Goal: Task Accomplishment & Management: Complete application form

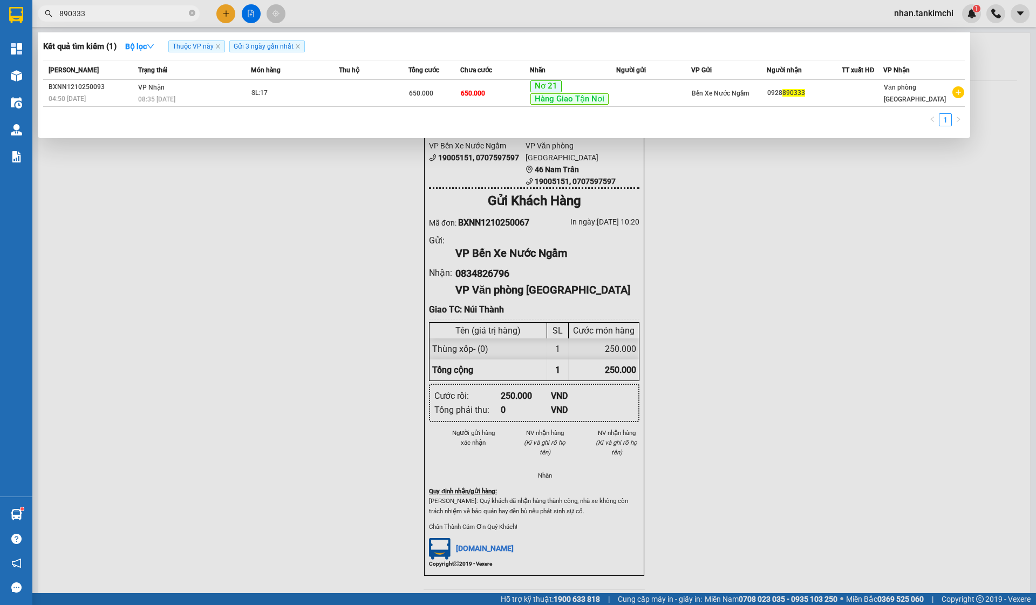
click at [136, 19] on span "890333" at bounding box center [119, 13] width 162 height 16
click at [130, 14] on input "890333" at bounding box center [122, 14] width 127 height 12
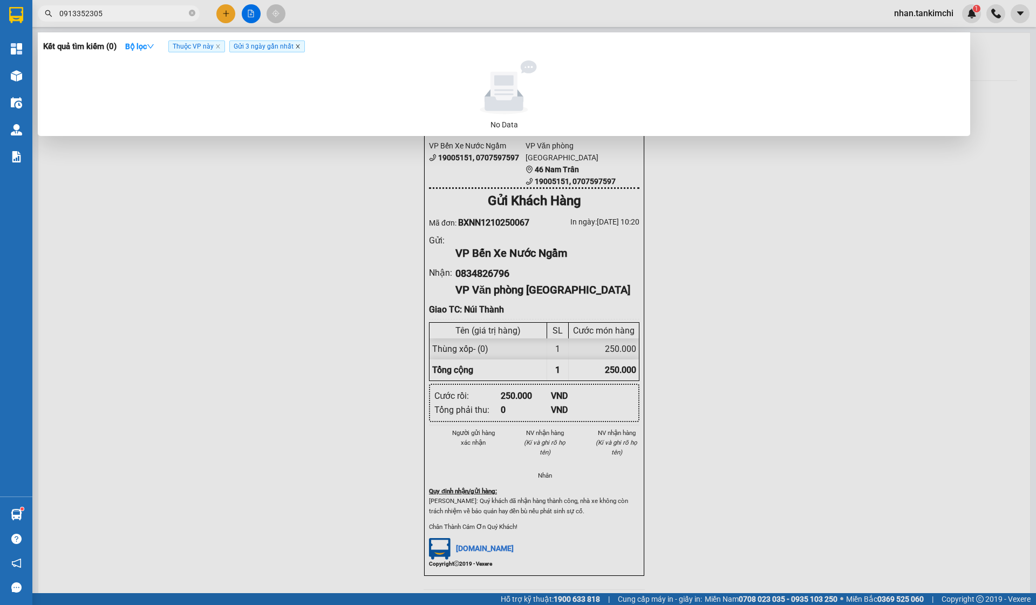
type input "0913352305"
click at [301, 45] on icon "close" at bounding box center [297, 46] width 5 height 5
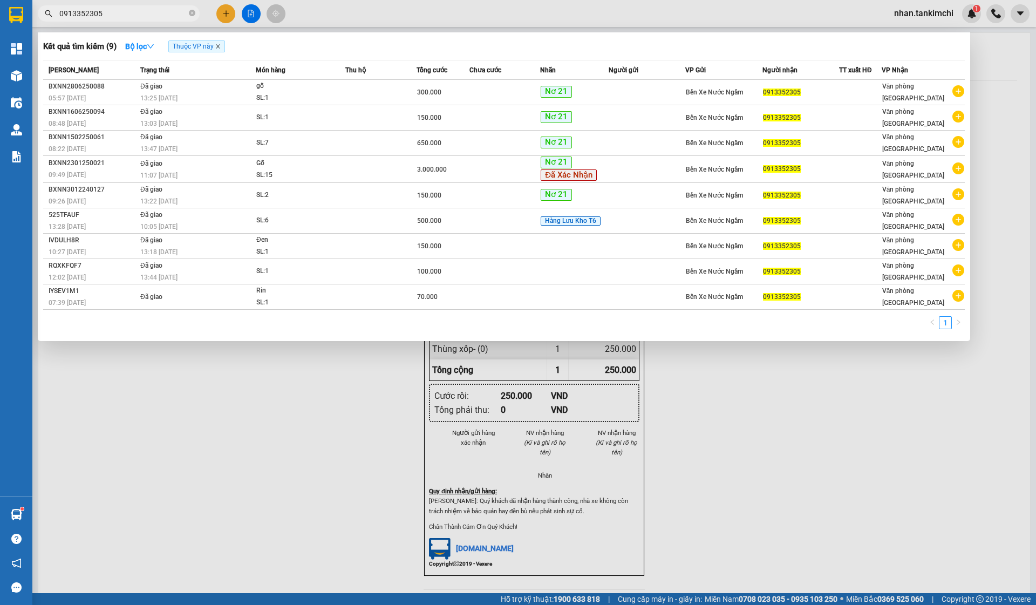
click at [221, 49] on icon "close" at bounding box center [217, 46] width 5 height 5
click at [106, 16] on input "0913352305" at bounding box center [122, 14] width 127 height 12
click at [318, 394] on div at bounding box center [518, 302] width 1036 height 605
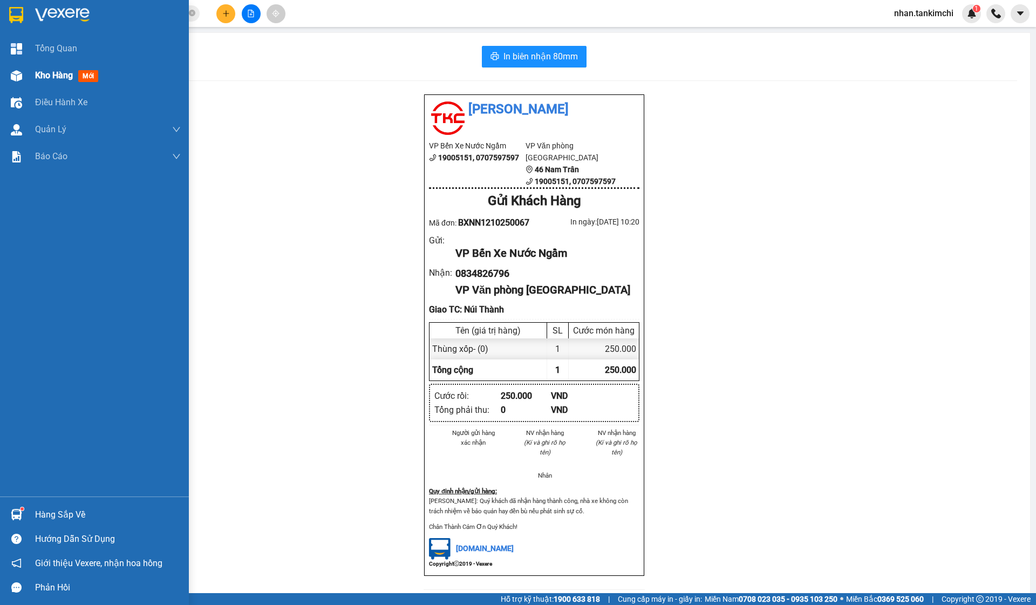
click at [23, 76] on div at bounding box center [16, 75] width 19 height 19
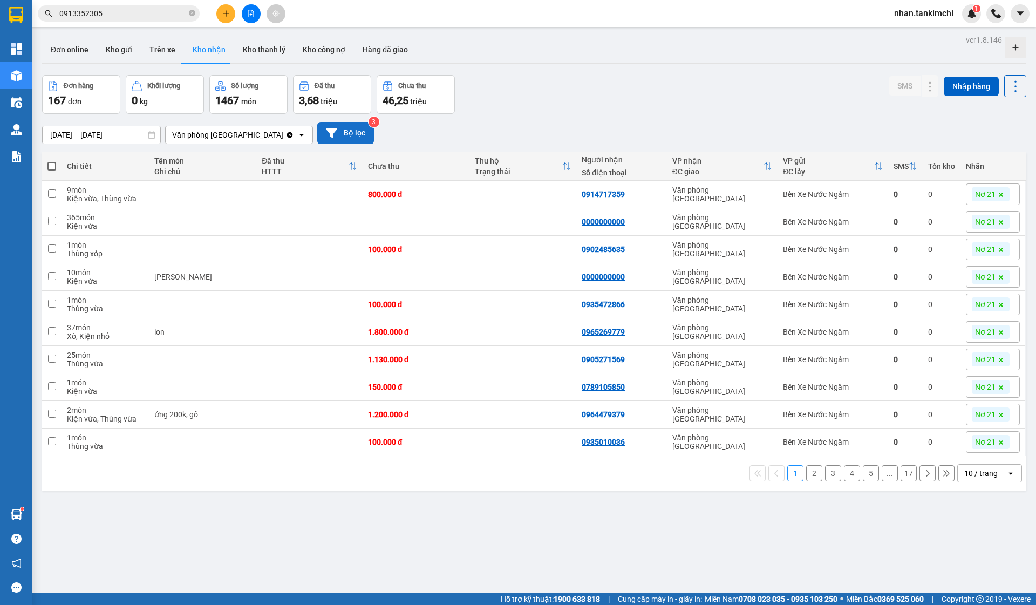
click at [342, 137] on button "Bộ lọc" at bounding box center [345, 133] width 57 height 22
type input "[DATE]"
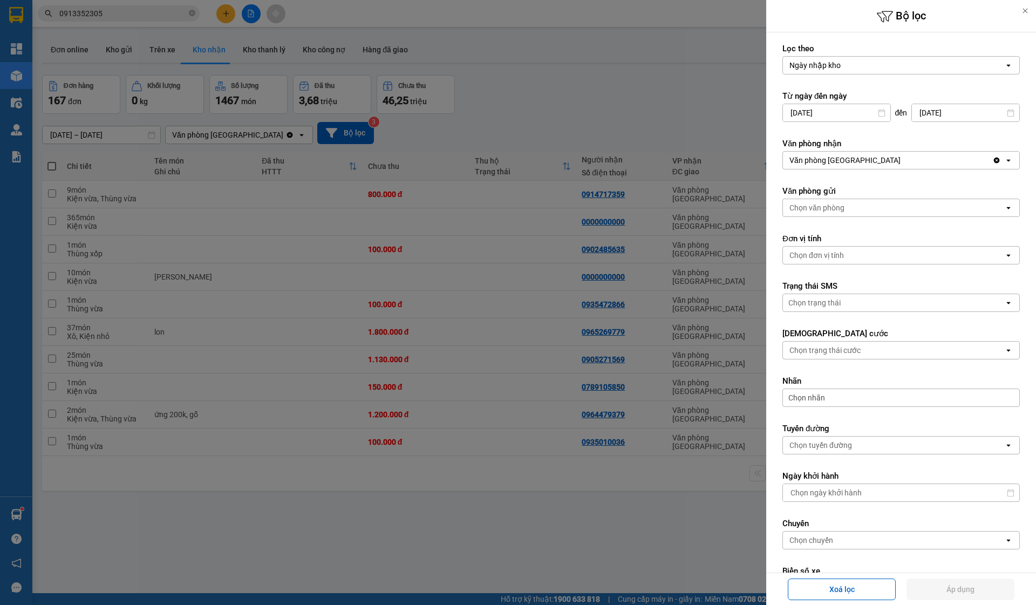
click at [832, 401] on div "Chọn nhãn" at bounding box center [902, 398] width 238 height 18
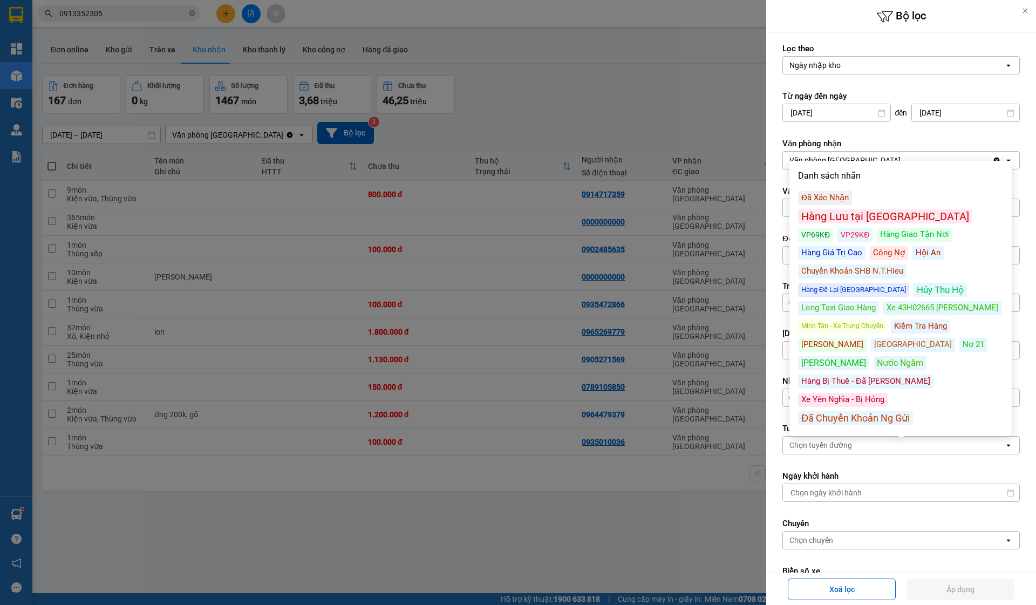
click at [839, 197] on div "Đã Xác Nhận" at bounding box center [825, 198] width 54 height 14
click at [953, 587] on button "Áp dụng" at bounding box center [961, 590] width 108 height 22
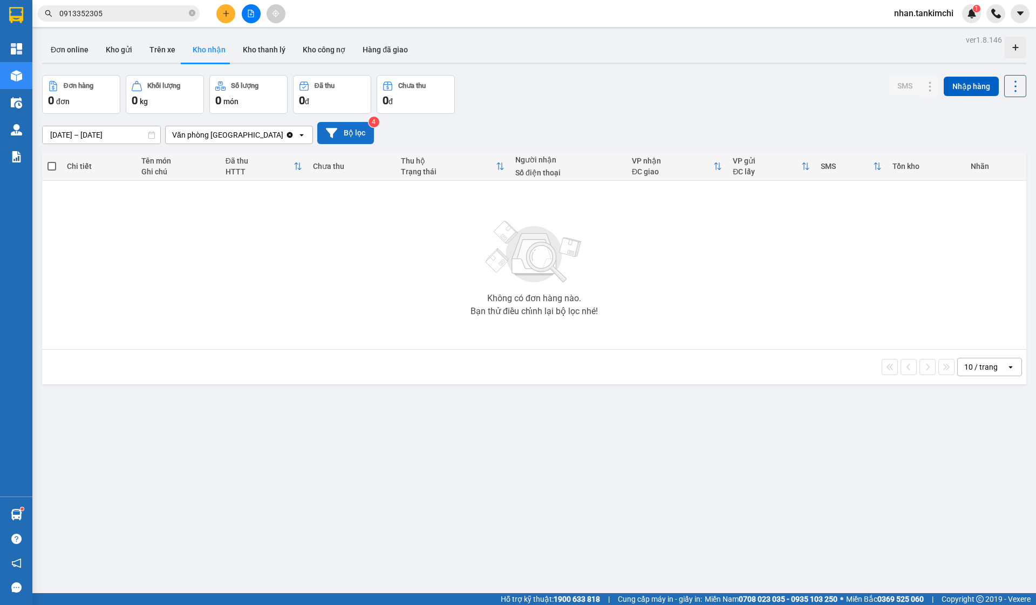
click at [360, 138] on button "Bộ lọc" at bounding box center [345, 133] width 57 height 22
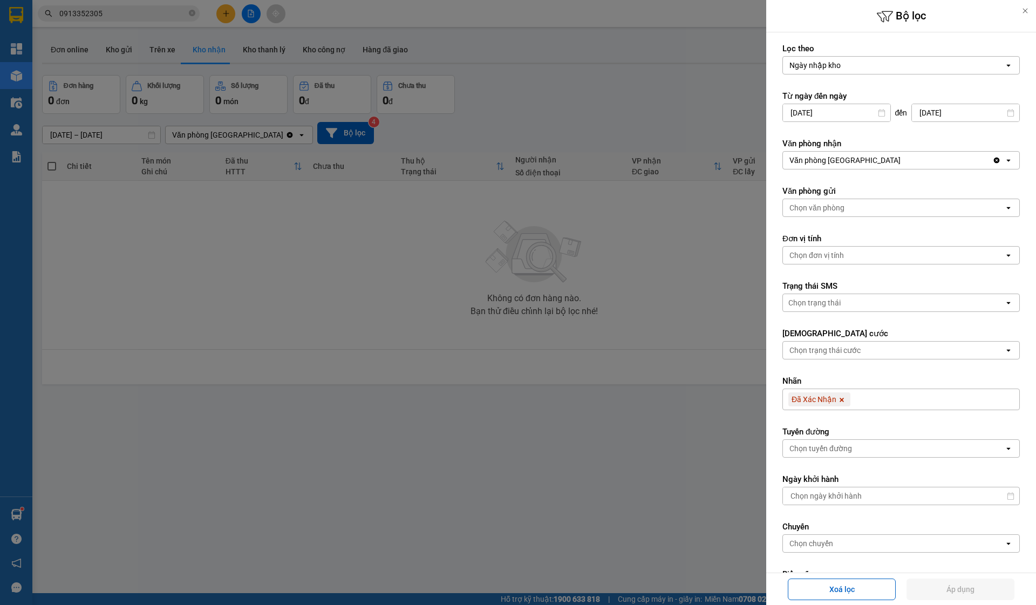
click at [848, 398] on div "Đã Xác Nhận" at bounding box center [820, 399] width 62 height 14
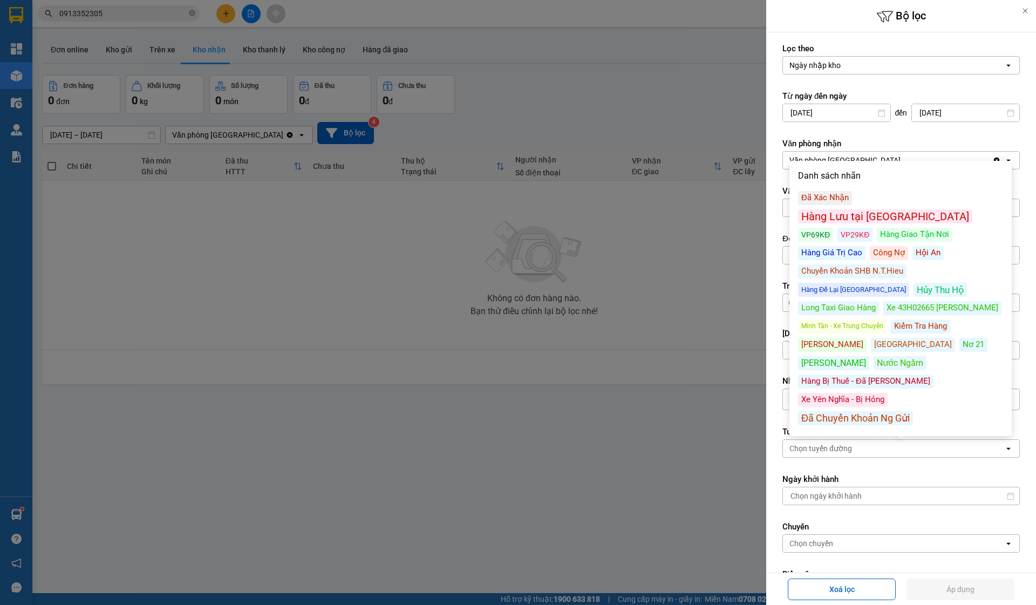
click at [837, 402] on span at bounding box center [842, 399] width 11 height 14
click at [951, 583] on button "Áp dụng" at bounding box center [961, 590] width 108 height 22
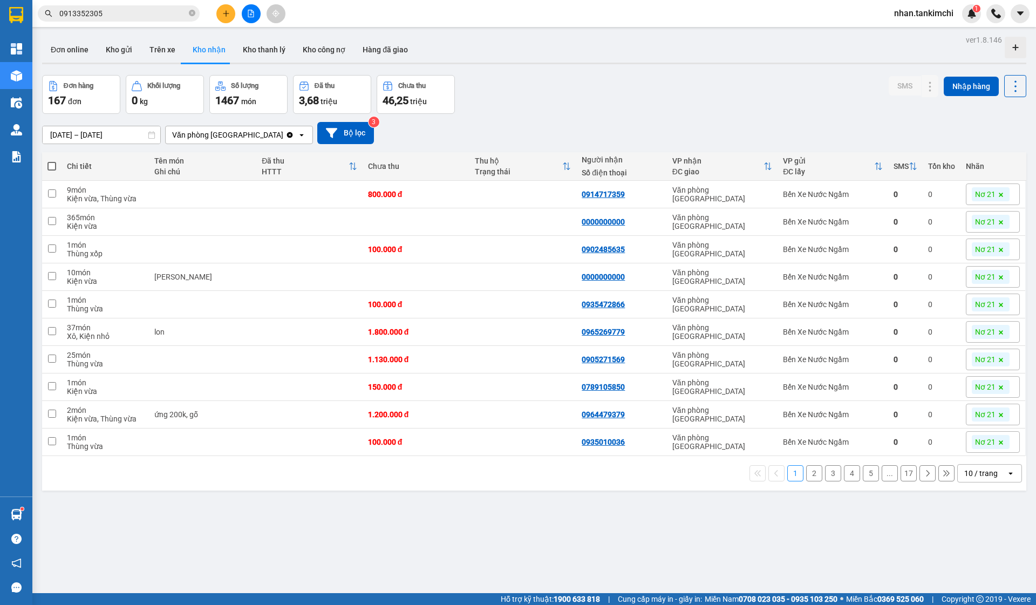
click at [975, 467] on div "10 / trang open" at bounding box center [990, 473] width 65 height 18
click at [1000, 460] on div "100 / trang" at bounding box center [990, 452] width 65 height 19
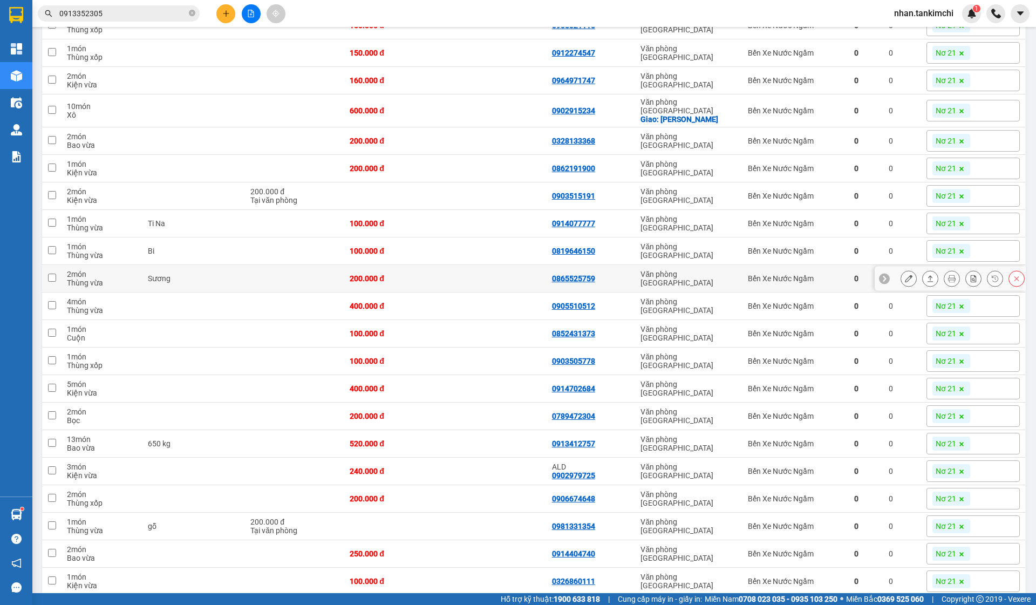
scroll to position [1650, 0]
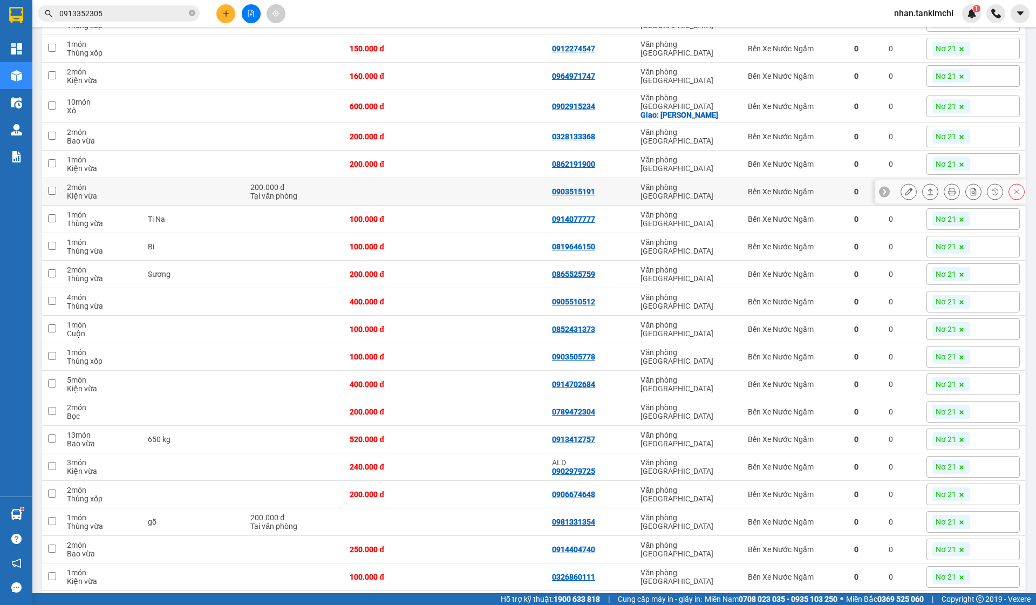
click at [528, 206] on td at bounding box center [496, 192] width 101 height 28
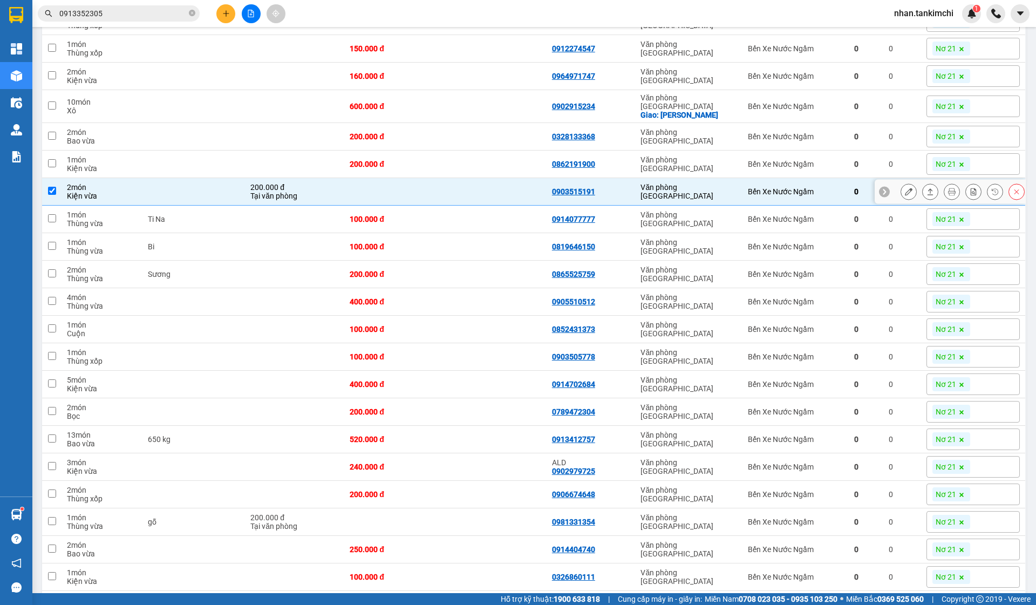
click at [528, 206] on td at bounding box center [496, 192] width 101 height 28
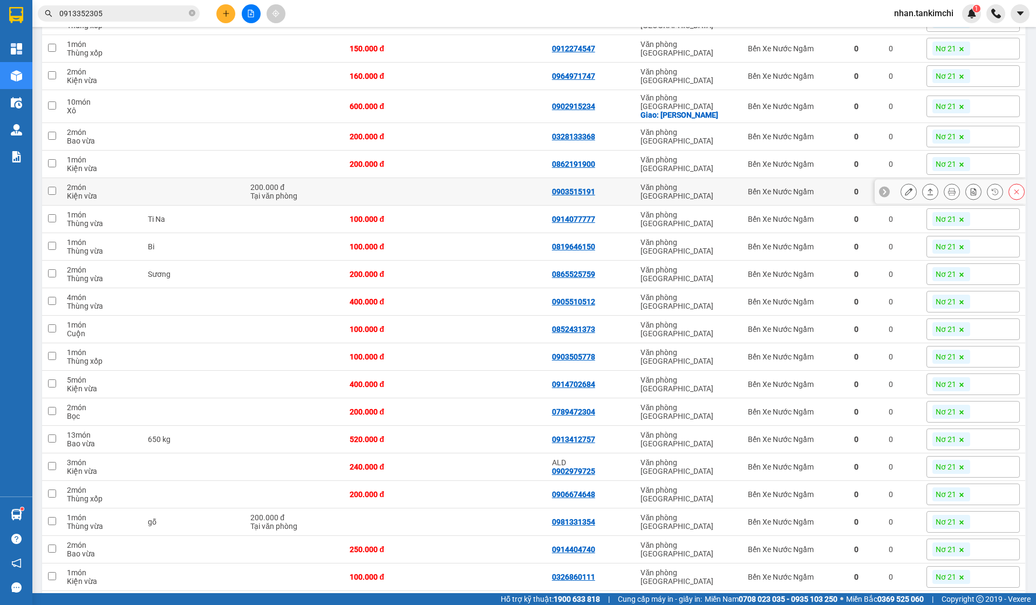
click at [515, 206] on td at bounding box center [496, 192] width 101 height 28
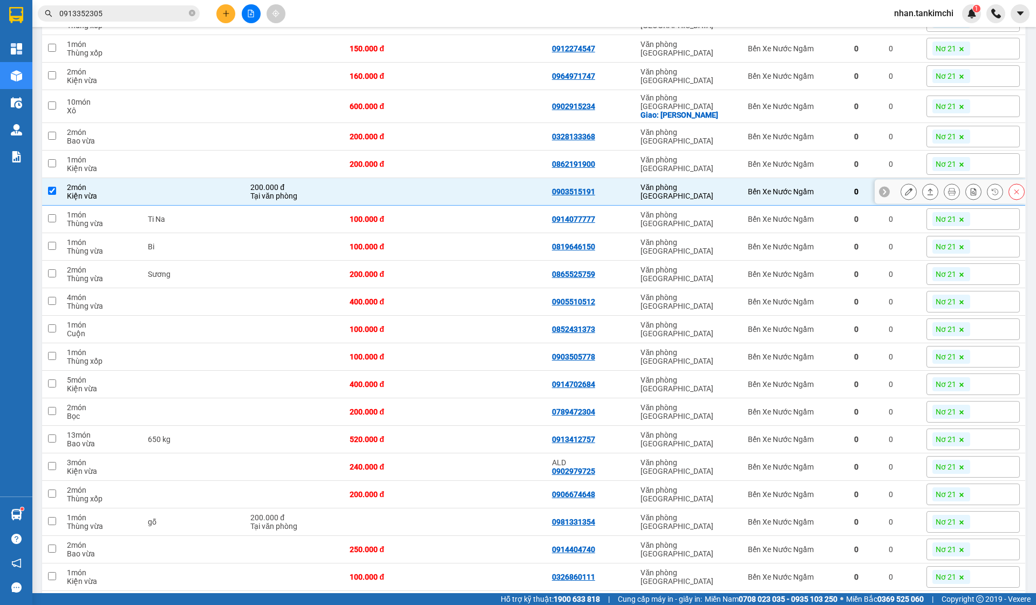
click at [517, 206] on td at bounding box center [496, 192] width 101 height 28
checkbox input "false"
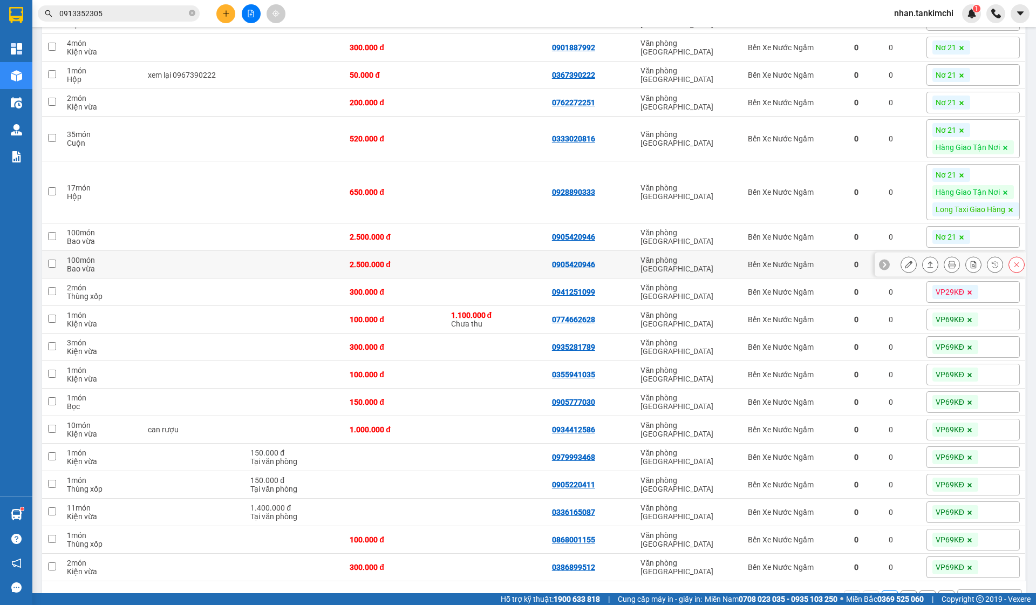
scroll to position [2480, 0]
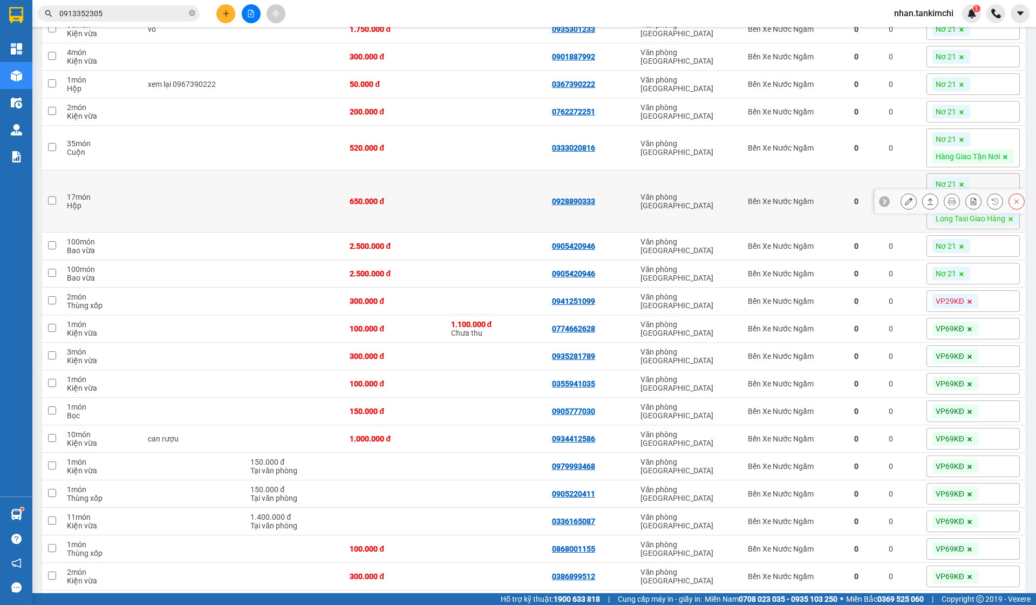
click at [513, 233] on td at bounding box center [496, 202] width 101 height 62
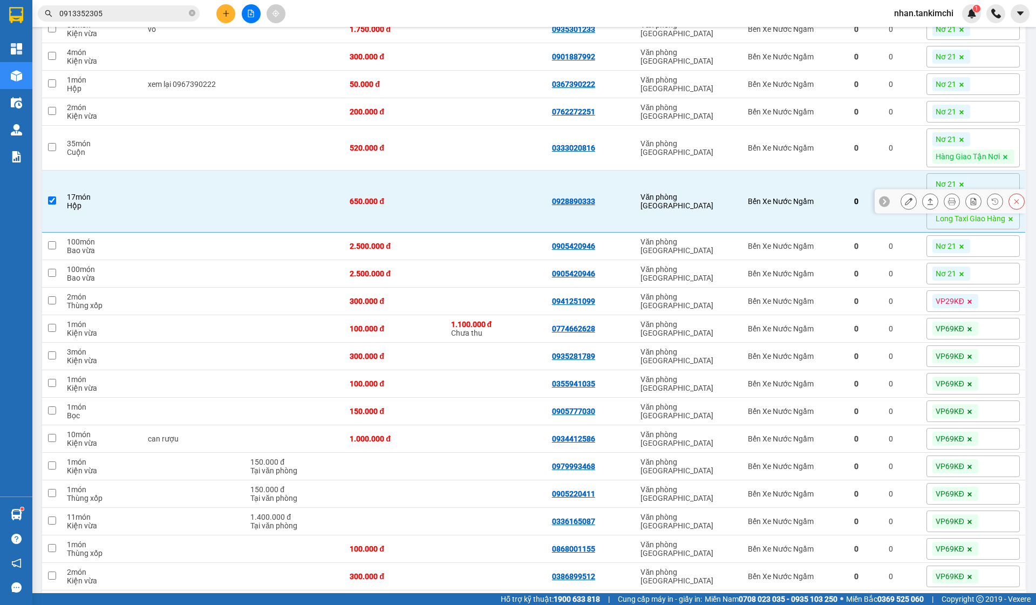
click at [487, 233] on td at bounding box center [496, 202] width 101 height 62
checkbox input "false"
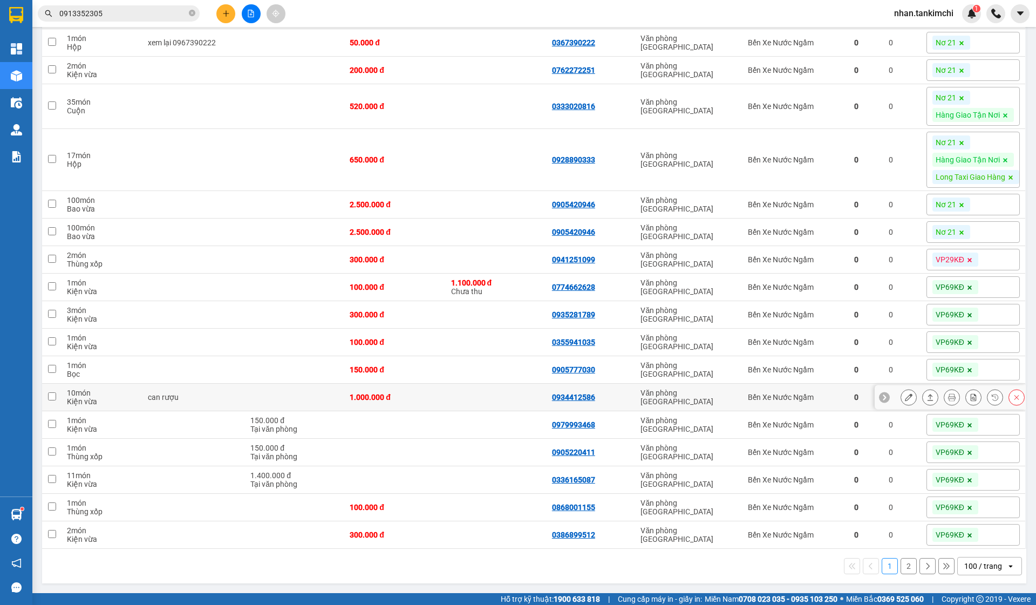
click at [505, 400] on td at bounding box center [496, 398] width 101 height 28
checkbox input "true"
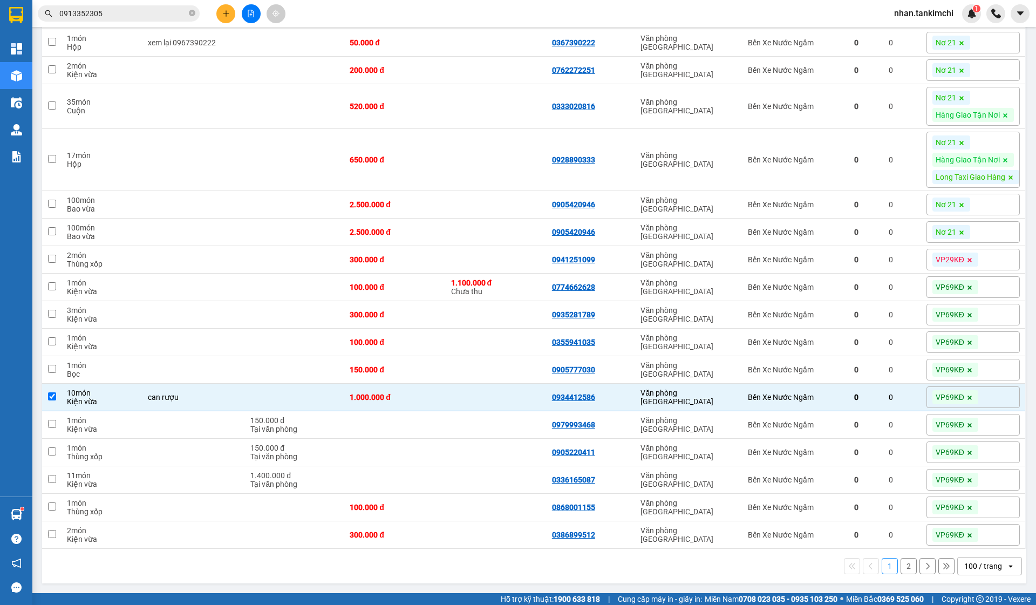
click at [908, 555] on div "1 2 100 / trang open" at bounding box center [534, 566] width 985 height 35
click at [915, 580] on div "1 2 100 / trang open" at bounding box center [534, 566] width 985 height 35
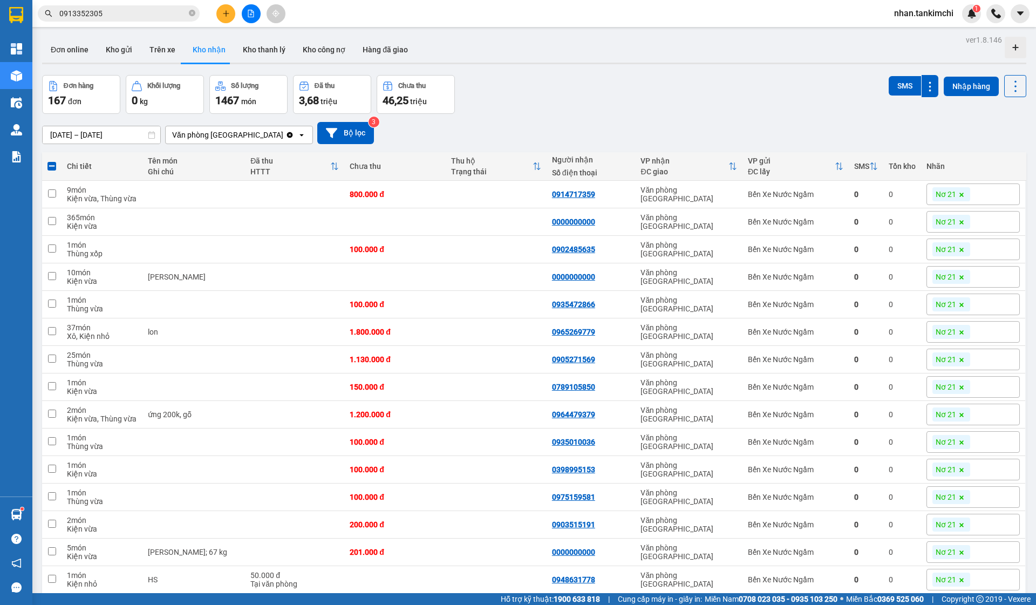
scroll to position [0, 0]
click at [134, 2] on div "Kết quả tìm kiếm ( 9 ) Bộ lọc Mã ĐH Trạng thái Món hàng Thu hộ Tổng cước Chưa c…" at bounding box center [518, 13] width 1036 height 27
click at [133, 16] on input "0913352305" at bounding box center [122, 14] width 127 height 12
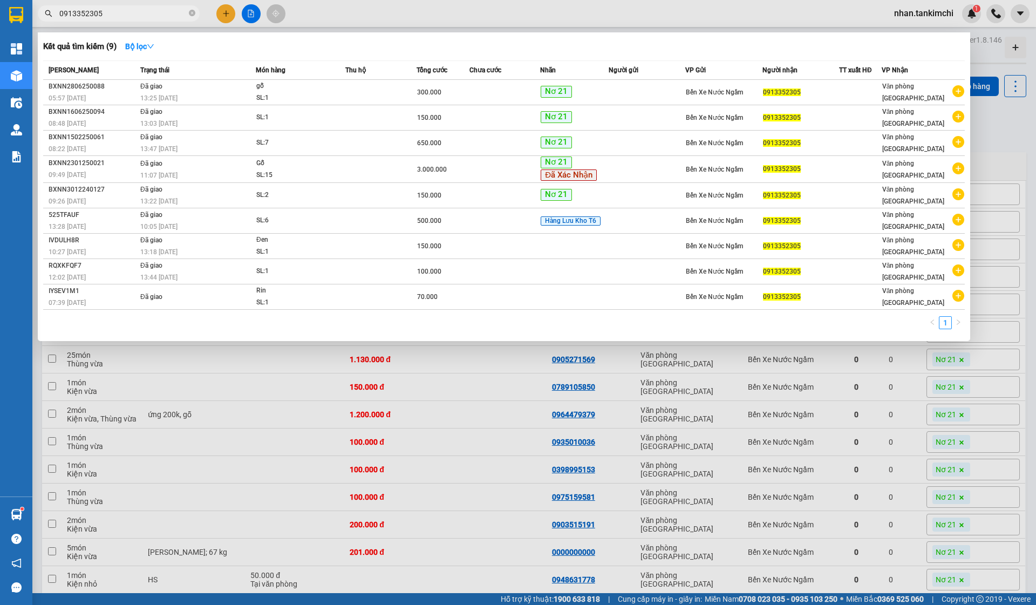
click at [133, 16] on input "0913352305" at bounding box center [122, 14] width 127 height 12
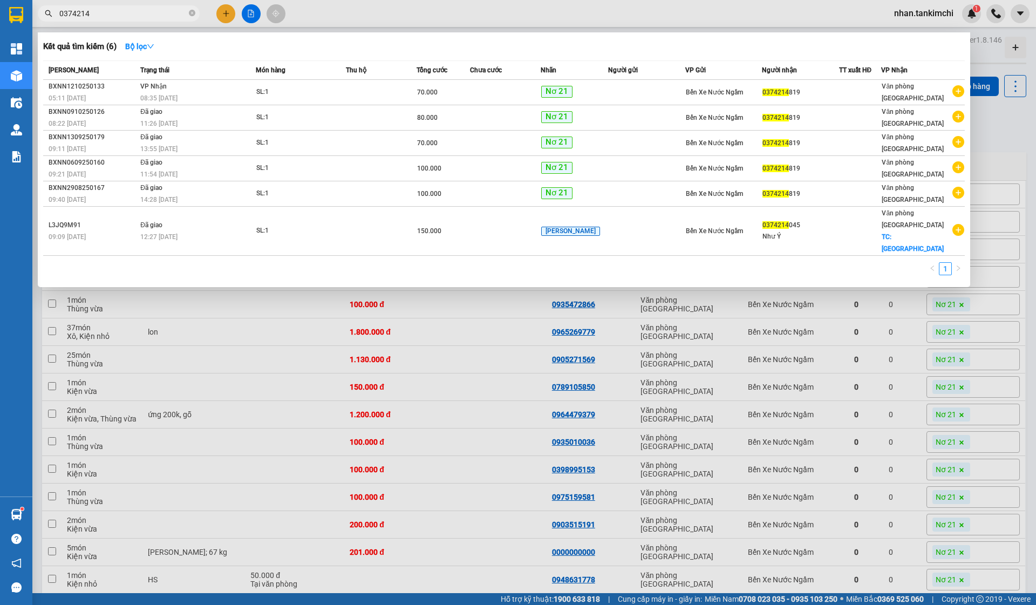
click at [99, 18] on input "0374214" at bounding box center [122, 14] width 127 height 12
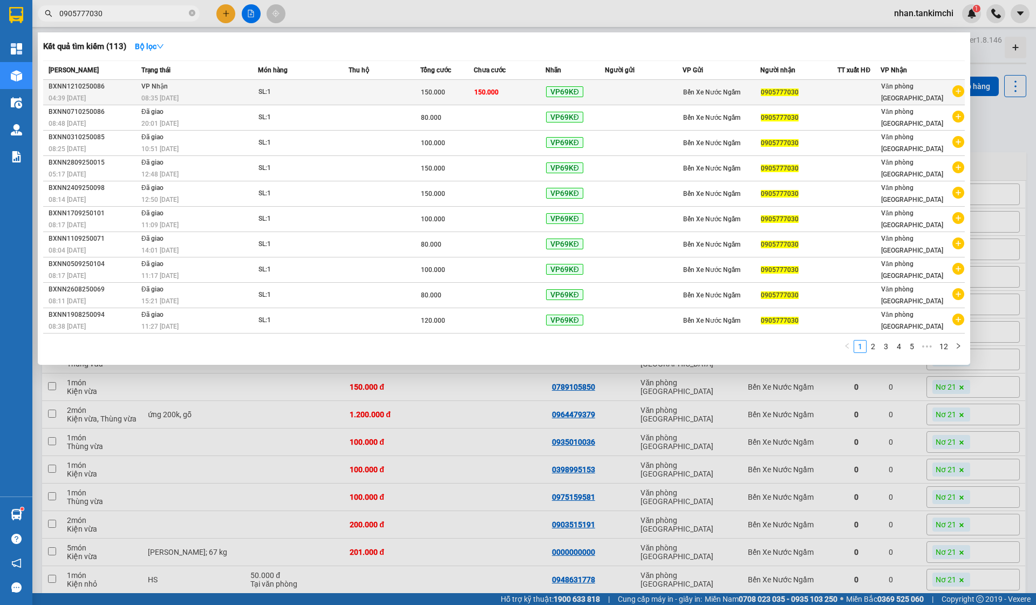
type input "0905777030"
click at [558, 97] on span "VP69KĐ" at bounding box center [564, 91] width 37 height 11
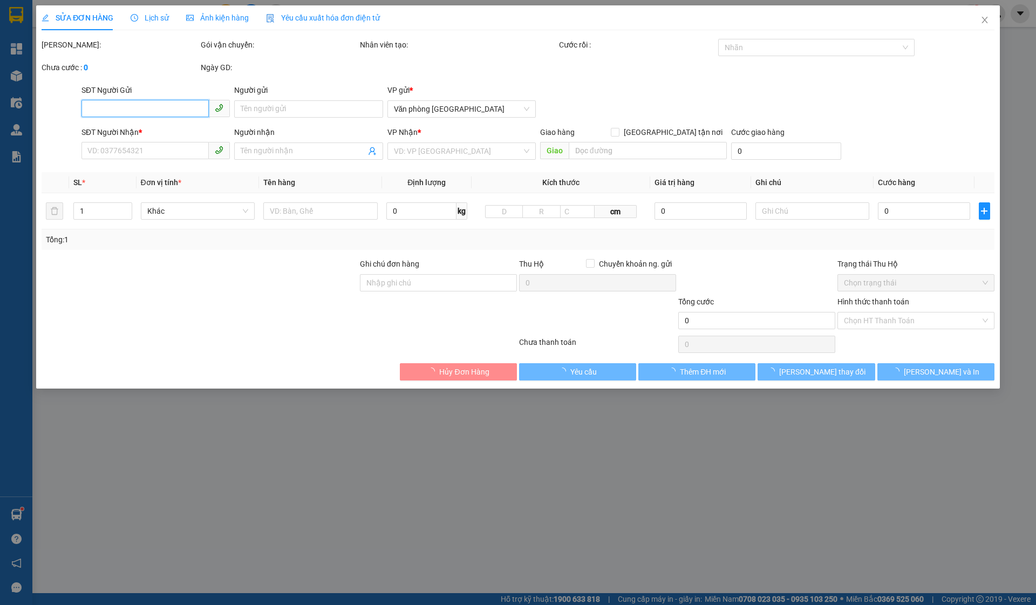
type input "0905777030"
type input "150.000"
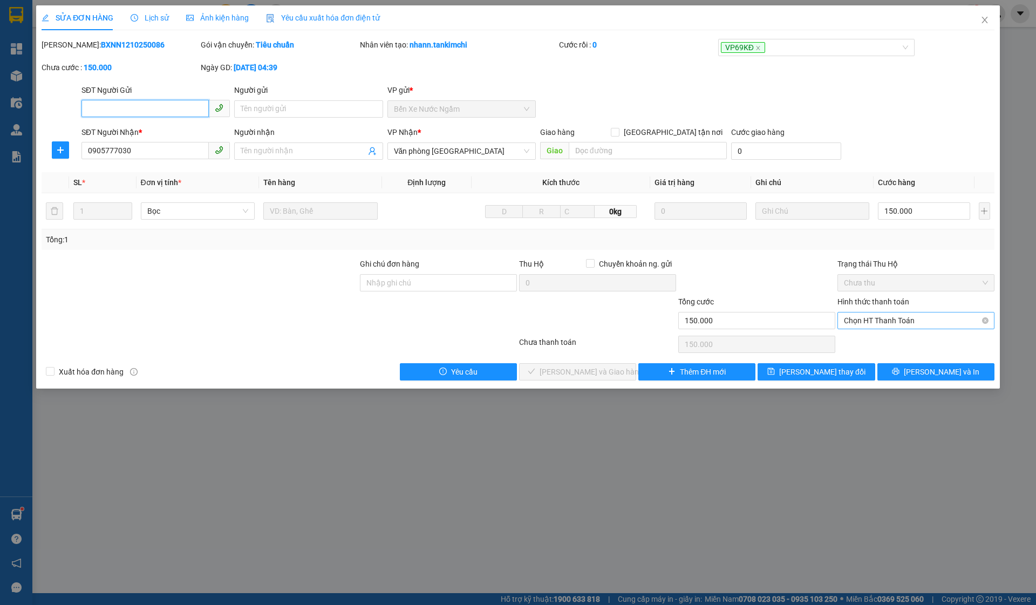
click at [885, 325] on span "Chọn HT Thanh Toán" at bounding box center [916, 321] width 144 height 16
click at [874, 343] on div "Tại văn phòng" at bounding box center [916, 342] width 144 height 12
type input "0"
click at [599, 372] on span "[PERSON_NAME] và Giao hàng" at bounding box center [592, 372] width 104 height 12
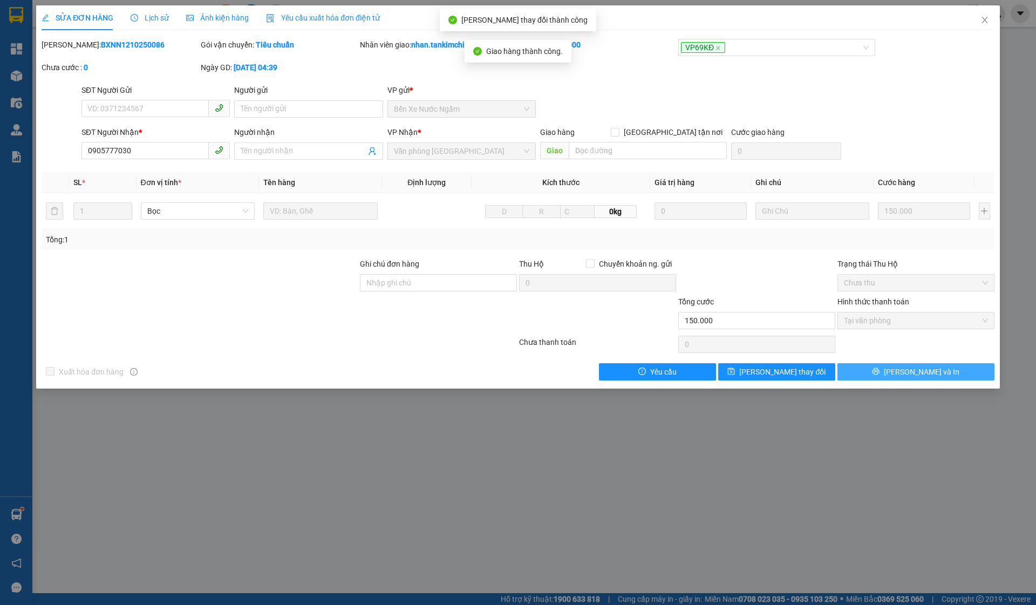
click at [922, 377] on span "[PERSON_NAME] và In" at bounding box center [922, 372] width 76 height 12
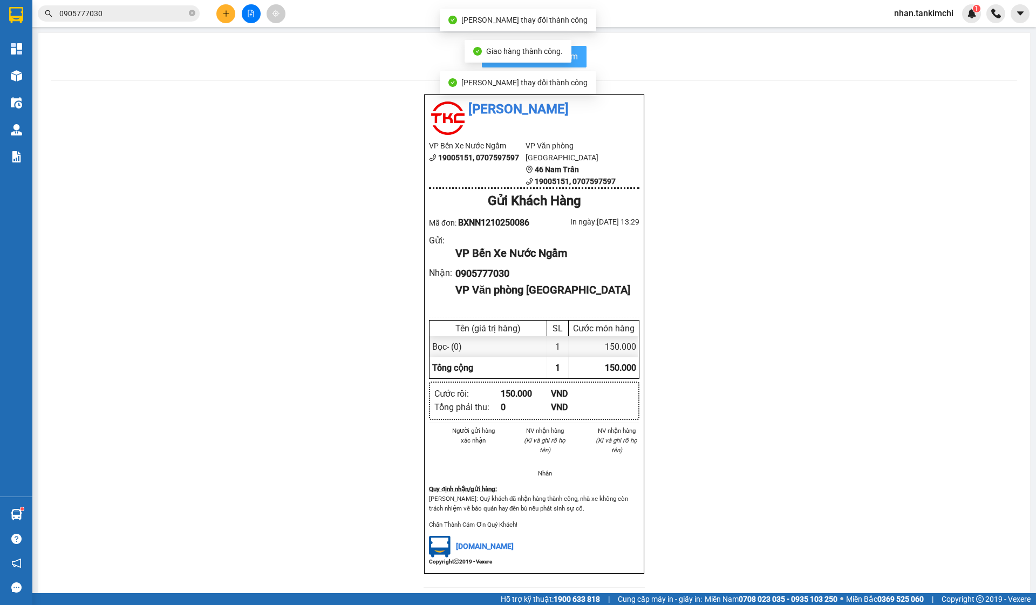
click at [583, 65] on button "In biên nhận 80mm" at bounding box center [534, 57] width 105 height 22
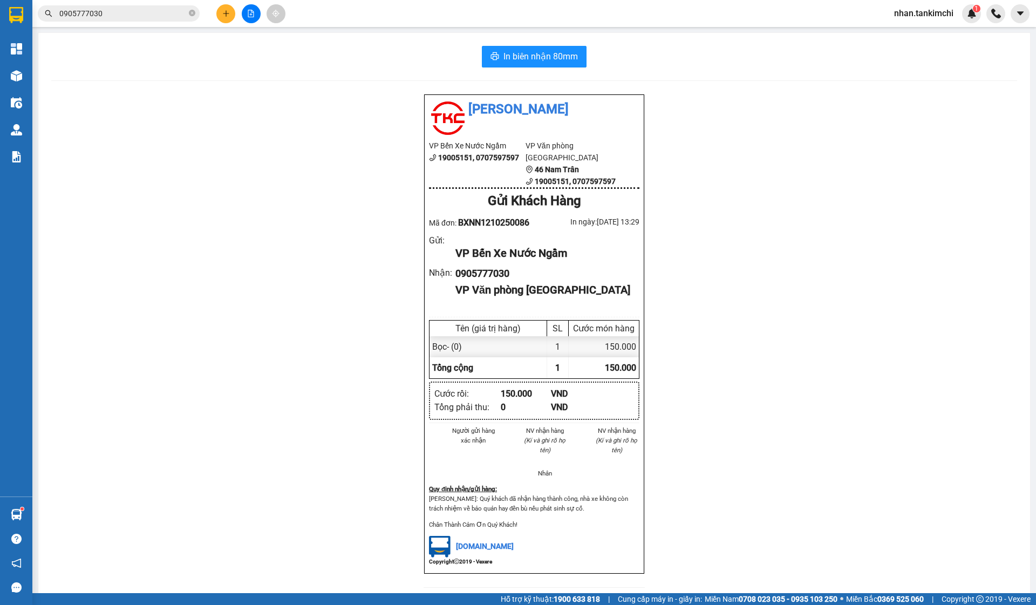
click at [101, 15] on input "0905777030" at bounding box center [122, 14] width 127 height 12
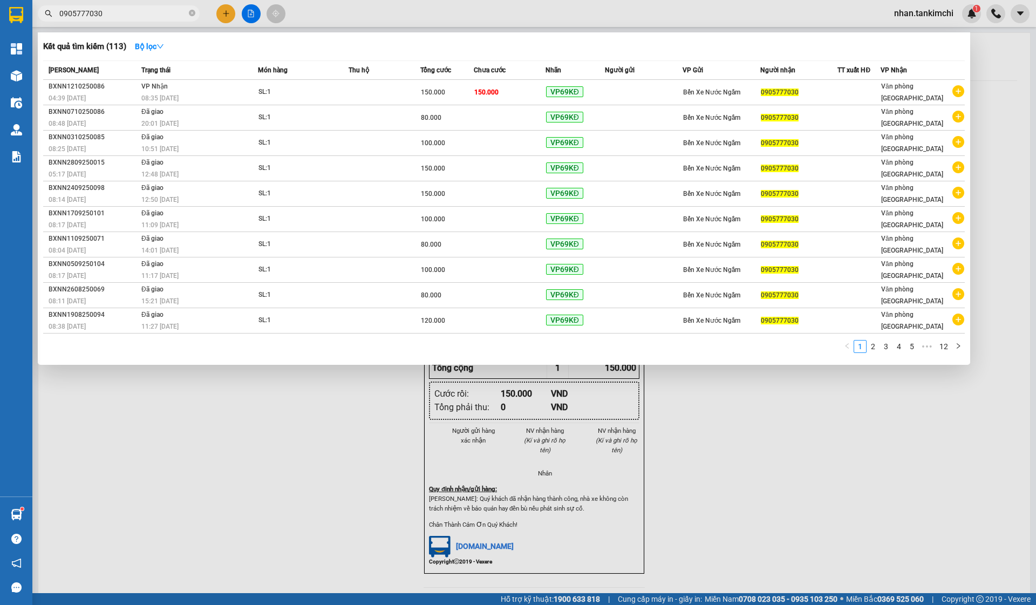
click at [101, 15] on input "0905777030" at bounding box center [122, 14] width 127 height 12
click at [113, 19] on input "0905777030" at bounding box center [122, 14] width 127 height 12
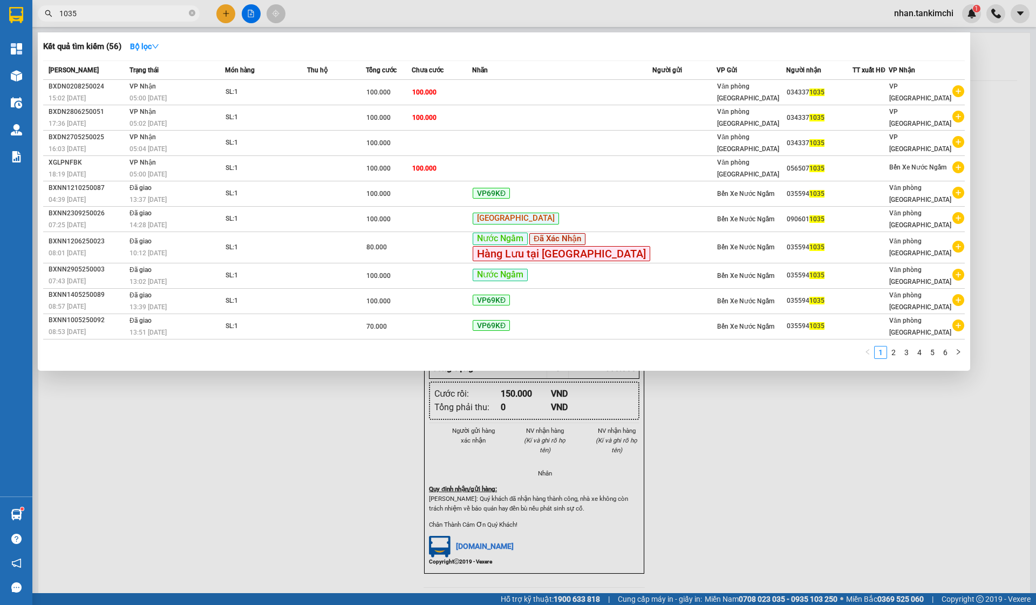
type input "1035"
click at [158, 58] on div "Kết quả tìm kiếm ( 56 ) Bộ lọc Mã ĐH Trạng thái Món hàng Thu hộ Tổng cước Chưa …" at bounding box center [504, 201] width 933 height 338
click at [159, 42] on strong "Bộ lọc" at bounding box center [144, 46] width 29 height 9
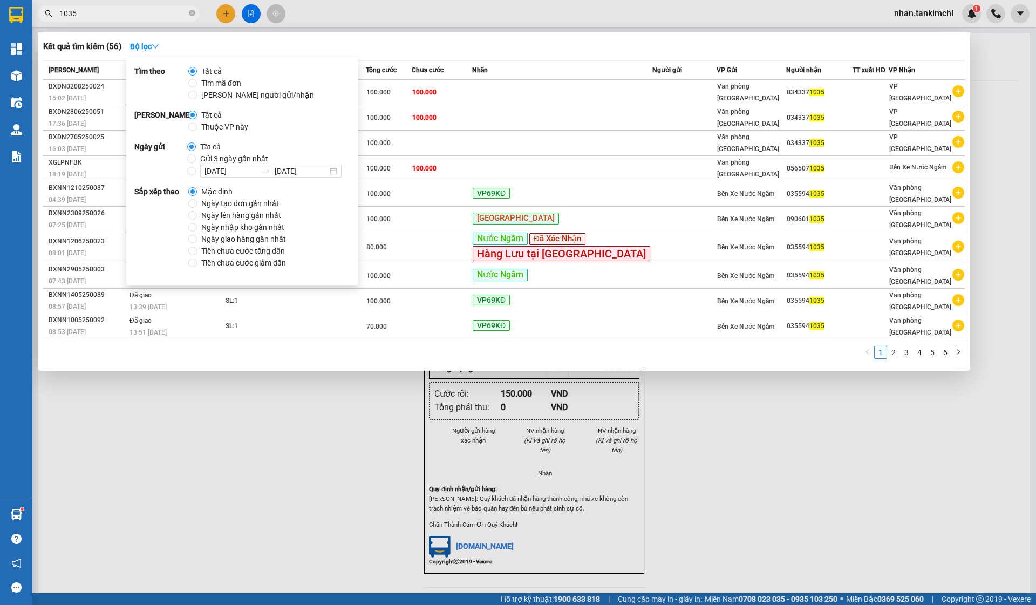
click at [246, 151] on div "Tất cả Gửi 3 ngày gần nhất [DATE] [DATE]" at bounding box center [268, 159] width 163 height 37
click at [258, 154] on span "Gửi 3 ngày gần nhất" at bounding box center [234, 159] width 77 height 12
click at [196, 154] on input "Gửi 3 ngày gần nhất" at bounding box center [191, 158] width 9 height 9
radio input "true"
radio input "false"
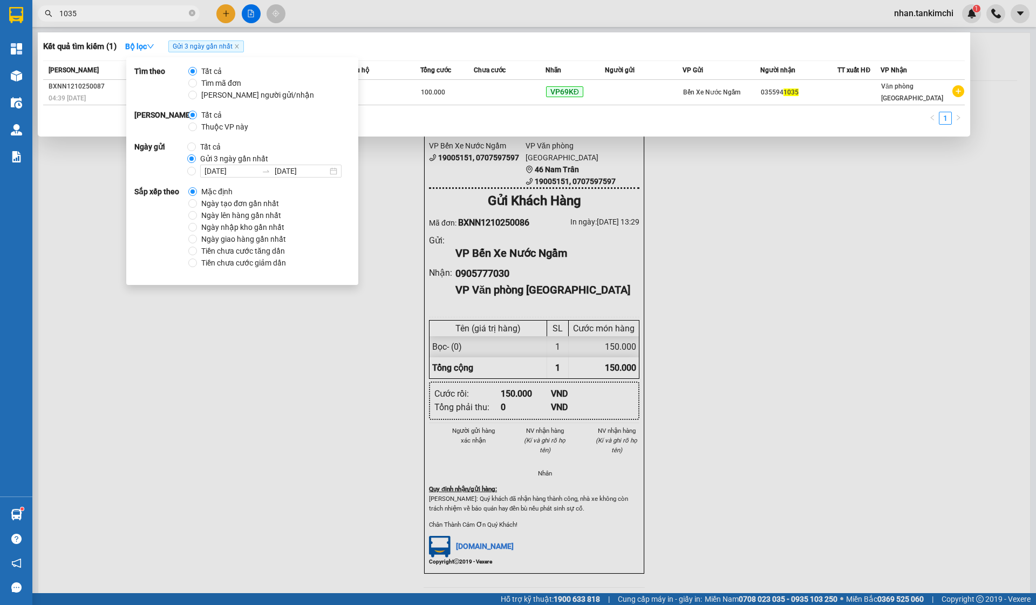
click at [514, 49] on div "Kết quả tìm kiếm ( 1 ) Bộ lọc Gửi 3 ngày gần nhất" at bounding box center [504, 46] width 922 height 17
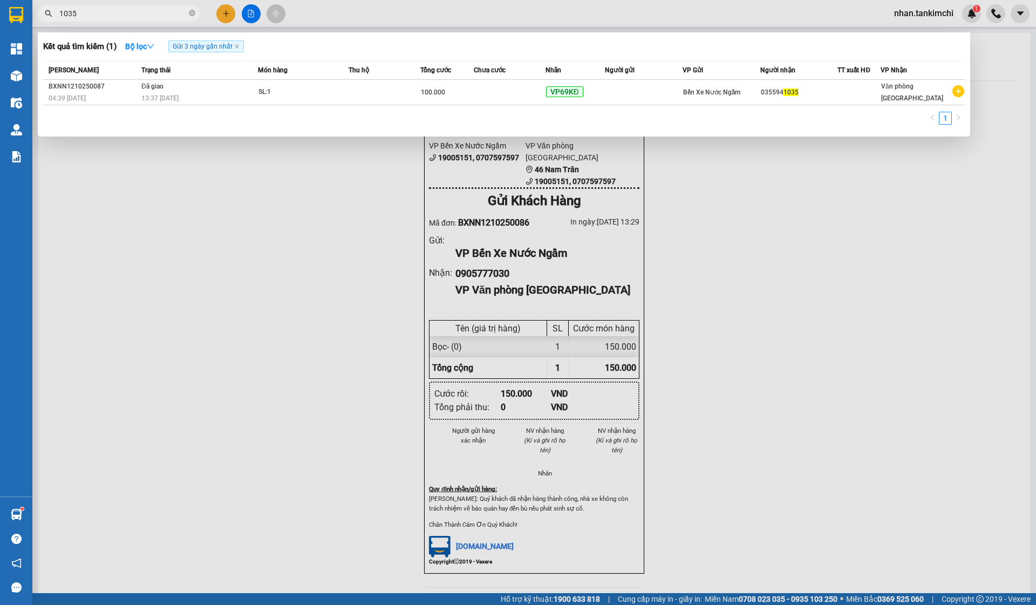
click at [464, 78] on th "Tổng cước" at bounding box center [446, 70] width 53 height 19
click at [471, 85] on td "100.000" at bounding box center [446, 92] width 53 height 25
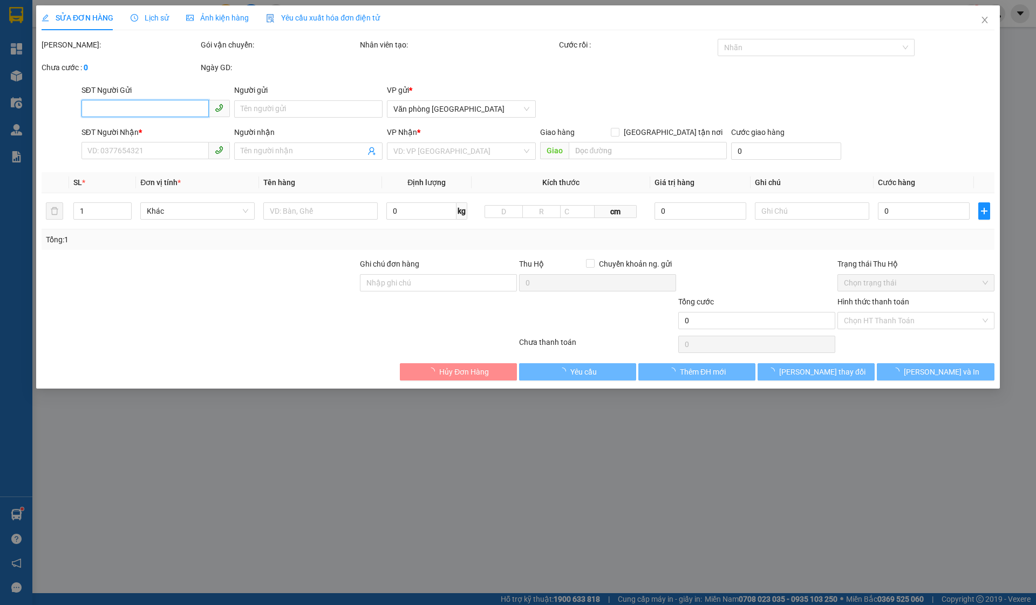
type input "0355941035"
type input "100.000"
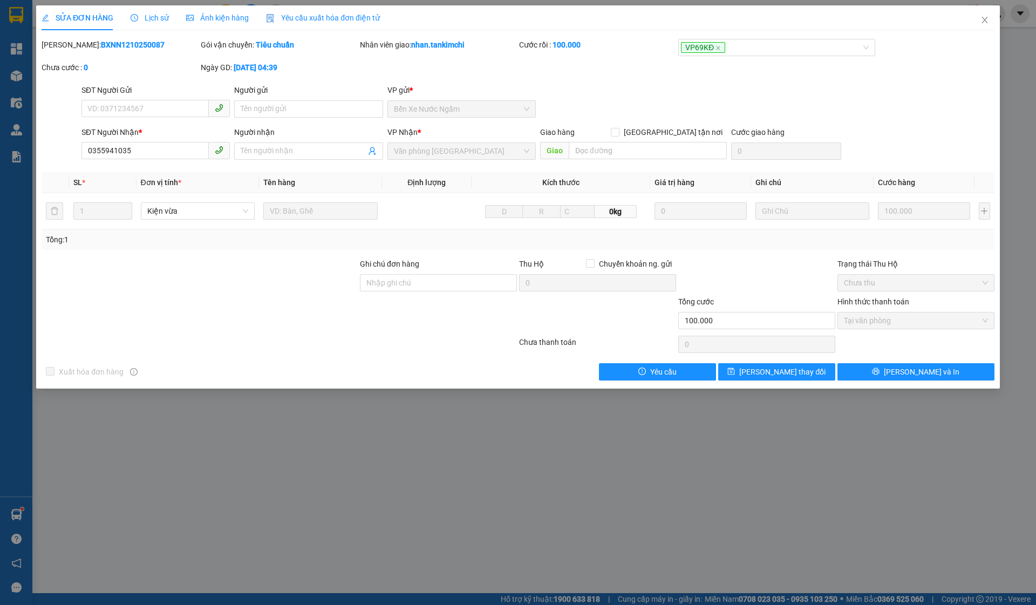
click at [1002, 14] on div "SỬA ĐƠN HÀNG Lịch sử Ảnh kiện hàng Yêu cầu xuất hóa đơn điện tử Total Paid Fee …" at bounding box center [518, 302] width 1036 height 605
click at [999, 19] on span "Close" at bounding box center [985, 20] width 30 height 30
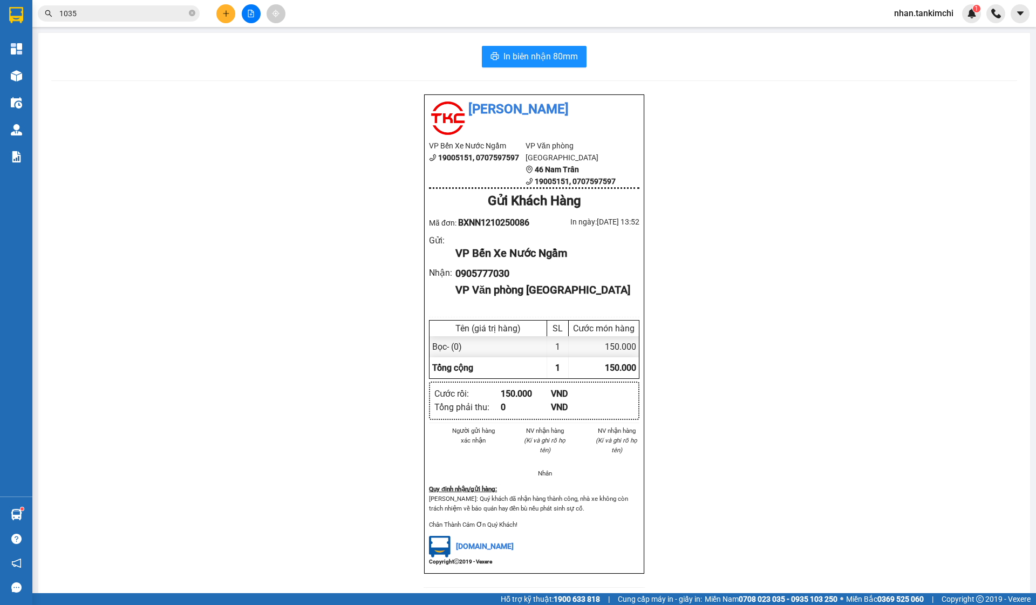
click at [123, 13] on input "1035" at bounding box center [122, 14] width 127 height 12
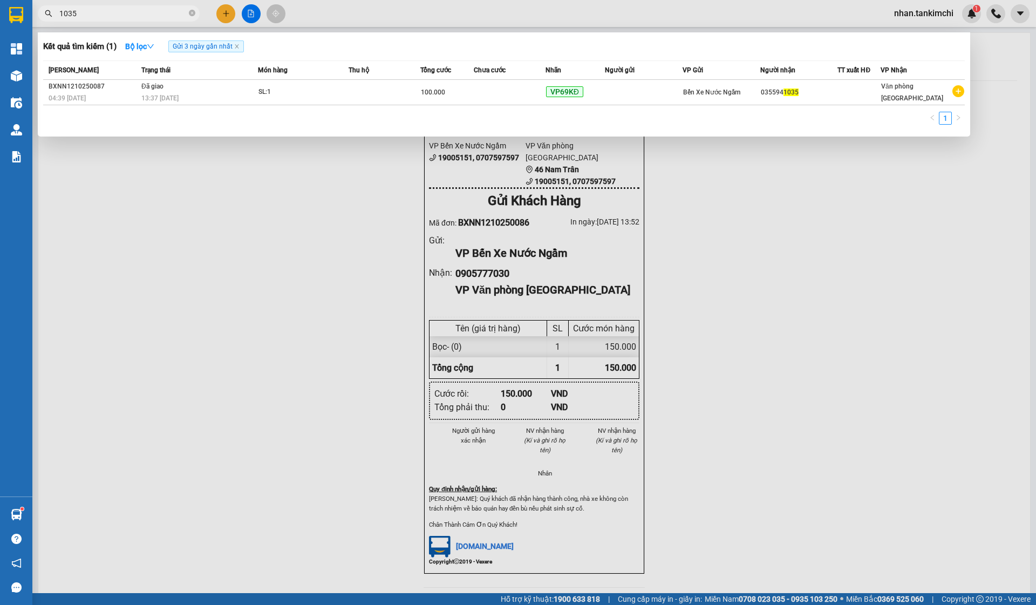
click at [123, 13] on input "1035" at bounding box center [122, 14] width 127 height 12
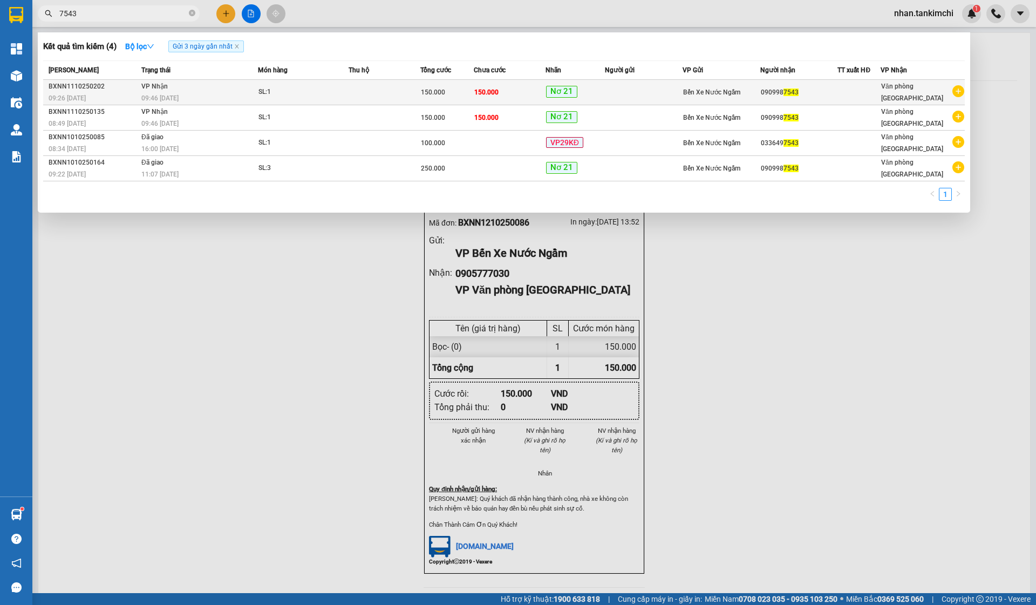
type input "7543"
click at [536, 93] on td "150.000" at bounding box center [510, 92] width 72 height 25
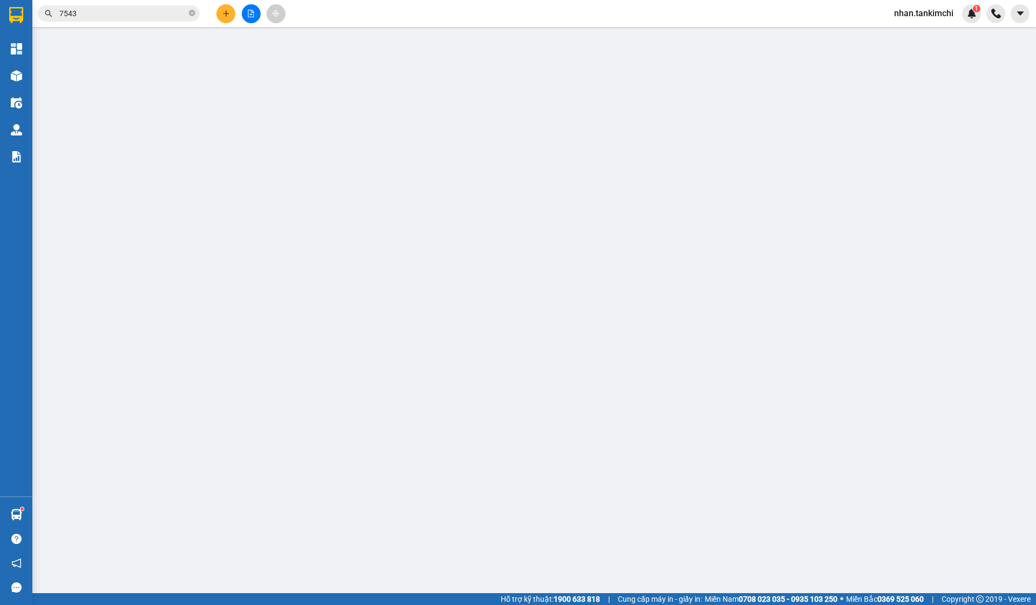
type input "0909987543"
type input "150.000"
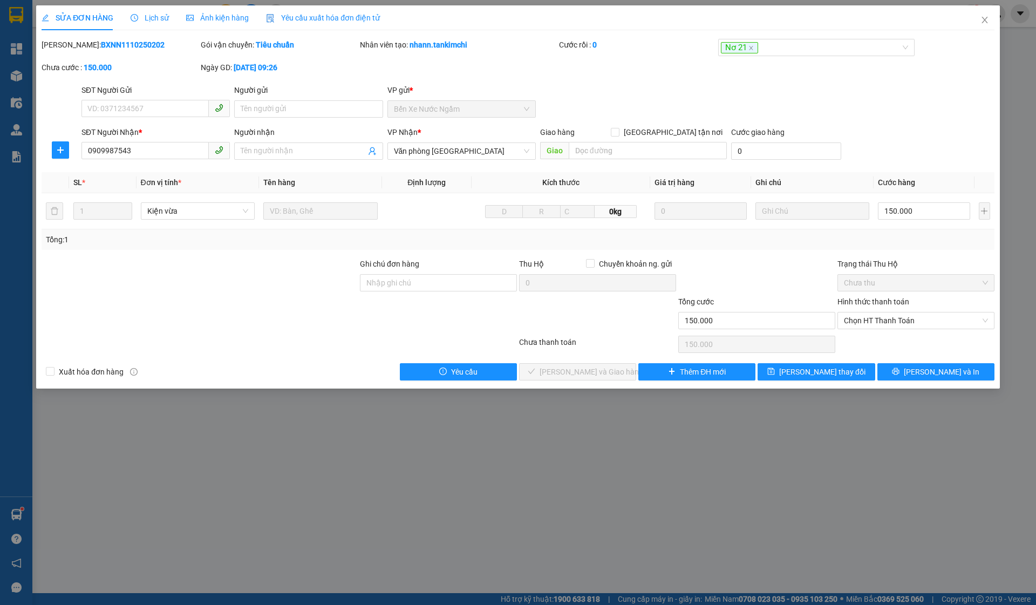
click at [149, 9] on div "Lịch sử" at bounding box center [150, 17] width 38 height 25
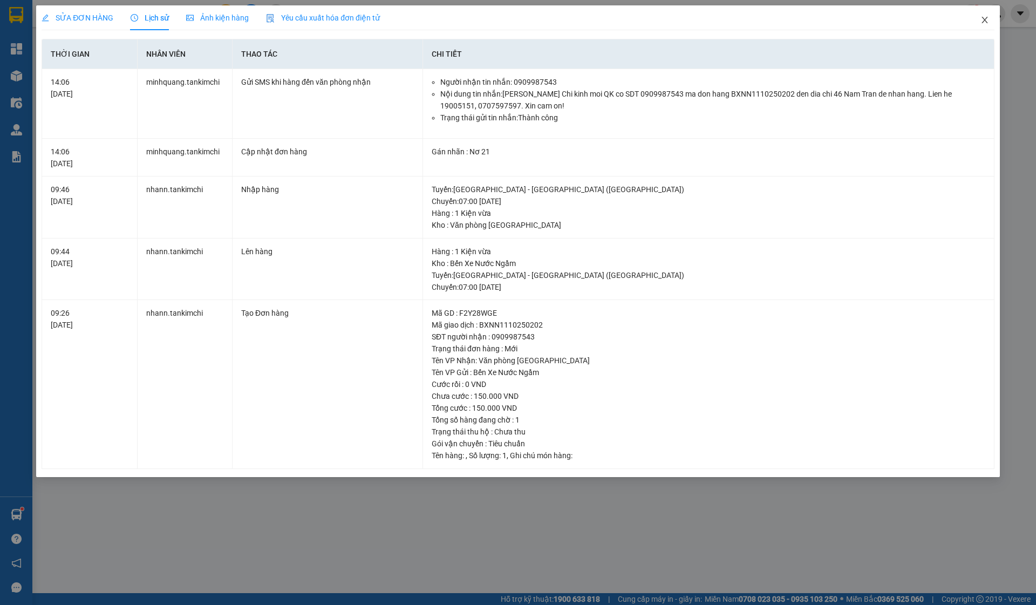
click at [987, 24] on icon "close" at bounding box center [985, 20] width 9 height 9
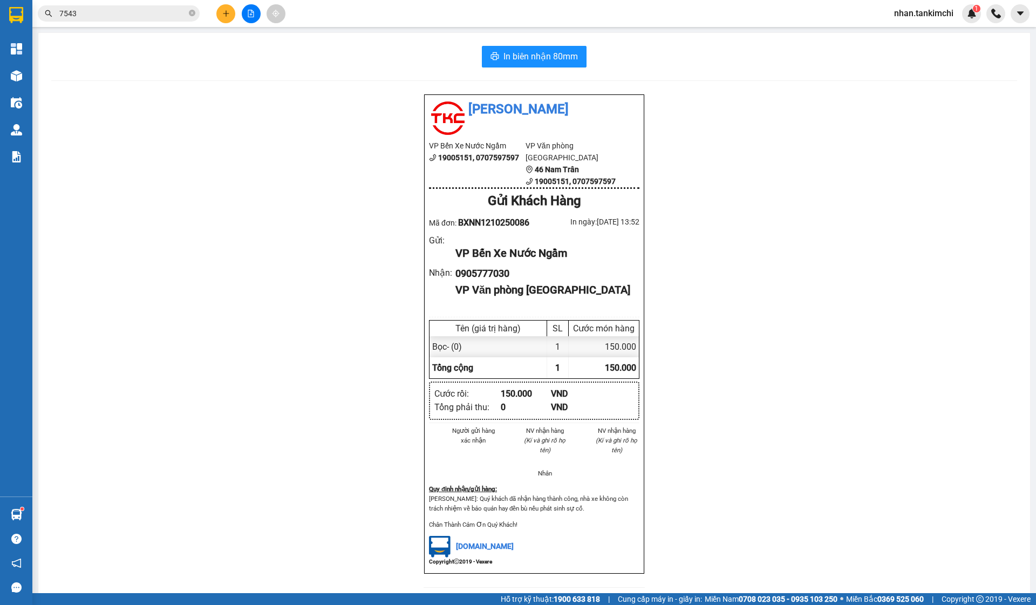
click at [135, 11] on input "7543" at bounding box center [122, 14] width 127 height 12
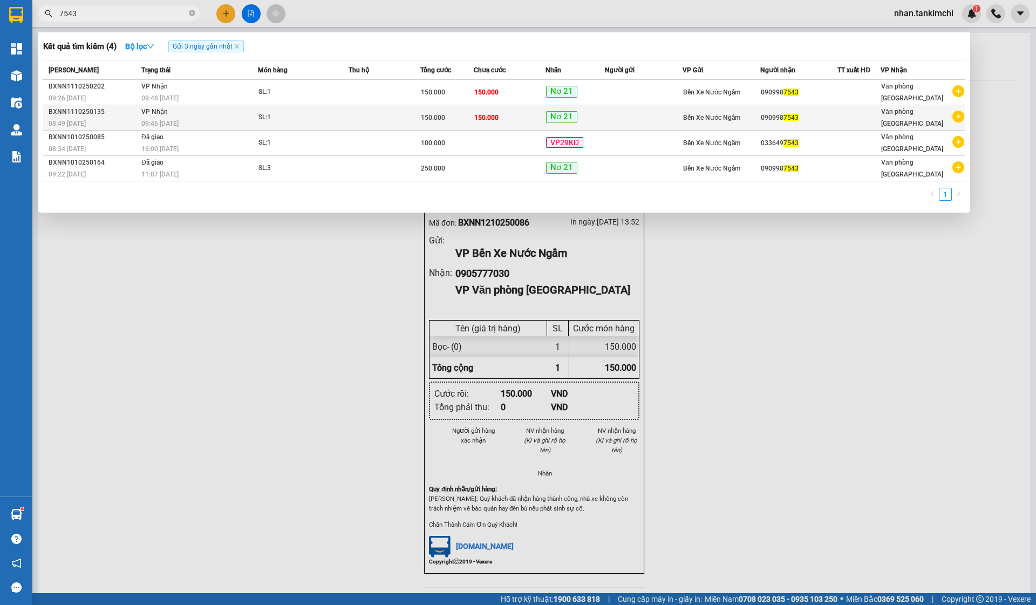
click at [338, 120] on div "SL: 1" at bounding box center [299, 118] width 81 height 12
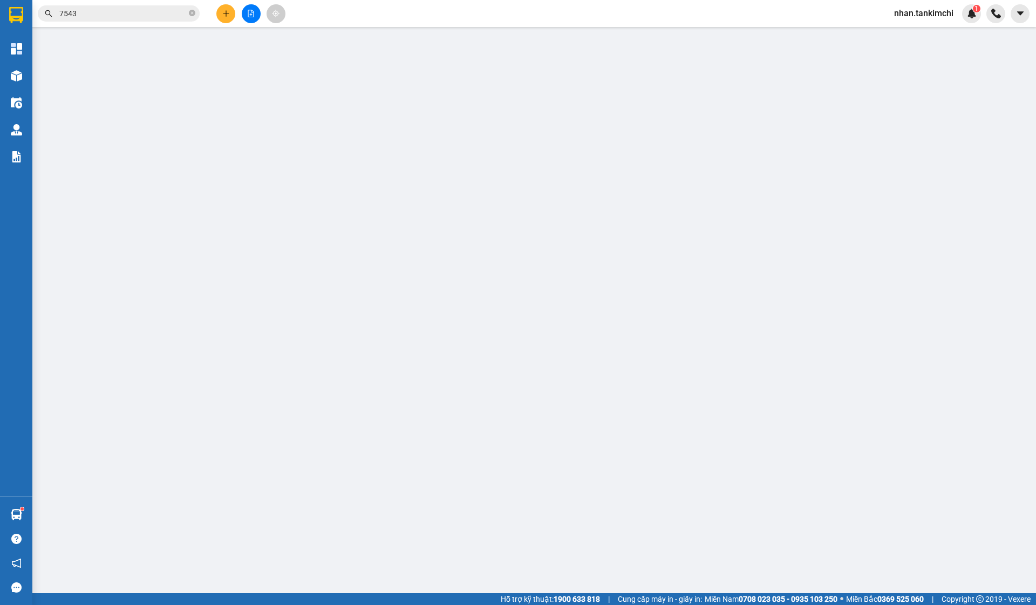
type input "0909987543"
type input "150.000"
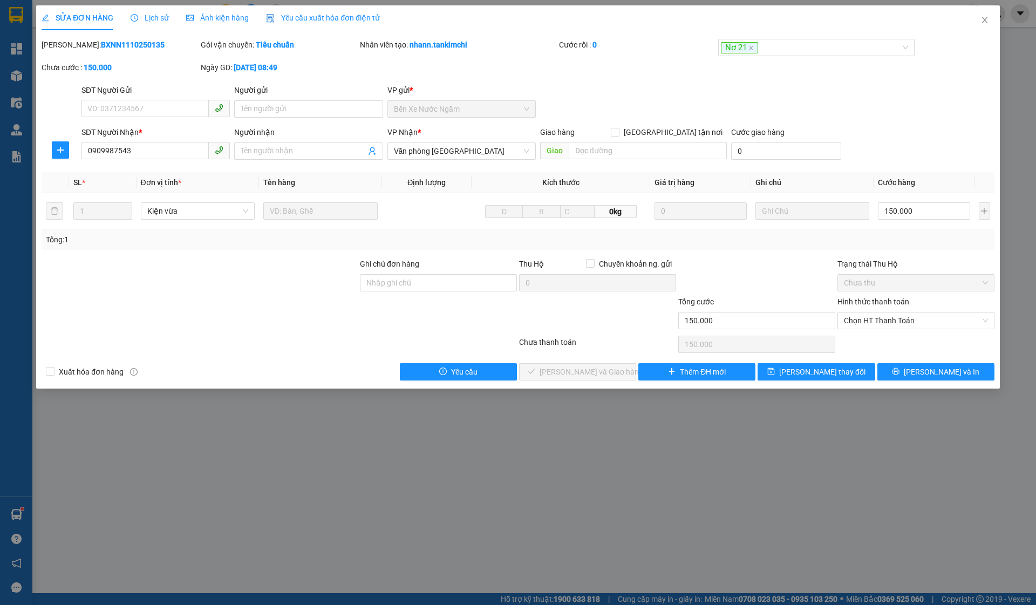
click at [159, 15] on span "Lịch sử" at bounding box center [150, 17] width 38 height 9
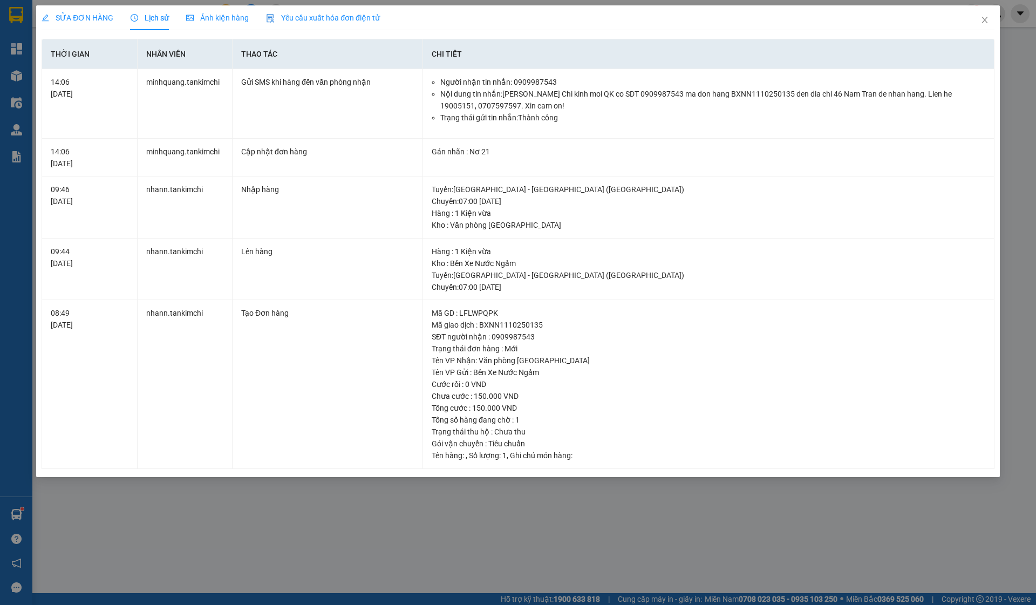
click at [983, 17] on icon "close" at bounding box center [985, 20] width 9 height 9
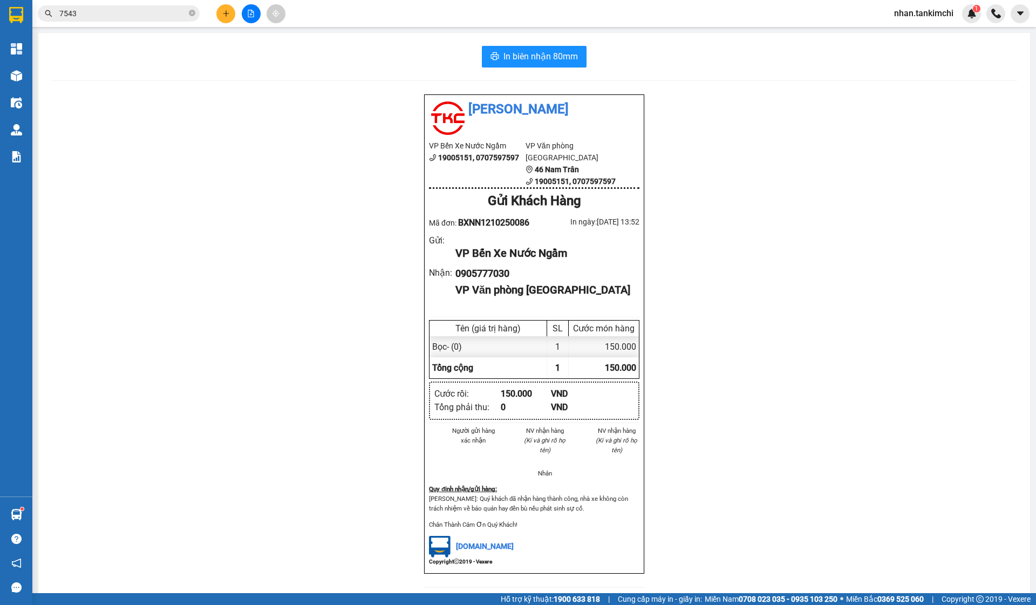
click at [45, 87] on div "In biên nhận 80mm Tân Kim Chi VP Bến Xe Nước Ngầm 19005151, 0707597597 VP Văn p…" at bounding box center [534, 323] width 992 height 581
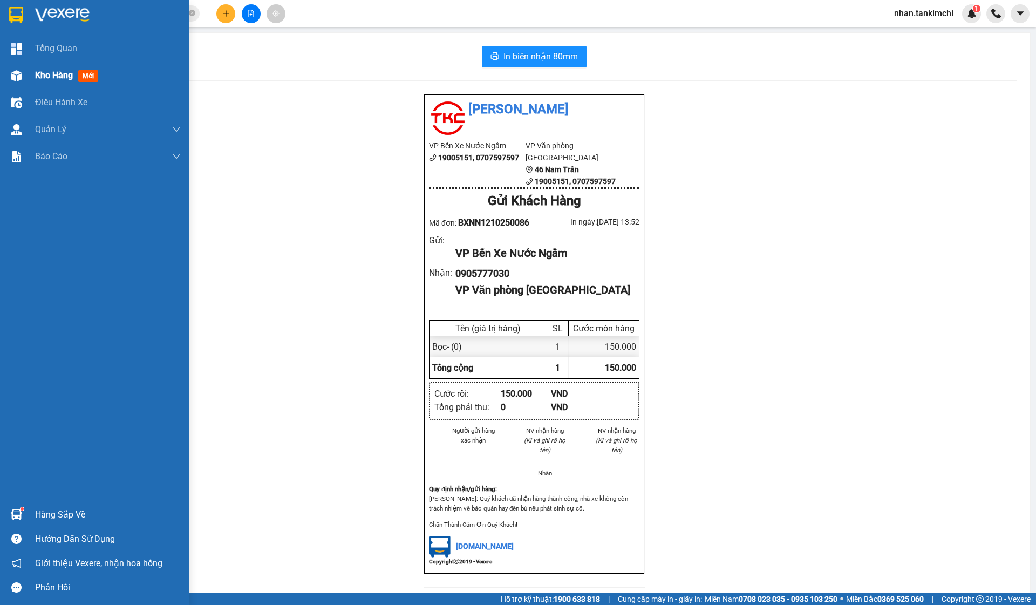
click at [13, 77] on img at bounding box center [16, 75] width 11 height 11
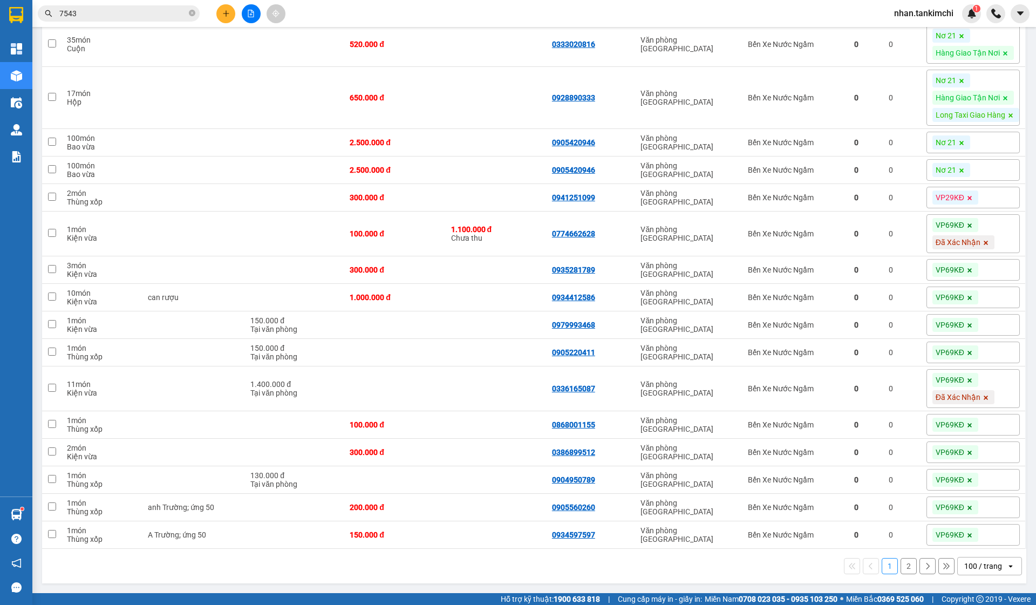
click at [902, 563] on button "2" at bounding box center [909, 566] width 16 height 16
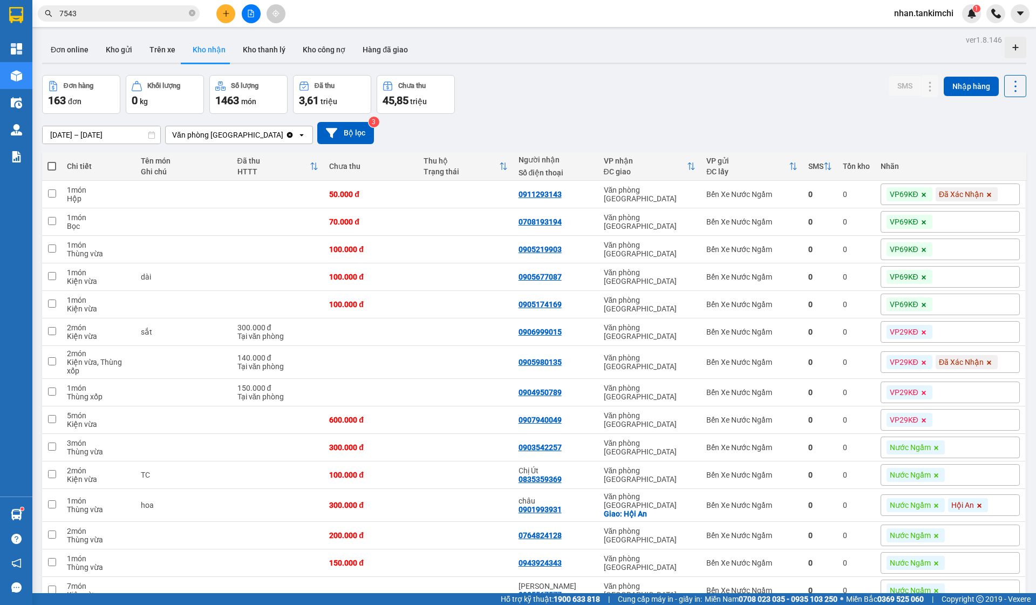
click at [107, 17] on input "7543" at bounding box center [122, 14] width 127 height 12
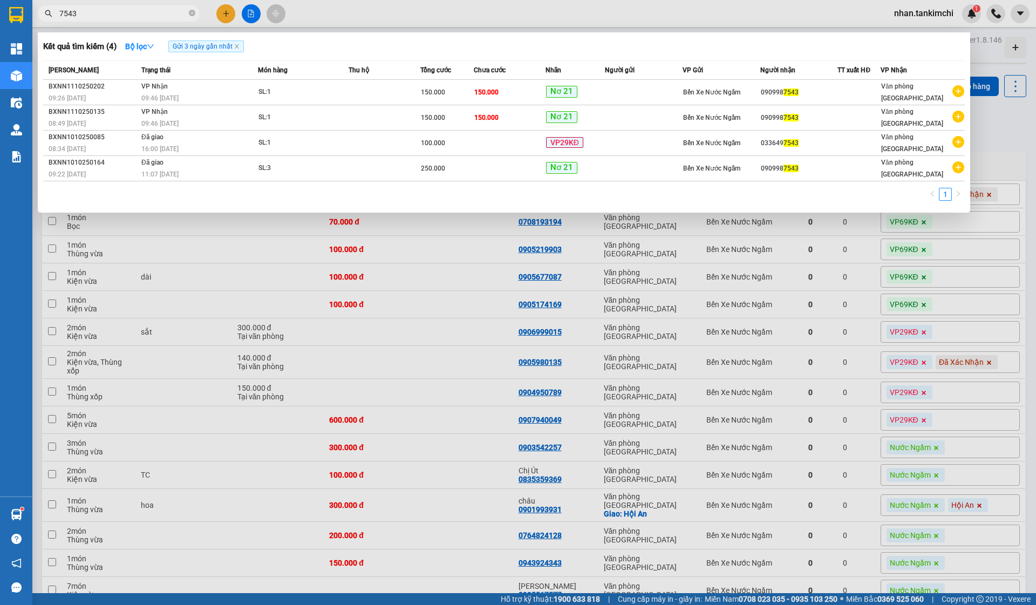
click at [118, 10] on input "7543" at bounding box center [122, 14] width 127 height 12
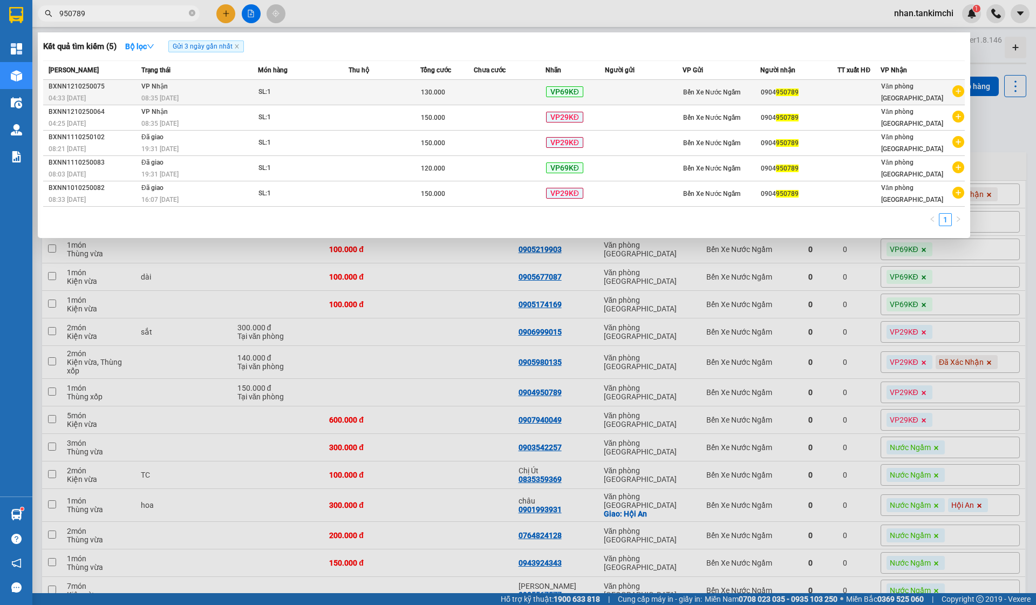
type input "950789"
click at [514, 94] on td at bounding box center [510, 92] width 72 height 25
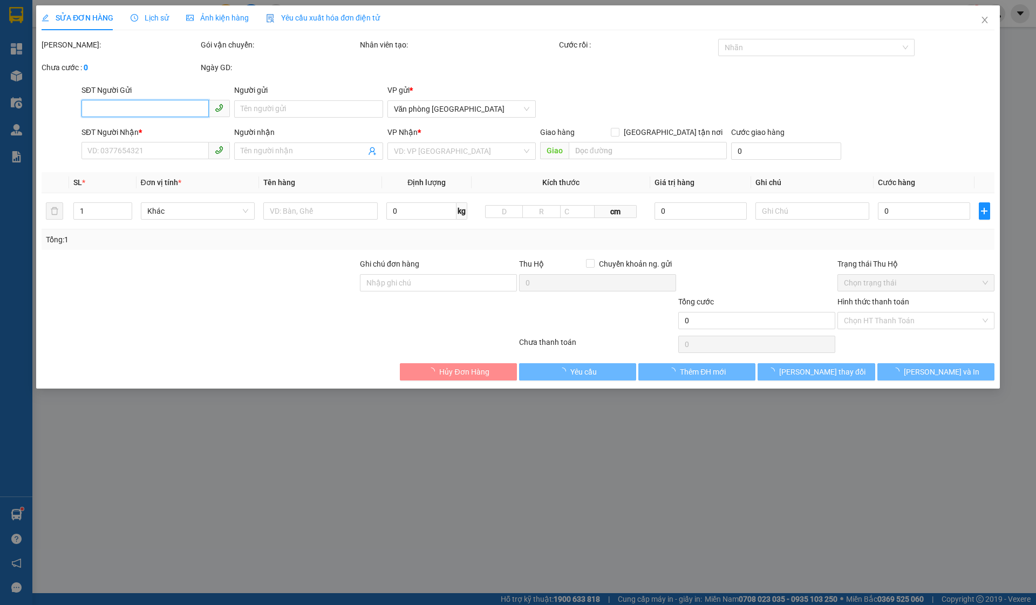
type input "0904950789"
type input "130.000"
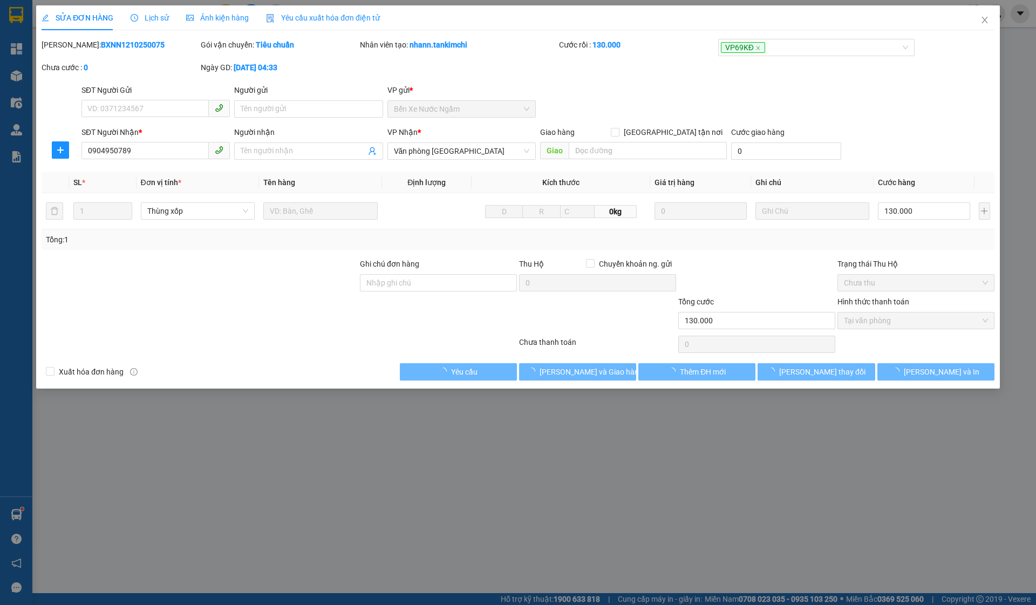
click at [577, 372] on span "[PERSON_NAME] và Giao hàng" at bounding box center [592, 372] width 104 height 12
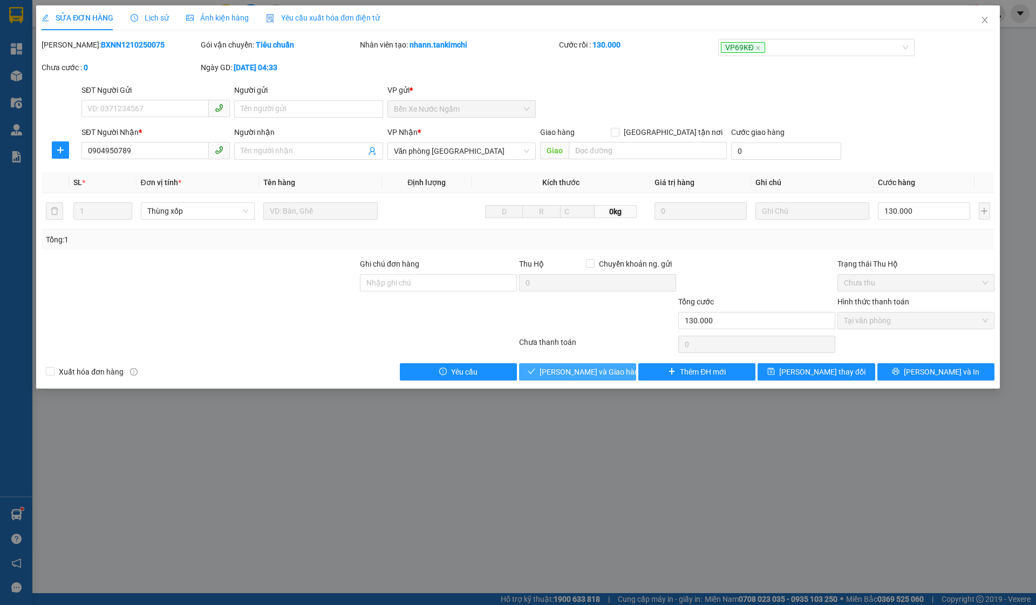
click at [588, 372] on span "[PERSON_NAME] và Giao hàng" at bounding box center [592, 372] width 104 height 12
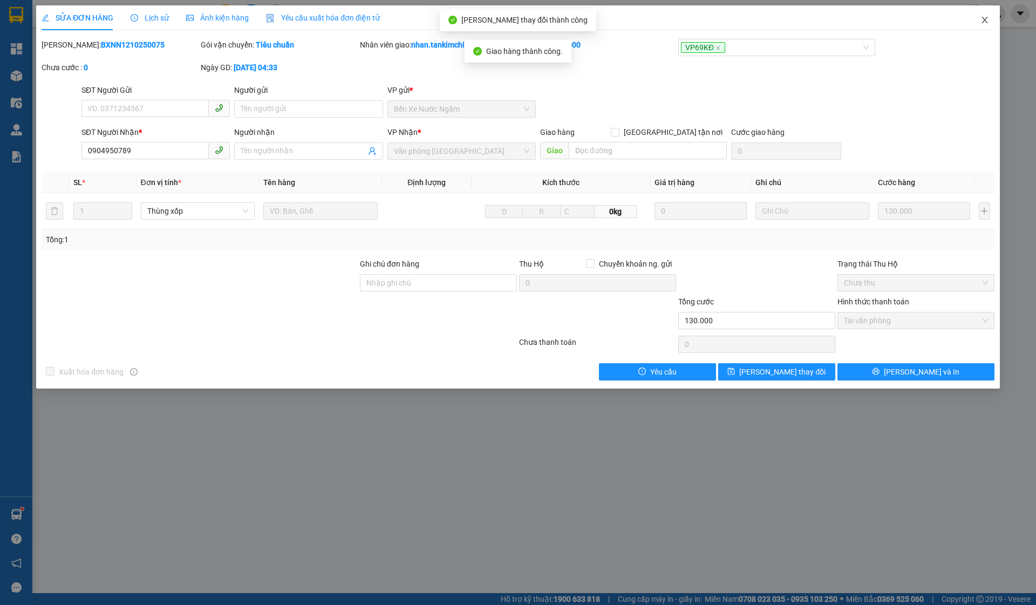
click at [988, 26] on span "Close" at bounding box center [985, 20] width 30 height 30
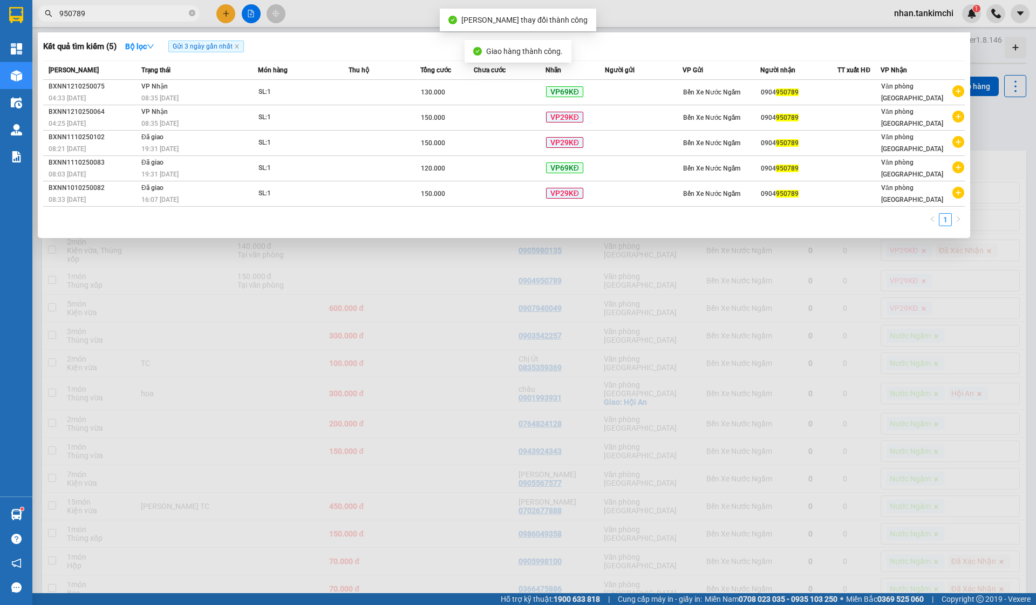
click at [154, 16] on input "950789" at bounding box center [122, 14] width 127 height 12
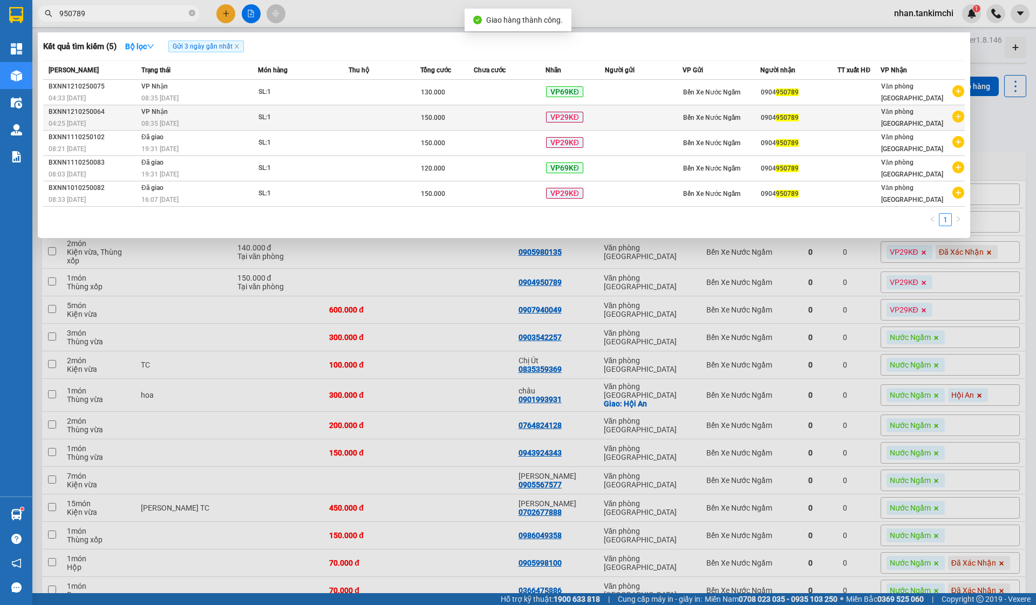
click at [535, 121] on td at bounding box center [510, 117] width 72 height 25
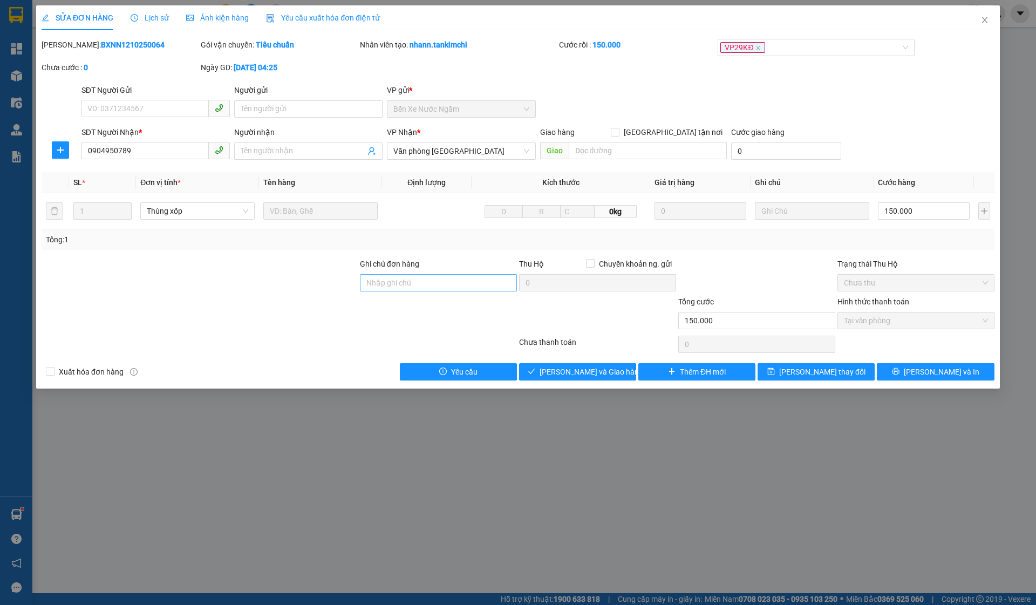
type input "0904950789"
type input "150.000"
click at [600, 371] on span "[PERSON_NAME] và Giao hàng" at bounding box center [592, 372] width 104 height 12
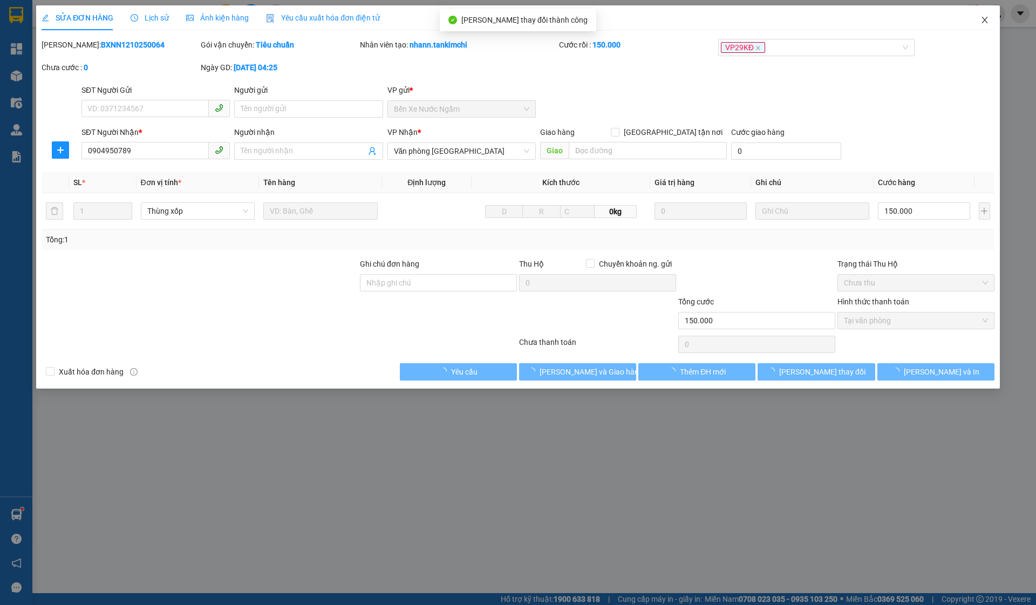
click at [979, 25] on span "Close" at bounding box center [985, 20] width 30 height 30
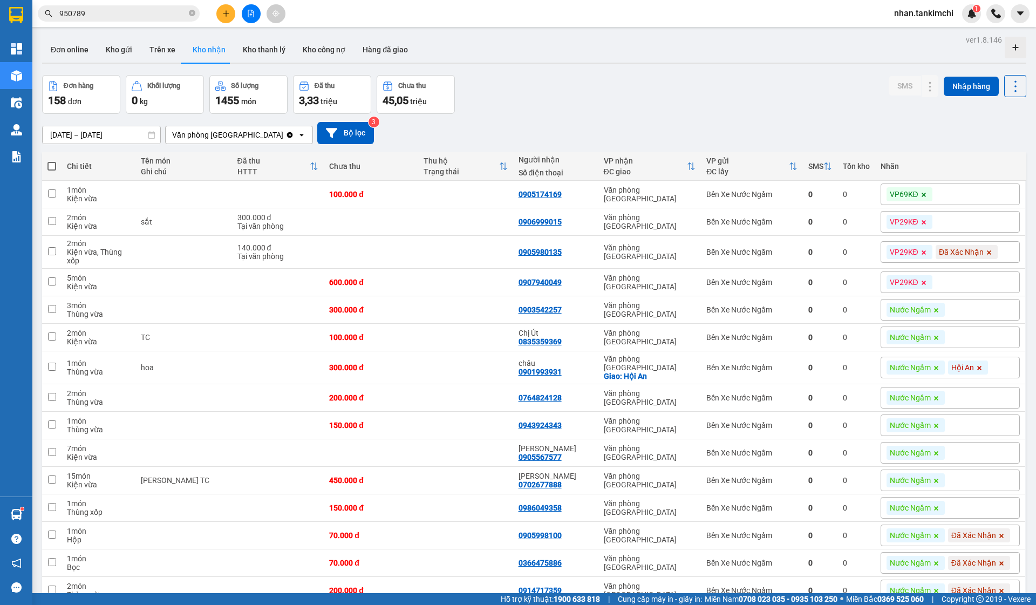
click at [102, 21] on span "950789" at bounding box center [119, 13] width 162 height 16
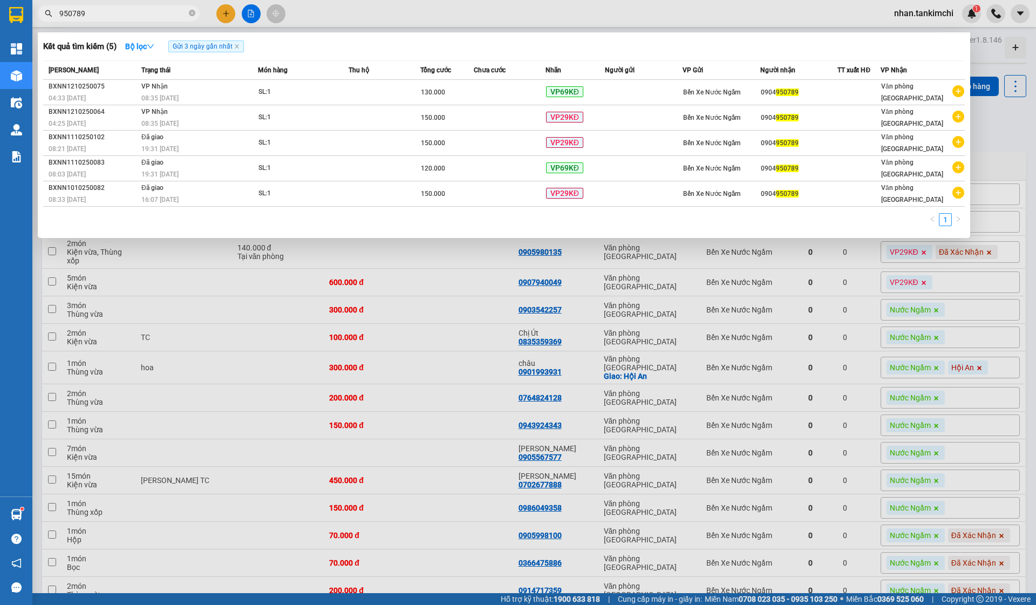
click at [102, 21] on span "950789" at bounding box center [119, 13] width 162 height 16
click at [108, 16] on input "950789" at bounding box center [122, 14] width 127 height 12
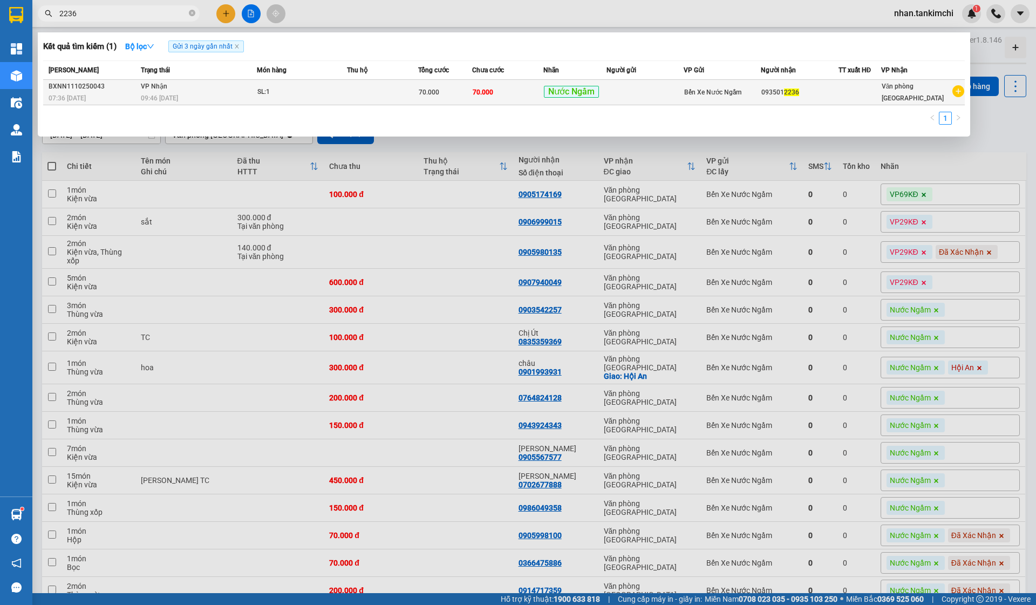
type input "2236"
click at [557, 91] on span "Nước Ngầm" at bounding box center [571, 92] width 55 height 12
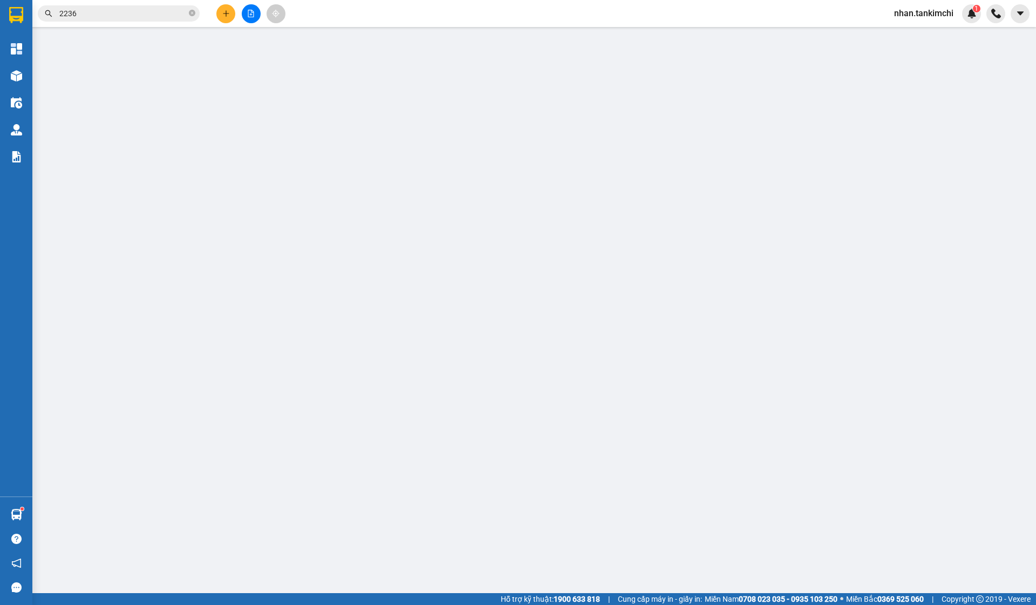
type input "0935012236"
type input "70.000"
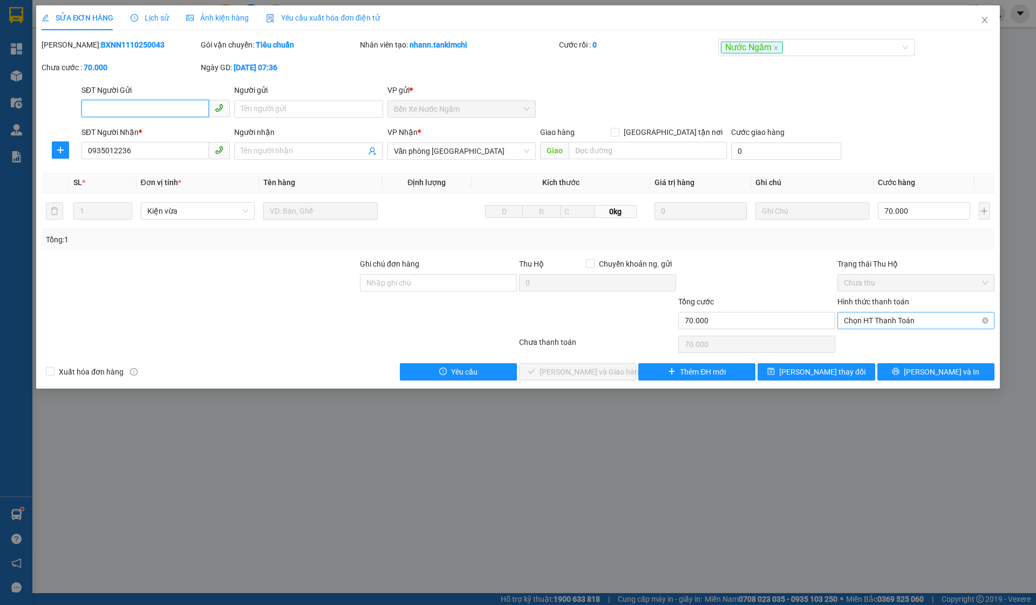
click at [904, 316] on span "Chọn HT Thanh Toán" at bounding box center [916, 321] width 144 height 16
click at [871, 341] on div "Tại văn phòng" at bounding box center [916, 342] width 144 height 12
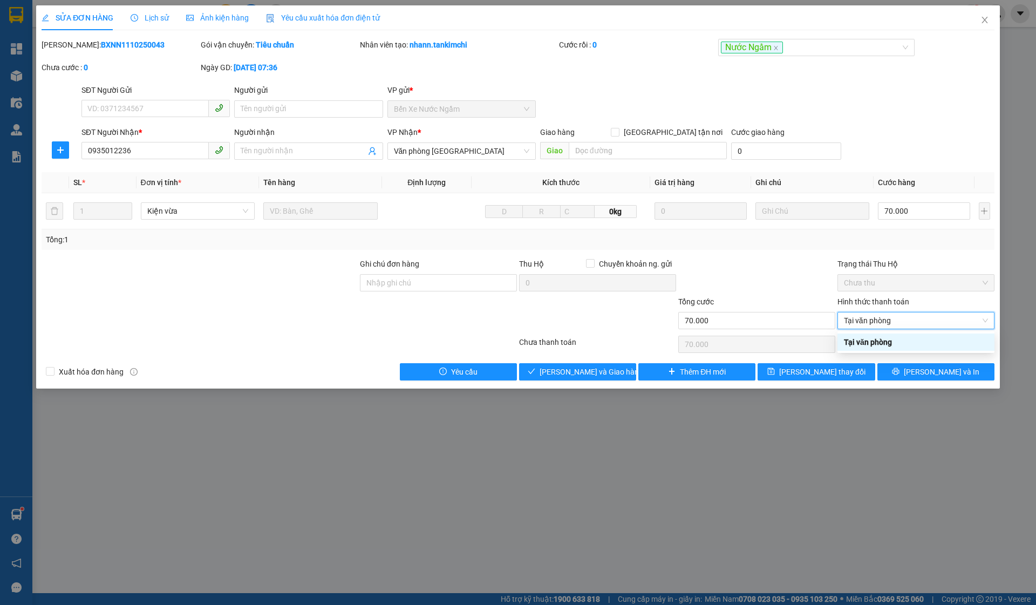
type input "0"
click at [603, 365] on button "[PERSON_NAME] và Giao hàng" at bounding box center [577, 371] width 117 height 17
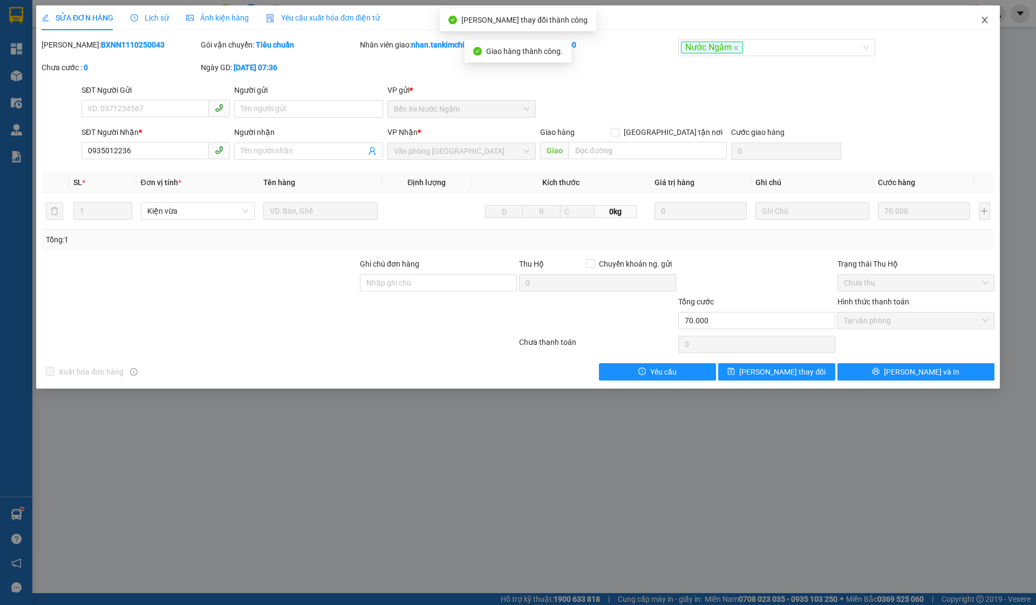
click at [981, 21] on icon "close" at bounding box center [985, 20] width 9 height 9
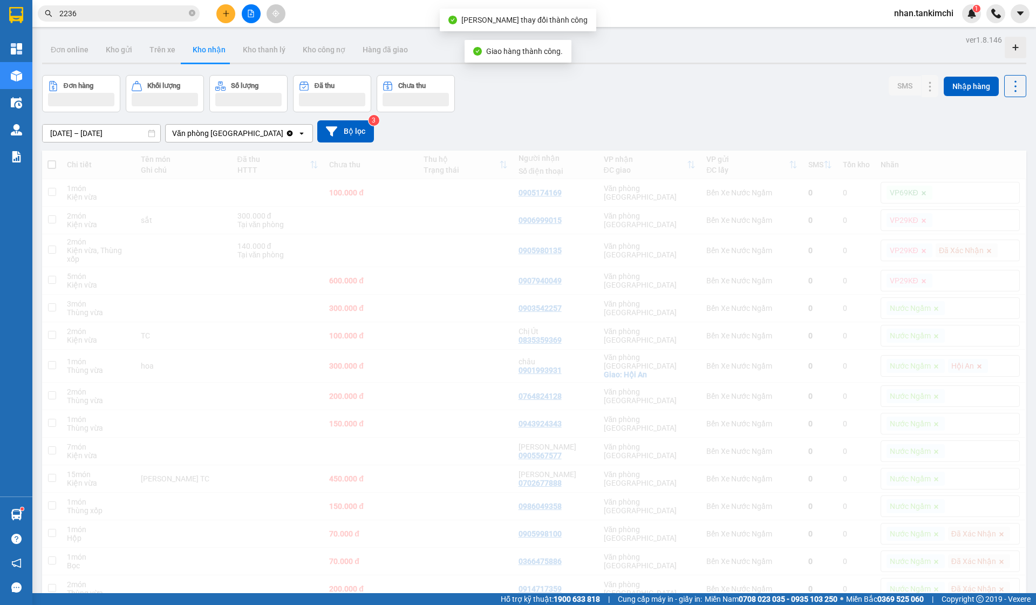
click at [110, 10] on input "2236" at bounding box center [122, 14] width 127 height 12
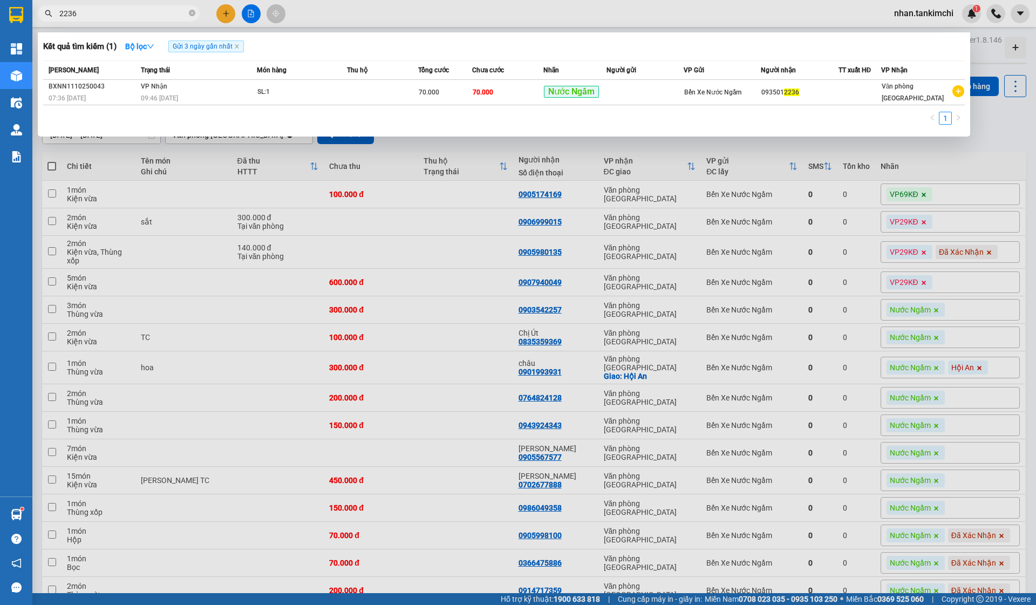
click at [110, 10] on input "2236" at bounding box center [122, 14] width 127 height 12
type input "1"
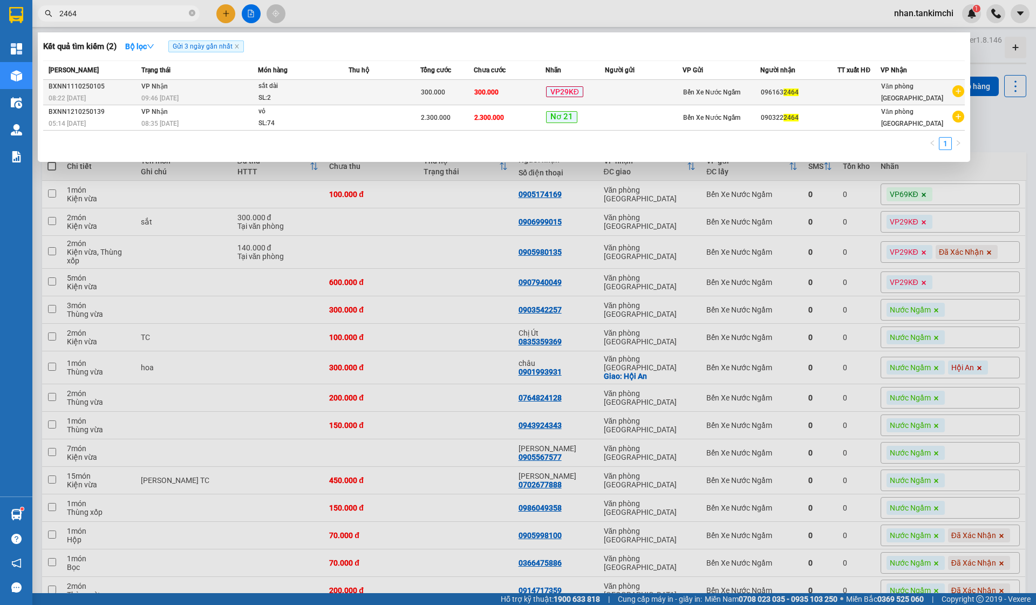
type input "2464"
click at [533, 90] on td "300.000" at bounding box center [510, 92] width 72 height 25
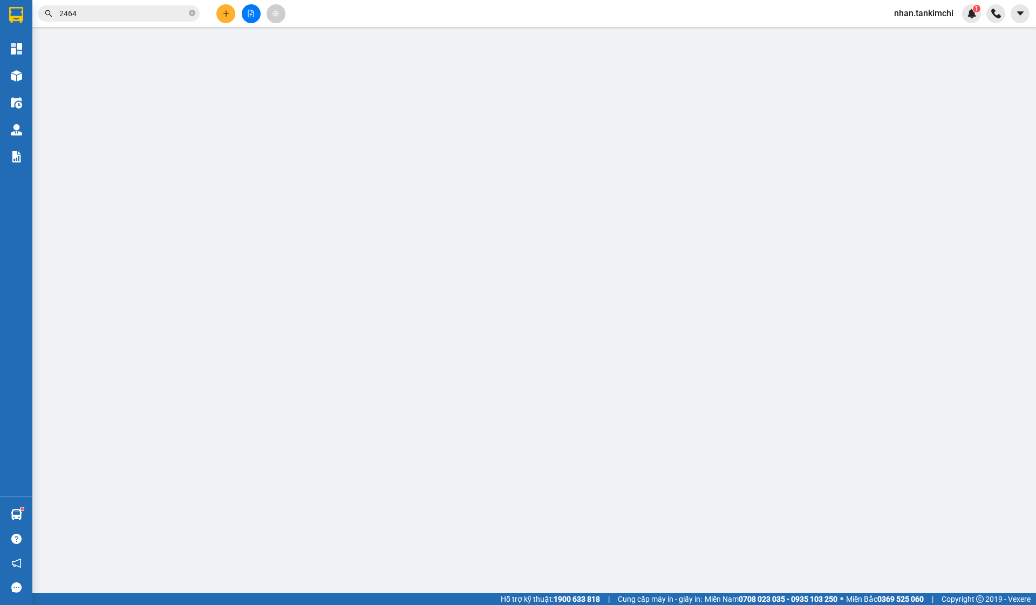
type input "0961632464"
type input "300.000"
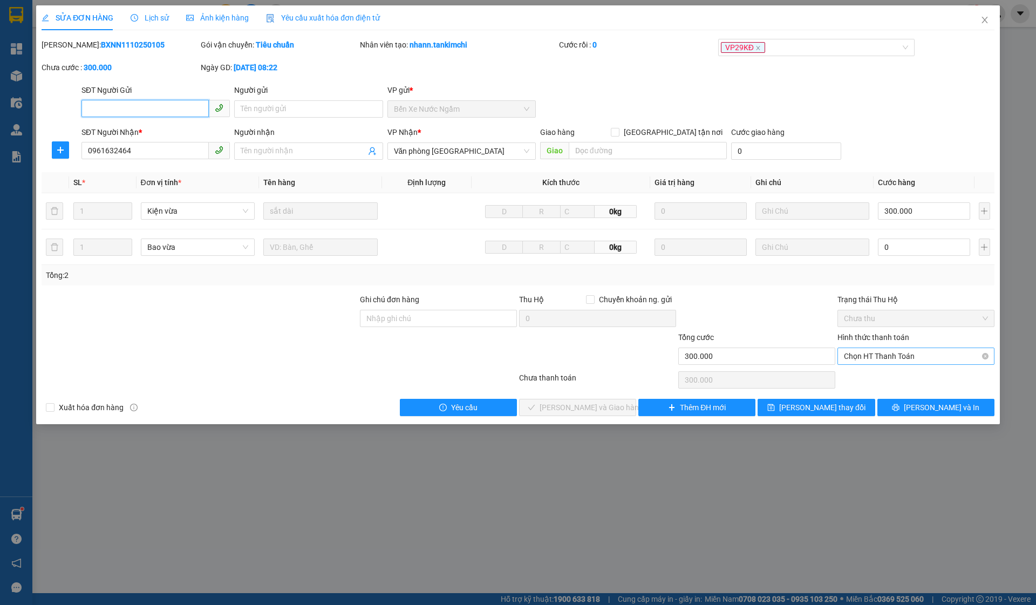
click at [899, 363] on span "Chọn HT Thanh Toán" at bounding box center [916, 356] width 144 height 16
click at [870, 379] on div "Tại văn phòng" at bounding box center [916, 378] width 144 height 12
type input "0"
click at [598, 412] on span "[PERSON_NAME] và Giao hàng" at bounding box center [592, 408] width 104 height 12
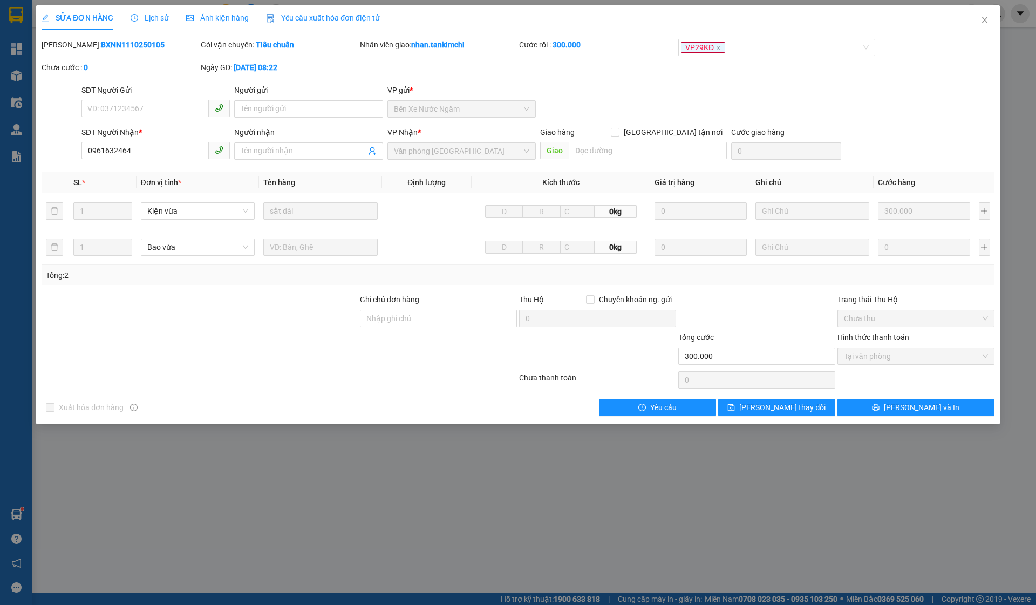
click at [997, 31] on span "Close" at bounding box center [985, 20] width 30 height 30
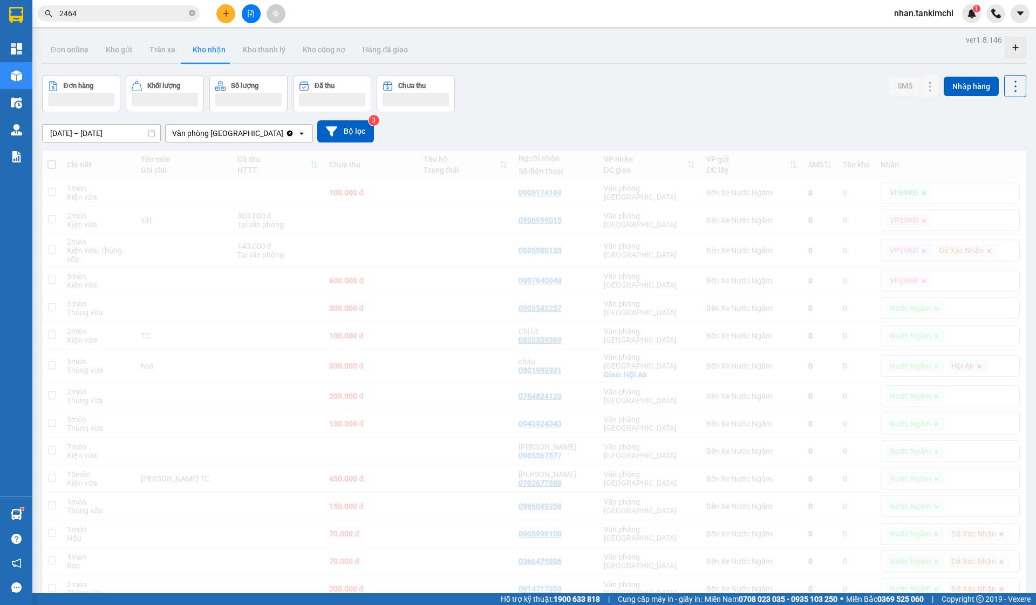
click at [103, 14] on input "2464" at bounding box center [122, 14] width 127 height 12
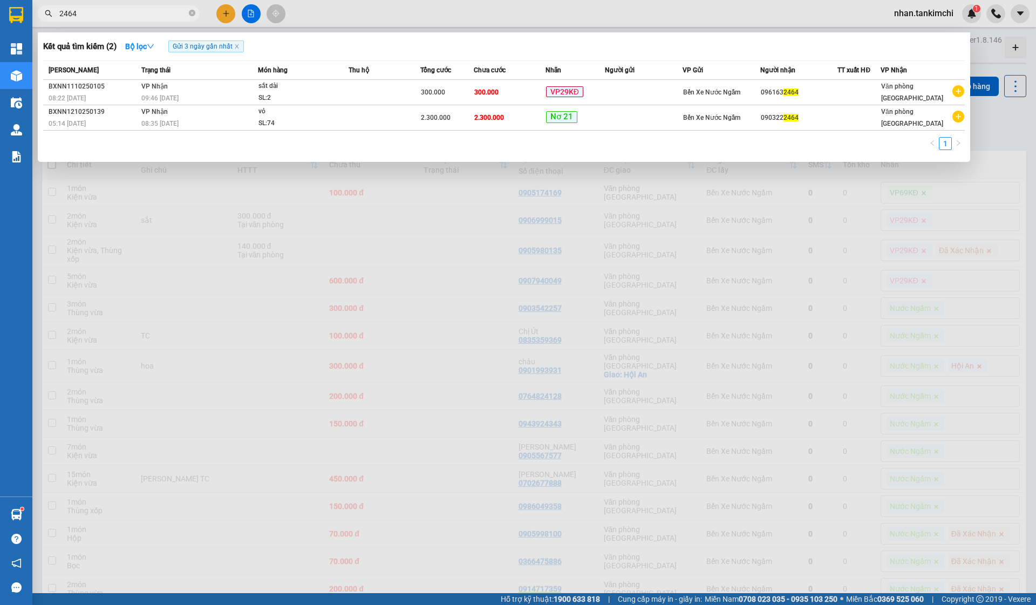
click at [103, 14] on input "2464" at bounding box center [122, 14] width 127 height 12
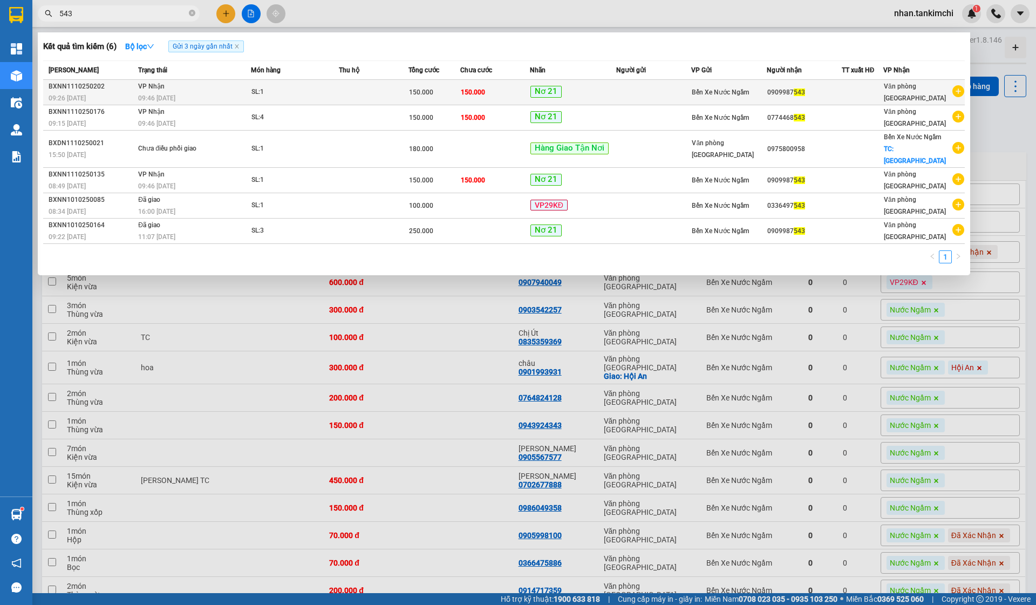
type input "543"
click at [656, 100] on td at bounding box center [653, 92] width 75 height 25
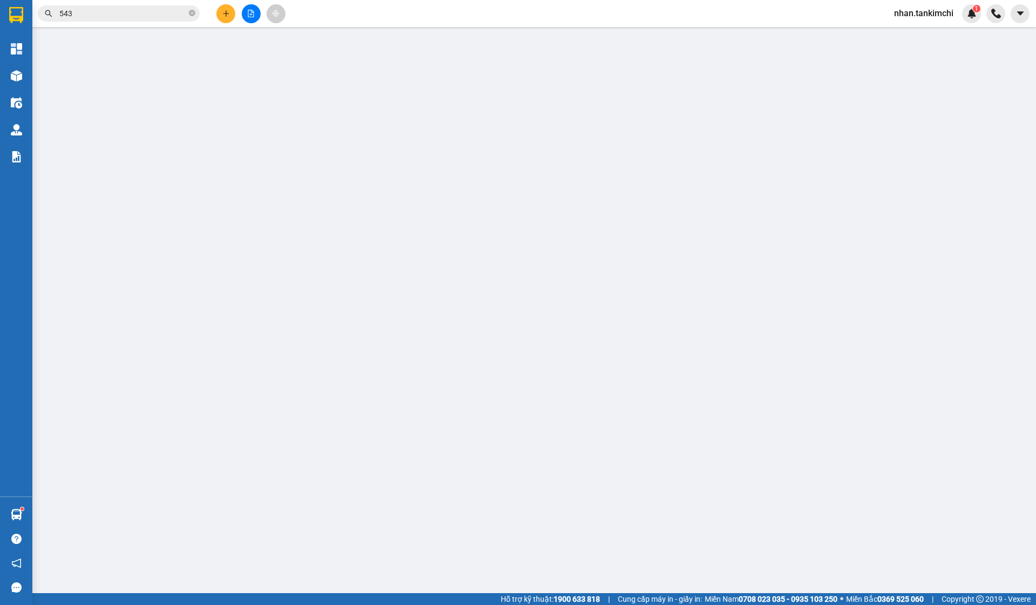
type input "0909987543"
type input "150.000"
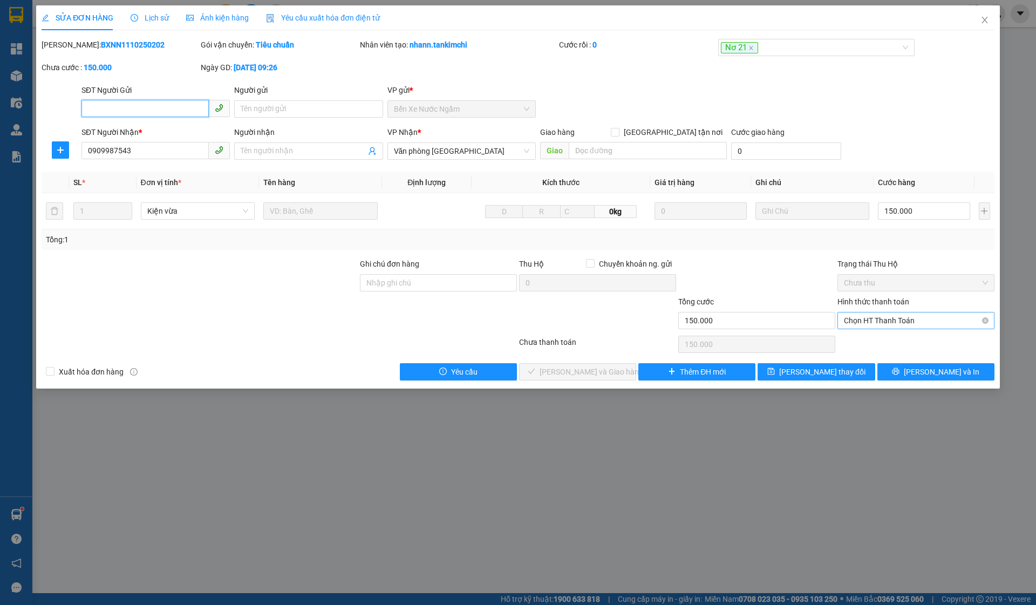
click at [898, 325] on span "Chọn HT Thanh Toán" at bounding box center [916, 321] width 144 height 16
click at [879, 344] on div "Tại văn phòng" at bounding box center [916, 342] width 144 height 12
type input "0"
click at [580, 374] on span "[PERSON_NAME] và Giao hàng" at bounding box center [592, 372] width 104 height 12
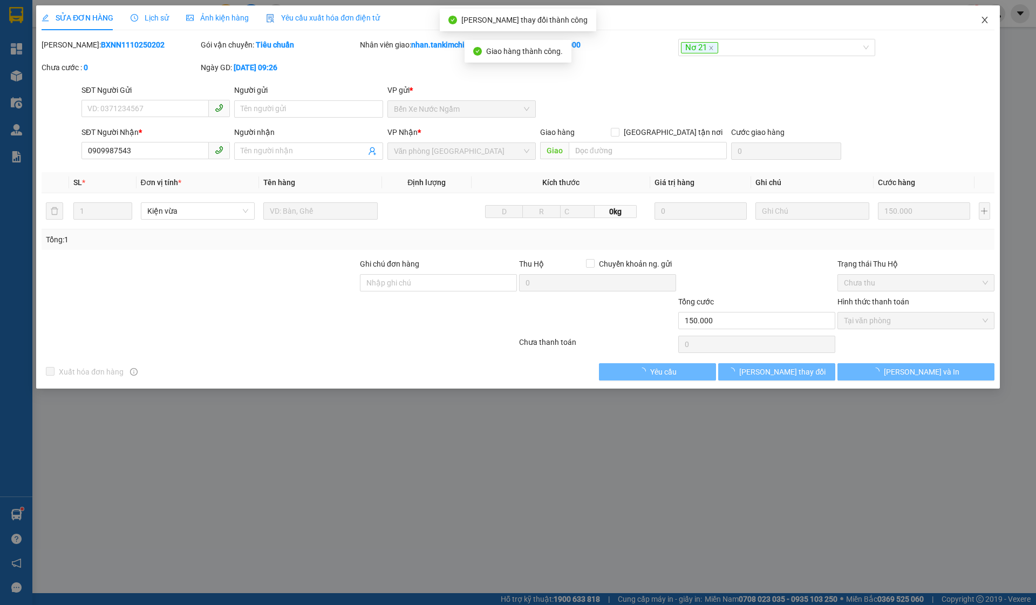
click at [985, 11] on span "Close" at bounding box center [985, 20] width 30 height 30
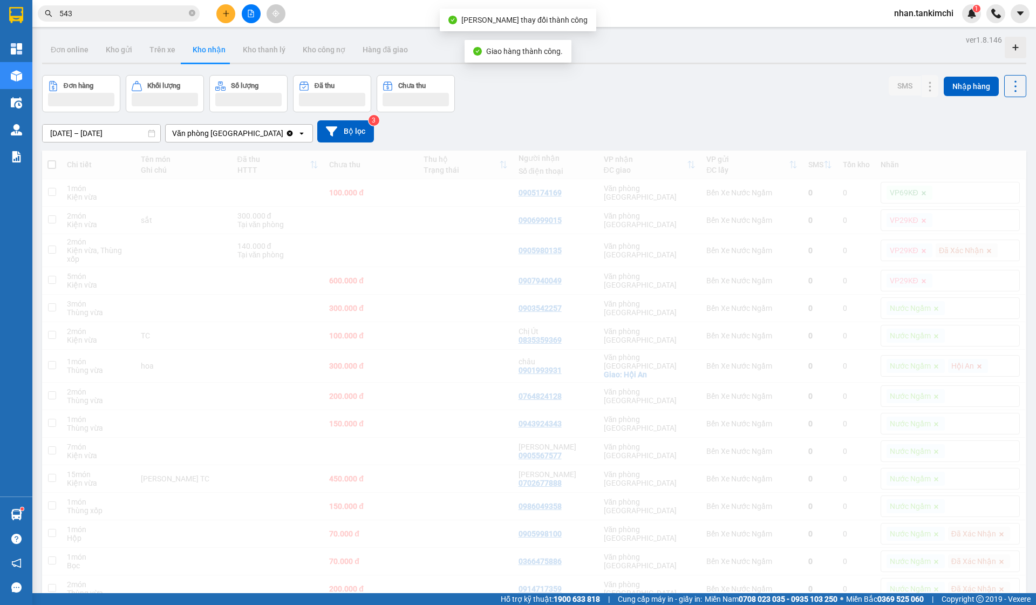
click at [143, 11] on input "543" at bounding box center [122, 14] width 127 height 12
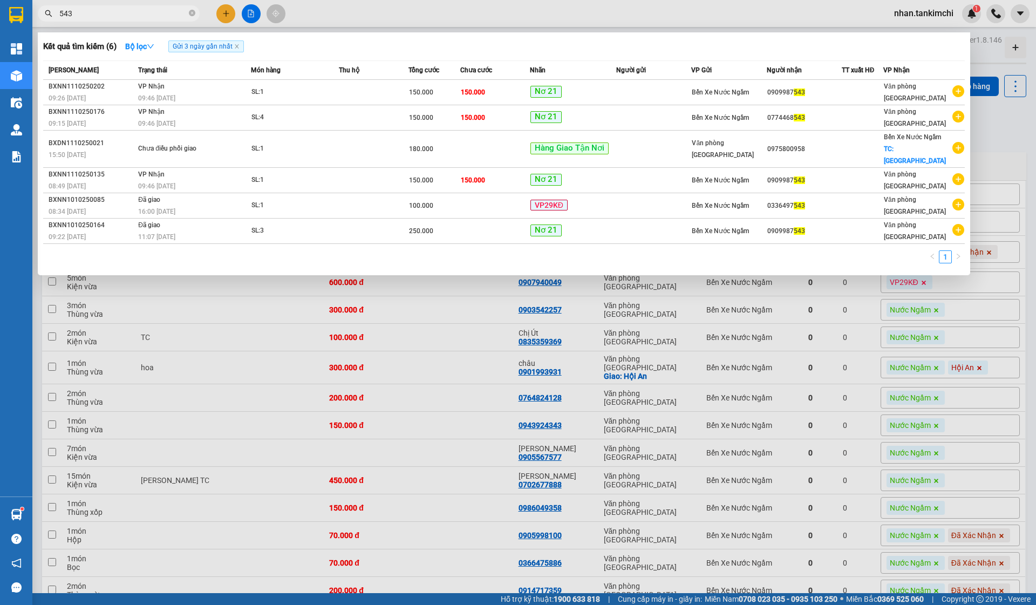
click at [150, 12] on input "543" at bounding box center [122, 14] width 127 height 12
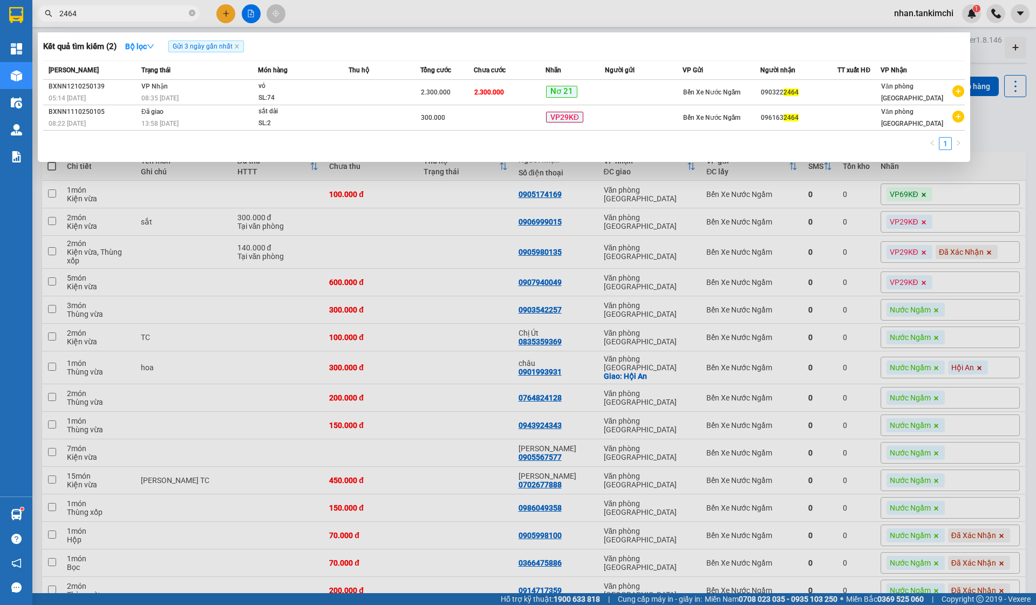
click at [89, 12] on input "2464" at bounding box center [122, 14] width 127 height 12
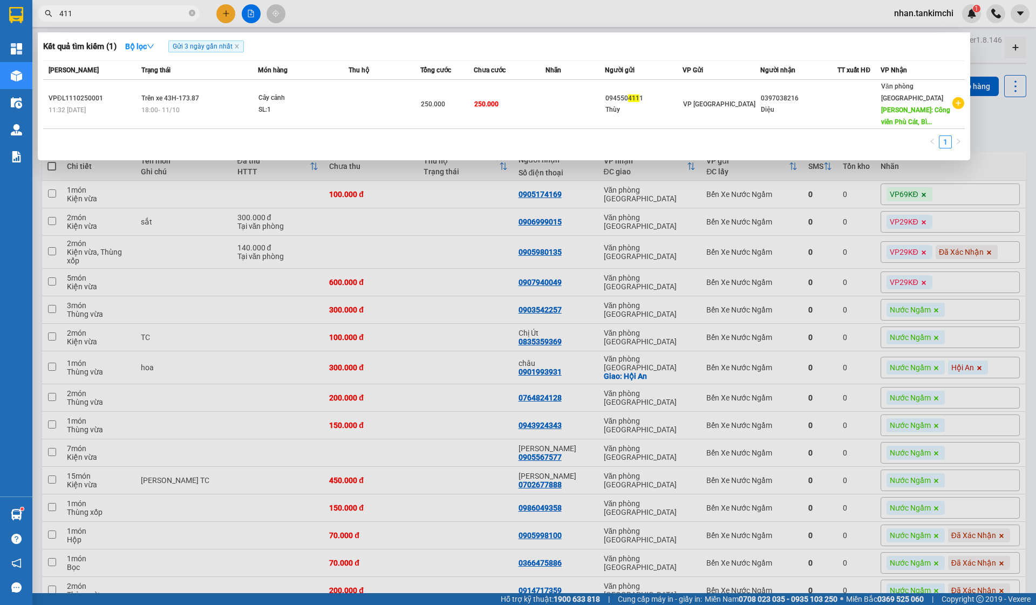
click at [105, 15] on input "411" at bounding box center [122, 14] width 127 height 12
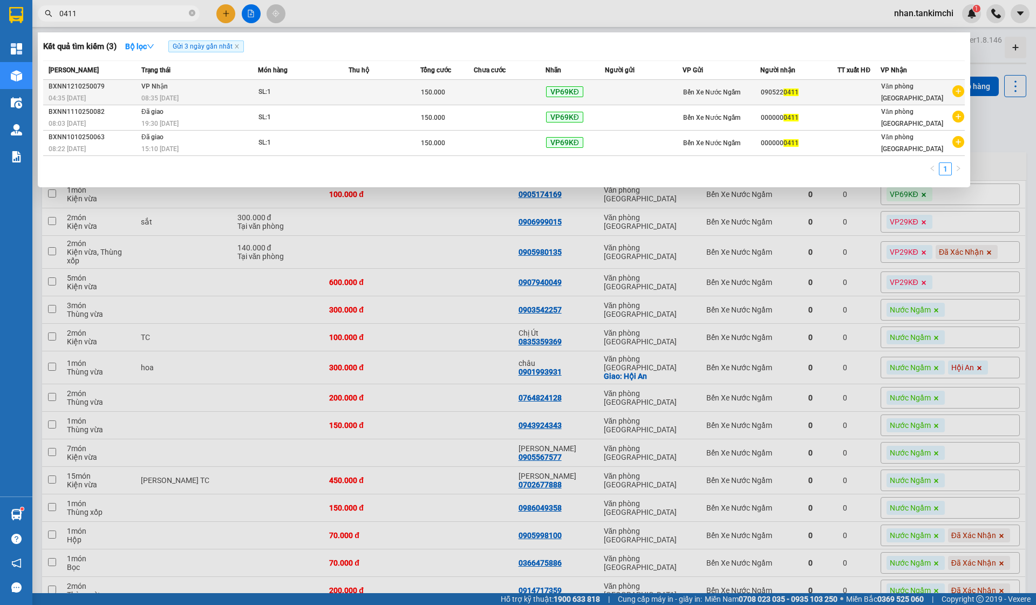
type input "0411"
click at [209, 84] on td "VP Nhận 08:35 [DATE]" at bounding box center [198, 92] width 119 height 25
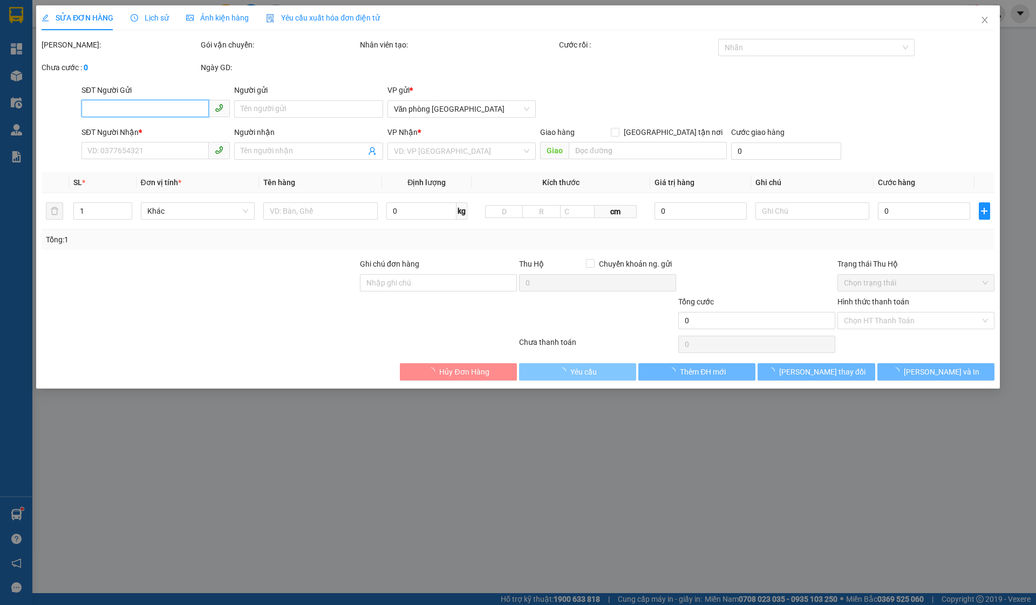
type input "0905220411"
type input "150.000"
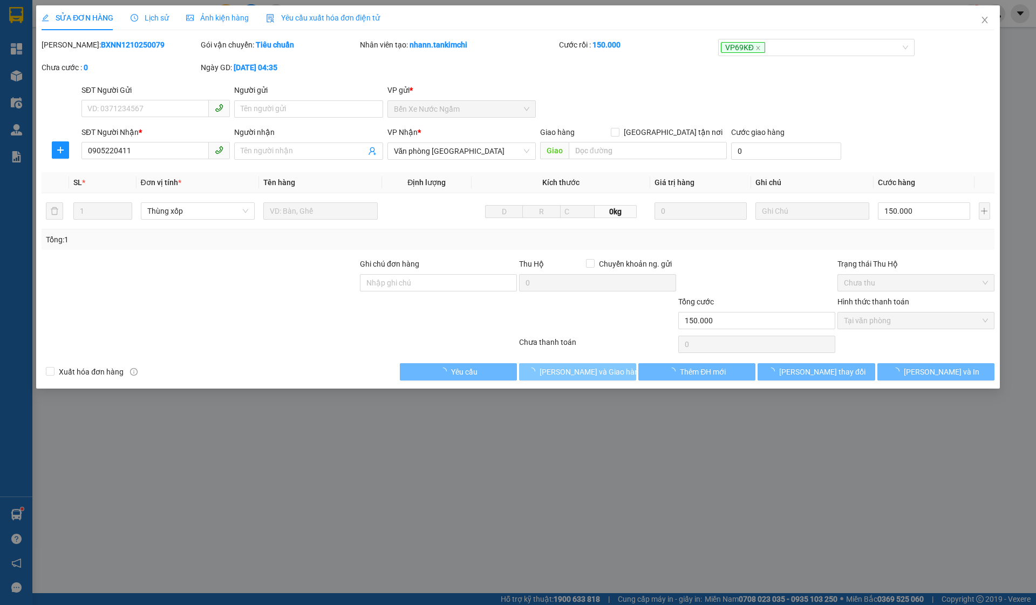
click at [589, 376] on span "[PERSON_NAME] và Giao hàng" at bounding box center [592, 372] width 104 height 12
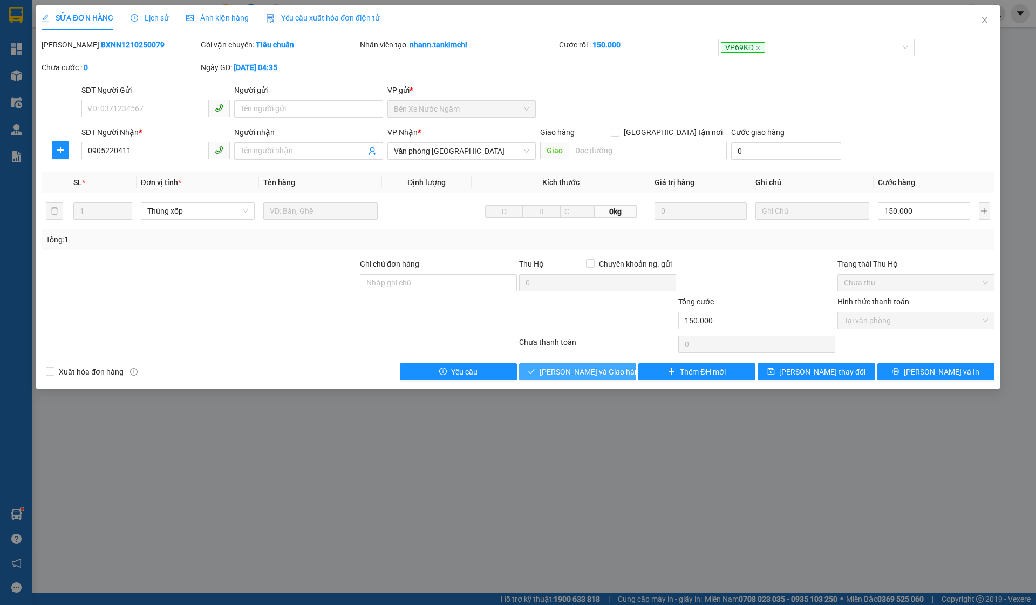
click at [593, 374] on span "[PERSON_NAME] và Giao hàng" at bounding box center [592, 372] width 104 height 12
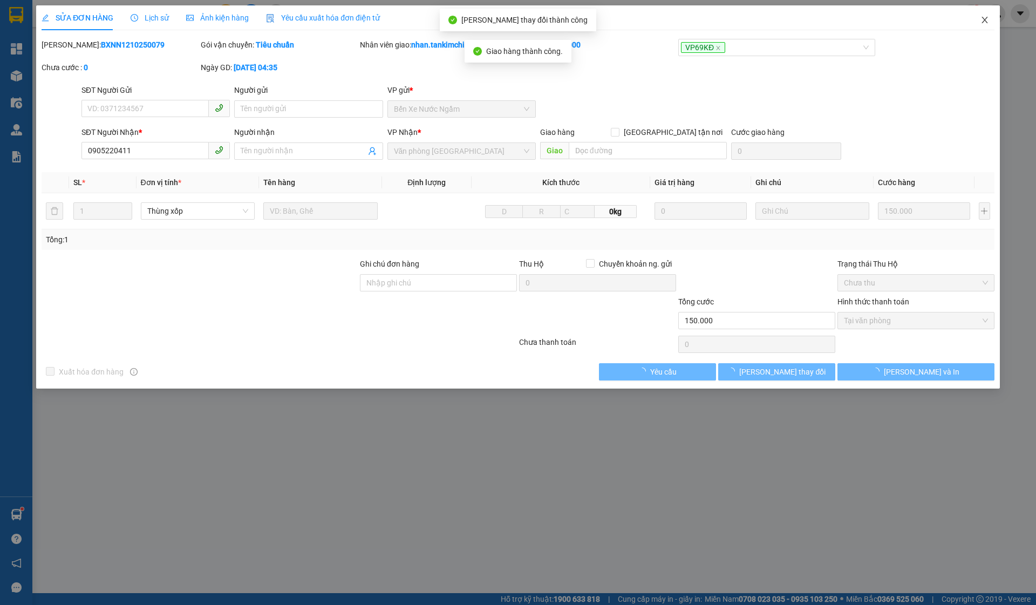
click at [984, 15] on span "Close" at bounding box center [985, 20] width 30 height 30
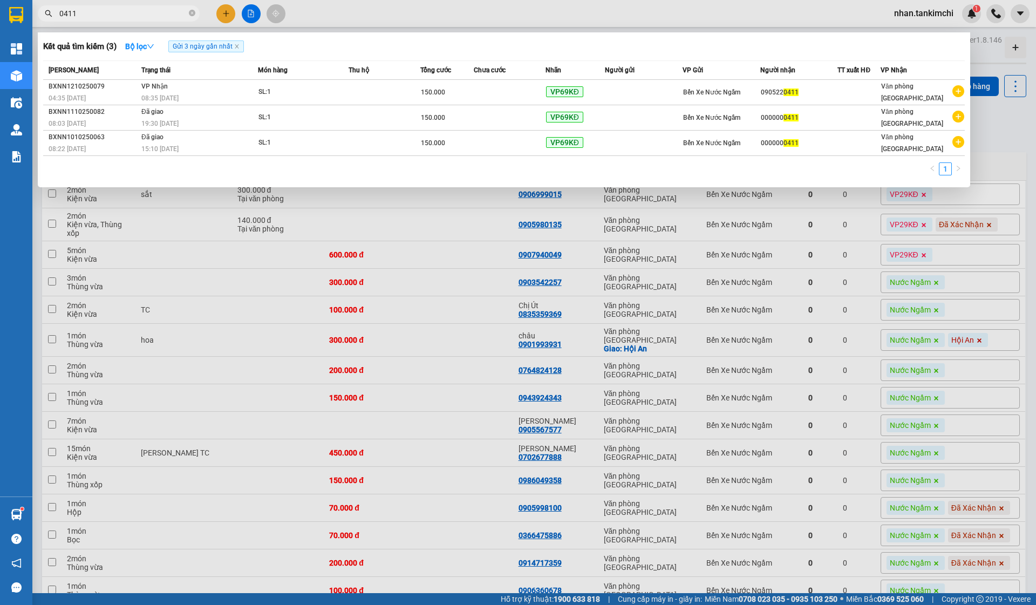
click at [141, 11] on input "0411" at bounding box center [122, 14] width 127 height 12
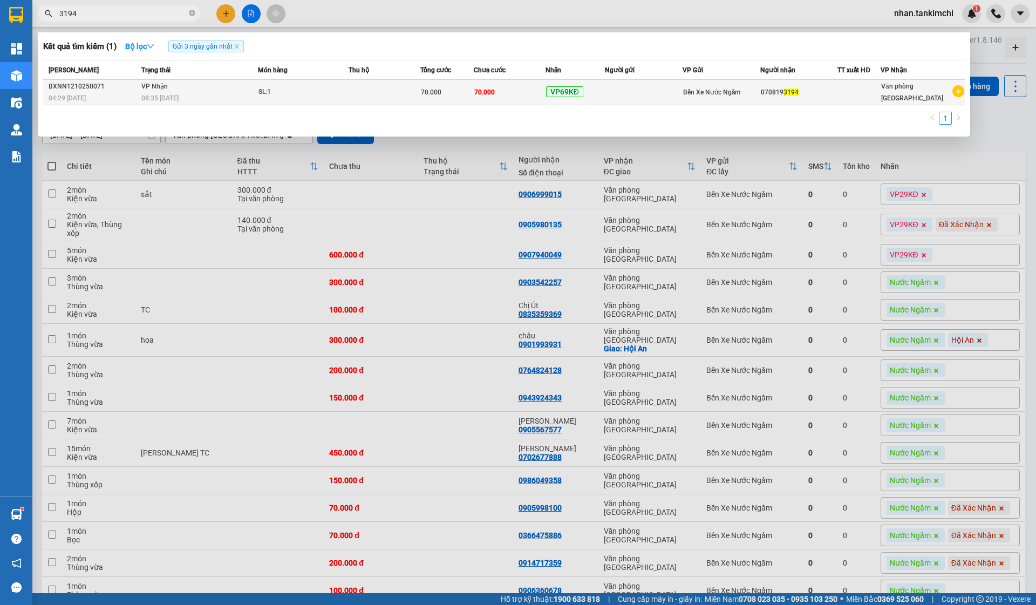
type input "3194"
click at [598, 94] on div "VP69KĐ" at bounding box center [575, 92] width 59 height 12
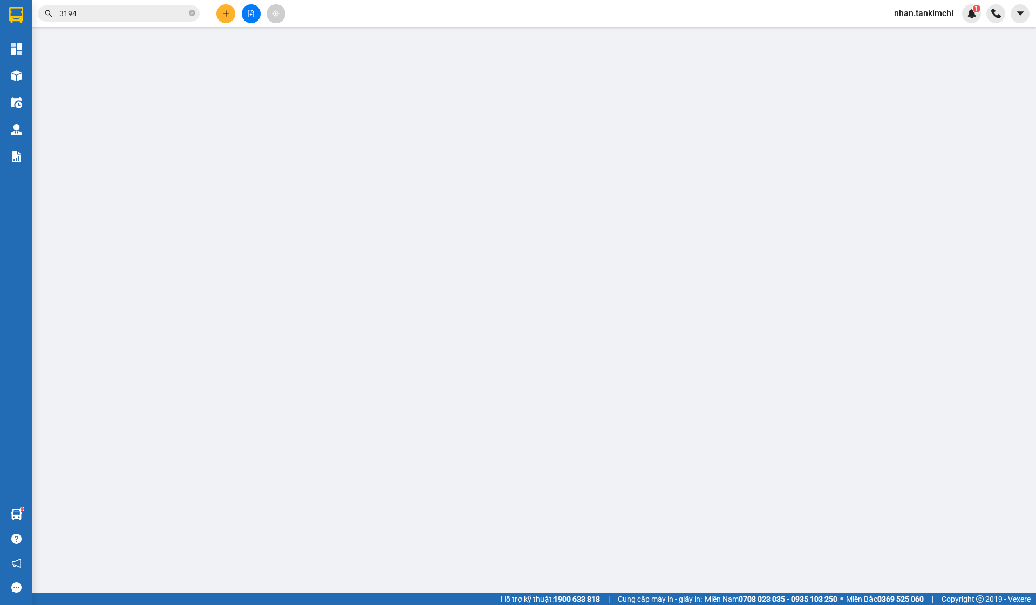
type input "0708193194"
type input "70.000"
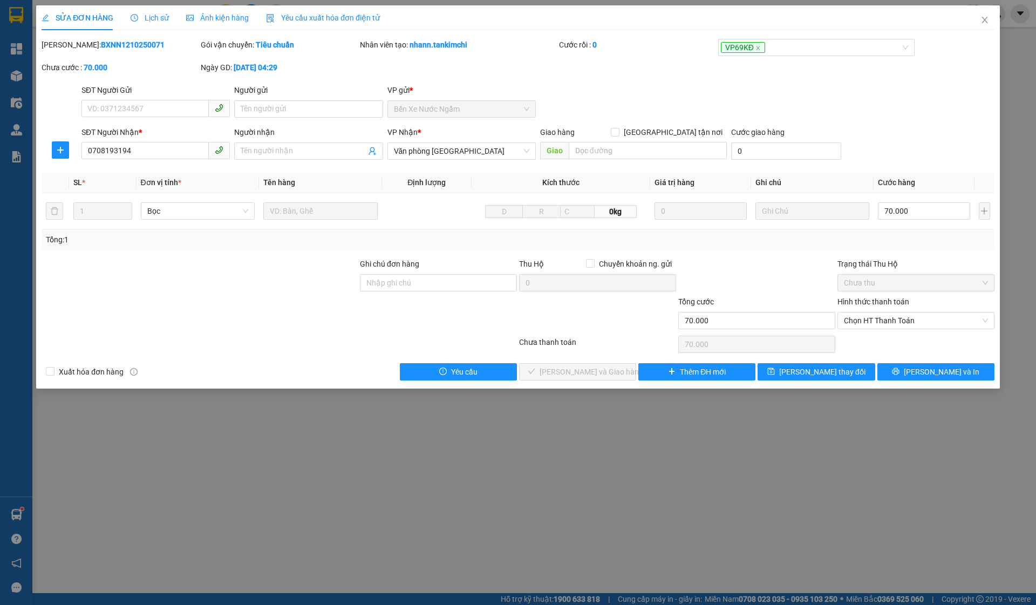
click at [899, 334] on div "Chọn HT Thanh Toán" at bounding box center [916, 345] width 159 height 22
click at [900, 325] on span "Chọn HT Thanh Toán" at bounding box center [916, 321] width 144 height 16
click at [879, 347] on div "Tại văn phòng" at bounding box center [916, 342] width 144 height 12
type input "0"
click at [605, 367] on span "[PERSON_NAME] và Giao hàng" at bounding box center [592, 372] width 104 height 12
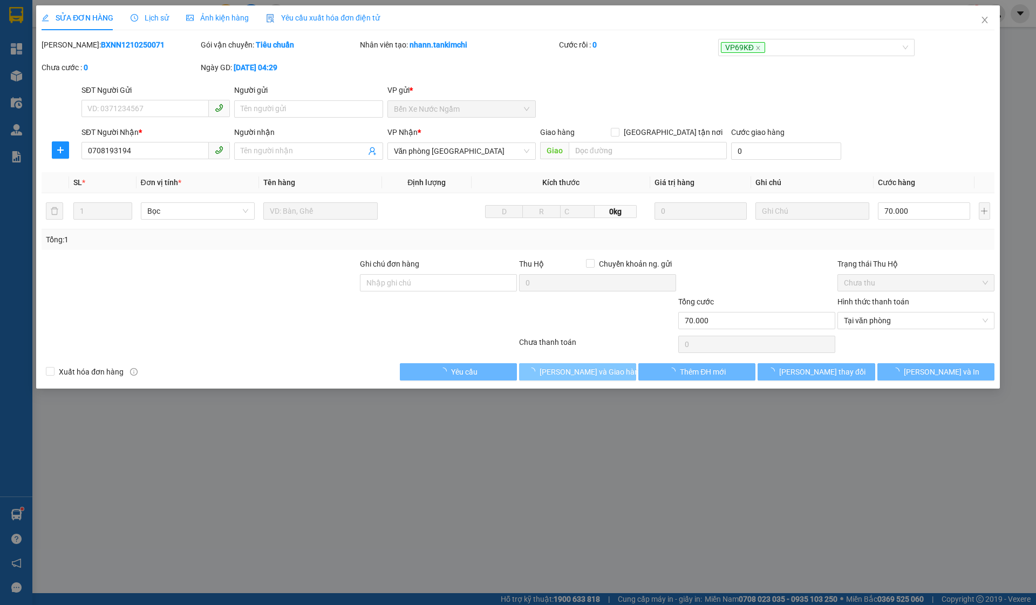
click at [605, 367] on span "[PERSON_NAME] và Giao hàng" at bounding box center [592, 372] width 104 height 12
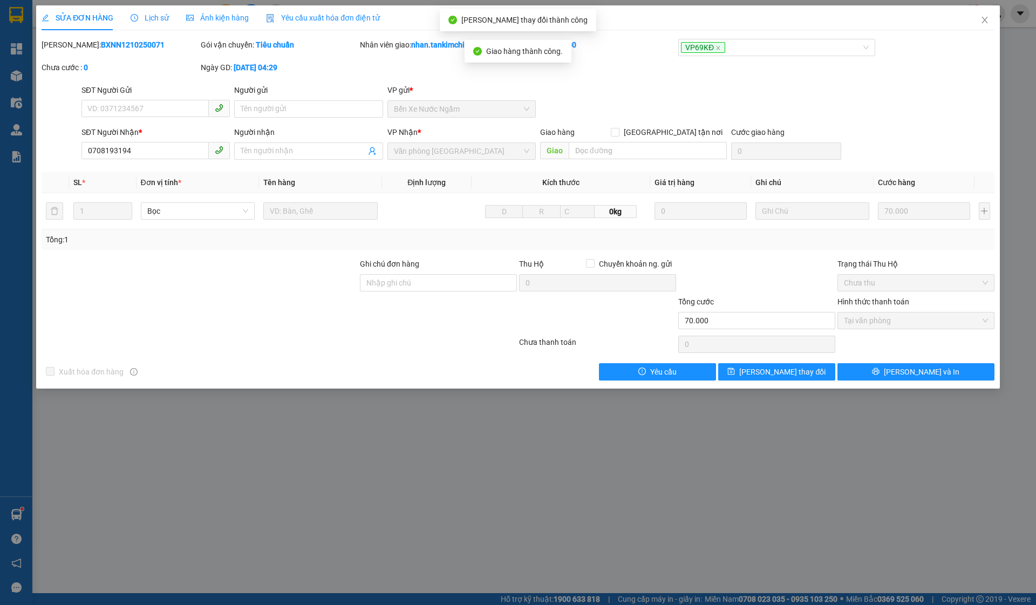
click at [989, 27] on span "Close" at bounding box center [985, 20] width 30 height 30
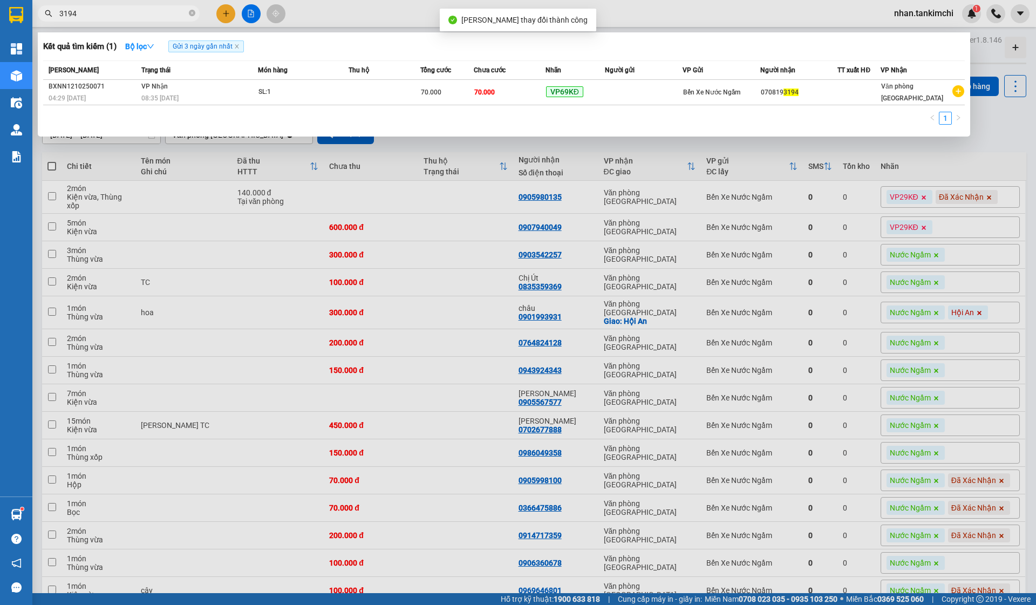
click at [100, 6] on span "3194" at bounding box center [119, 13] width 162 height 16
click at [94, 14] on input "3194" at bounding box center [122, 14] width 127 height 12
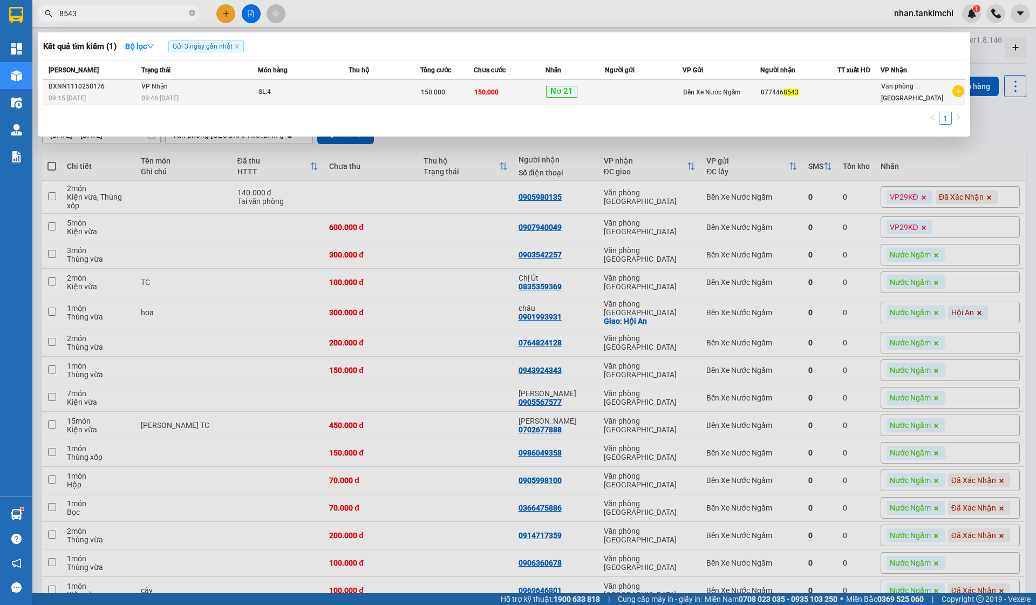
type input "8543"
click at [496, 93] on span "150.000" at bounding box center [486, 93] width 24 height 8
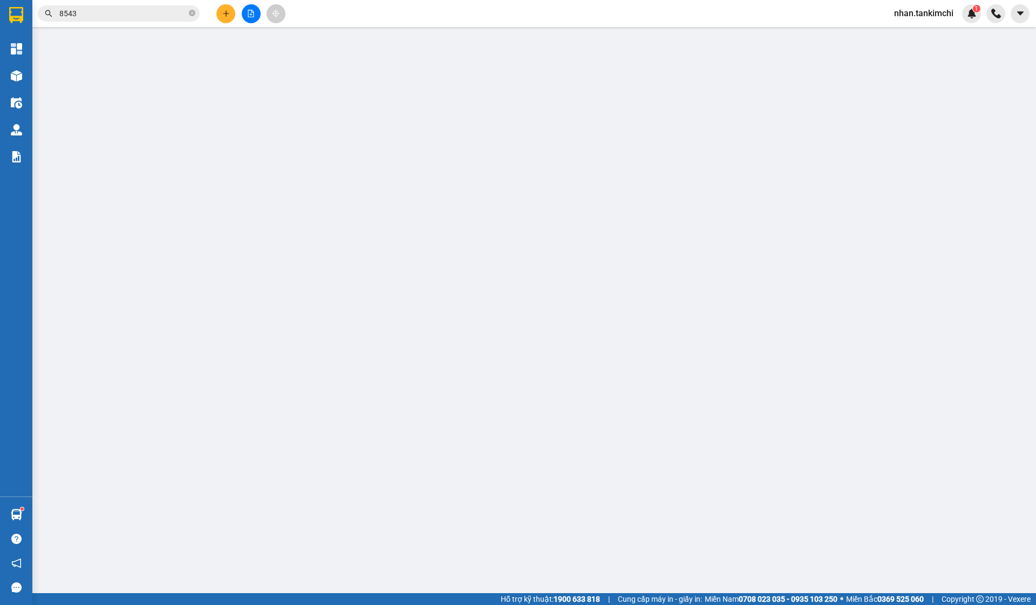
type input "0774468543"
type input "150.000"
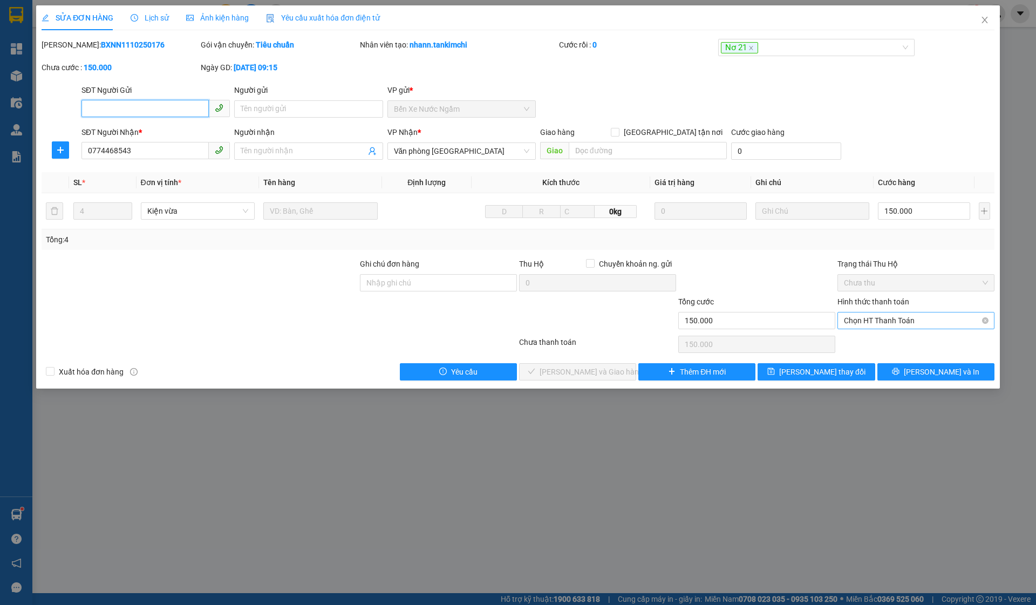
click at [912, 324] on span "Chọn HT Thanh Toán" at bounding box center [916, 321] width 144 height 16
click at [866, 337] on div "Tại văn phòng" at bounding box center [916, 342] width 144 height 12
type input "0"
click at [601, 371] on span "[PERSON_NAME] và Giao hàng" at bounding box center [592, 372] width 104 height 12
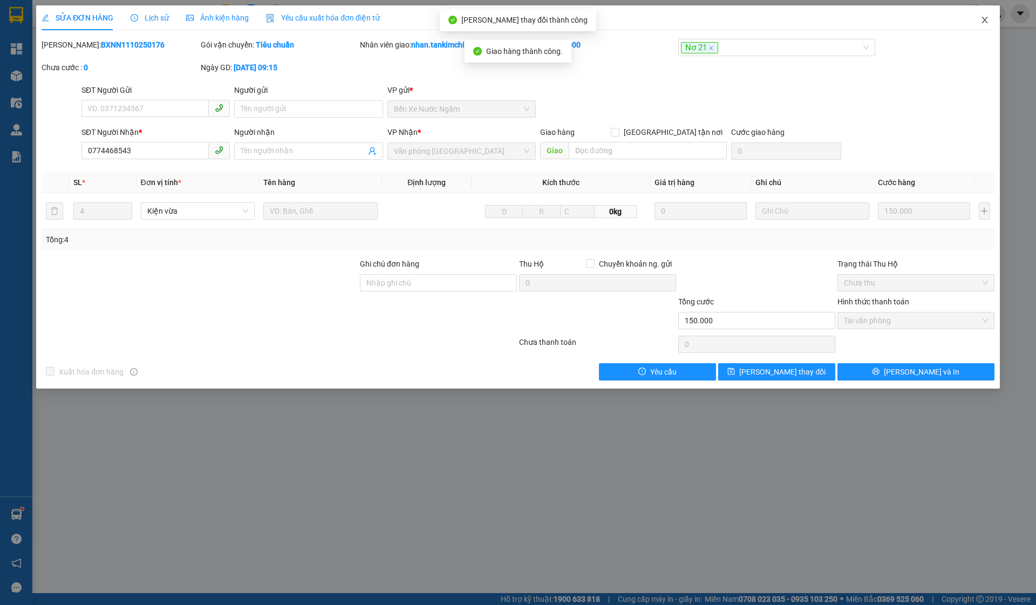
click at [987, 20] on icon "close" at bounding box center [985, 20] width 9 height 9
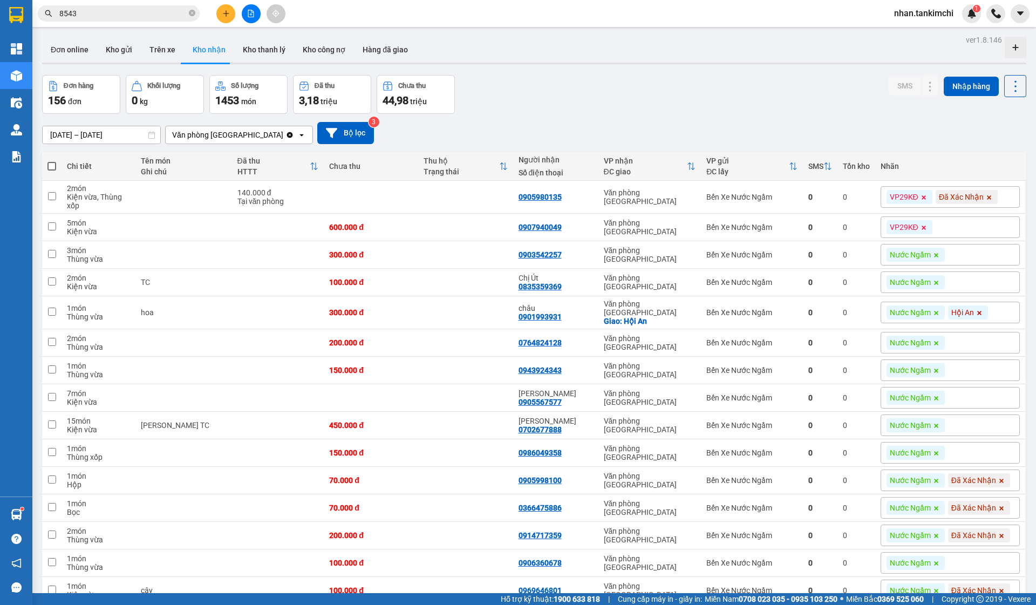
click at [96, 13] on input "8543" at bounding box center [122, 14] width 127 height 12
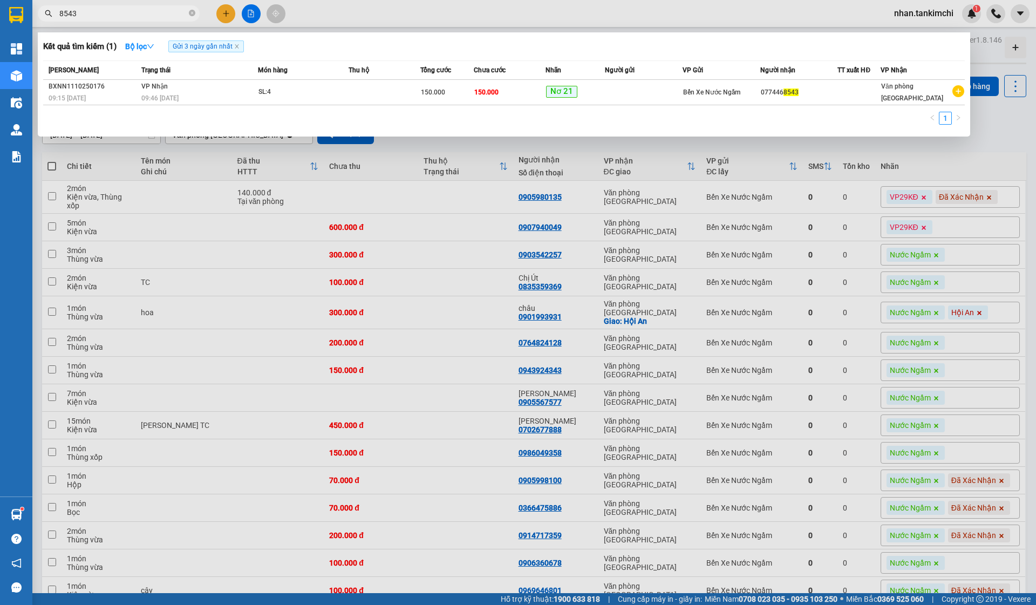
click at [96, 13] on input "8543" at bounding box center [122, 14] width 127 height 12
type input "5"
type input "6150"
click at [488, 86] on td "100.000" at bounding box center [510, 92] width 72 height 25
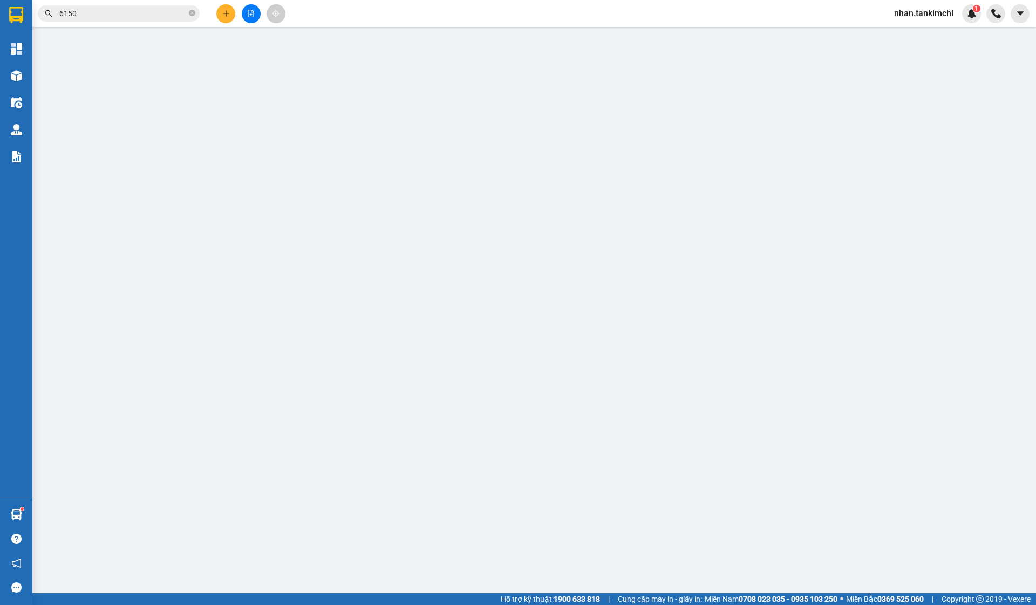
type input "0819646150"
type input "100.000"
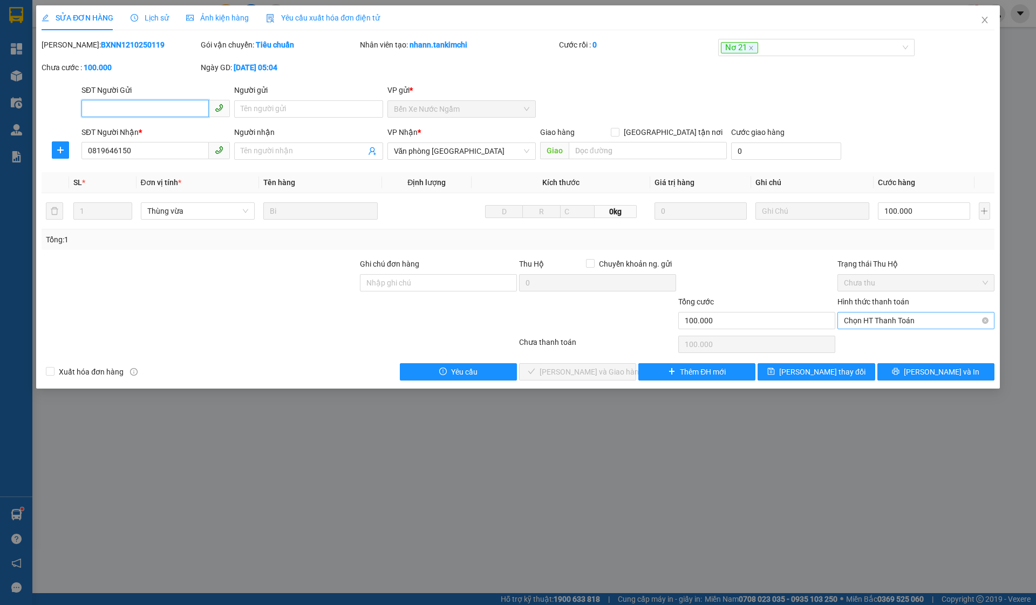
click at [906, 321] on span "Chọn HT Thanh Toán" at bounding box center [916, 321] width 144 height 16
click at [870, 347] on div "Tại văn phòng" at bounding box center [916, 342] width 144 height 12
type input "0"
click at [580, 363] on button "[PERSON_NAME] và Giao hàng" at bounding box center [577, 371] width 117 height 17
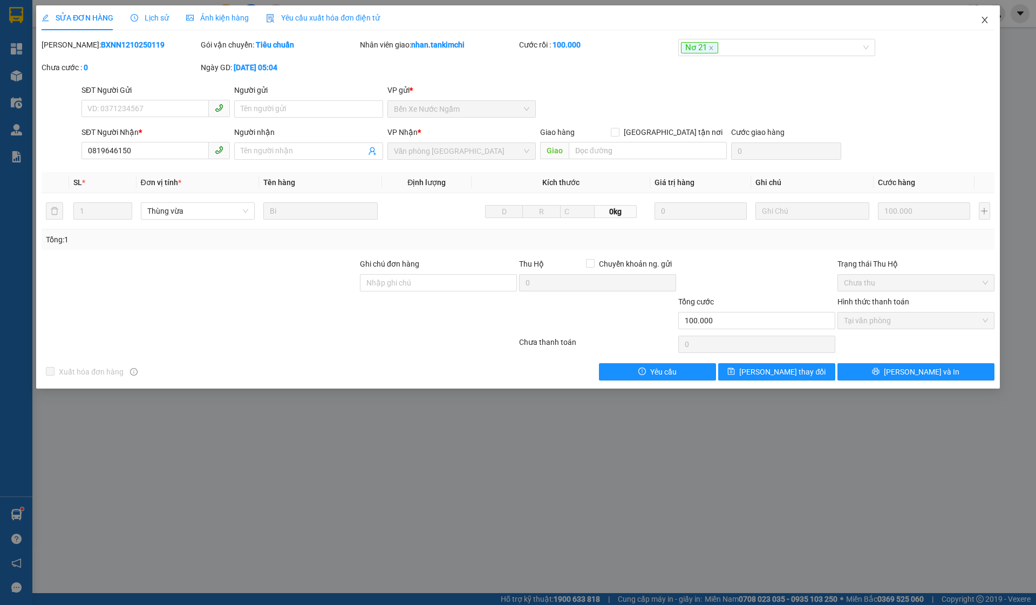
click at [982, 31] on span "Close" at bounding box center [985, 20] width 30 height 30
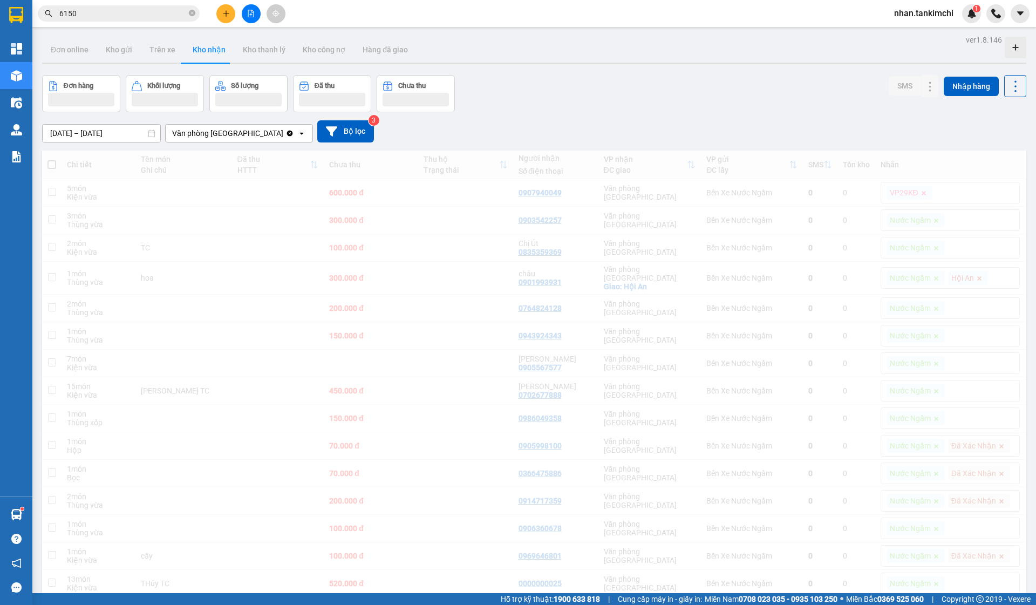
click at [85, 5] on div "Kết quả tìm kiếm ( 1 ) Bộ lọc Gửi 3 ngày gần nhất Mã ĐH Trạng thái Món hàng Thu…" at bounding box center [105, 13] width 211 height 19
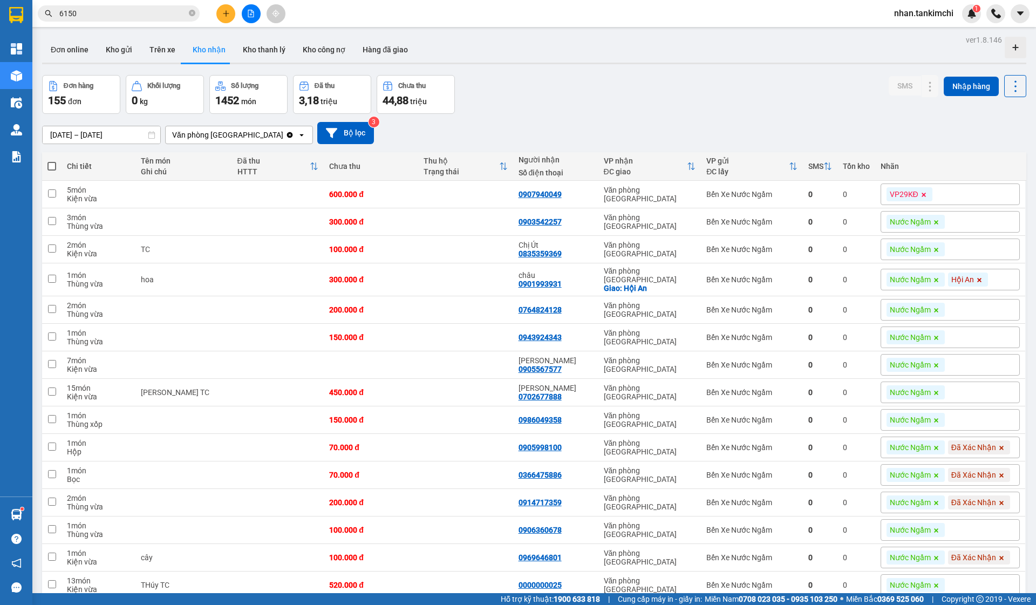
click at [103, 17] on input "6150" at bounding box center [122, 14] width 127 height 12
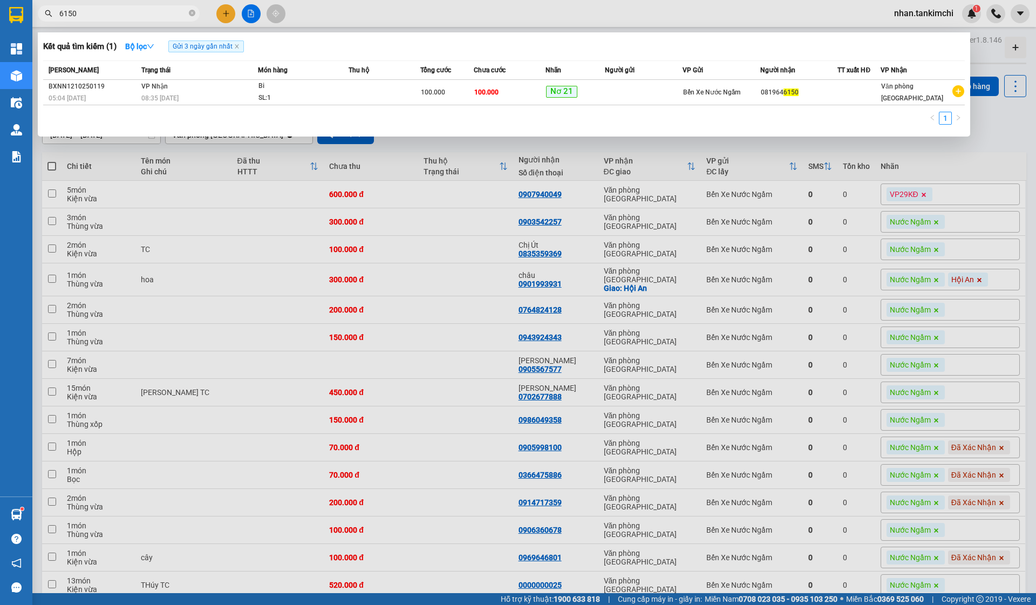
click at [103, 17] on input "6150" at bounding box center [122, 14] width 127 height 12
type input "2003"
click at [514, 89] on td "100.000" at bounding box center [510, 92] width 72 height 25
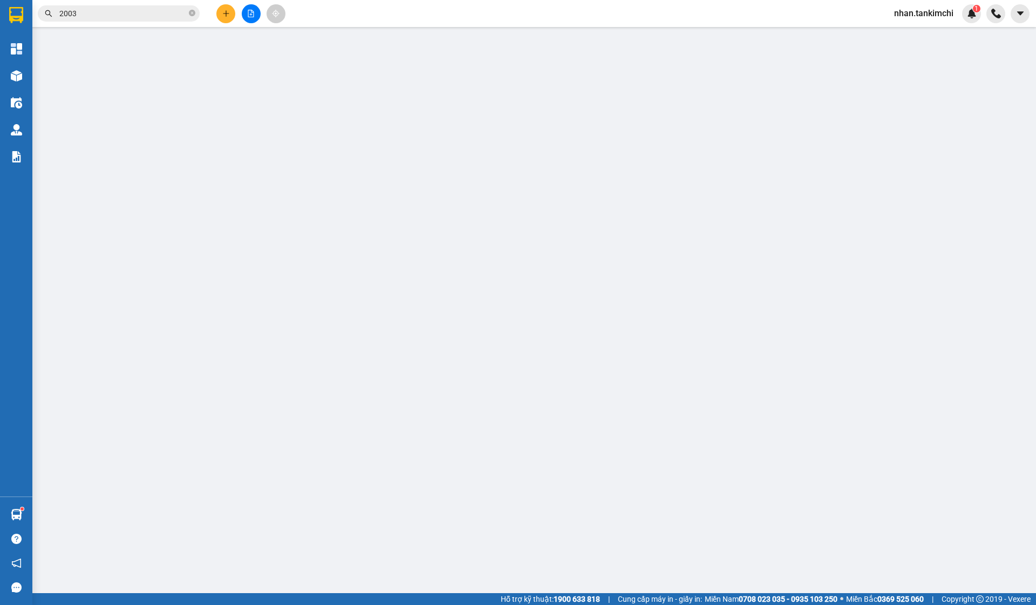
type input "0905232003"
type input "100.000"
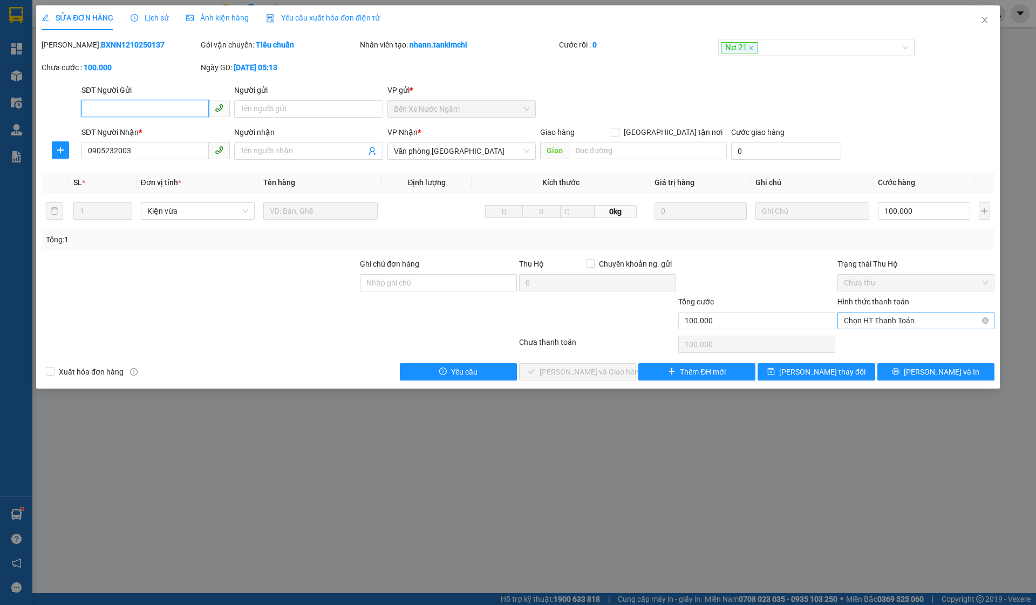
click at [928, 321] on span "Chọn HT Thanh Toán" at bounding box center [916, 321] width 144 height 16
click at [883, 343] on div "Tại văn phòng" at bounding box center [916, 342] width 144 height 12
type input "0"
click at [568, 370] on span "[PERSON_NAME] và Giao hàng" at bounding box center [592, 372] width 104 height 12
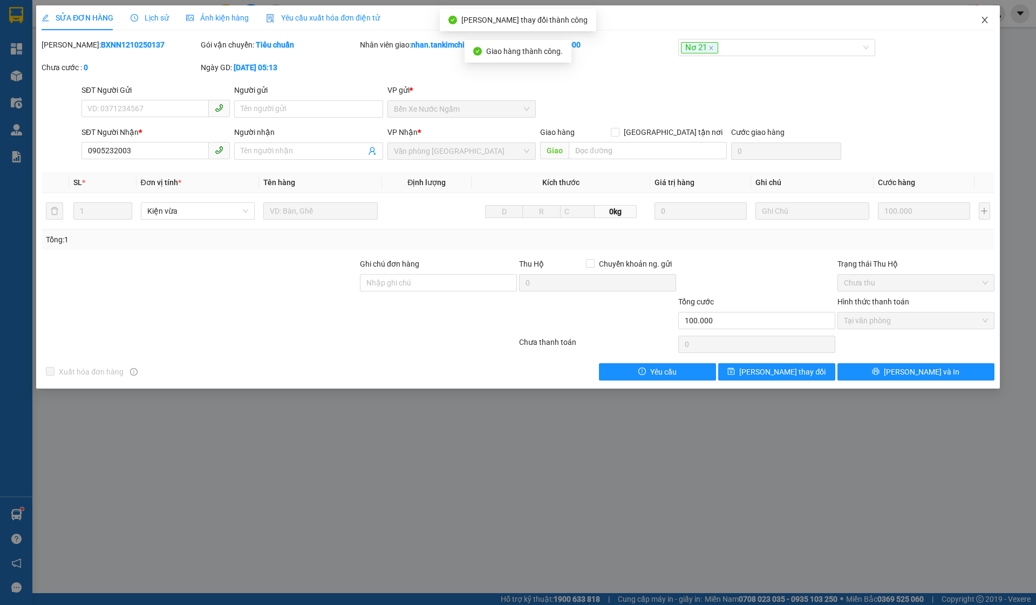
click at [975, 23] on span "Close" at bounding box center [985, 20] width 30 height 30
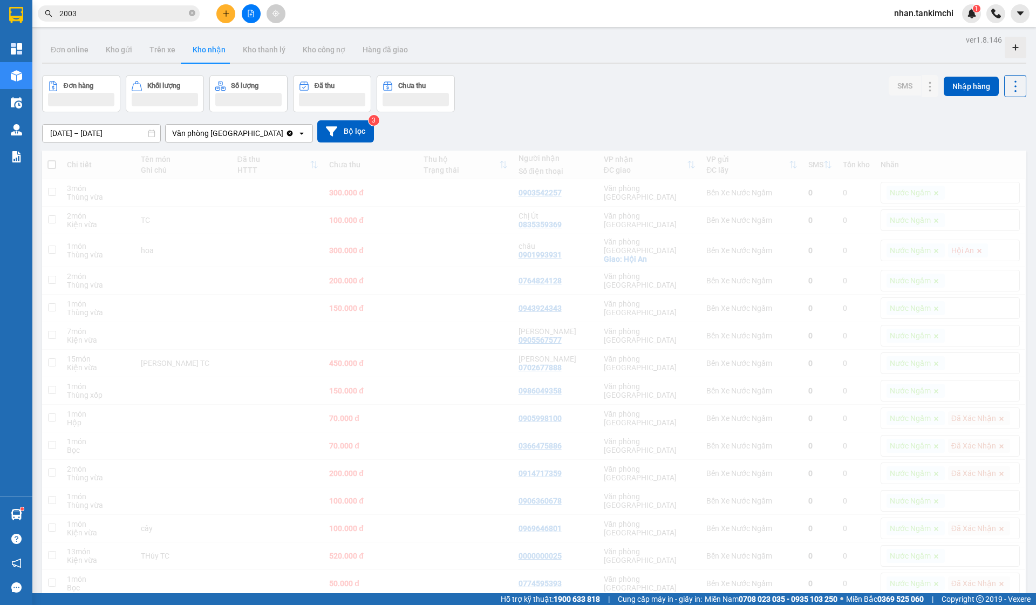
click at [153, 13] on input "2003" at bounding box center [122, 14] width 127 height 12
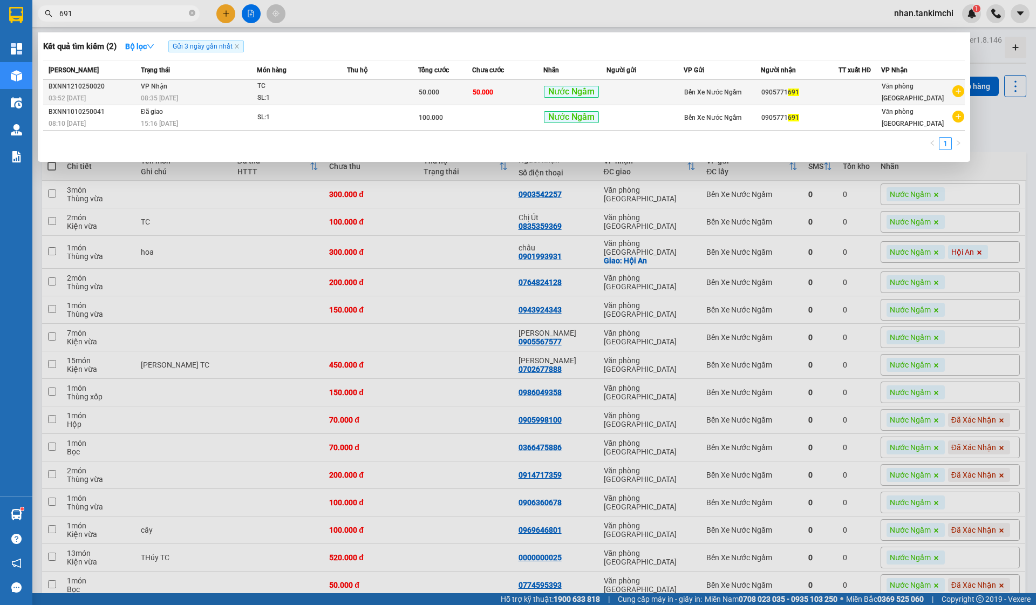
type input "691"
click at [544, 84] on td "50.000" at bounding box center [507, 92] width 71 height 25
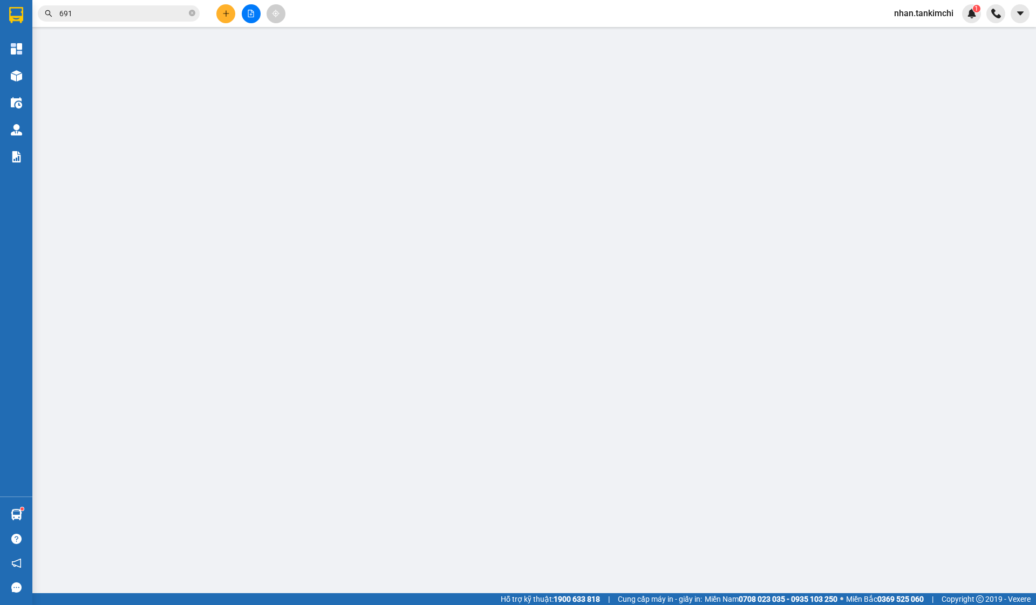
type input "0905771691"
type input "50.000"
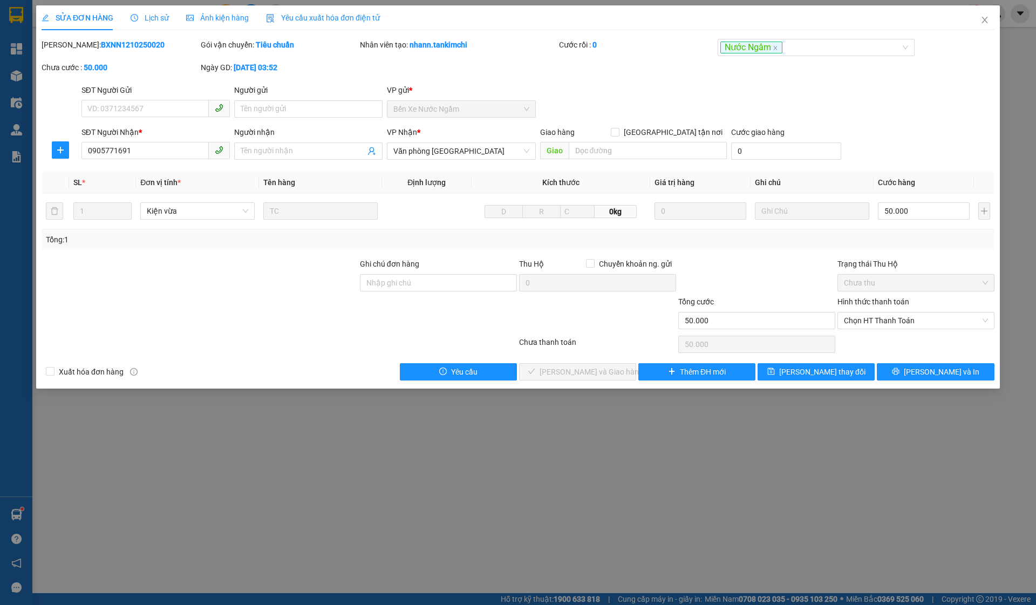
click at [934, 335] on div "Chọn HT Thanh Toán" at bounding box center [916, 345] width 159 height 22
click at [920, 324] on span "Chọn HT Thanh Toán" at bounding box center [916, 321] width 144 height 16
click at [872, 343] on div "Tại văn phòng" at bounding box center [916, 342] width 144 height 12
type input "0"
click at [616, 373] on button "[PERSON_NAME] và Giao hàng" at bounding box center [577, 371] width 117 height 17
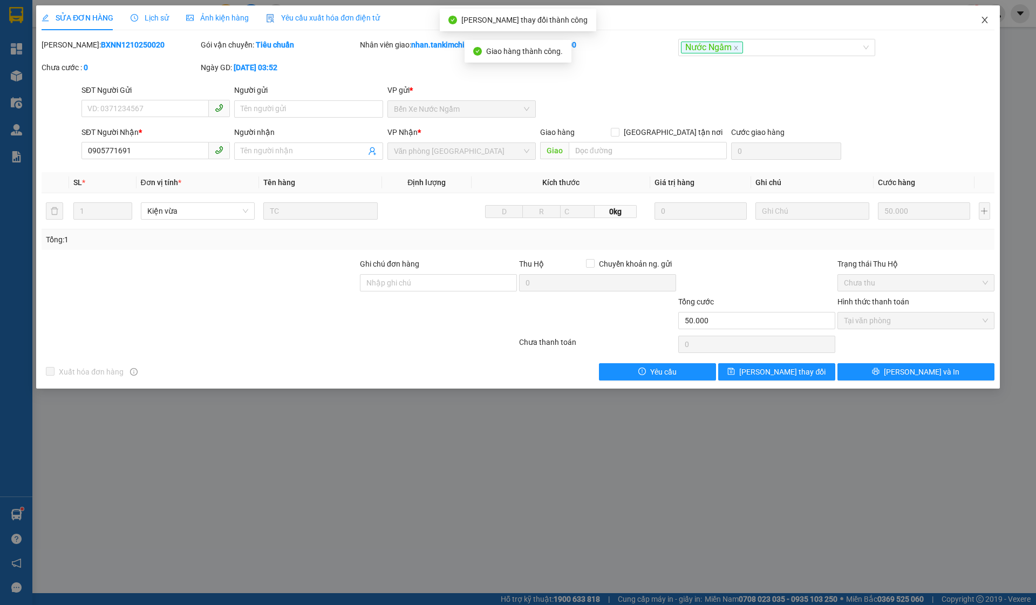
click at [983, 19] on icon "close" at bounding box center [985, 20] width 9 height 9
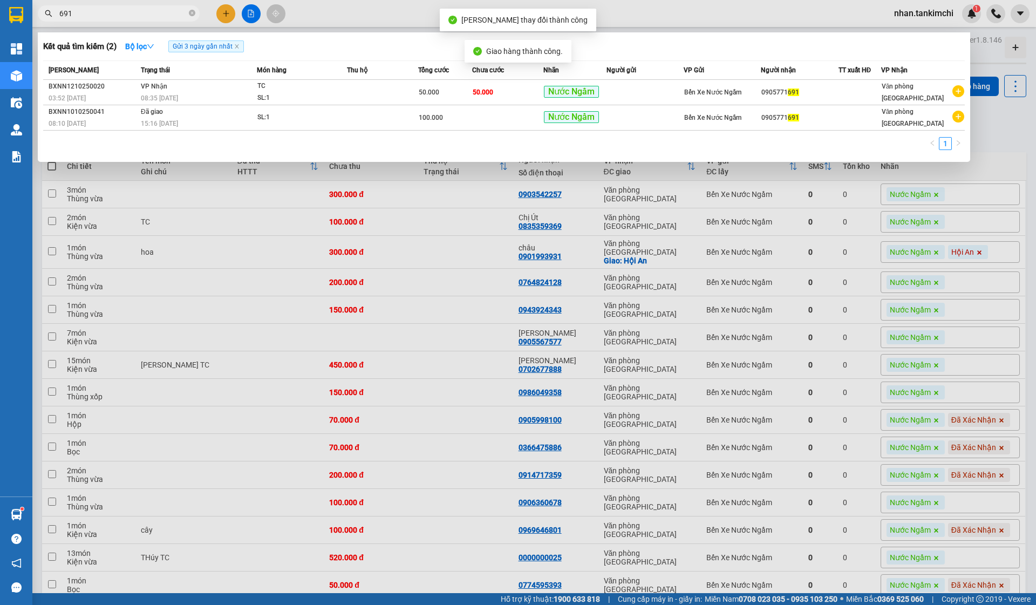
click at [113, 18] on input "691" at bounding box center [122, 14] width 127 height 12
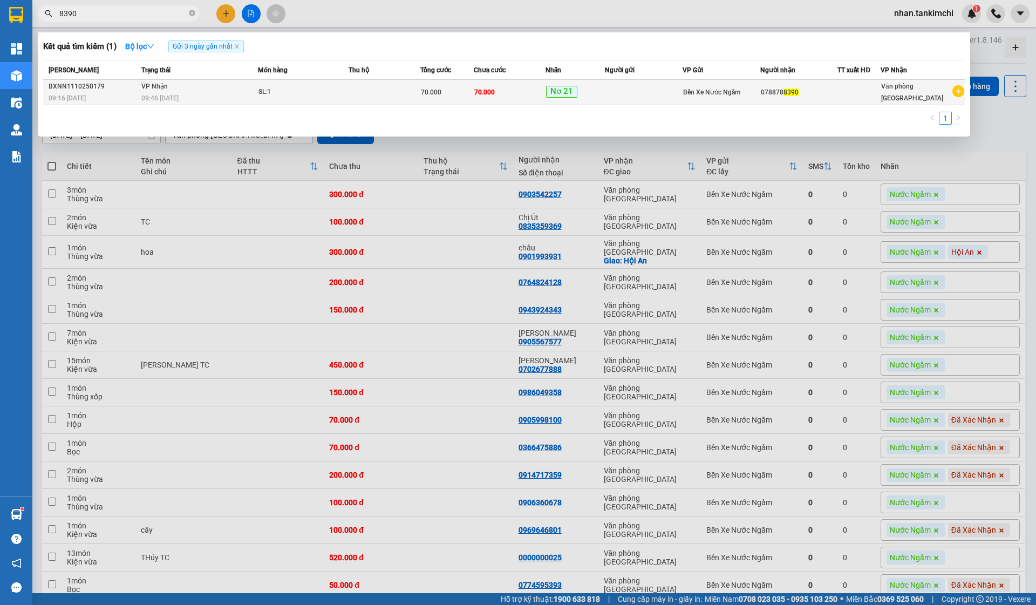
type input "8390"
click at [470, 83] on td "70.000" at bounding box center [446, 92] width 53 height 25
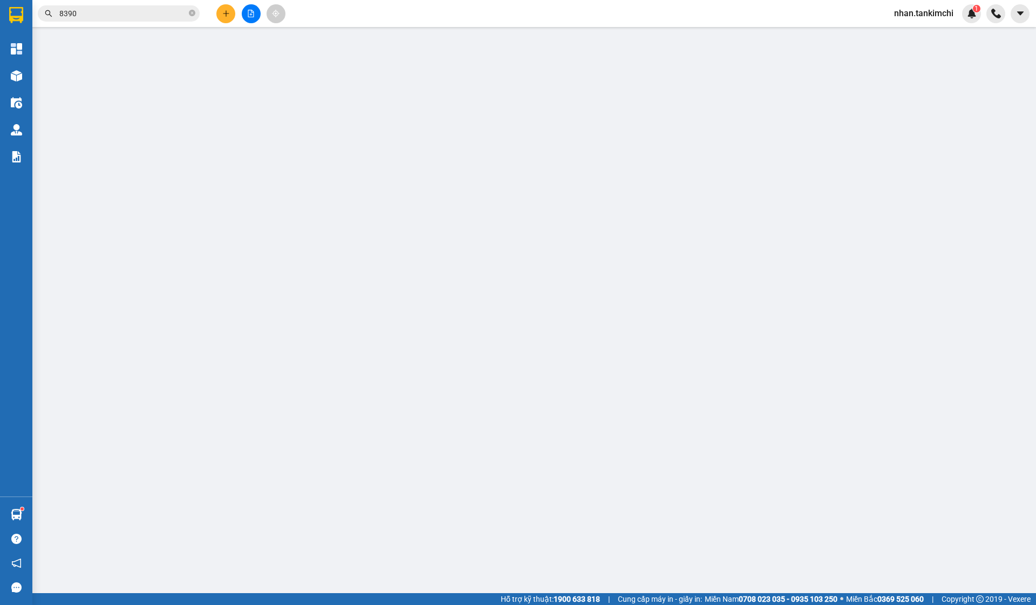
type input "0788788390"
type input "70.000"
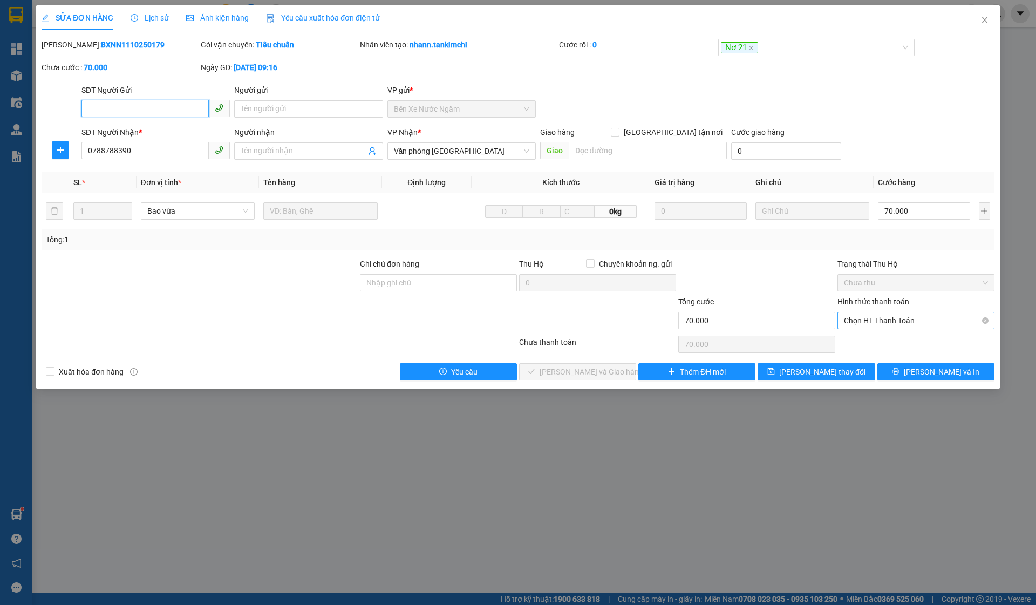
click at [906, 322] on span "Chọn HT Thanh Toán" at bounding box center [916, 321] width 144 height 16
click at [874, 340] on div "Tại văn phòng" at bounding box center [916, 342] width 144 height 12
type input "0"
click at [579, 383] on div "SỬA ĐƠN HÀNG Lịch sử Ảnh kiện hàng Yêu cầu xuất hóa đơn điện tử Total Paid Fee …" at bounding box center [518, 196] width 964 height 383
click at [591, 369] on span "[PERSON_NAME] và Giao hàng" at bounding box center [592, 372] width 104 height 12
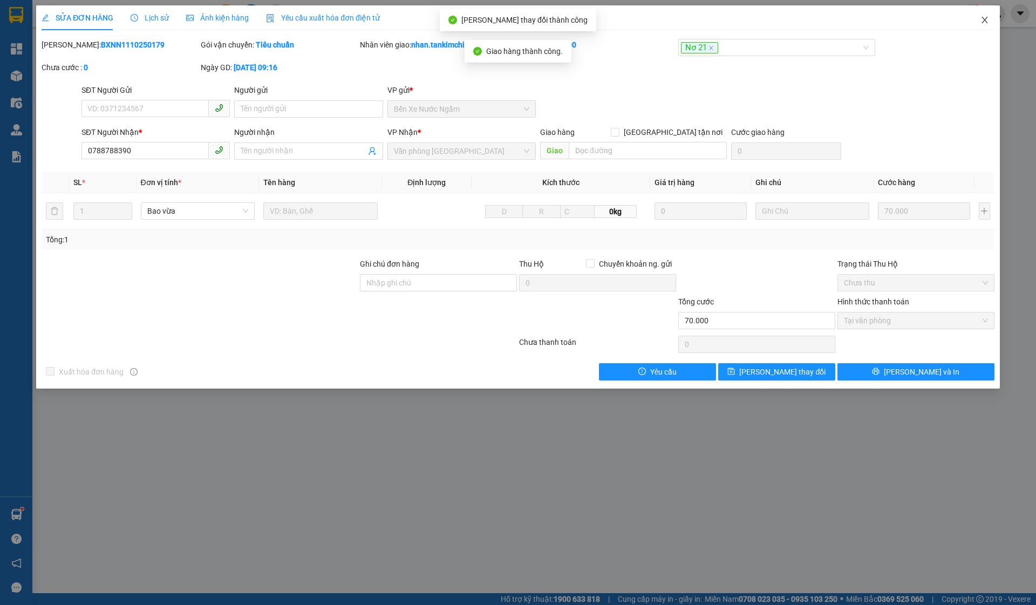
click at [988, 16] on icon "close" at bounding box center [985, 20] width 9 height 9
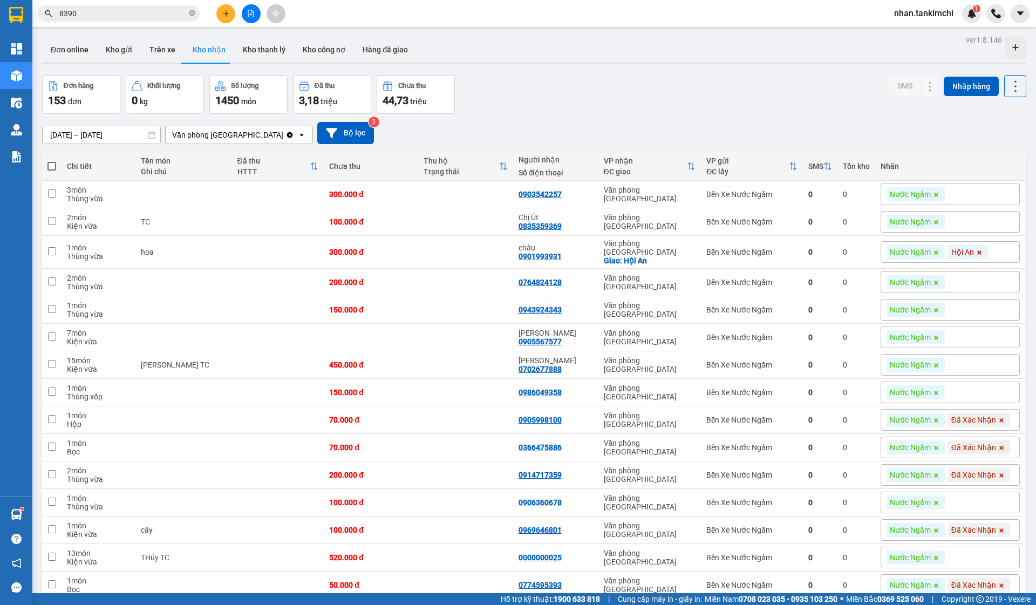
click at [186, 11] on input "8390" at bounding box center [122, 14] width 127 height 12
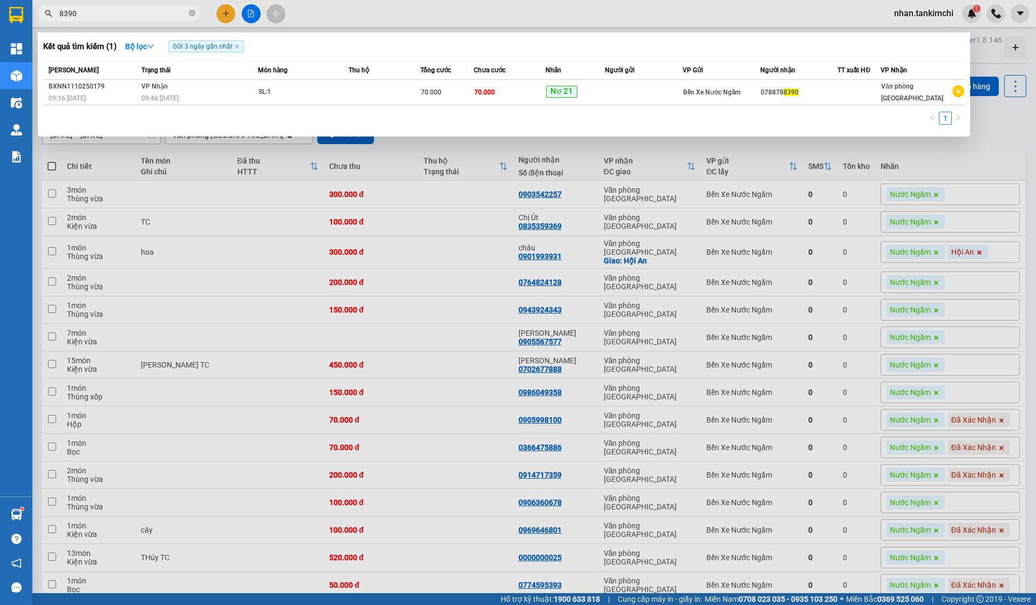
click at [186, 11] on input "8390" at bounding box center [122, 14] width 127 height 12
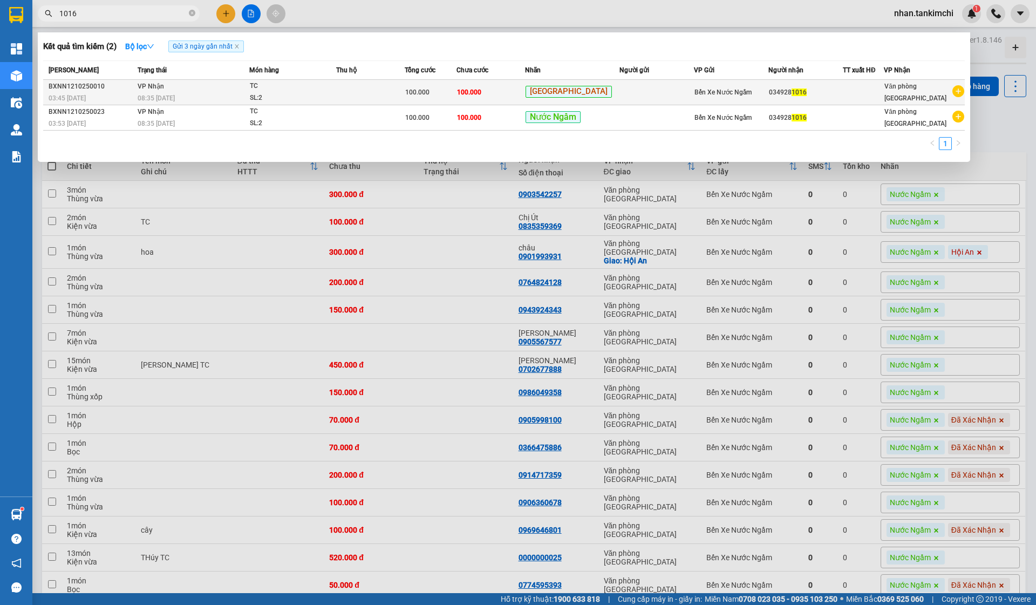
type input "1016"
click at [647, 93] on td at bounding box center [657, 92] width 74 height 25
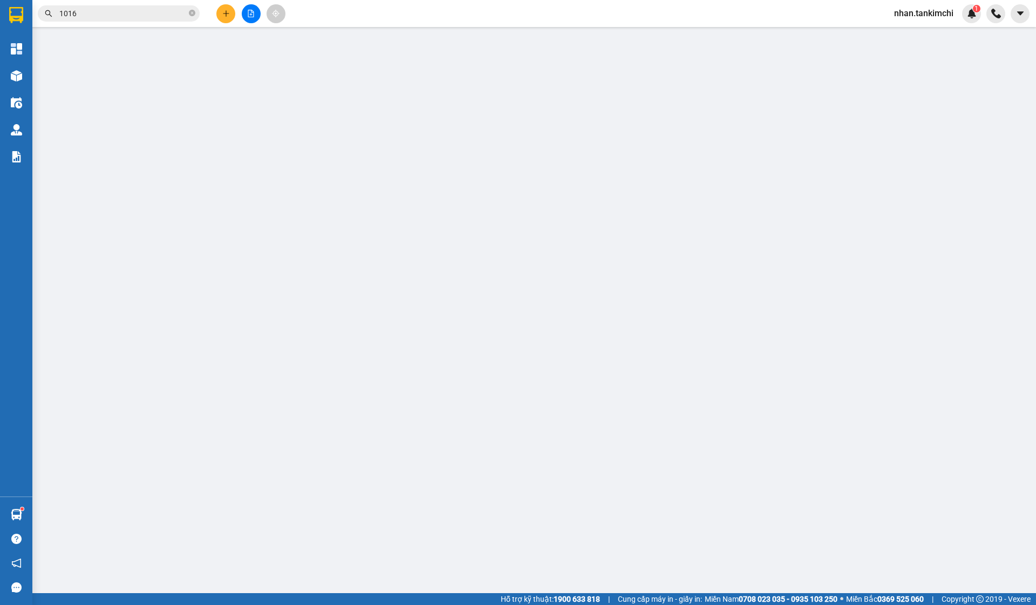
type input "0349281016"
type input "100.000"
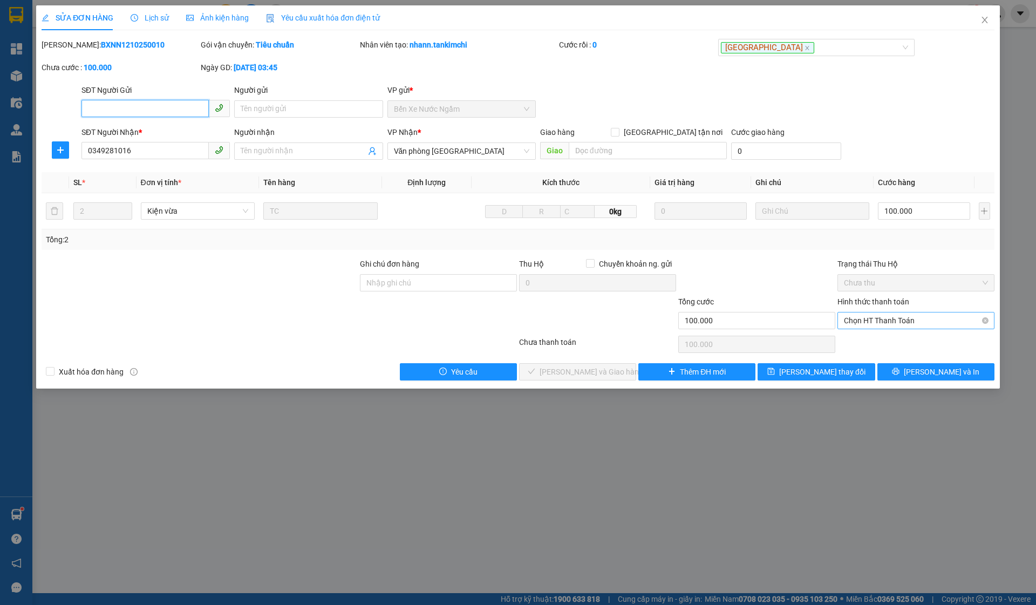
click at [910, 327] on span "Chọn HT Thanh Toán" at bounding box center [916, 321] width 144 height 16
click at [873, 348] on div "Tại văn phòng" at bounding box center [916, 342] width 157 height 17
type input "0"
click at [622, 374] on button "[PERSON_NAME] và Giao hàng" at bounding box center [577, 371] width 117 height 17
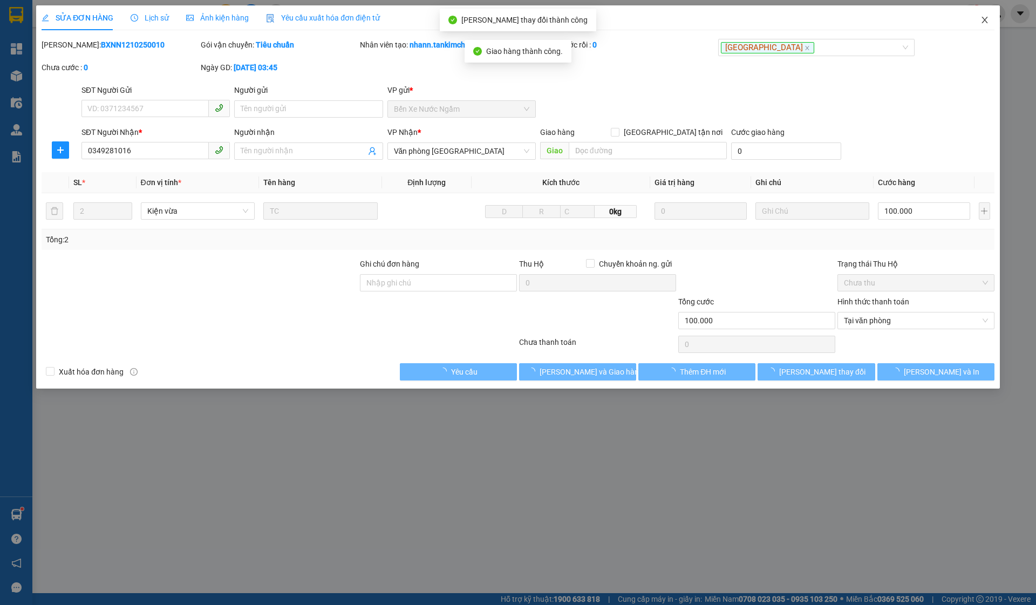
click at [982, 20] on icon "close" at bounding box center [985, 20] width 9 height 9
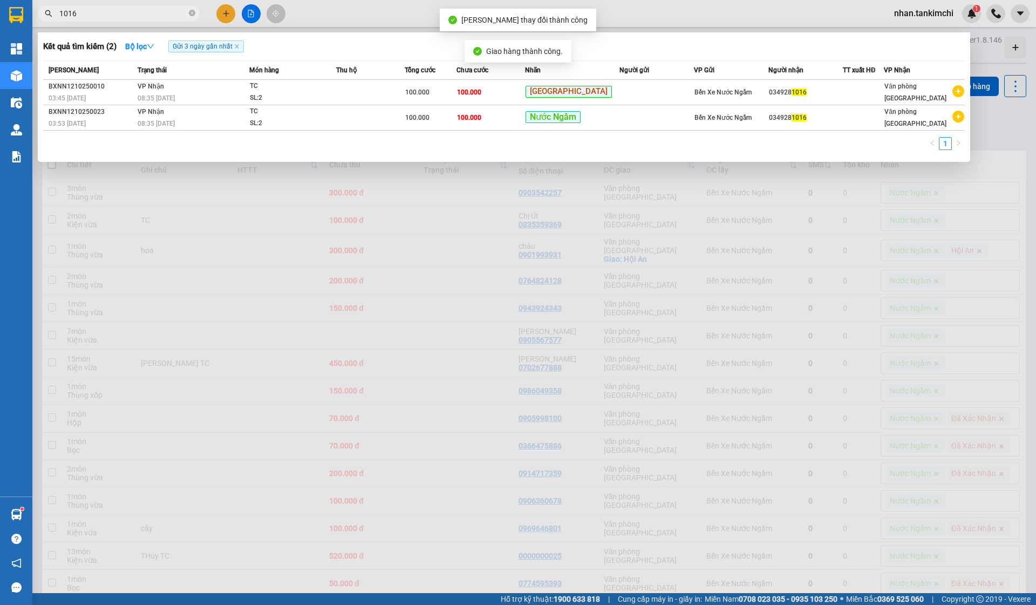
click at [158, 15] on input "1016" at bounding box center [122, 14] width 127 height 12
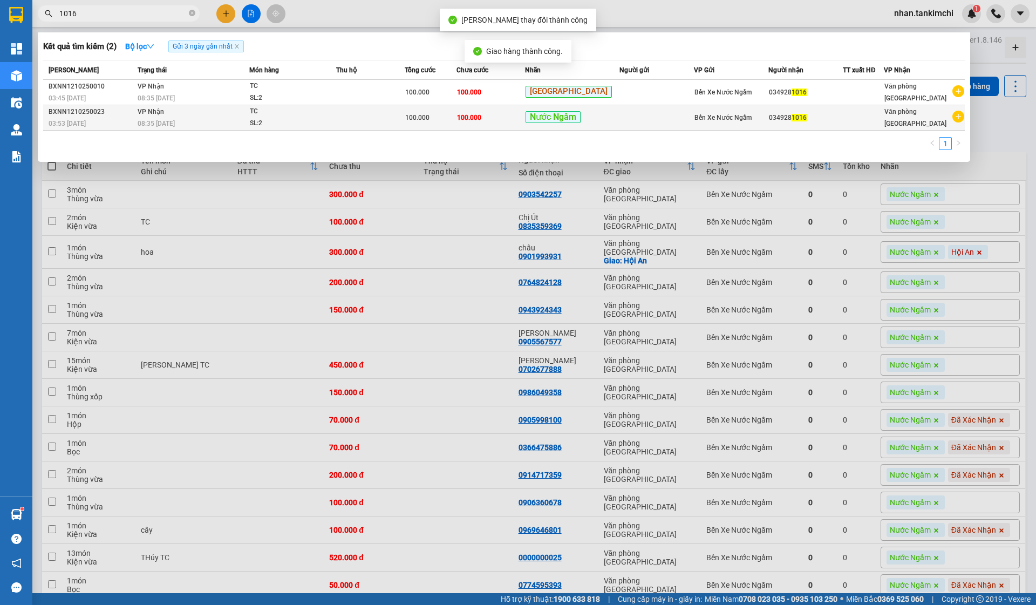
click at [481, 120] on span "100.000" at bounding box center [469, 118] width 24 height 8
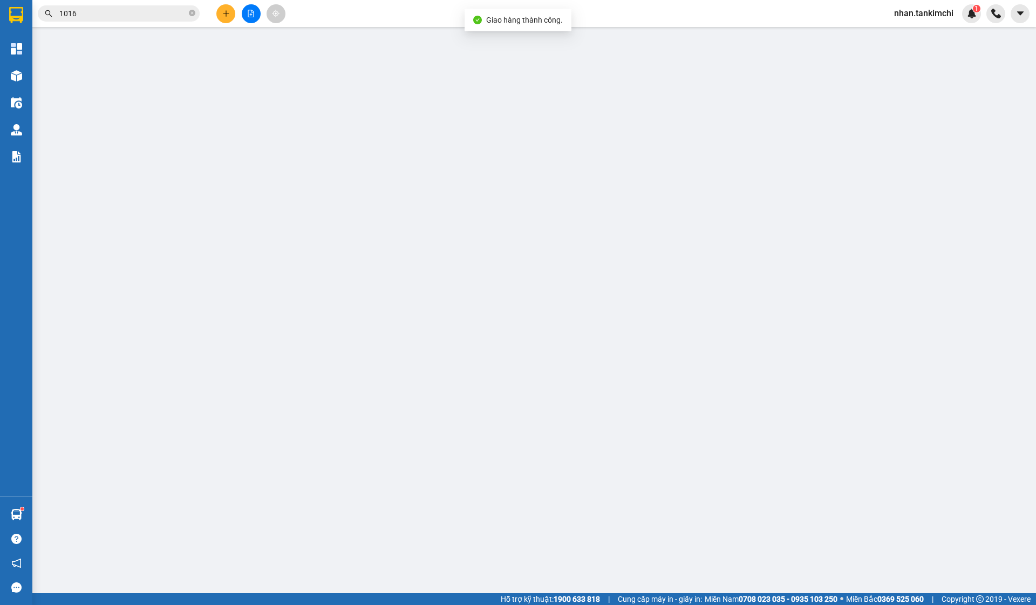
type input "0349281016"
type input "100.000"
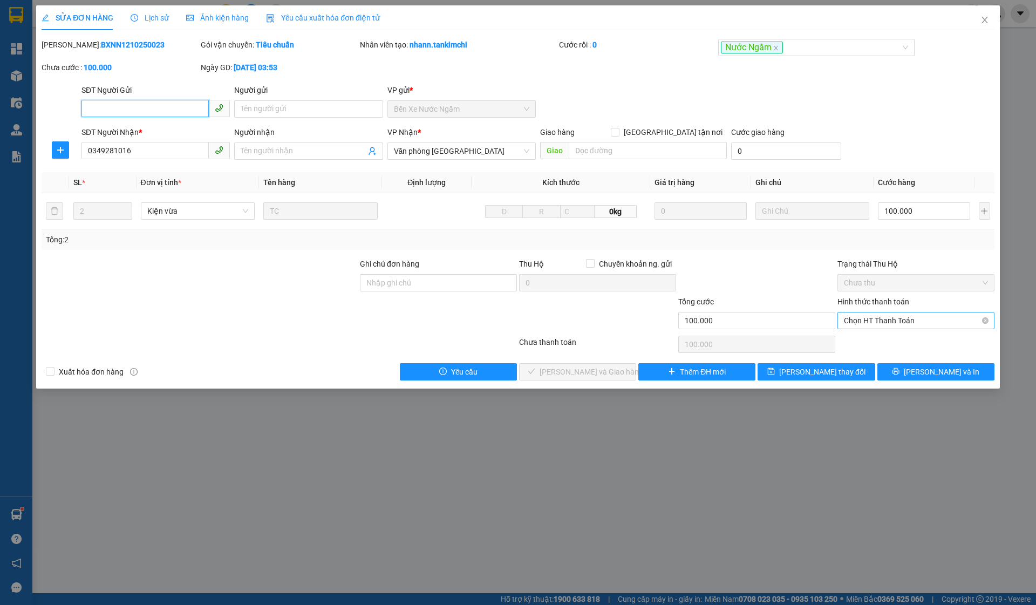
click at [905, 318] on span "Chọn HT Thanh Toán" at bounding box center [916, 321] width 144 height 16
click at [880, 336] on div "Tại văn phòng" at bounding box center [916, 342] width 144 height 12
type input "0"
click at [592, 375] on span "[PERSON_NAME] và Giao hàng" at bounding box center [592, 372] width 104 height 12
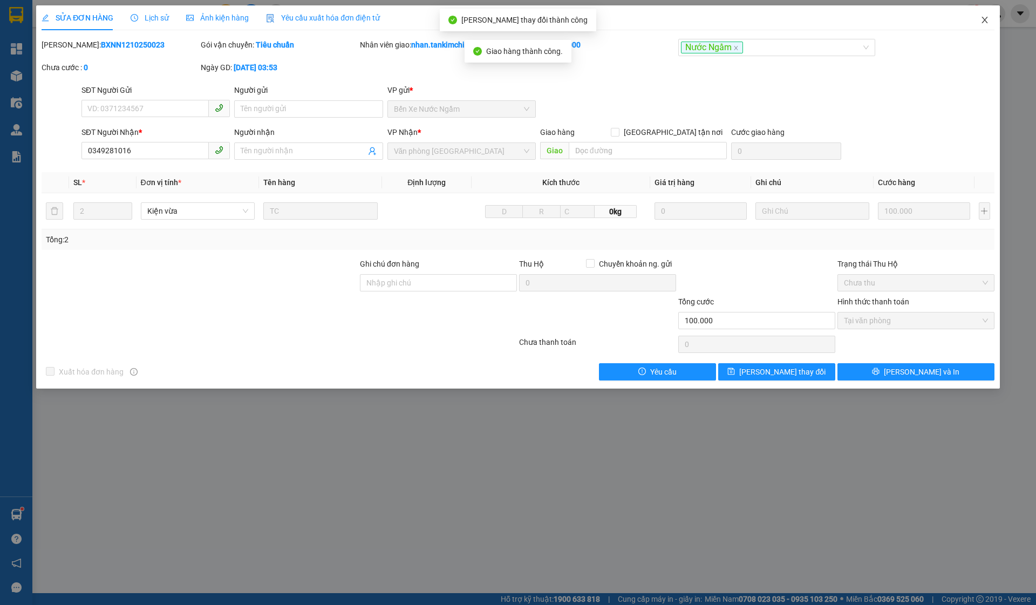
click at [975, 22] on span "Close" at bounding box center [985, 20] width 30 height 30
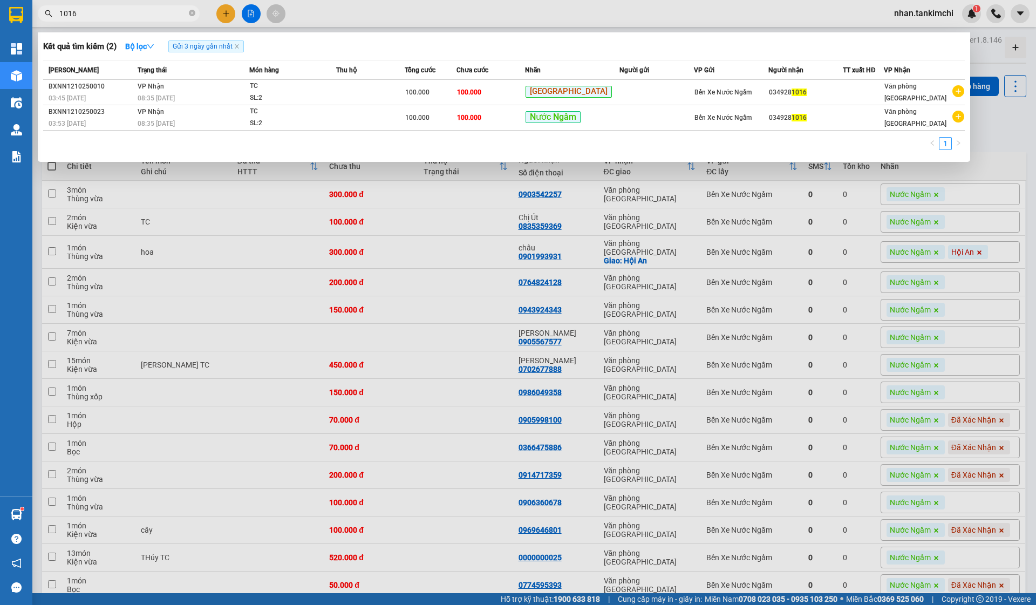
click at [97, 11] on input "1016" at bounding box center [122, 14] width 127 height 12
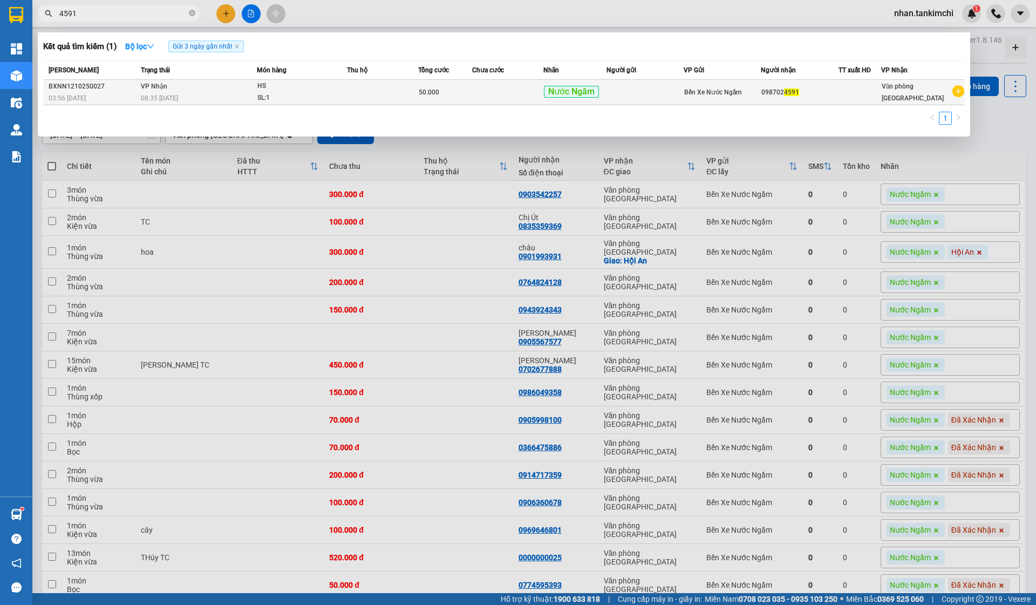
type input "4591"
click at [498, 90] on td at bounding box center [507, 92] width 71 height 25
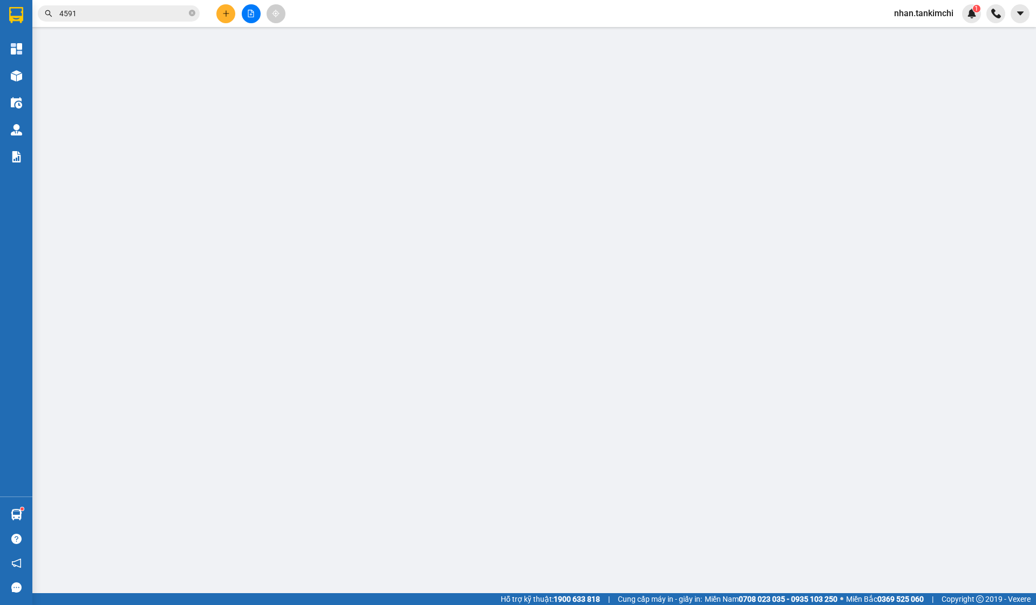
type input "0987024591"
type input "50.000"
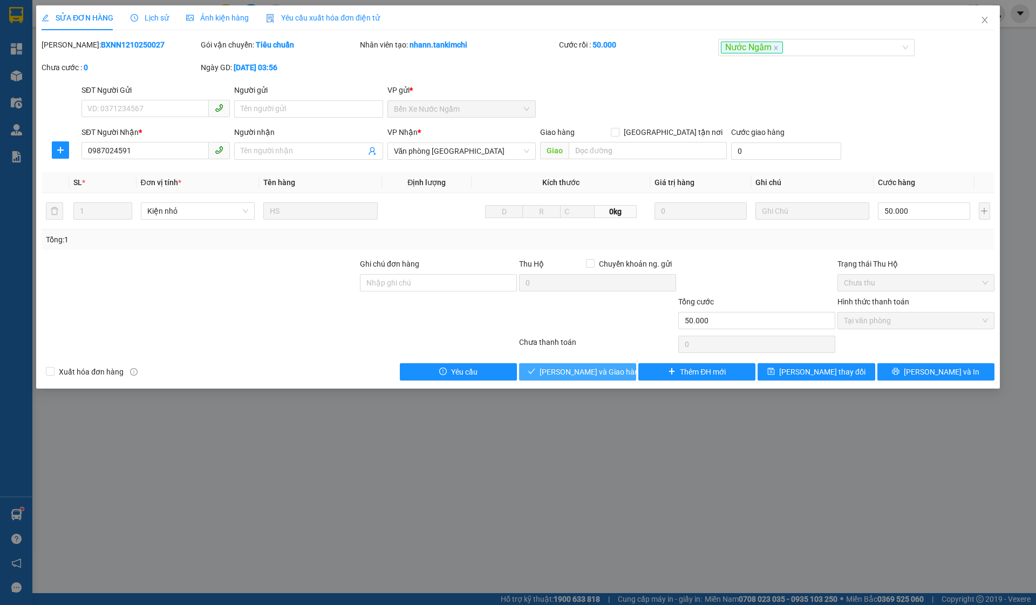
click at [574, 378] on button "[PERSON_NAME] và Giao hàng" at bounding box center [577, 371] width 117 height 17
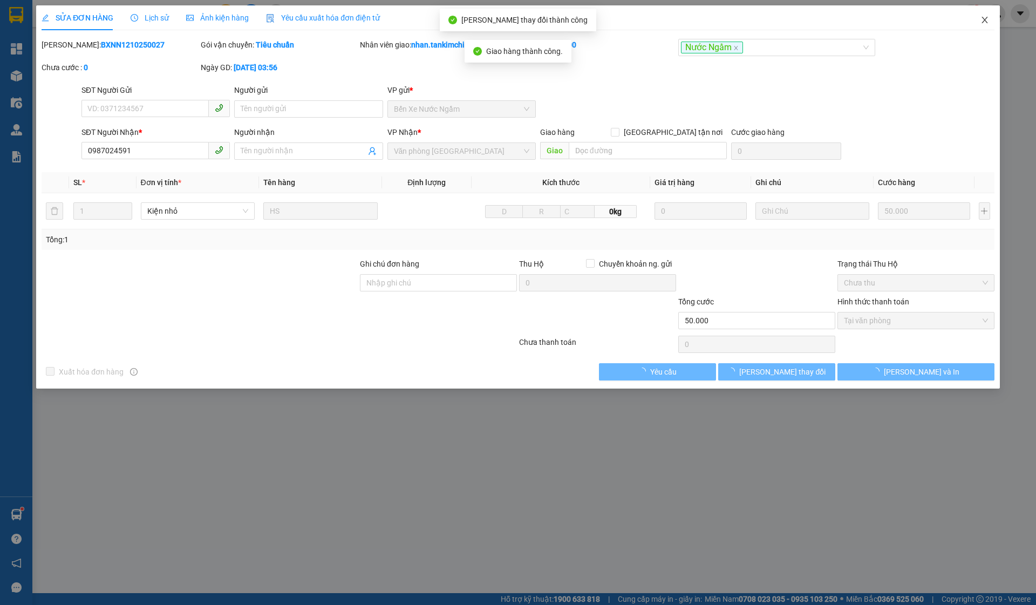
click at [991, 17] on span "Close" at bounding box center [985, 20] width 30 height 30
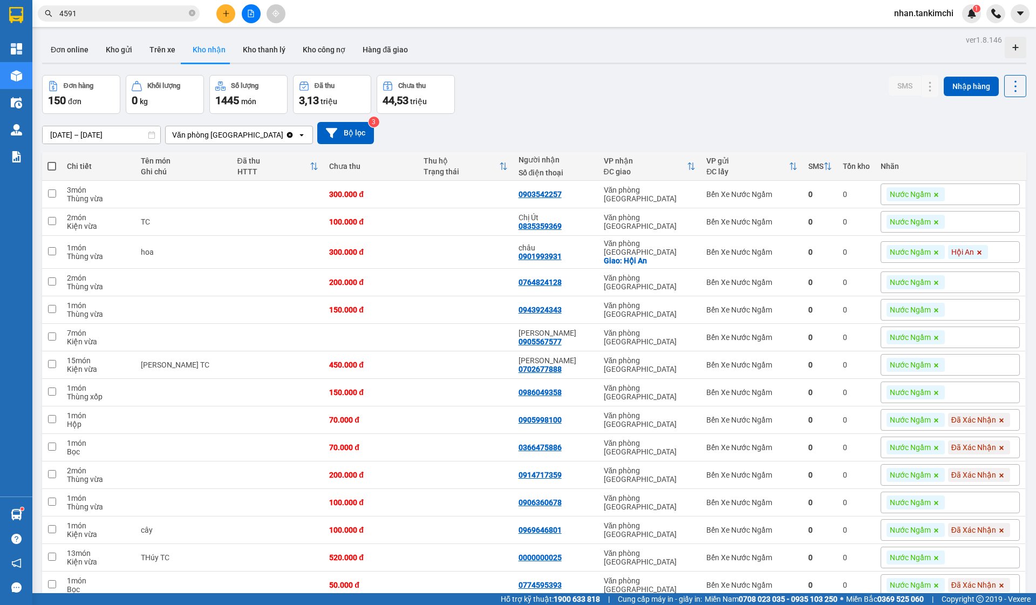
click at [97, 13] on input "4591" at bounding box center [122, 14] width 127 height 12
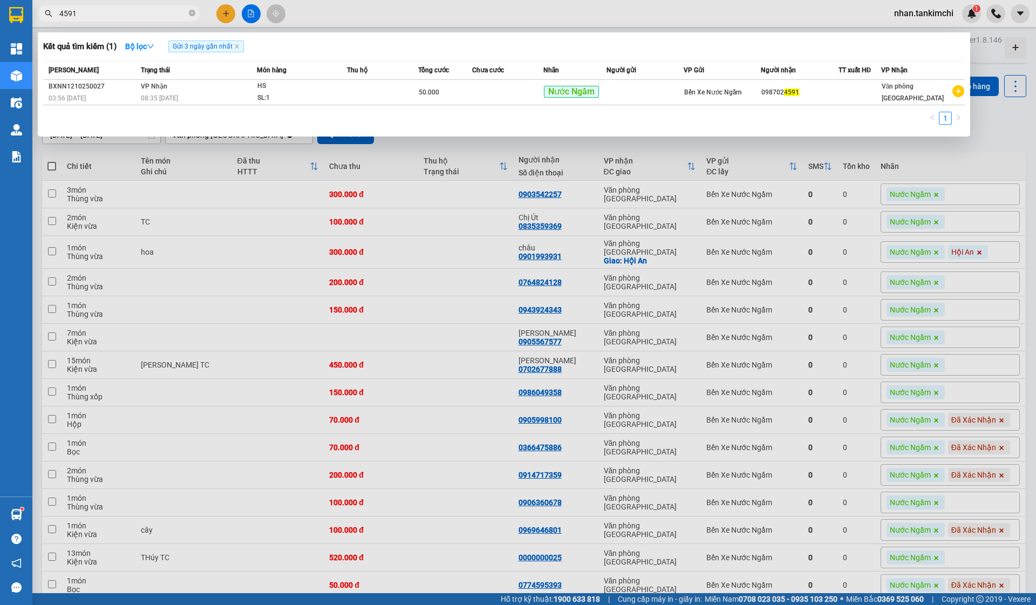
click at [97, 13] on input "4591" at bounding box center [122, 14] width 127 height 12
type input "6"
type input "5080"
click at [392, 95] on td at bounding box center [385, 92] width 72 height 25
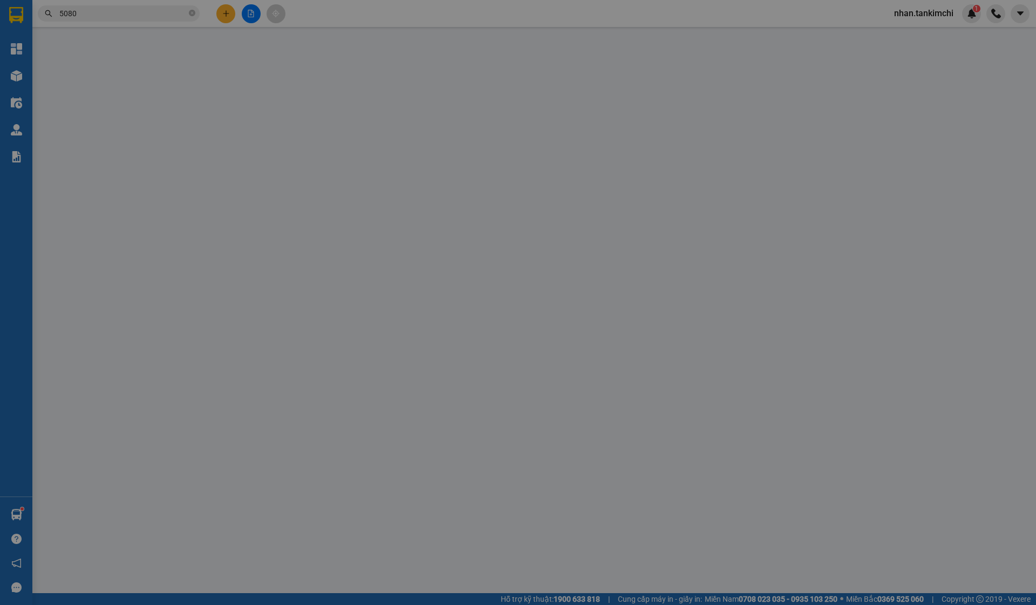
type input "0935605080"
type input "100.000"
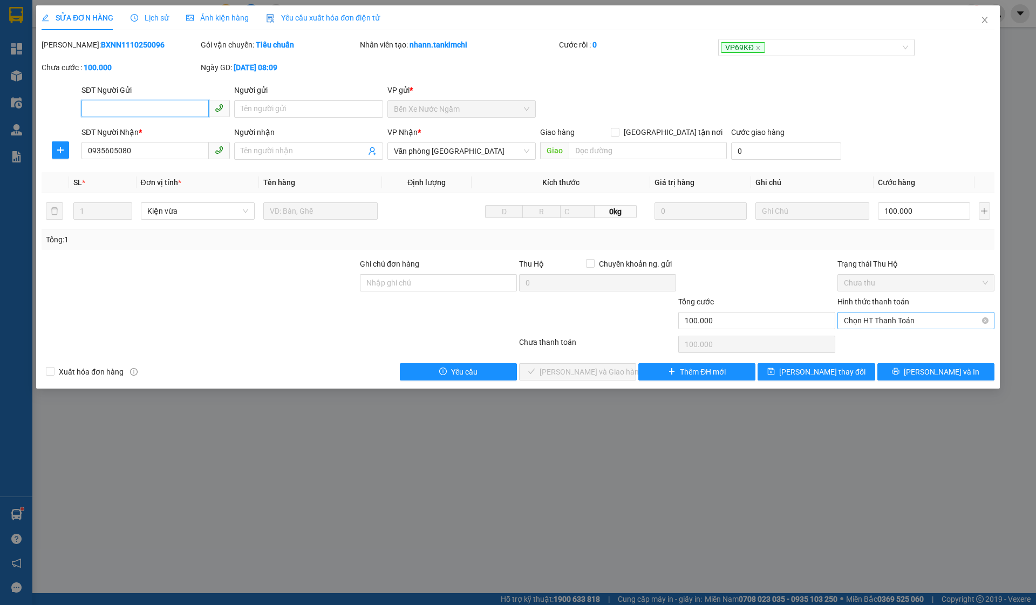
click at [874, 318] on span "Chọn HT Thanh Toán" at bounding box center [916, 321] width 144 height 16
click at [875, 340] on div "Tại văn phòng" at bounding box center [916, 342] width 144 height 12
type input "0"
click at [599, 356] on div "Total Paid Fee 0 Total UnPaid Fee 100.000 Cash Collection Total Fee Mã ĐH: BXNN…" at bounding box center [518, 210] width 953 height 342
click at [585, 370] on span "[PERSON_NAME] và Giao hàng" at bounding box center [592, 372] width 104 height 12
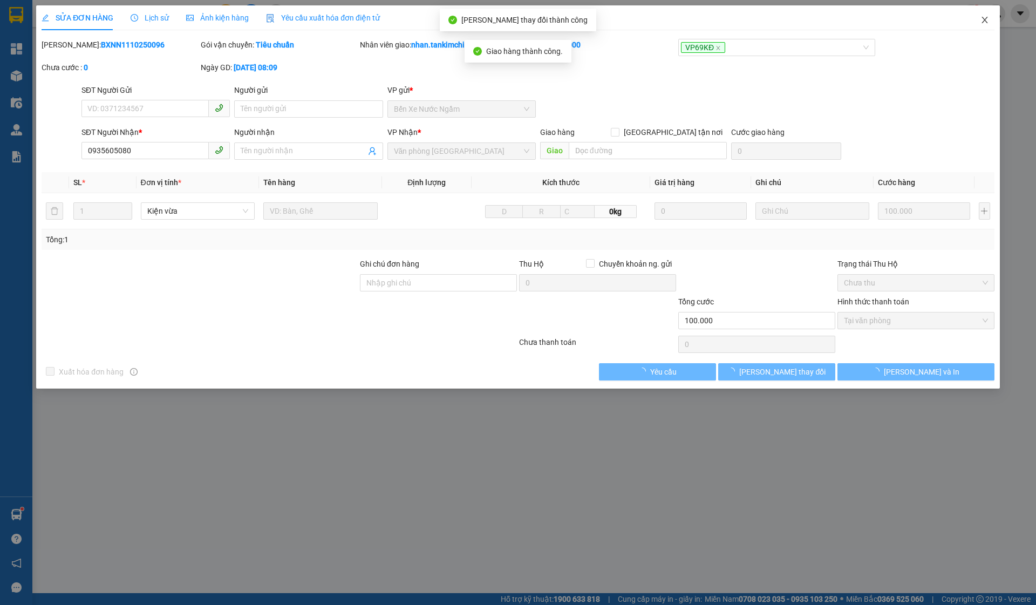
click at [993, 17] on span "Close" at bounding box center [985, 20] width 30 height 30
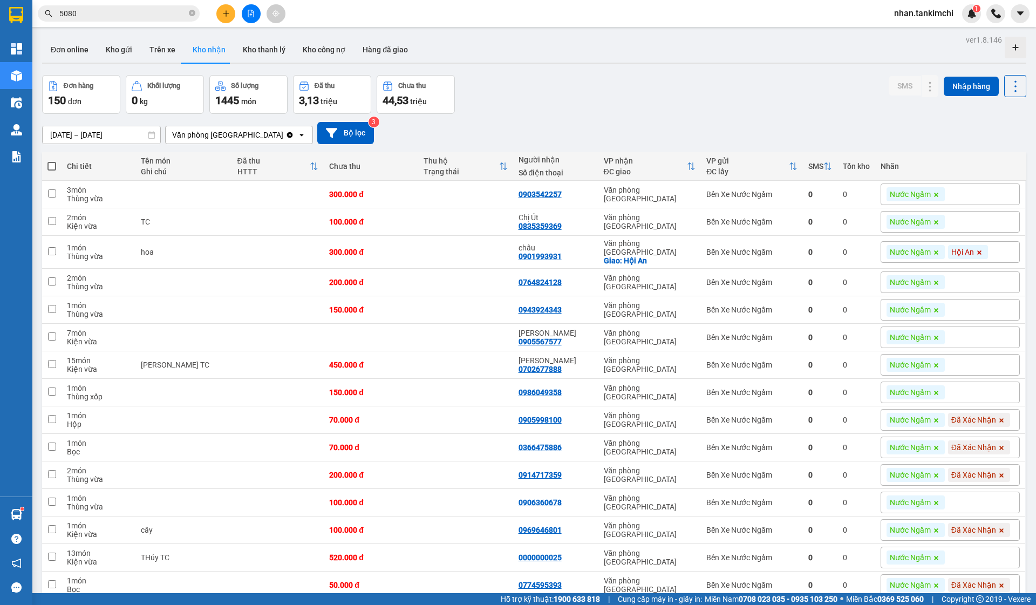
click at [84, 11] on input "5080" at bounding box center [122, 14] width 127 height 12
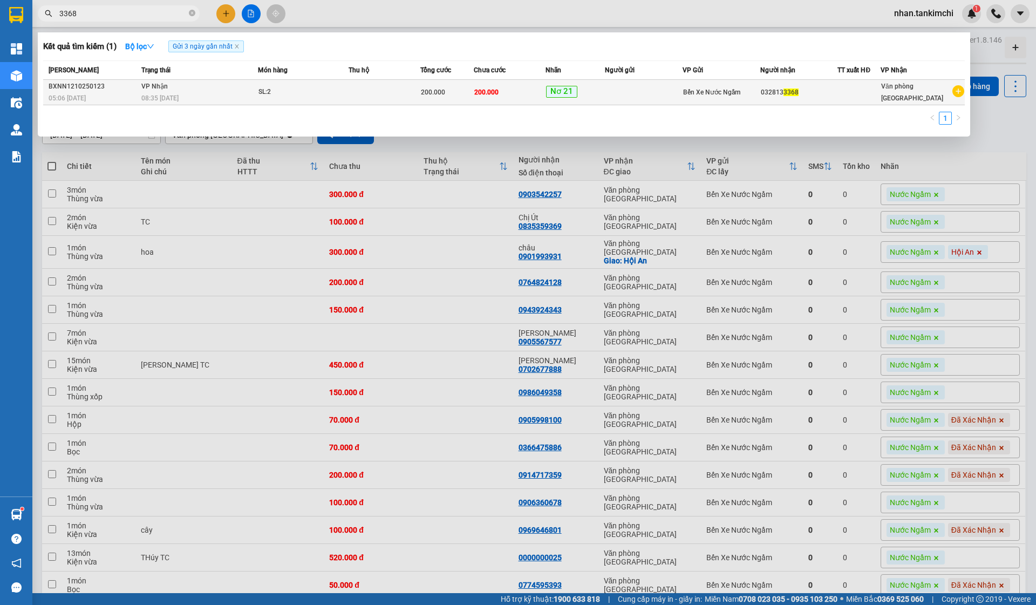
type input "3368"
click at [473, 95] on div "200.000" at bounding box center [447, 92] width 52 height 12
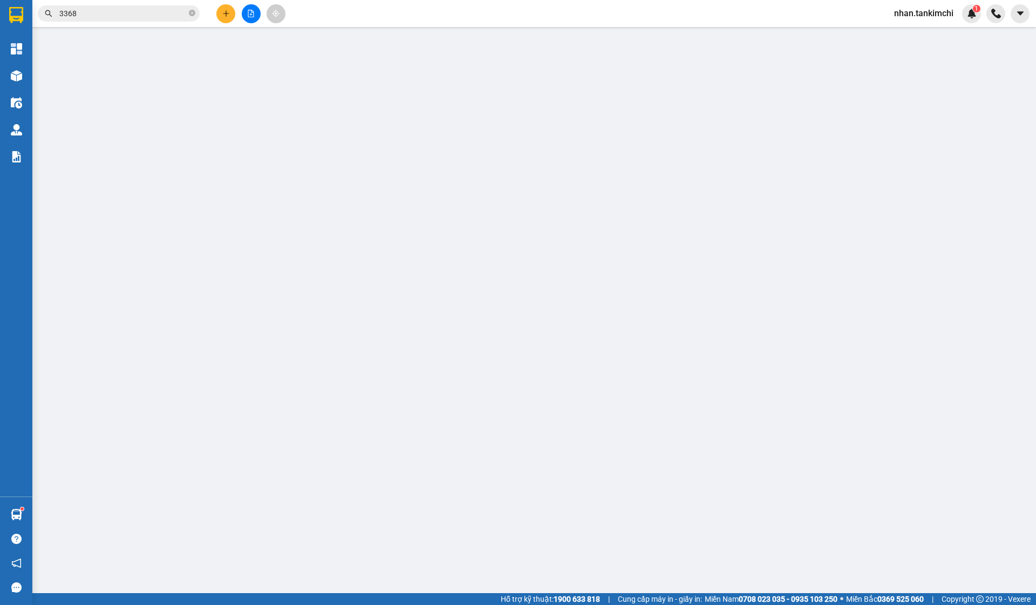
type input "0328133368"
type input "200.000"
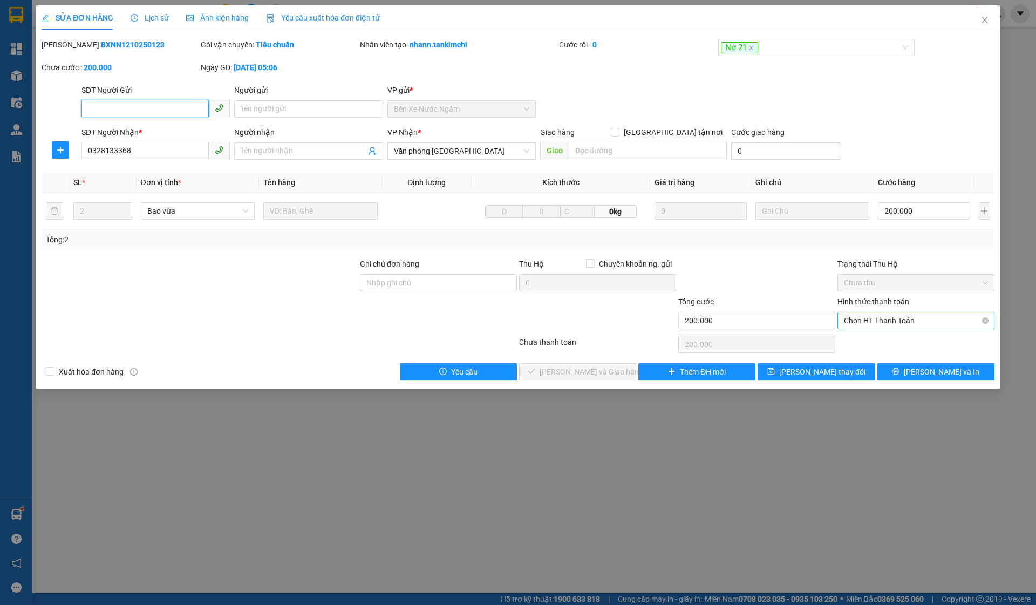
click at [904, 316] on span "Chọn HT Thanh Toán" at bounding box center [916, 321] width 144 height 16
click at [880, 336] on div "Tại văn phòng" at bounding box center [916, 342] width 144 height 12
type input "0"
click at [593, 370] on span "[PERSON_NAME] và Giao hàng" at bounding box center [592, 372] width 104 height 12
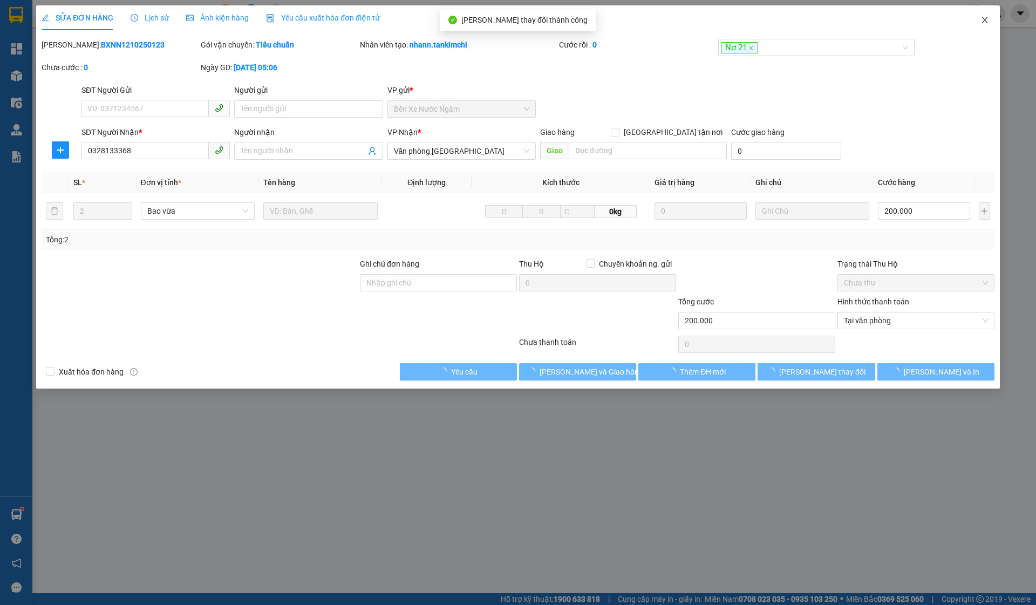
click at [981, 20] on icon "close" at bounding box center [985, 20] width 9 height 9
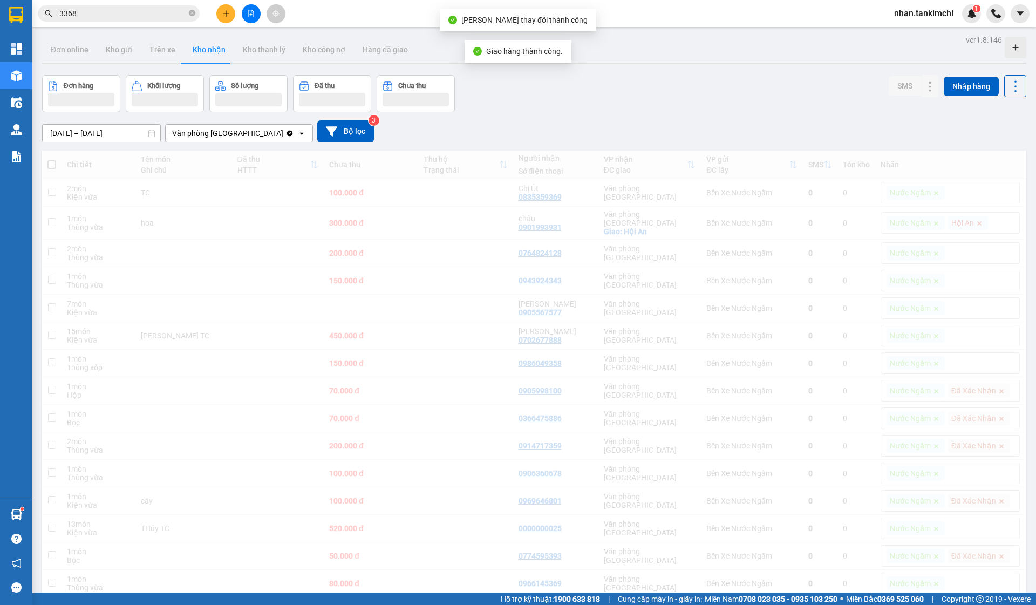
click at [141, 6] on span "3368" at bounding box center [119, 13] width 162 height 16
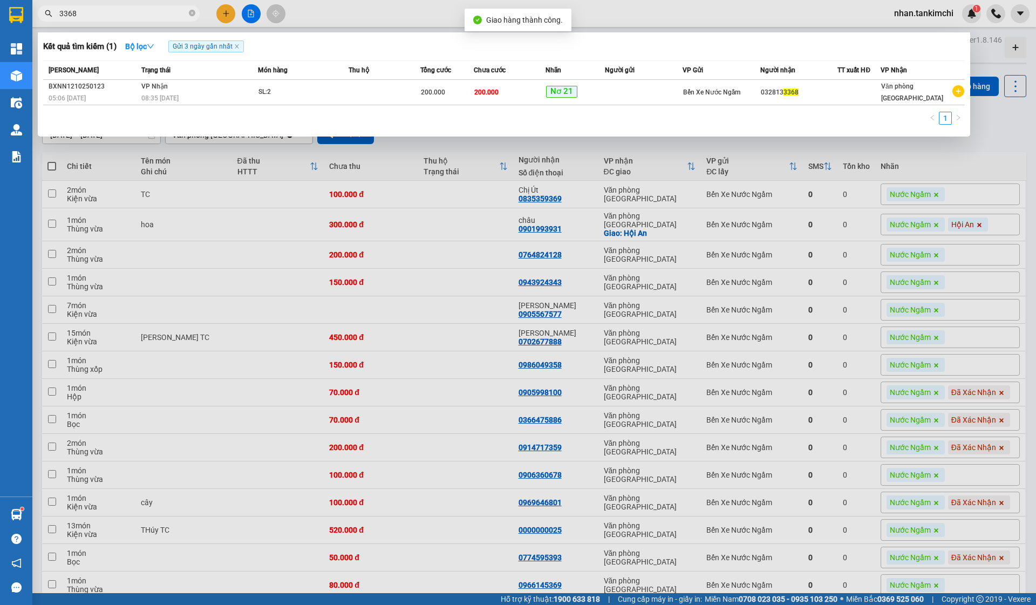
click at [132, 11] on input "3368" at bounding box center [122, 14] width 127 height 12
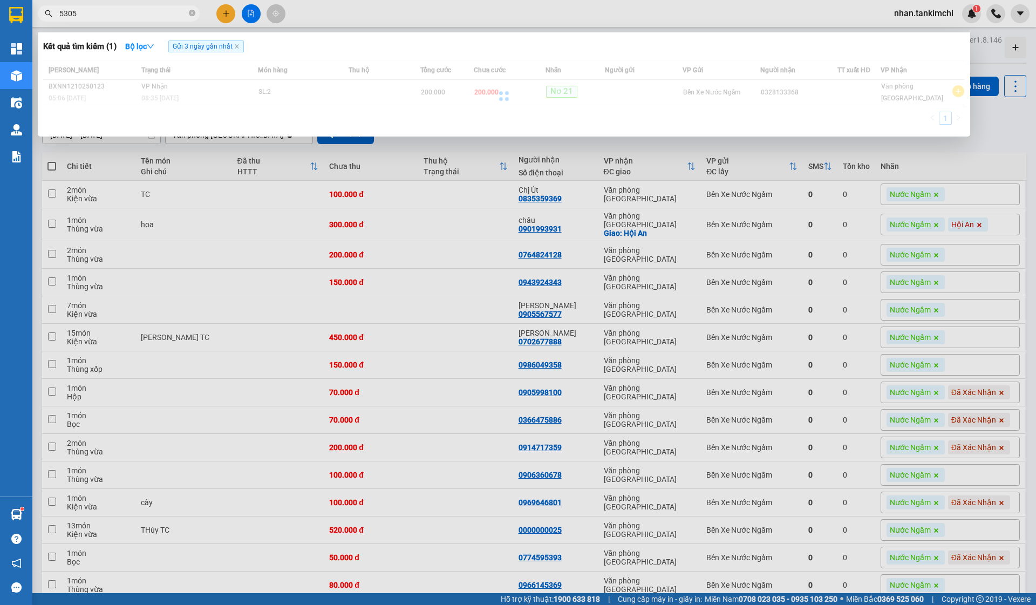
type input "5305"
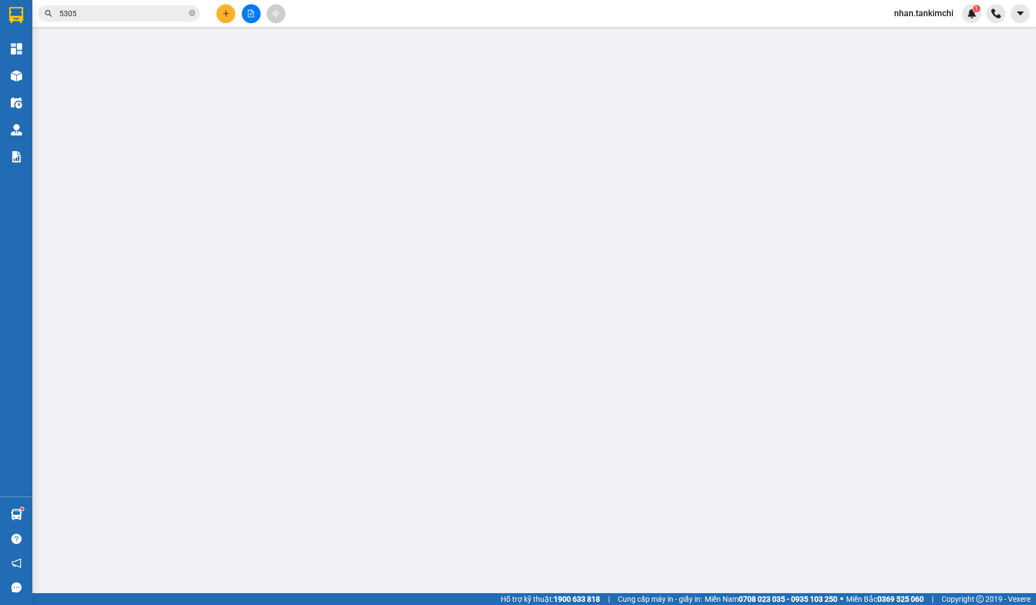
type input "0905465305"
type input "50.000"
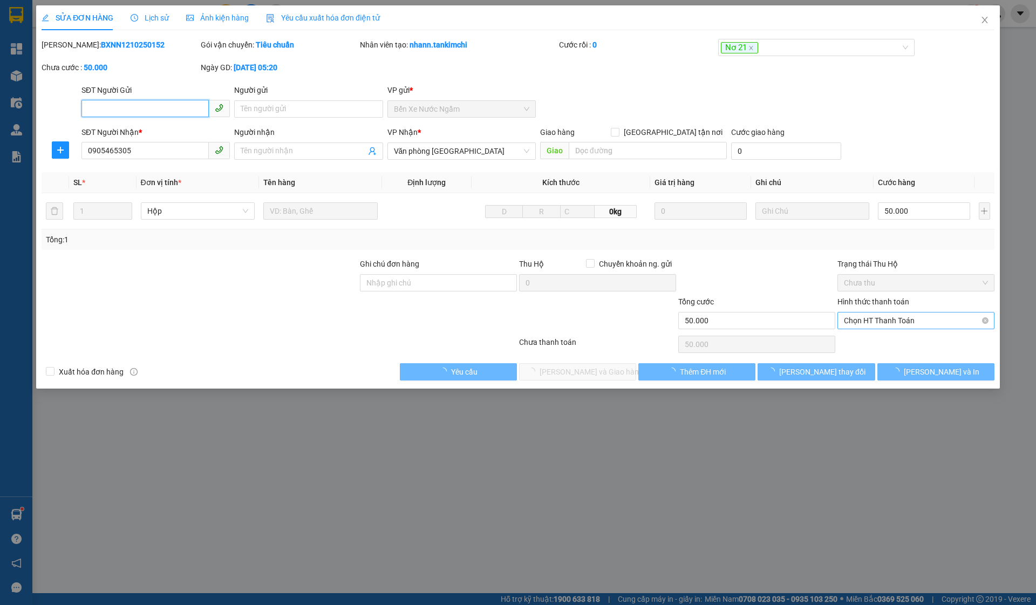
click at [880, 322] on span "Chọn HT Thanh Toán" at bounding box center [916, 321] width 144 height 16
click at [871, 338] on div "Tại văn phòng" at bounding box center [916, 342] width 144 height 12
type input "0"
click at [621, 369] on button "[PERSON_NAME] và Giao hàng" at bounding box center [577, 371] width 117 height 17
click at [587, 377] on span "[PERSON_NAME] và Giao hàng" at bounding box center [592, 372] width 104 height 12
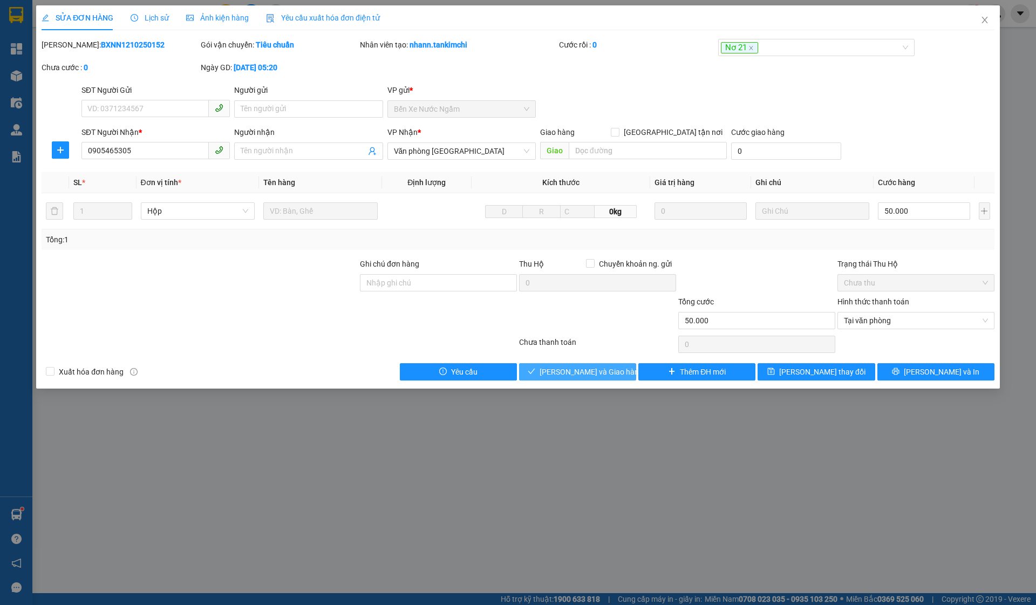
click at [589, 372] on span "[PERSON_NAME] và Giao hàng" at bounding box center [592, 372] width 104 height 12
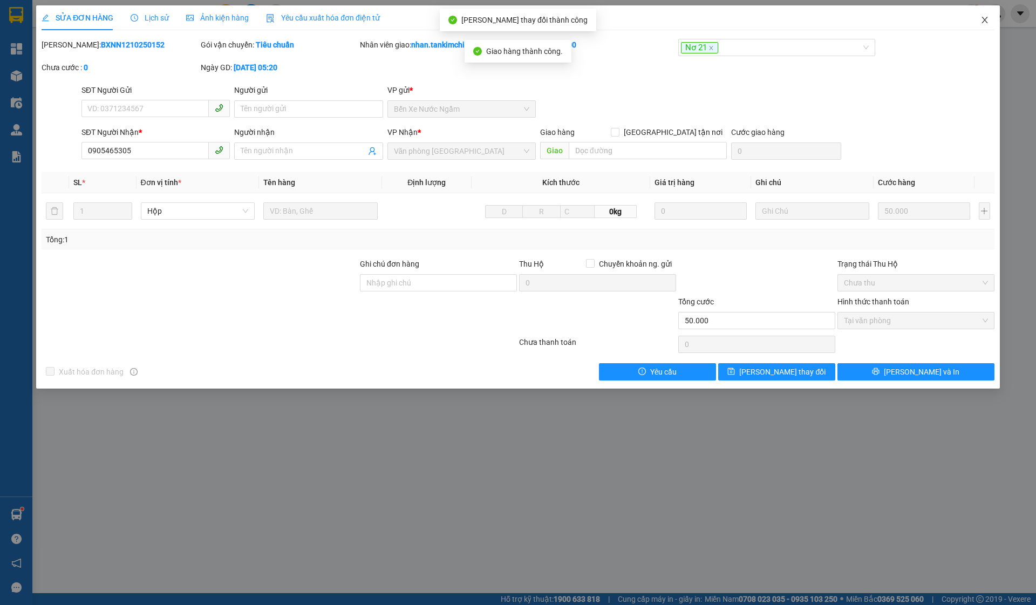
click at [991, 25] on span "Close" at bounding box center [985, 20] width 30 height 30
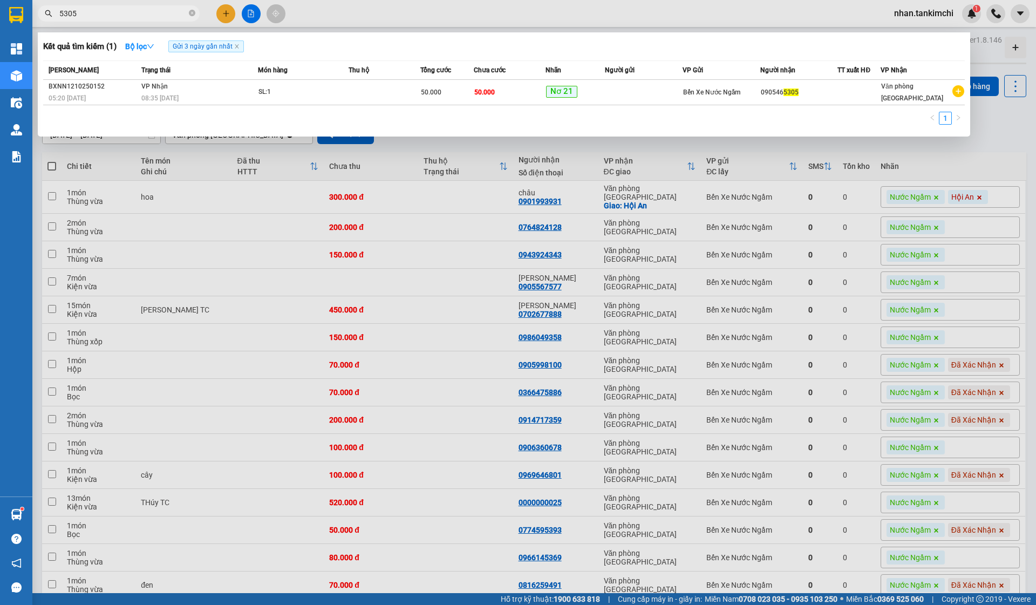
click at [109, 16] on input "5305" at bounding box center [122, 14] width 127 height 12
type input "9358"
click at [361, 87] on td at bounding box center [382, 92] width 71 height 25
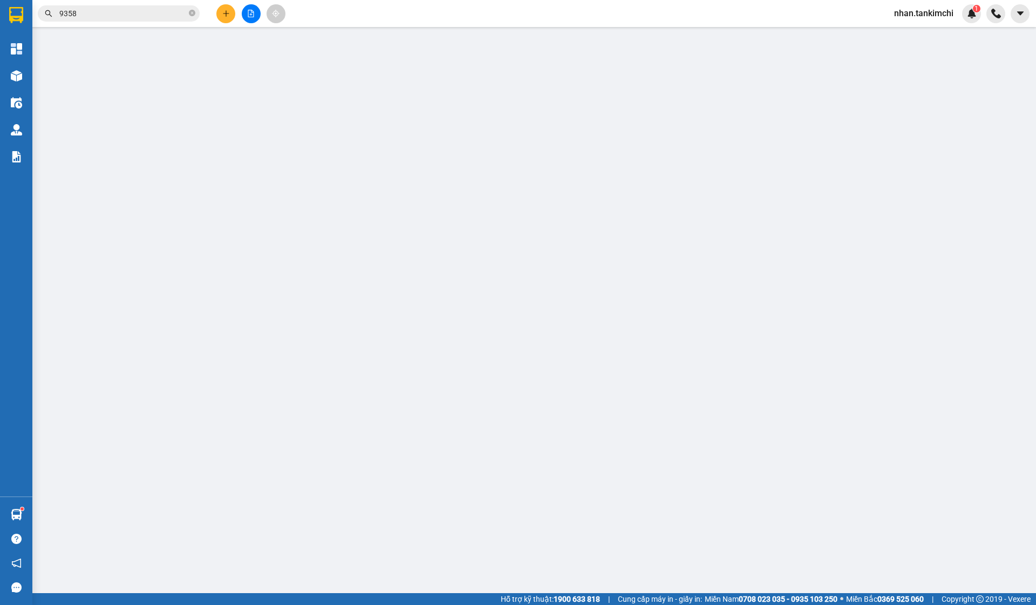
type input "0986049358"
type input "150.000"
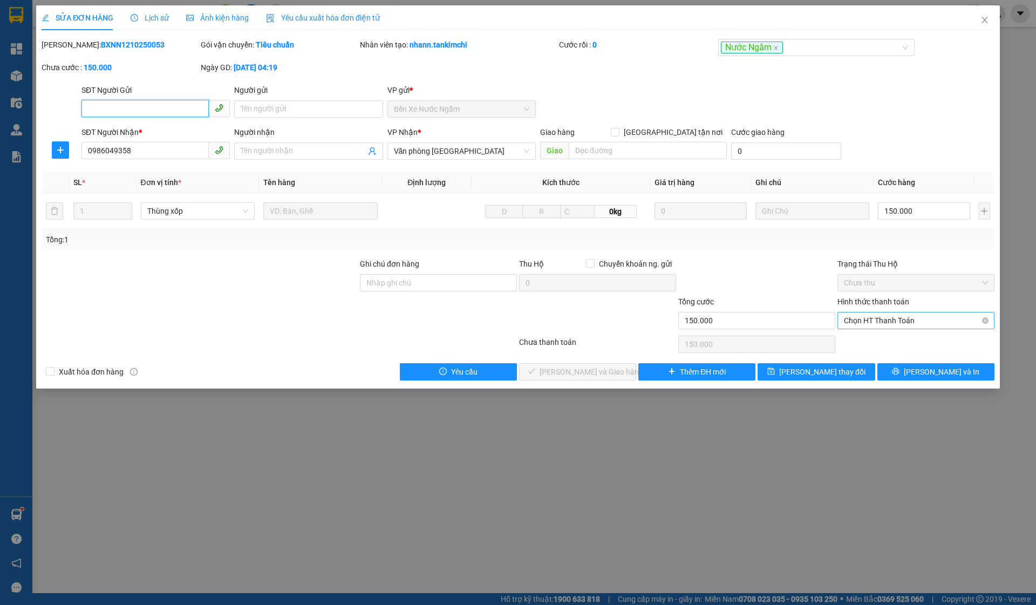
click at [905, 323] on span "Chọn HT Thanh Toán" at bounding box center [916, 321] width 144 height 16
click at [878, 341] on div "Tại văn phòng" at bounding box center [916, 342] width 144 height 12
type input "0"
click at [588, 362] on div "Total Paid Fee 0 Total UnPaid Fee 150.000 Cash Collection Total Fee Mã ĐH: BXNN…" at bounding box center [518, 210] width 953 height 342
click at [576, 374] on span "[PERSON_NAME] và Giao hàng" at bounding box center [592, 372] width 104 height 12
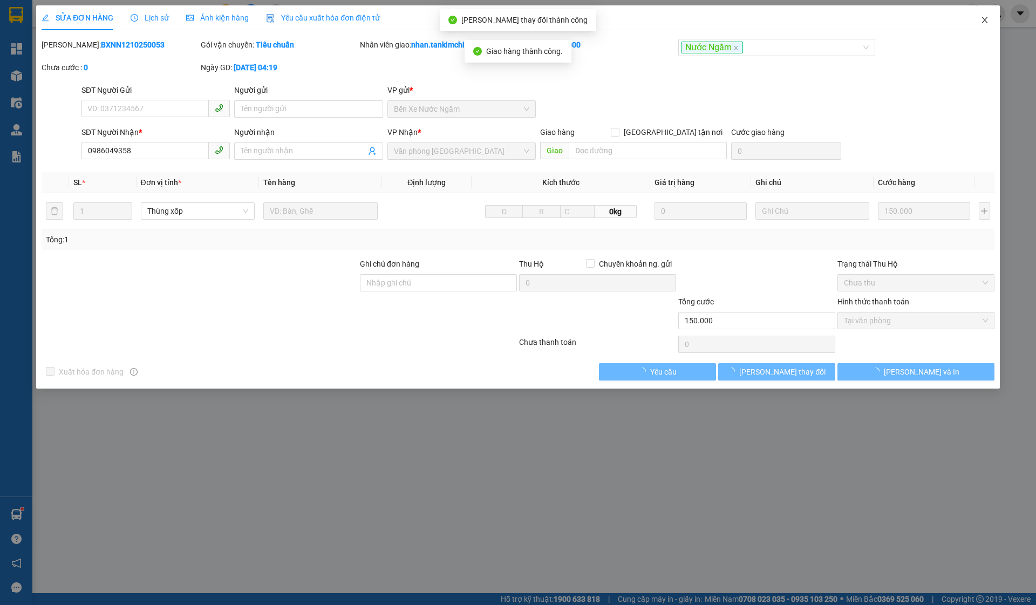
click at [988, 20] on icon "close" at bounding box center [985, 20] width 9 height 9
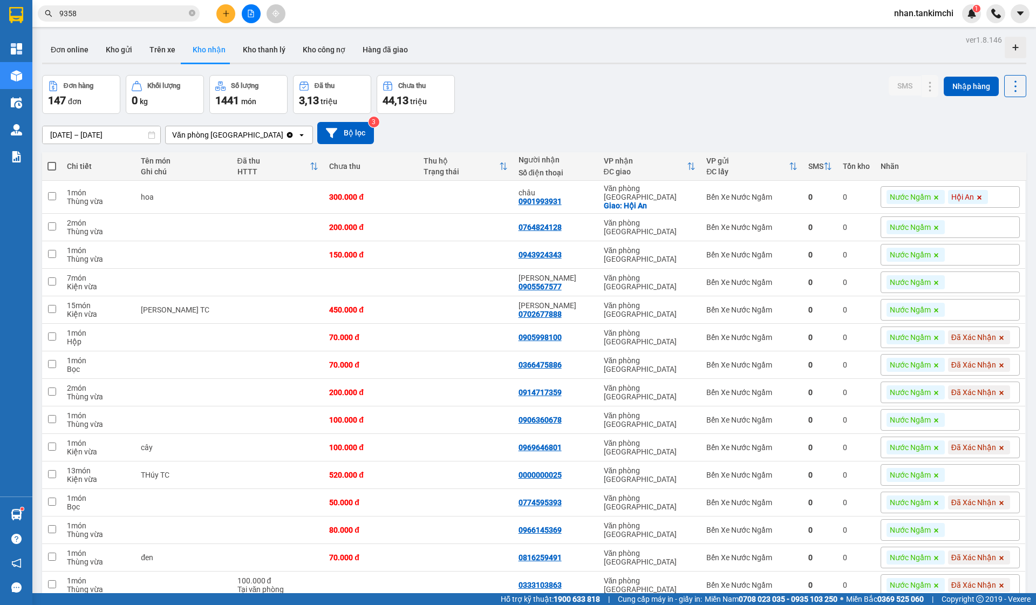
click at [110, 15] on input "9358" at bounding box center [122, 14] width 127 height 12
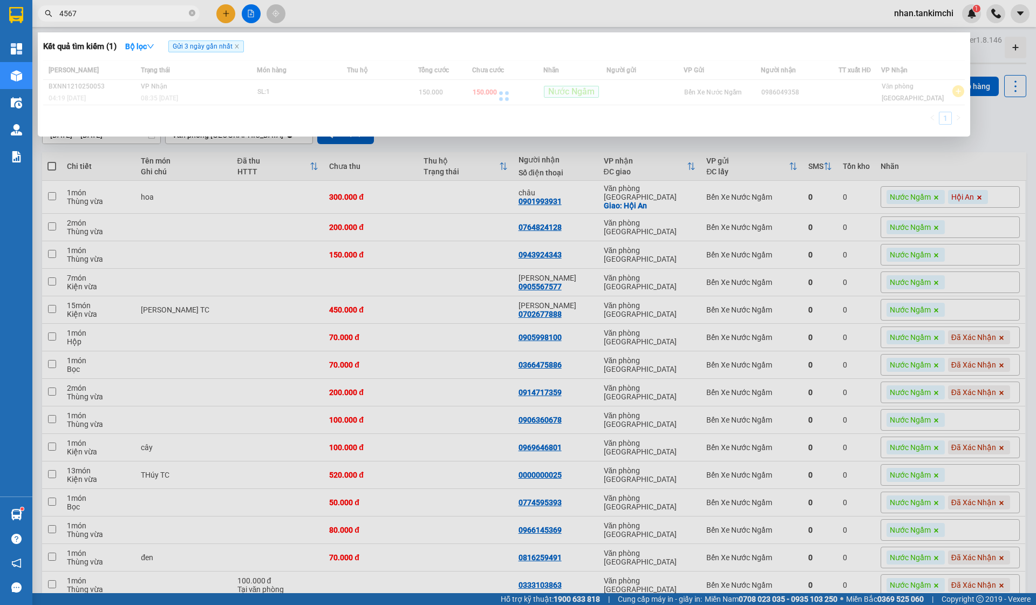
type input "4567"
click at [500, 97] on icon at bounding box center [501, 99] width 4 height 4
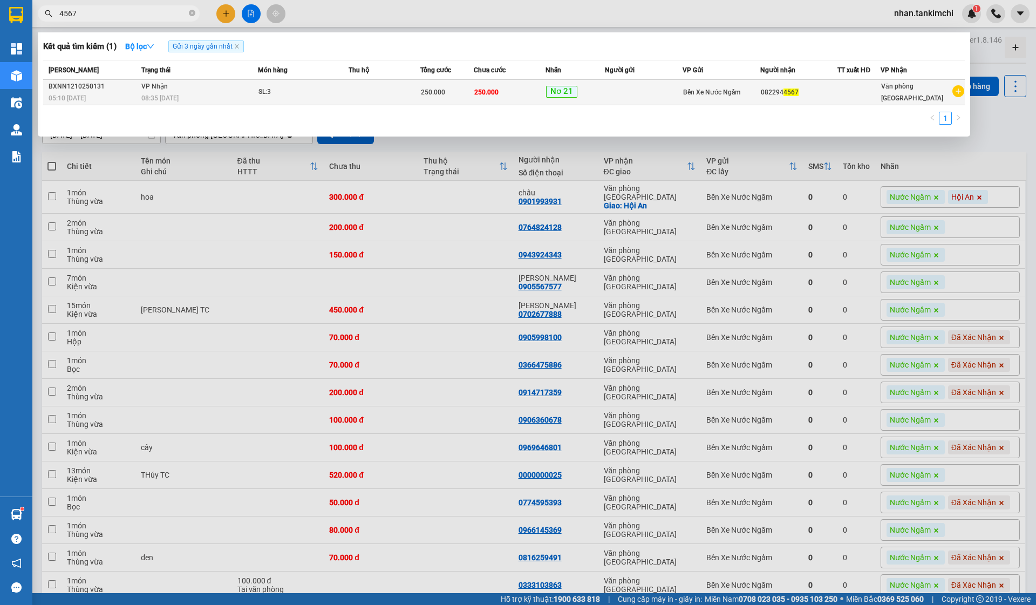
click at [575, 88] on span "Nơ 21" at bounding box center [561, 92] width 31 height 12
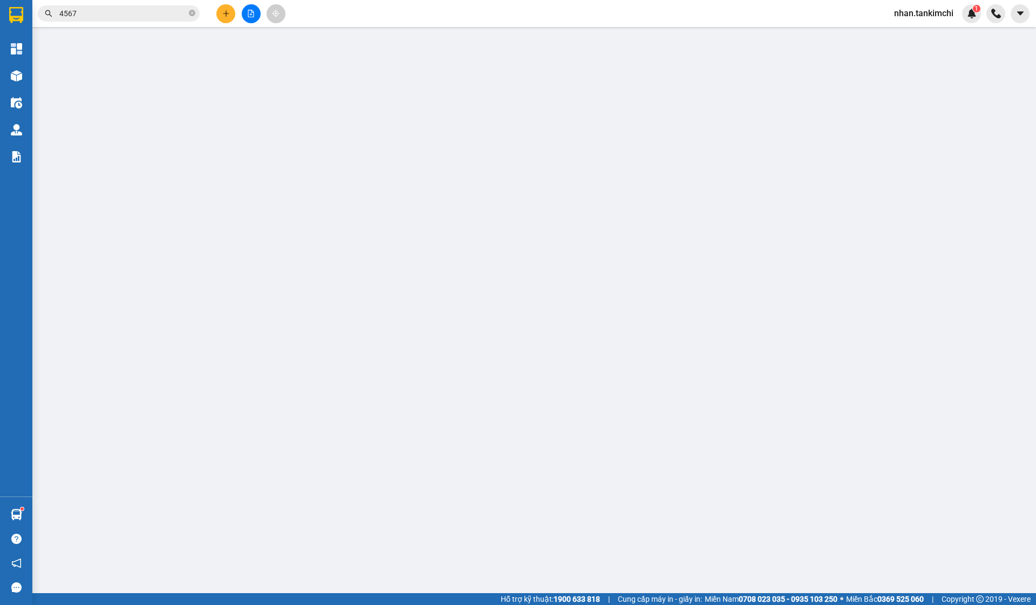
type input "0822944567"
type input "250.000"
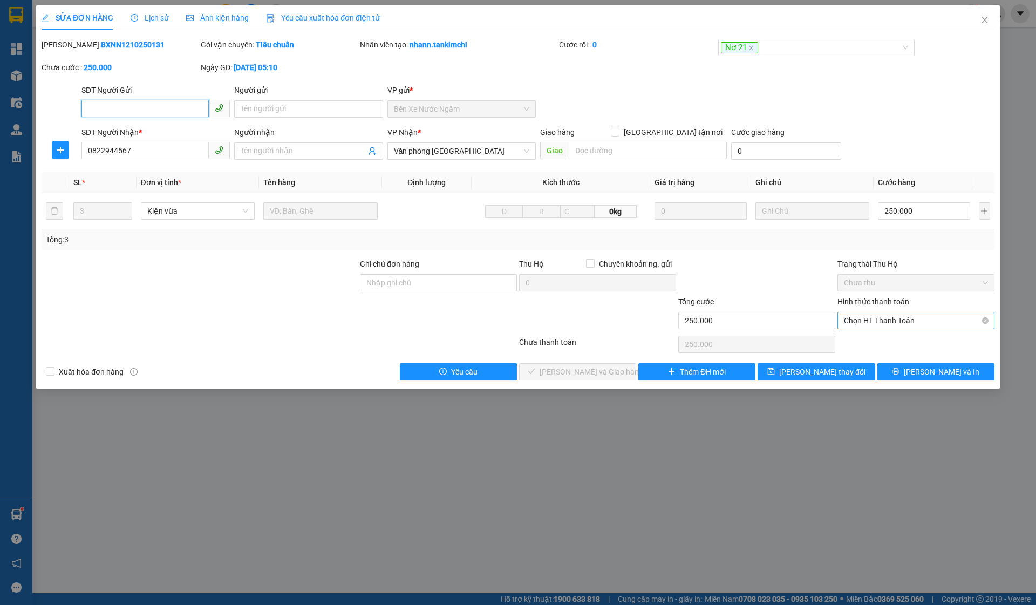
click at [890, 324] on span "Chọn HT Thanh Toán" at bounding box center [916, 321] width 144 height 16
click at [875, 337] on div "Tại văn phòng" at bounding box center [916, 342] width 144 height 12
type input "0"
click at [585, 366] on span "[PERSON_NAME] và Giao hàng" at bounding box center [592, 372] width 104 height 12
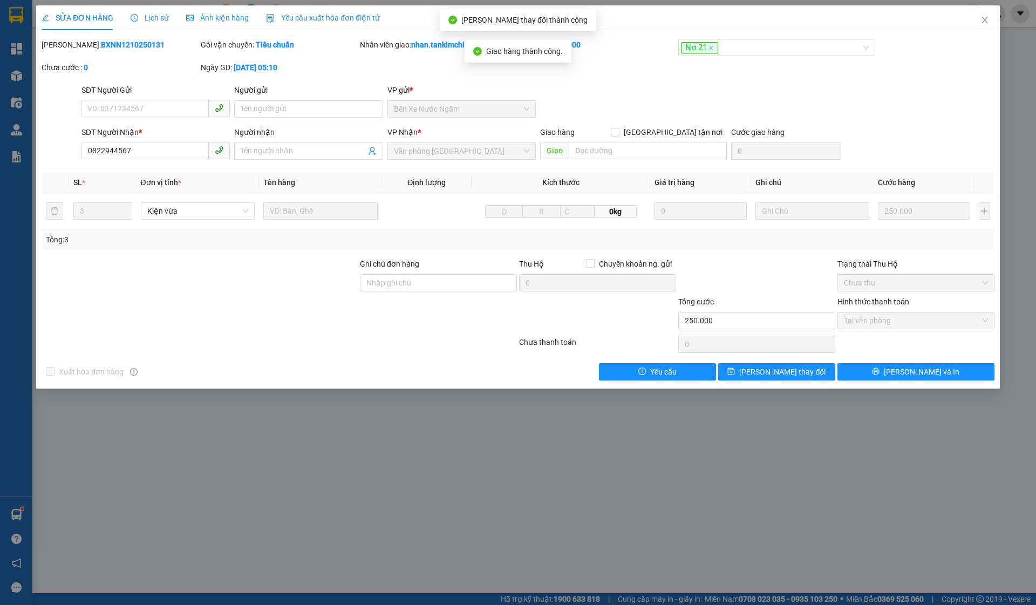
click at [966, 24] on div "SỬA ĐƠN HÀNG Lịch sử Ảnh kiện hàng Yêu cầu xuất hóa đơn điện tử" at bounding box center [518, 17] width 953 height 25
click at [987, 23] on icon "close" at bounding box center [985, 20] width 6 height 6
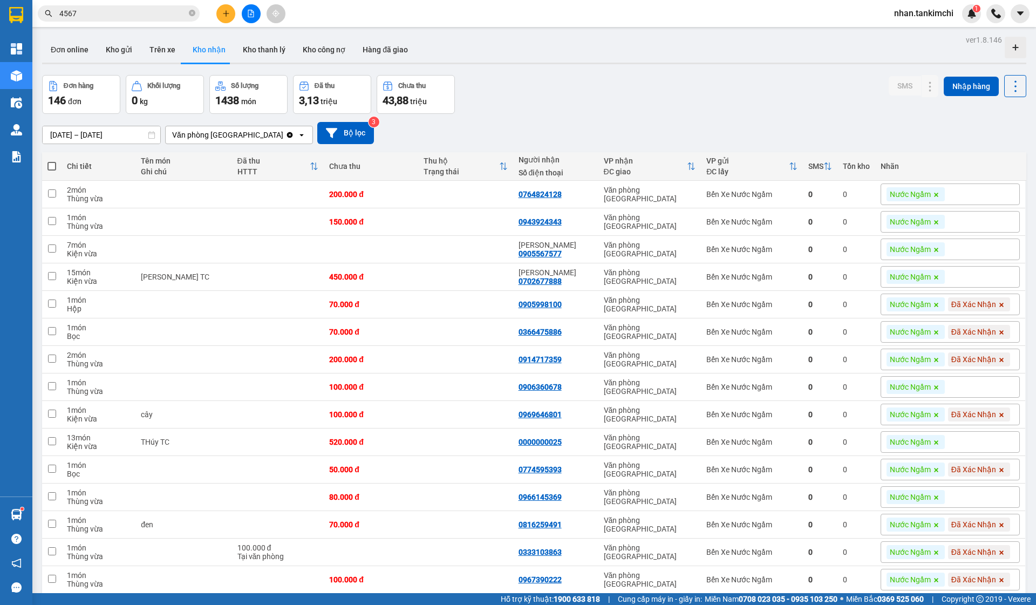
click at [91, 16] on input "4567" at bounding box center [122, 14] width 127 height 12
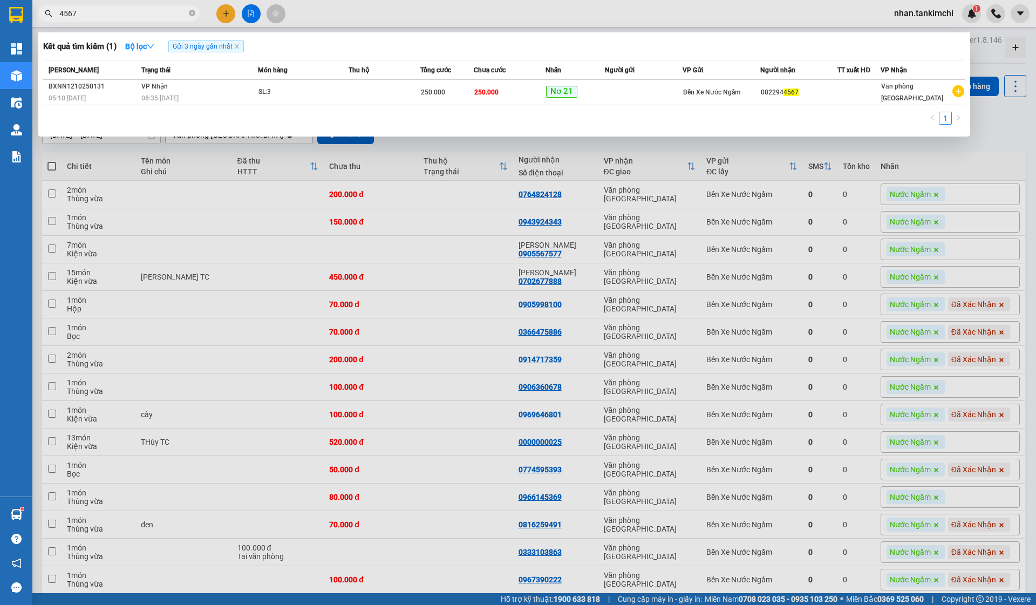
click at [91, 16] on input "4567" at bounding box center [122, 14] width 127 height 12
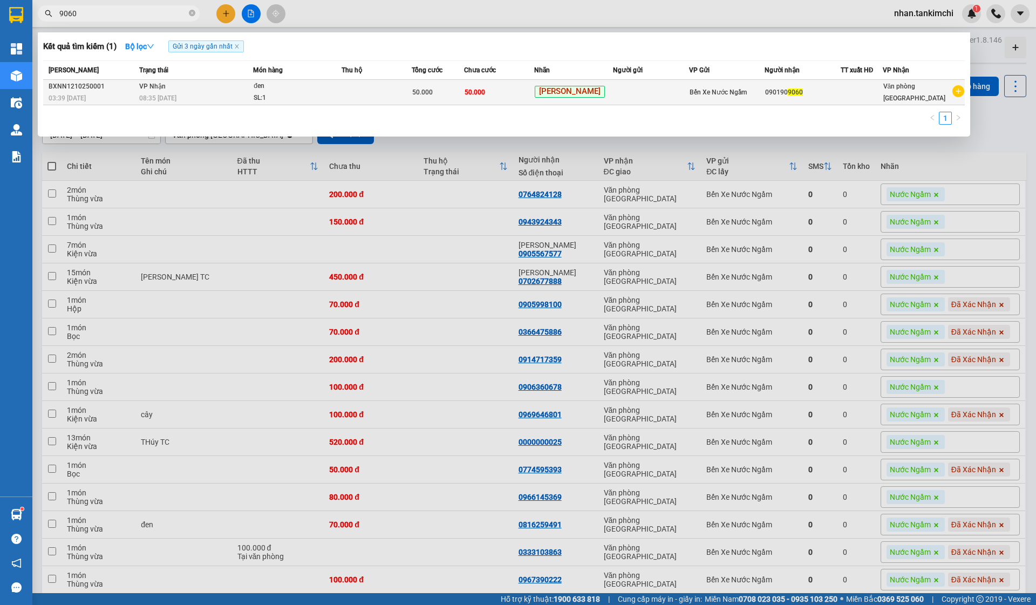
type input "9060"
click at [596, 98] on div "[PERSON_NAME]" at bounding box center [574, 92] width 78 height 13
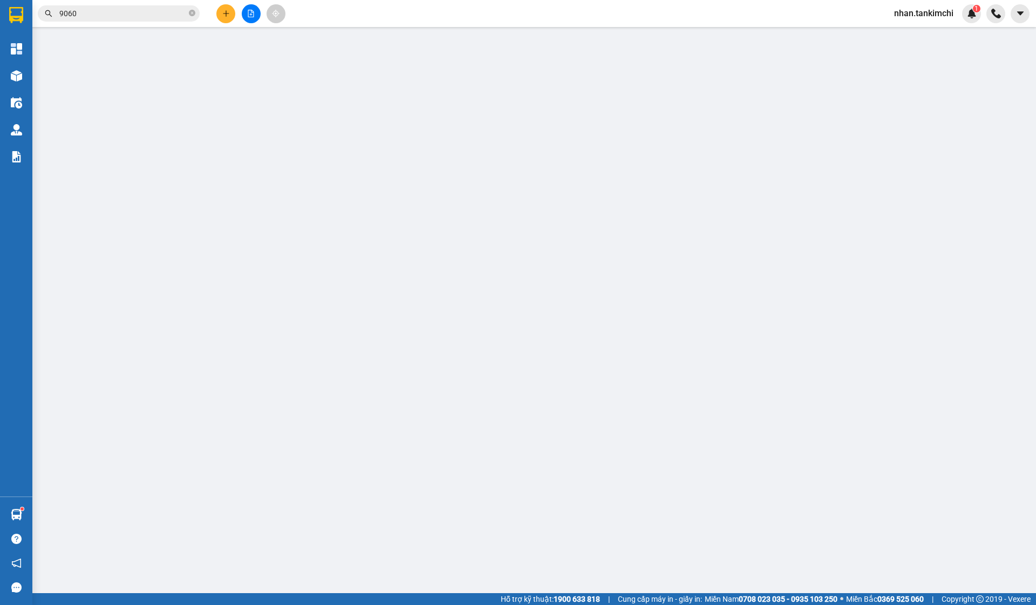
type input "0901909060"
type input "50.000"
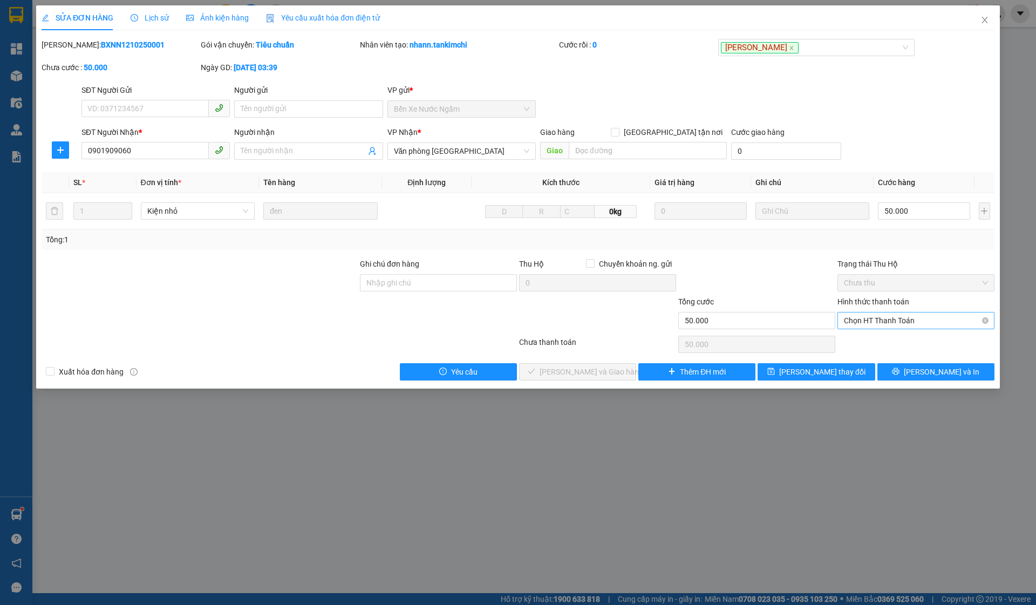
click at [912, 329] on div "Hình thức thanh toán Chọn HT Thanh Toán" at bounding box center [916, 315] width 157 height 38
click at [879, 342] on div "Chọn HT Thanh Toán" at bounding box center [916, 345] width 159 height 22
click at [880, 325] on span "Chọn HT Thanh Toán" at bounding box center [916, 321] width 144 height 16
click at [869, 341] on div "Tại văn phòng" at bounding box center [916, 342] width 144 height 12
type input "0"
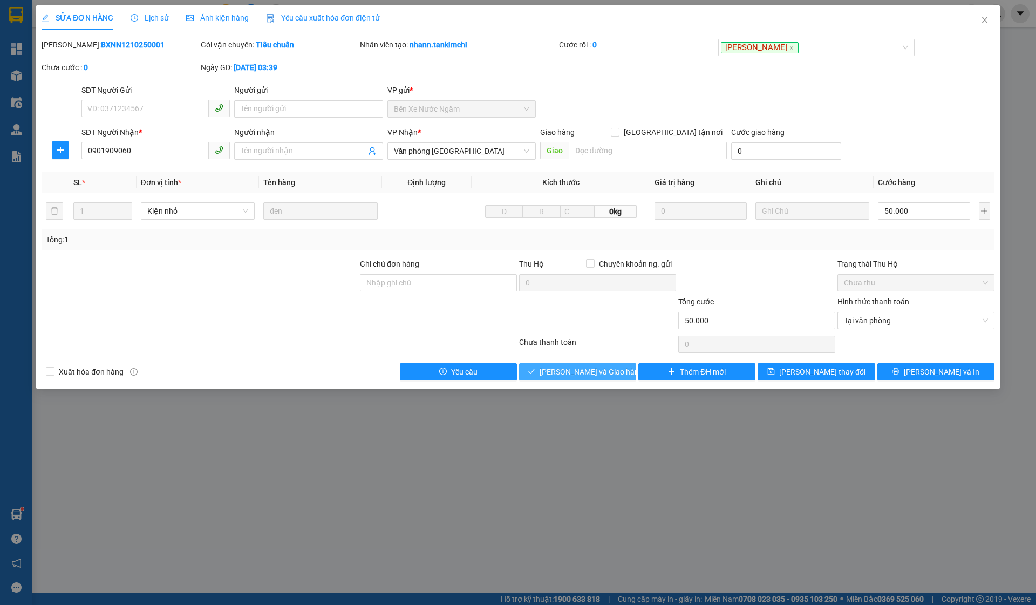
click at [616, 369] on button "[PERSON_NAME] và Giao hàng" at bounding box center [577, 371] width 117 height 17
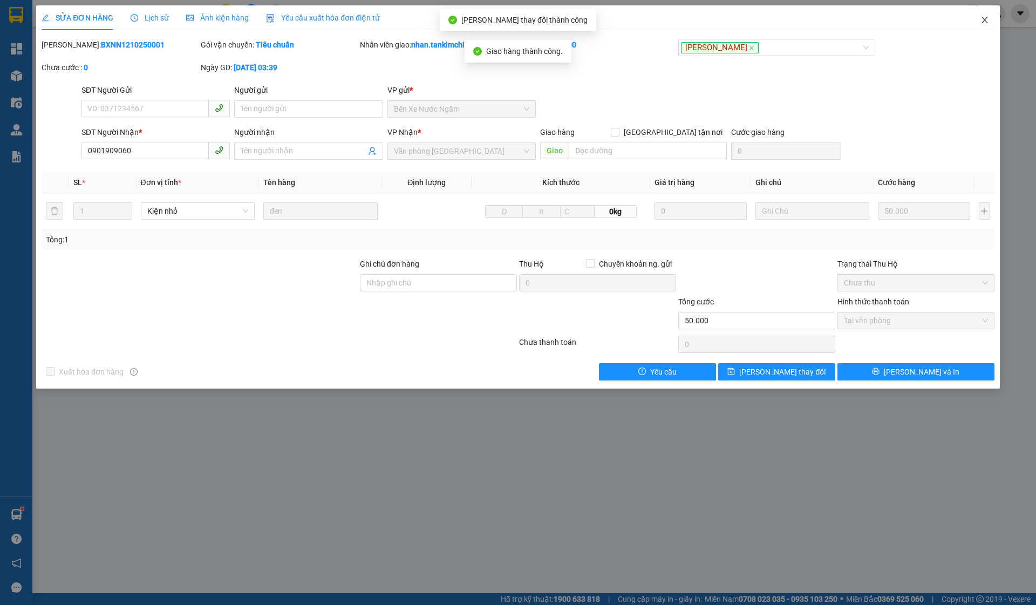
click at [981, 21] on icon "close" at bounding box center [985, 20] width 9 height 9
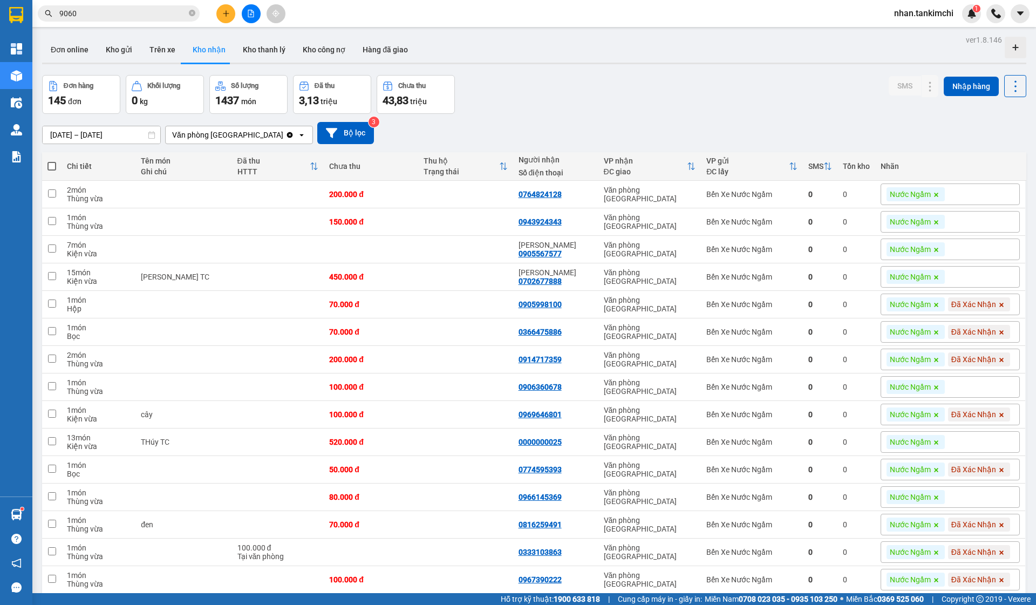
click at [132, 11] on input "9060" at bounding box center [122, 14] width 127 height 12
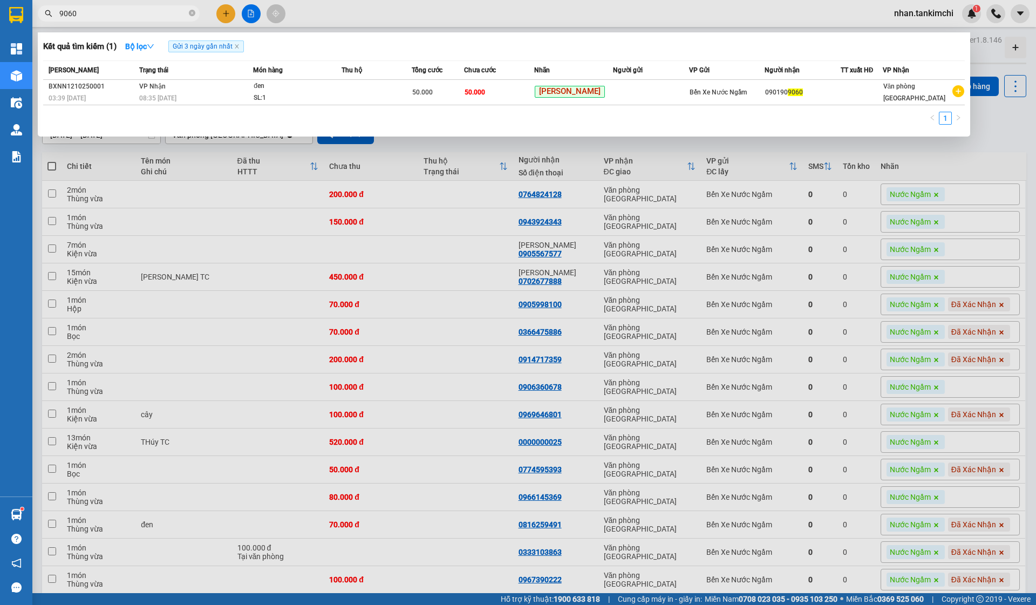
click at [132, 11] on input "9060" at bounding box center [122, 14] width 127 height 12
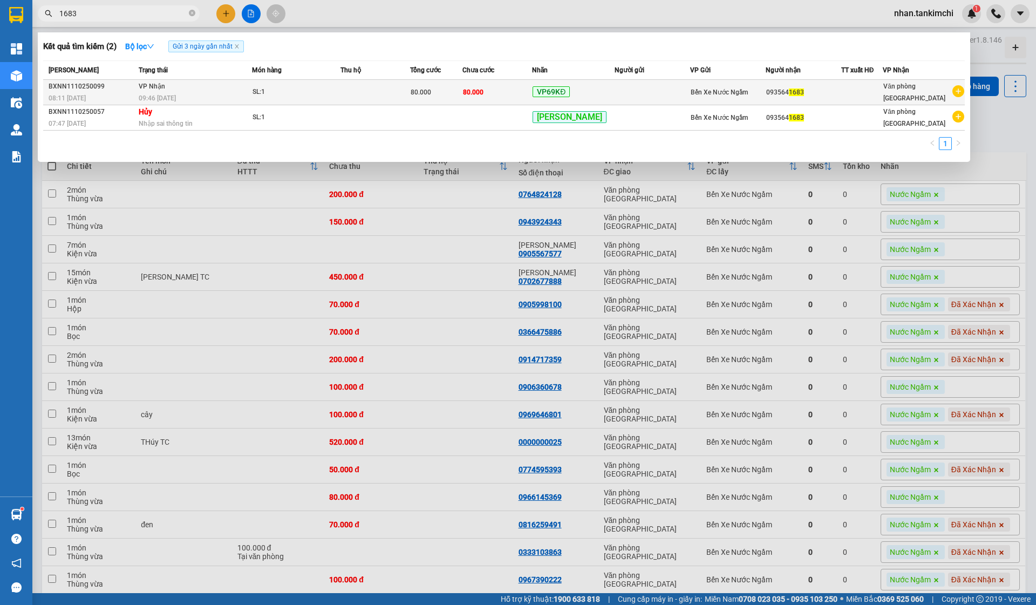
type input "1683"
click at [562, 91] on span "VP69KĐ" at bounding box center [551, 91] width 37 height 11
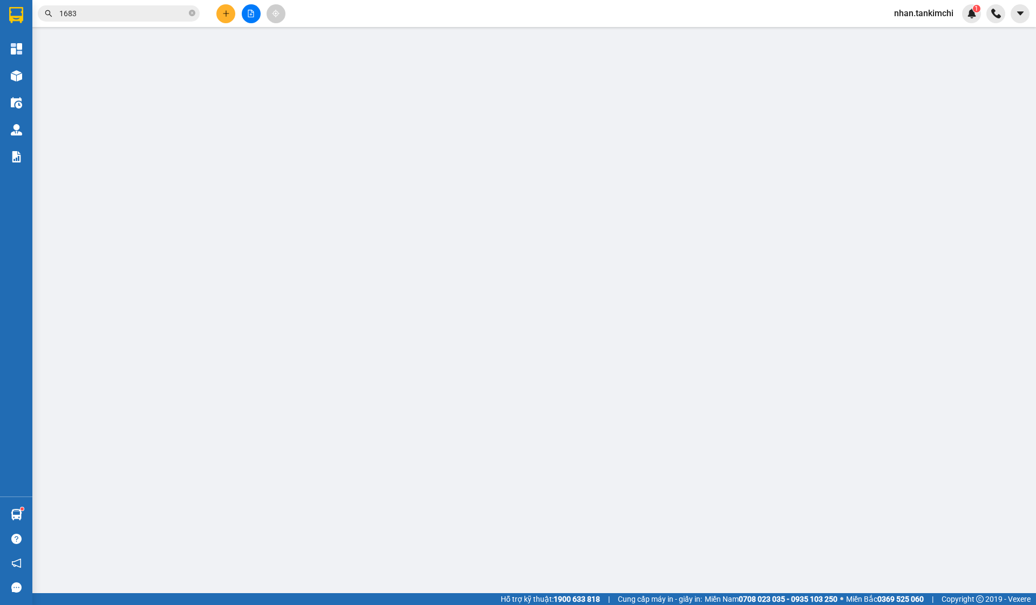
type input "0935641683"
type input "80.000"
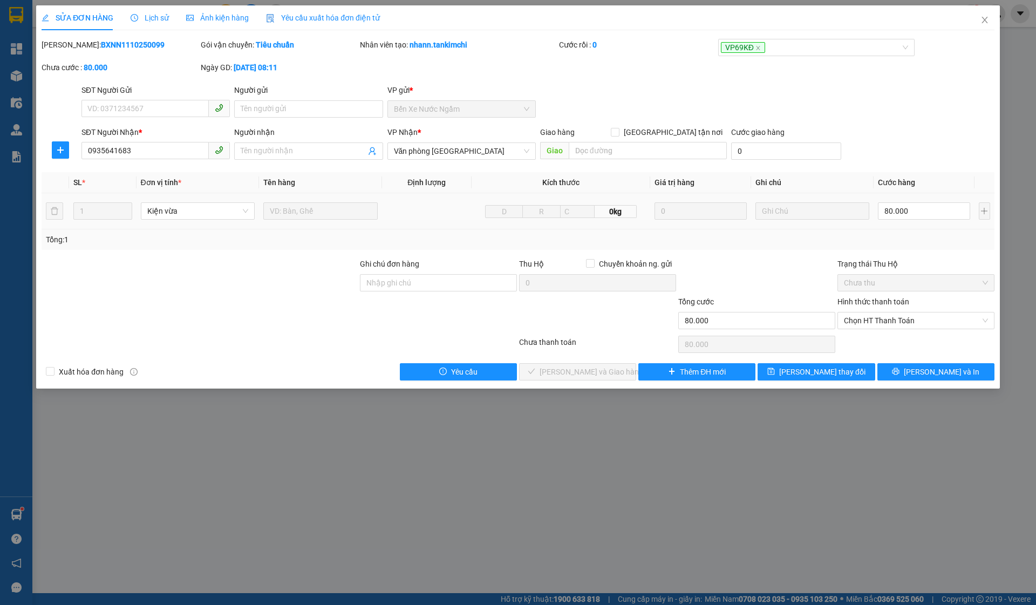
click at [924, 310] on div "Hình thức thanh toán" at bounding box center [916, 304] width 157 height 16
click at [915, 316] on span "Chọn HT Thanh Toán" at bounding box center [916, 321] width 144 height 16
click at [883, 335] on div "Tại văn phòng" at bounding box center [916, 342] width 157 height 17
type input "0"
click at [627, 369] on button "[PERSON_NAME] và Giao hàng" at bounding box center [577, 371] width 117 height 17
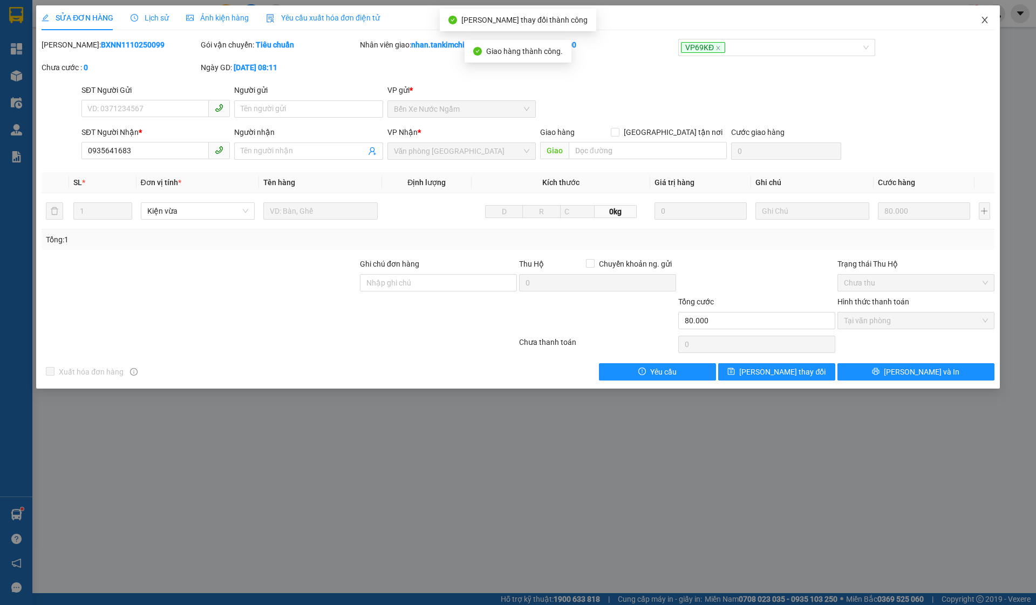
click at [988, 18] on icon "close" at bounding box center [985, 20] width 9 height 9
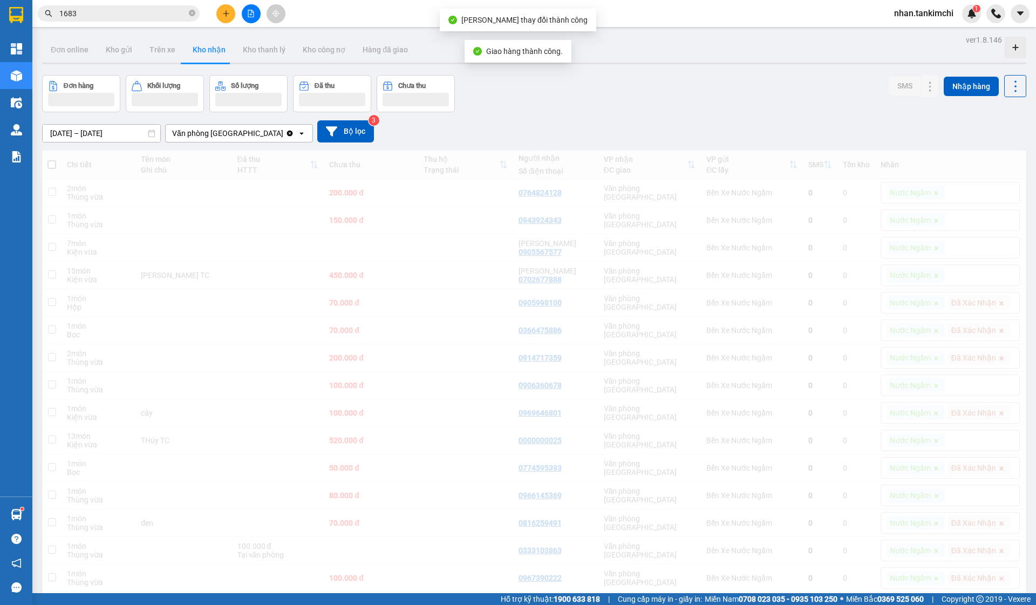
click at [134, 17] on input "1683" at bounding box center [122, 14] width 127 height 12
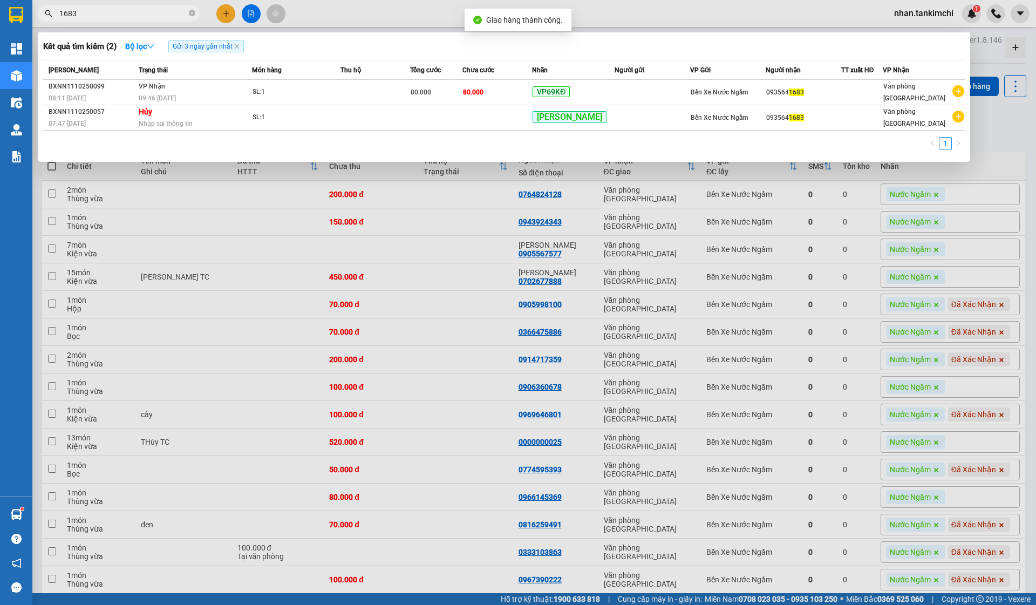
click at [134, 17] on input "1683" at bounding box center [122, 14] width 127 height 12
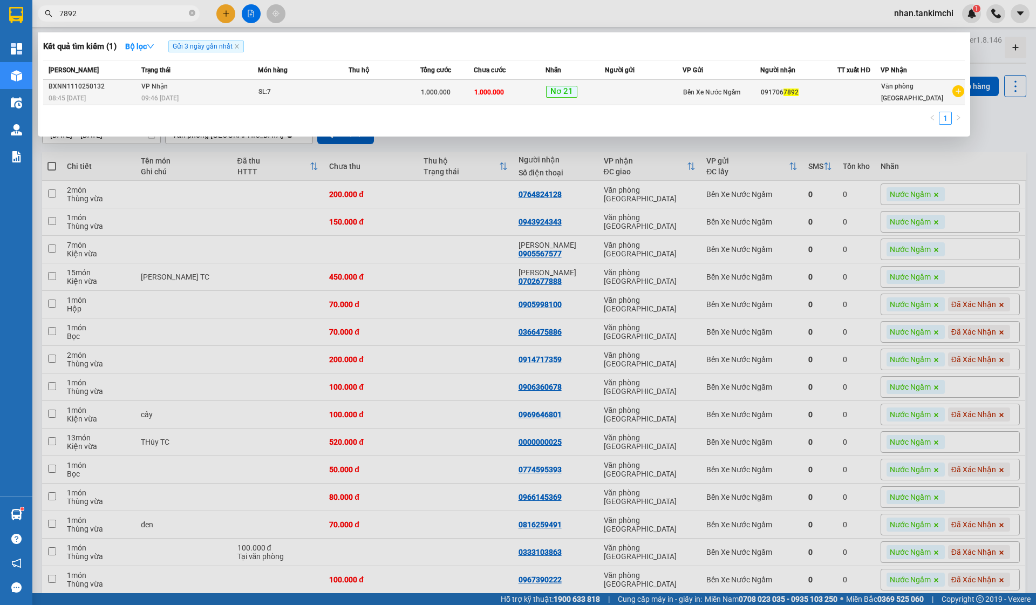
type input "7892"
click at [559, 89] on span "Nơ 21" at bounding box center [561, 92] width 31 height 12
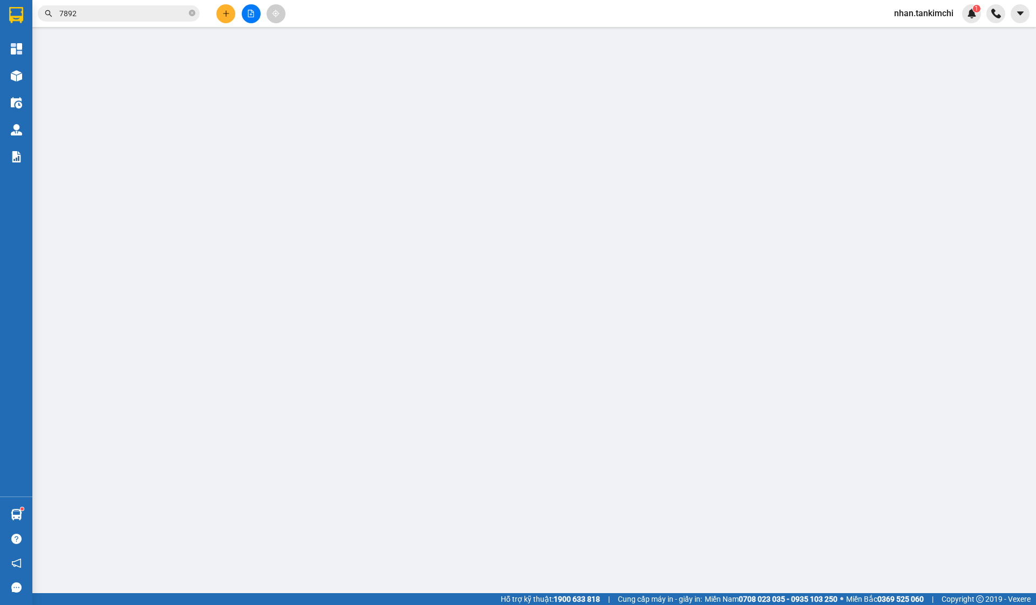
type input "0917067892"
type input "1.000.000"
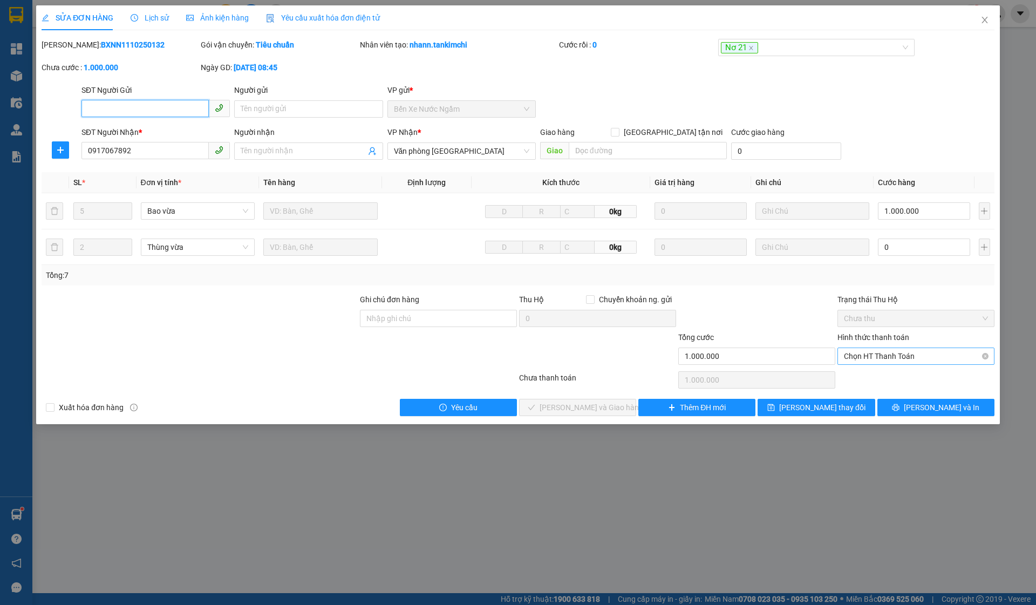
click at [890, 362] on span "Chọn HT Thanh Toán" at bounding box center [916, 356] width 144 height 16
click at [877, 377] on div "Tại văn phòng" at bounding box center [916, 378] width 144 height 12
type input "0"
click at [581, 407] on span "[PERSON_NAME] và Giao hàng" at bounding box center [592, 408] width 104 height 12
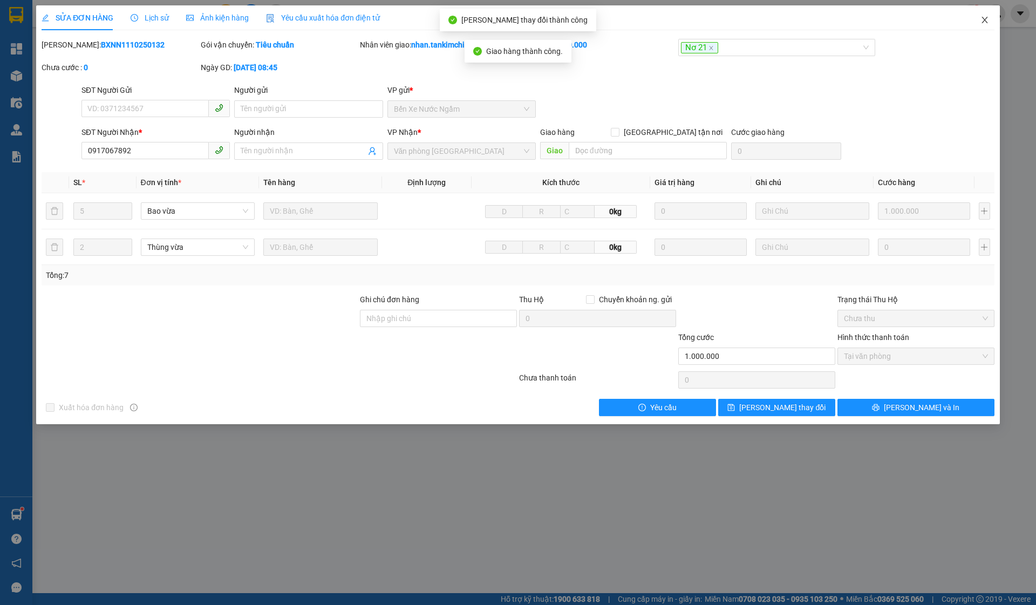
click at [987, 16] on icon "close" at bounding box center [985, 20] width 9 height 9
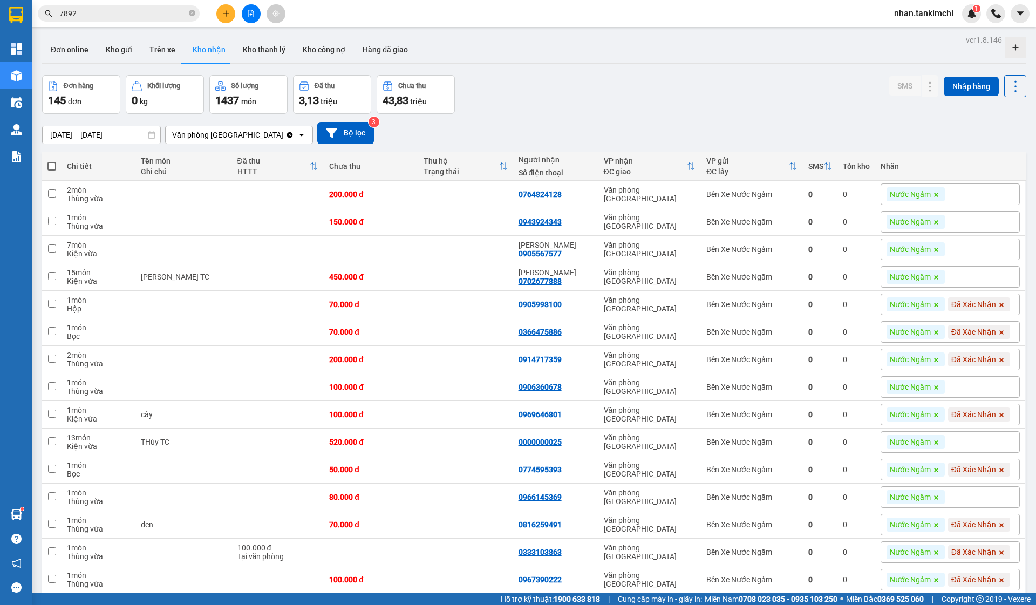
click at [96, 11] on input "7892" at bounding box center [122, 14] width 127 height 12
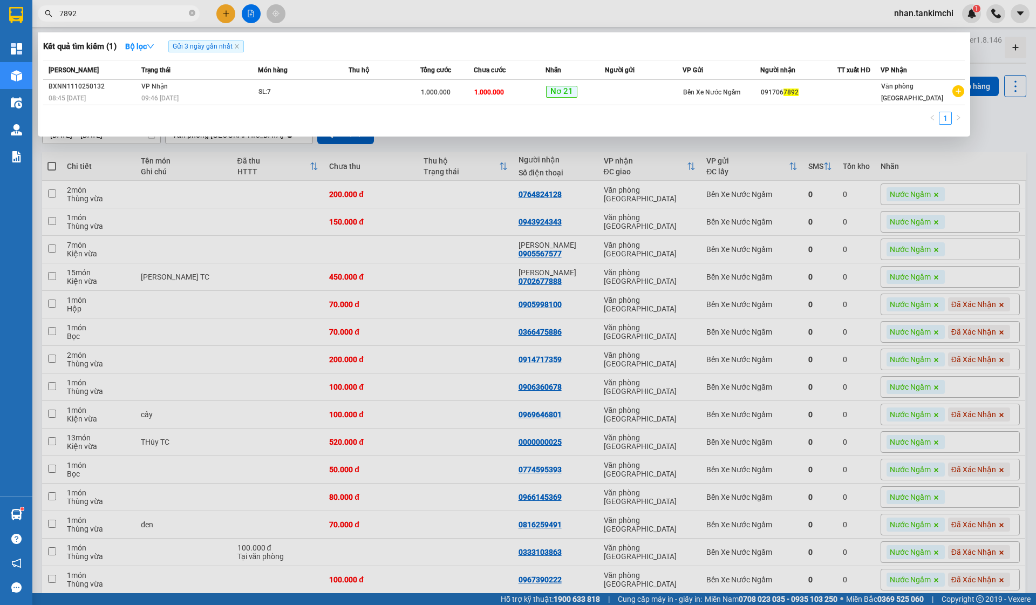
click at [96, 11] on input "7892" at bounding box center [122, 14] width 127 height 12
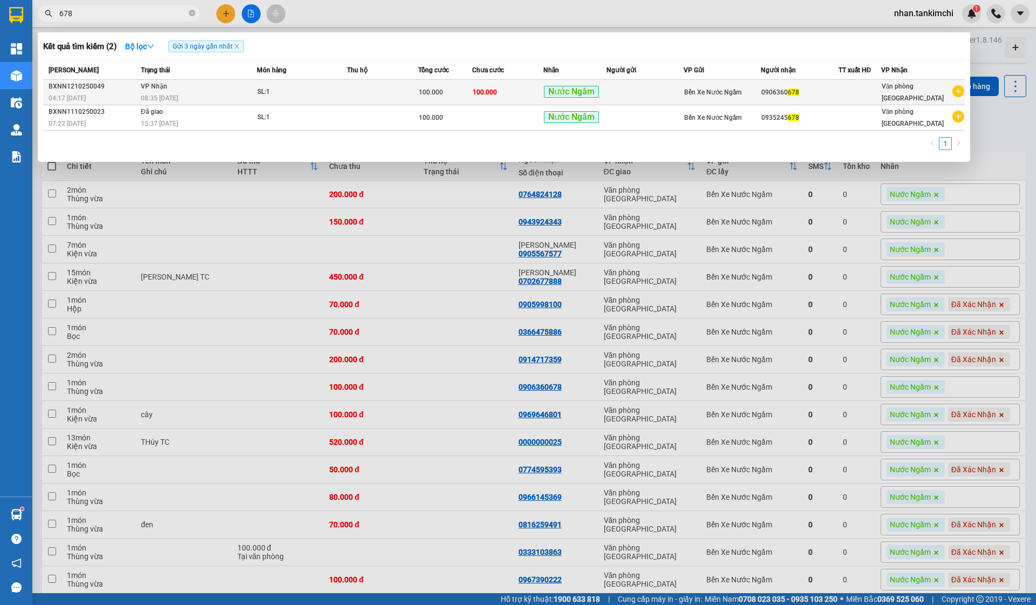
type input "678"
click at [521, 85] on td "100.000" at bounding box center [507, 92] width 71 height 25
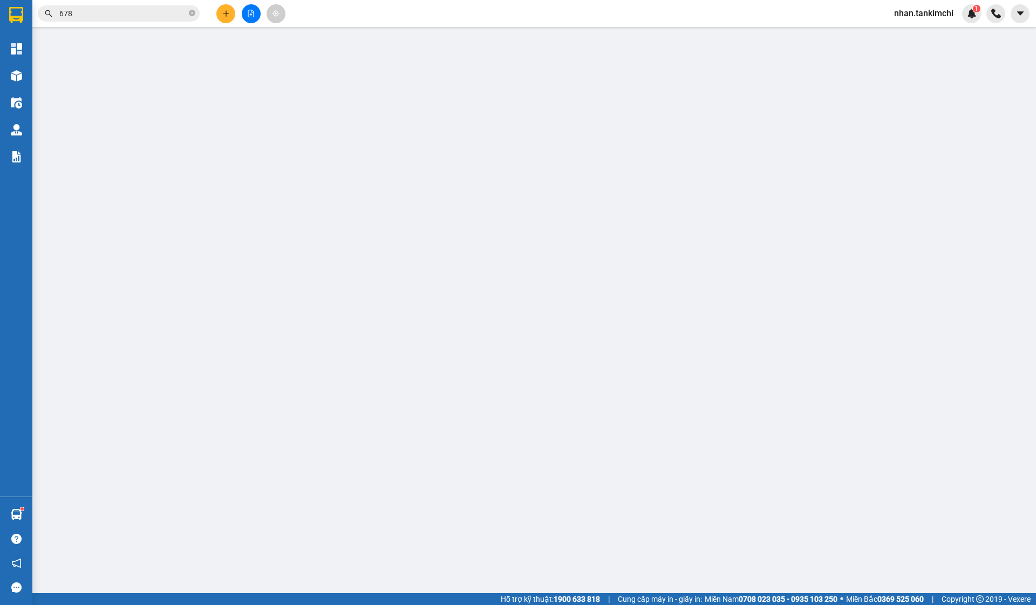
type input "0906360678"
type input "100.000"
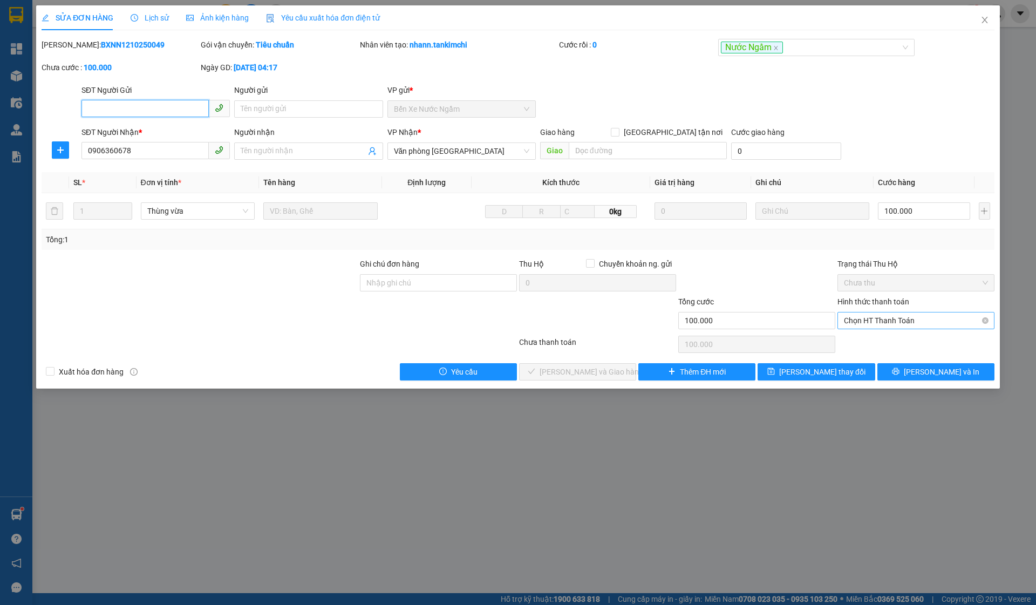
click at [888, 320] on span "Chọn HT Thanh Toán" at bounding box center [916, 321] width 144 height 16
click at [888, 343] on div "Tại văn phòng" at bounding box center [916, 342] width 144 height 12
type input "0"
click at [613, 370] on span "[PERSON_NAME] và Giao hàng" at bounding box center [592, 372] width 104 height 12
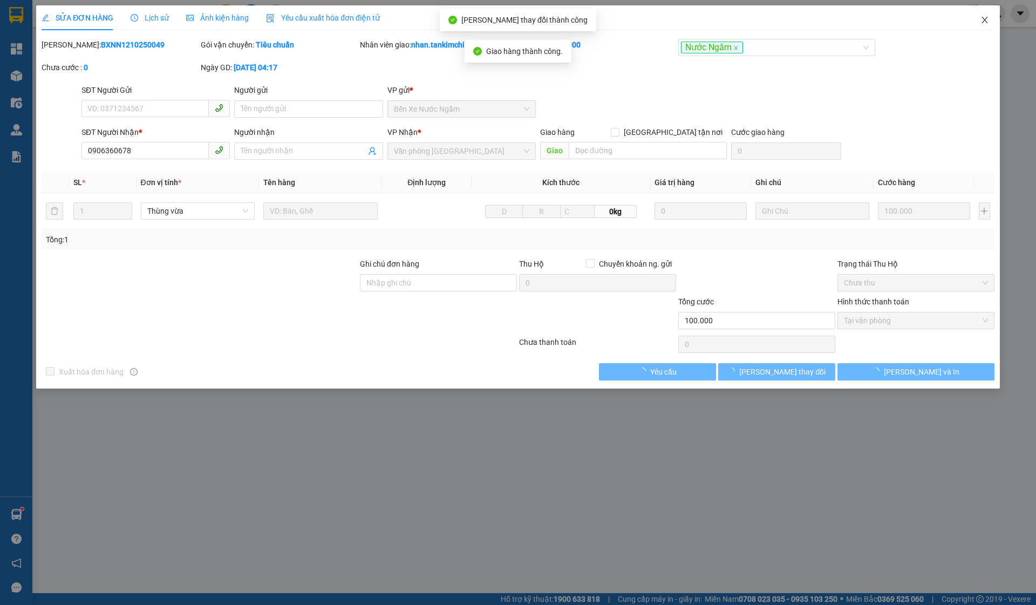
click at [996, 23] on span "Close" at bounding box center [985, 20] width 30 height 30
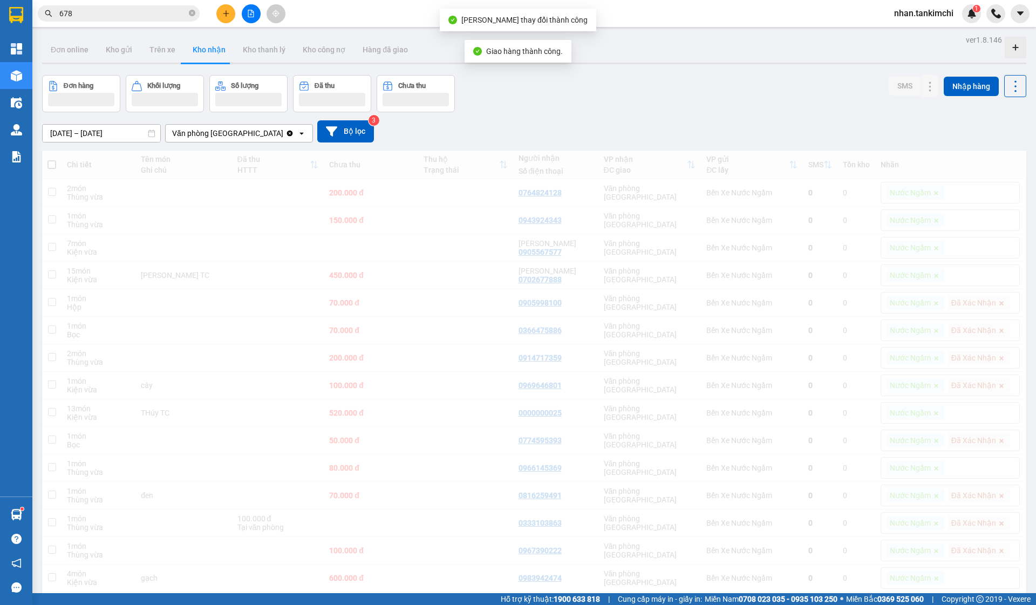
click at [100, 16] on input "678" at bounding box center [122, 14] width 127 height 12
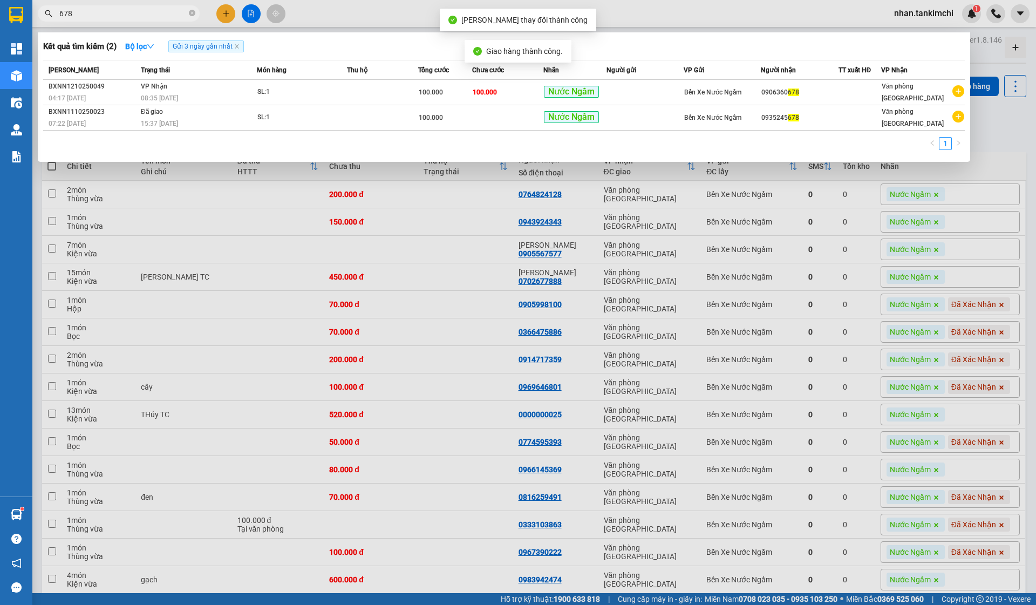
click at [100, 16] on input "678" at bounding box center [122, 14] width 127 height 12
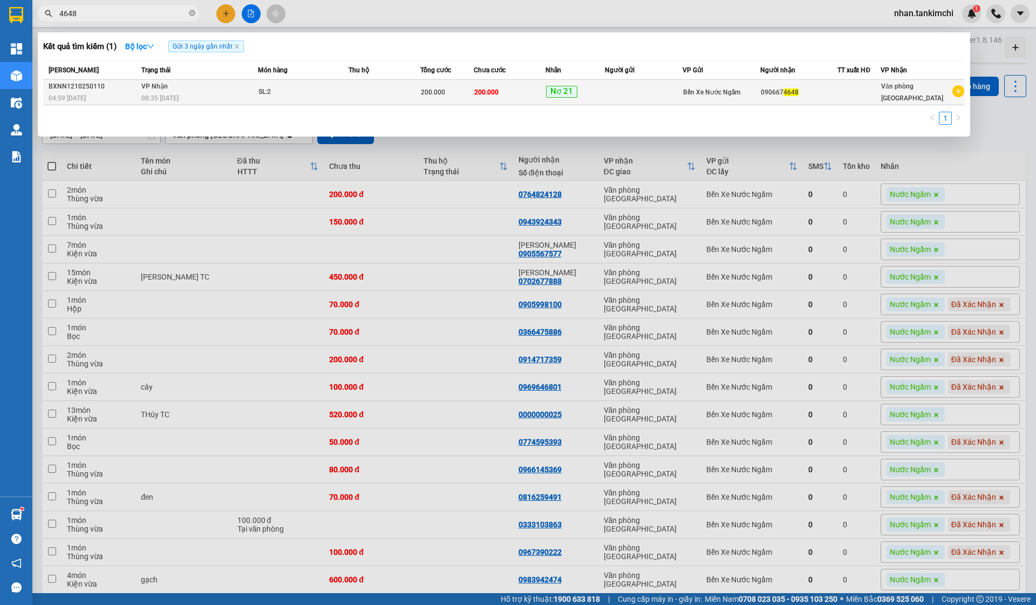
type input "4648"
click at [652, 82] on td at bounding box center [644, 92] width 78 height 25
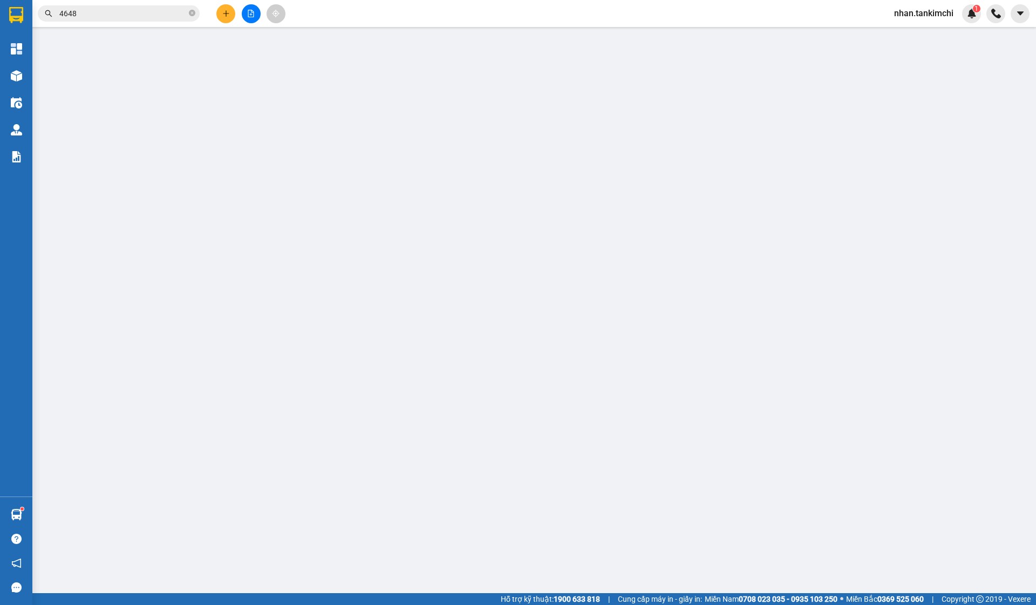
type input "0906674648"
type input "200.000"
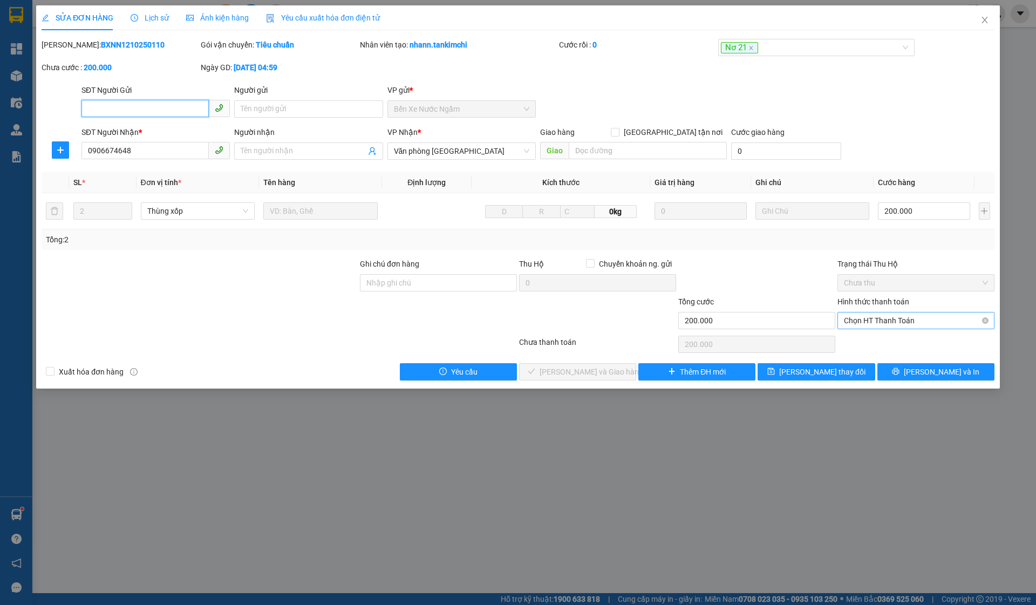
click at [924, 327] on span "Chọn HT Thanh Toán" at bounding box center [916, 321] width 144 height 16
click at [888, 345] on div "Tại văn phòng" at bounding box center [916, 342] width 144 height 12
type input "0"
click at [597, 378] on button "[PERSON_NAME] và Giao hàng" at bounding box center [577, 371] width 117 height 17
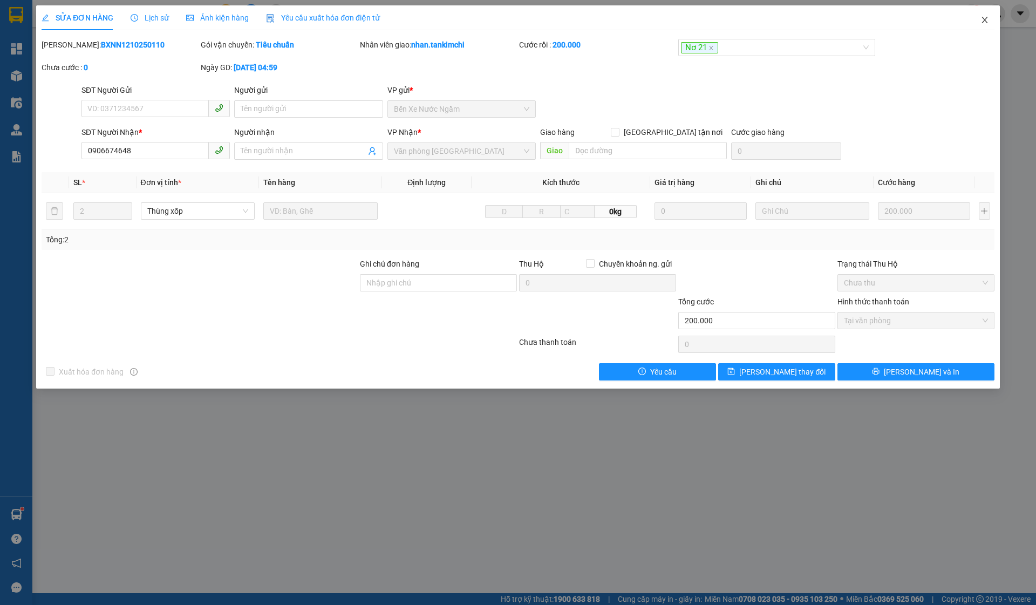
click at [976, 9] on span "Close" at bounding box center [985, 20] width 30 height 30
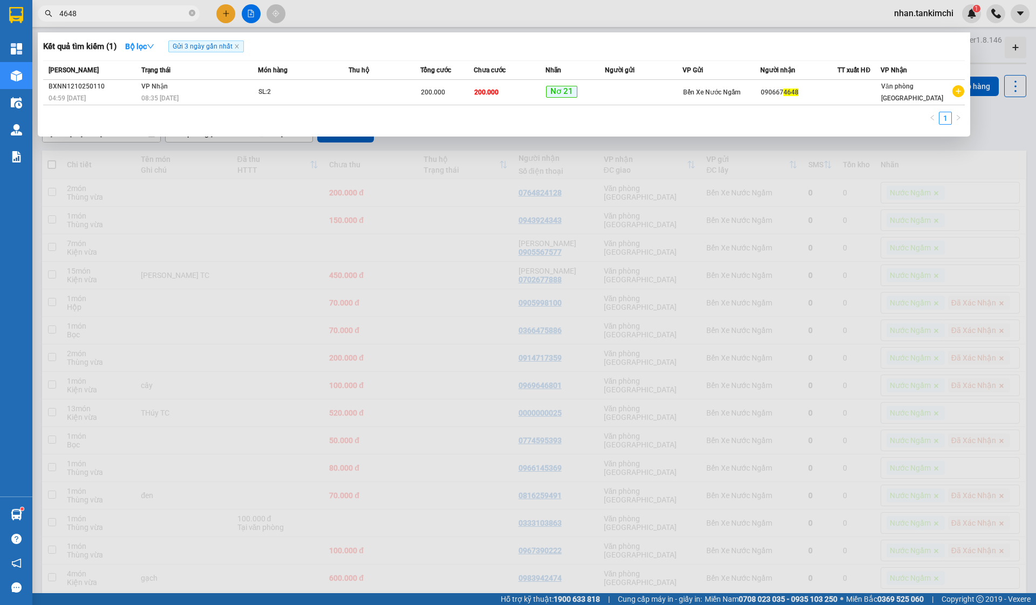
click at [134, 11] on input "4648" at bounding box center [122, 14] width 127 height 12
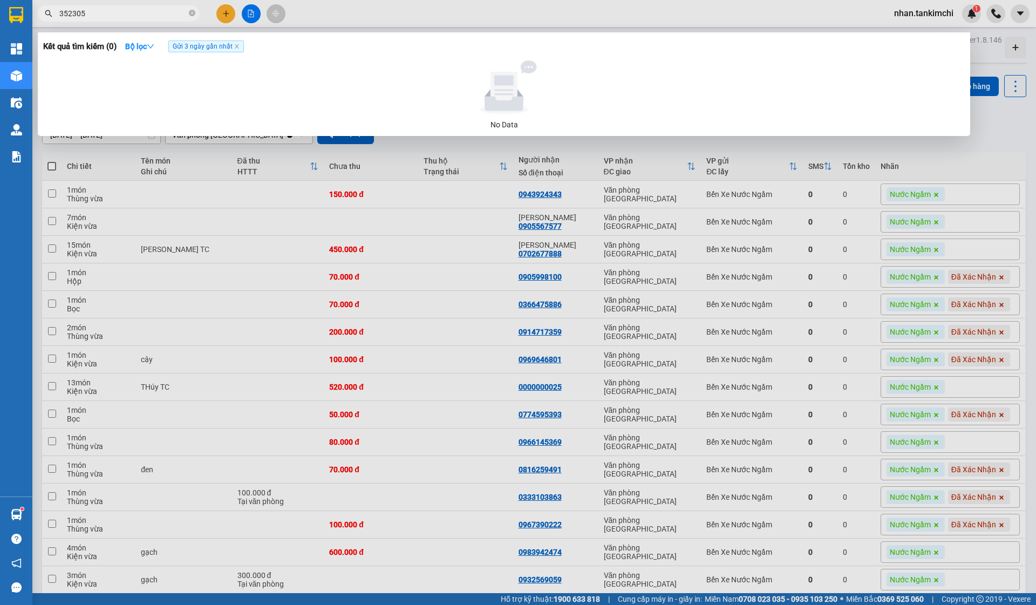
click at [128, 16] on input "352305" at bounding box center [122, 14] width 127 height 12
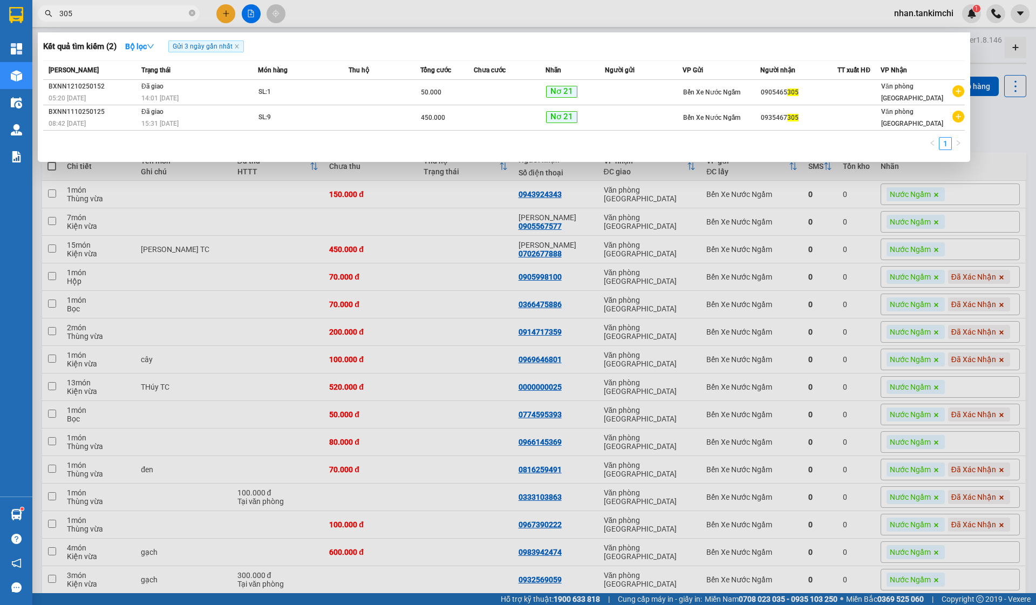
click at [295, 354] on div at bounding box center [518, 302] width 1036 height 605
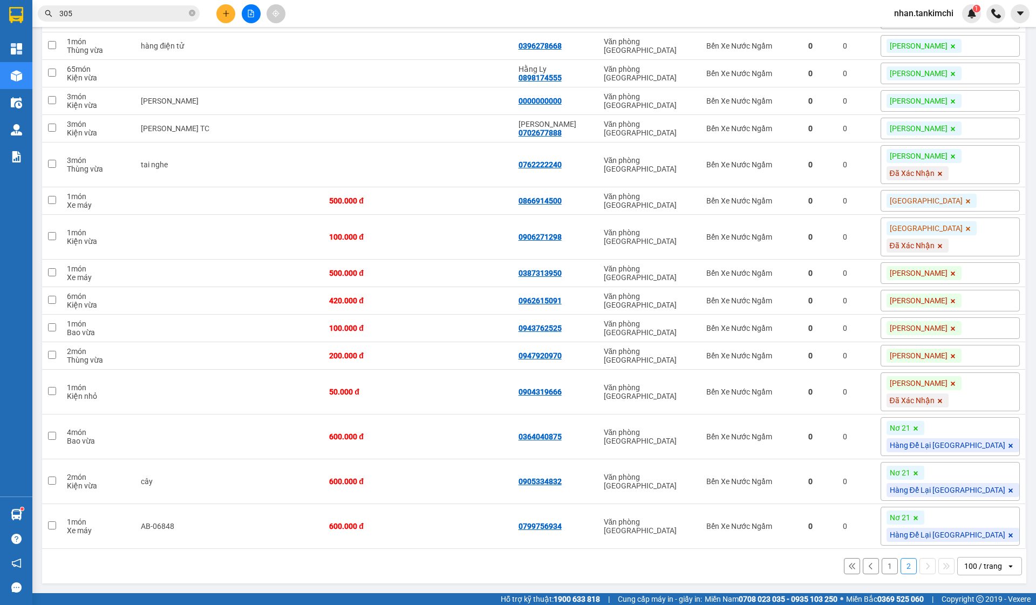
scroll to position [1138, 0]
click at [889, 563] on button "1" at bounding box center [890, 566] width 16 height 16
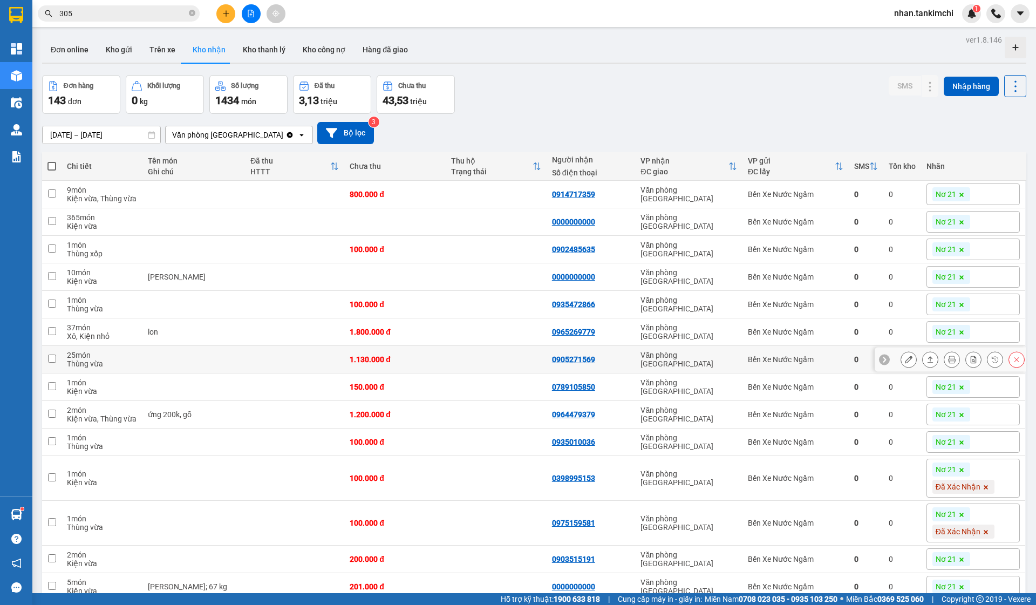
scroll to position [0, 0]
click at [110, 15] on input "305" at bounding box center [122, 14] width 127 height 12
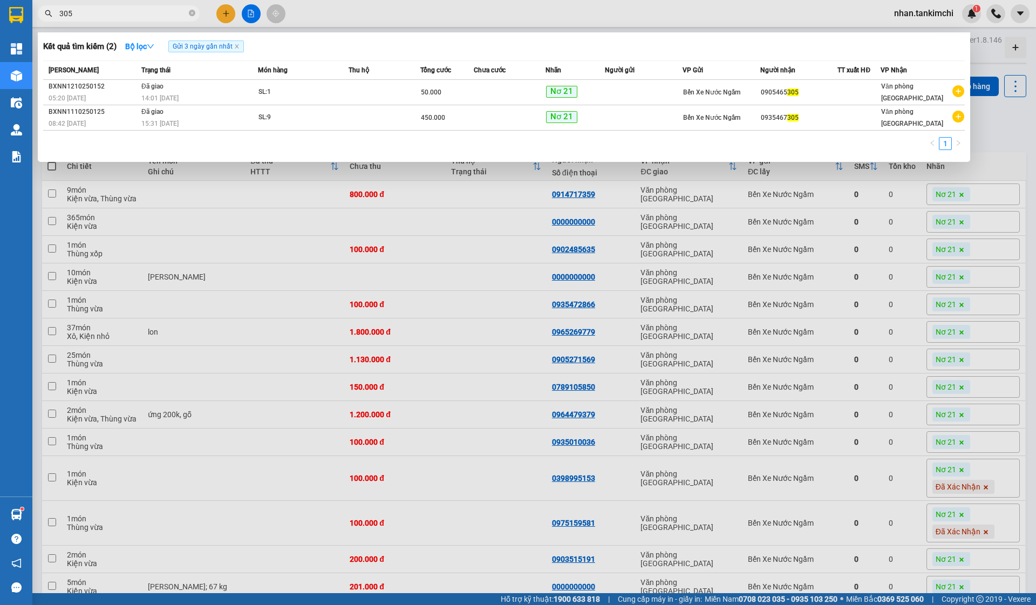
click at [110, 15] on input "305" at bounding box center [122, 14] width 127 height 12
click at [270, 185] on div at bounding box center [518, 302] width 1036 height 605
click at [96, 12] on input "305" at bounding box center [122, 14] width 127 height 12
click at [290, 42] on div "Kết quả tìm kiếm ( 2 ) Bộ lọc Gửi 3 ngày gần nhất" at bounding box center [504, 46] width 922 height 17
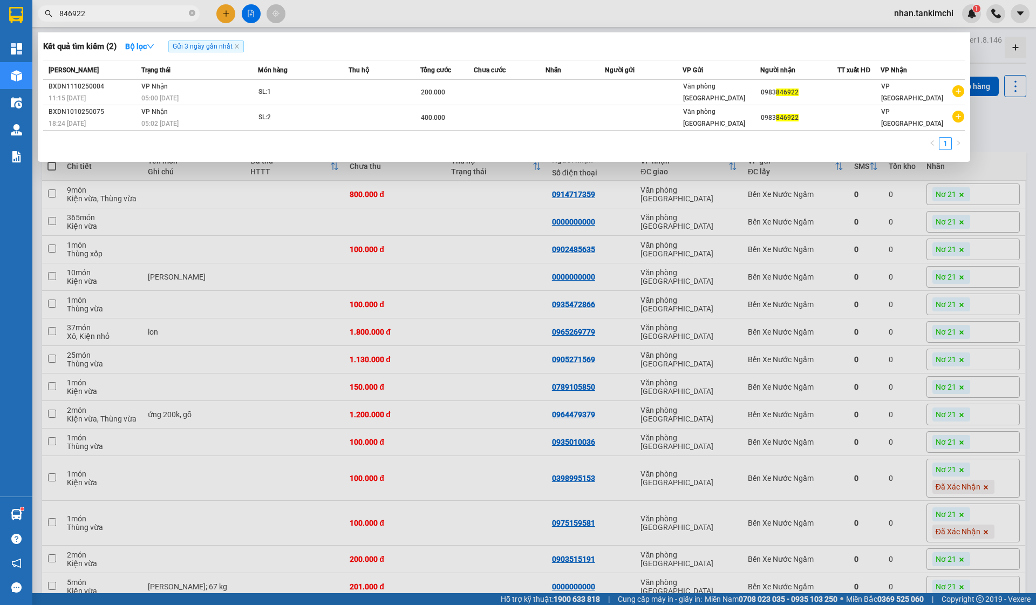
click at [91, 20] on span "846922" at bounding box center [119, 13] width 162 height 16
click at [98, 15] on input "846922" at bounding box center [122, 14] width 127 height 12
click at [101, 16] on input "846922" at bounding box center [122, 14] width 127 height 12
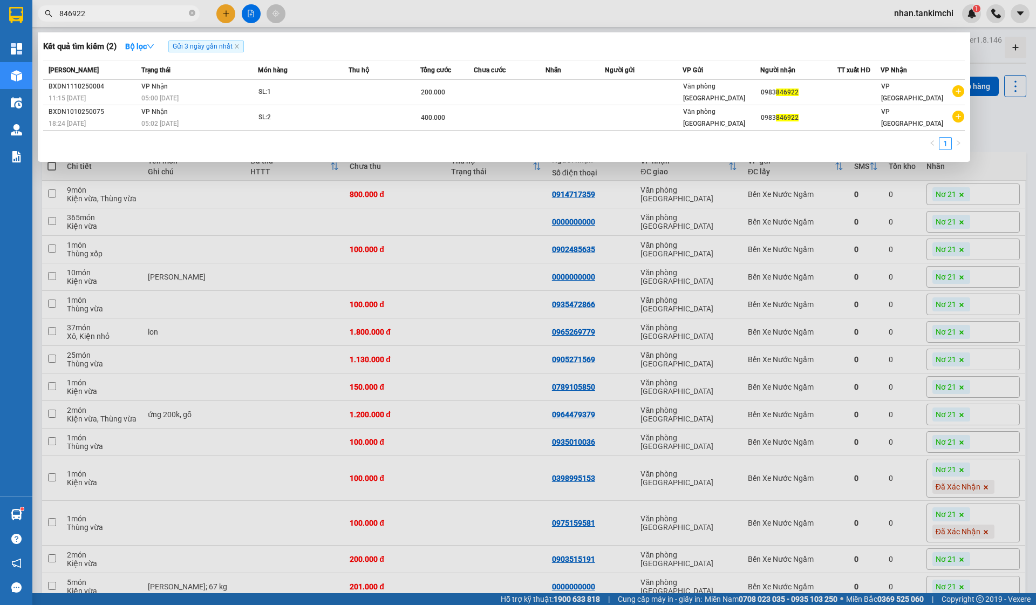
click at [101, 16] on input "846922" at bounding box center [122, 14] width 127 height 12
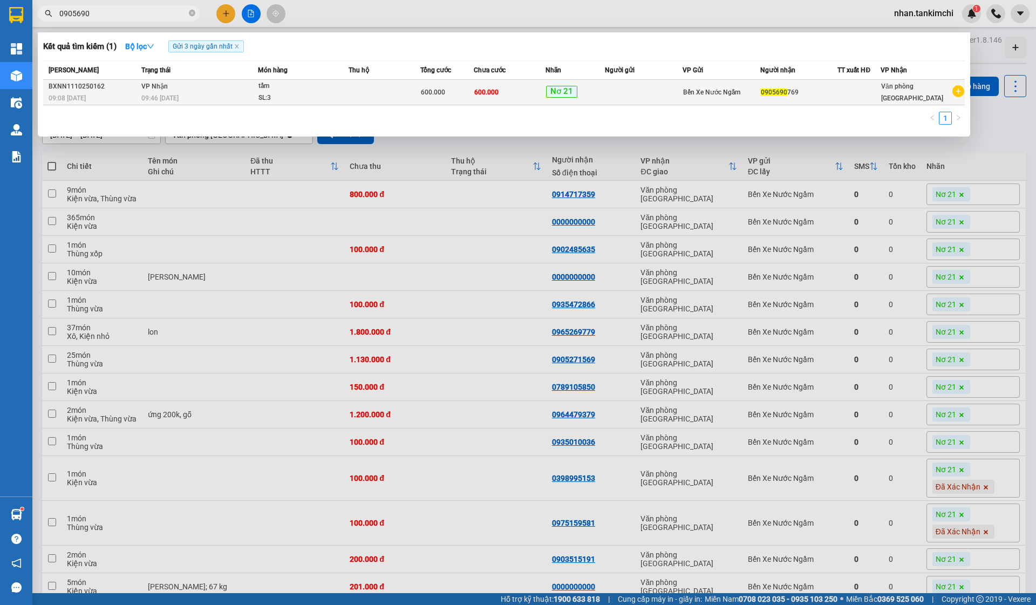
type input "0905690"
click at [569, 99] on td "Nơ 21" at bounding box center [576, 92] width 60 height 25
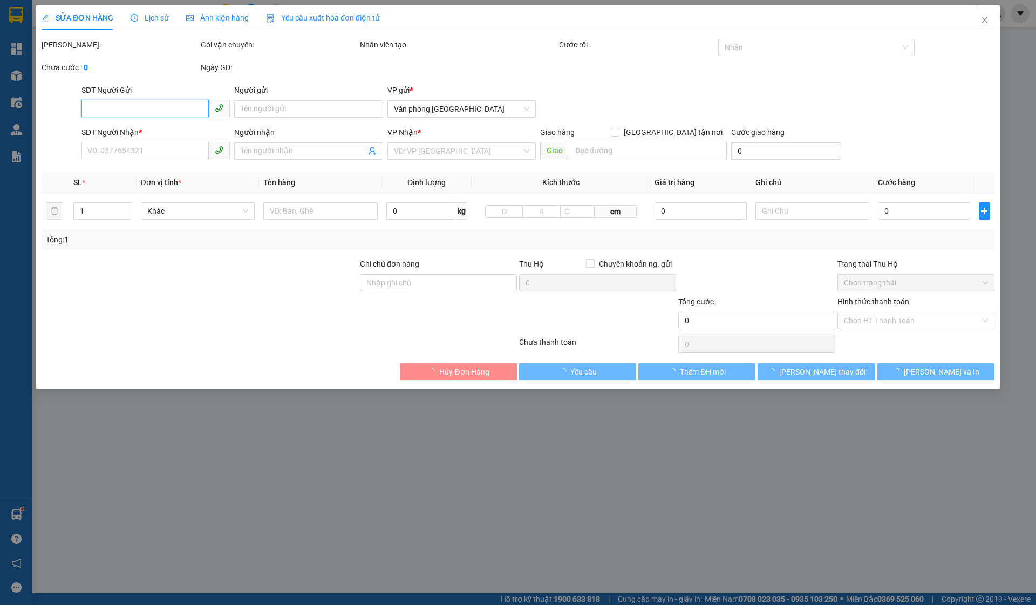
type input "0905690769"
type input "600.000"
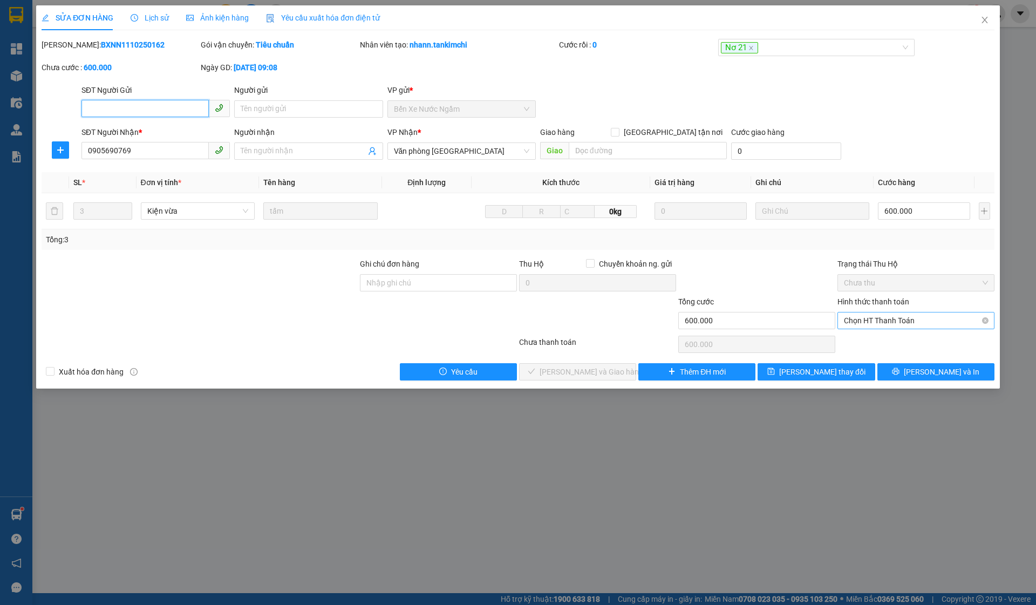
click at [883, 316] on span "Chọn HT Thanh Toán" at bounding box center [916, 321] width 144 height 16
click at [881, 341] on div "Tại văn phòng" at bounding box center [916, 342] width 144 height 12
type input "0"
click at [612, 375] on span "[PERSON_NAME] và Giao hàng" at bounding box center [592, 372] width 104 height 12
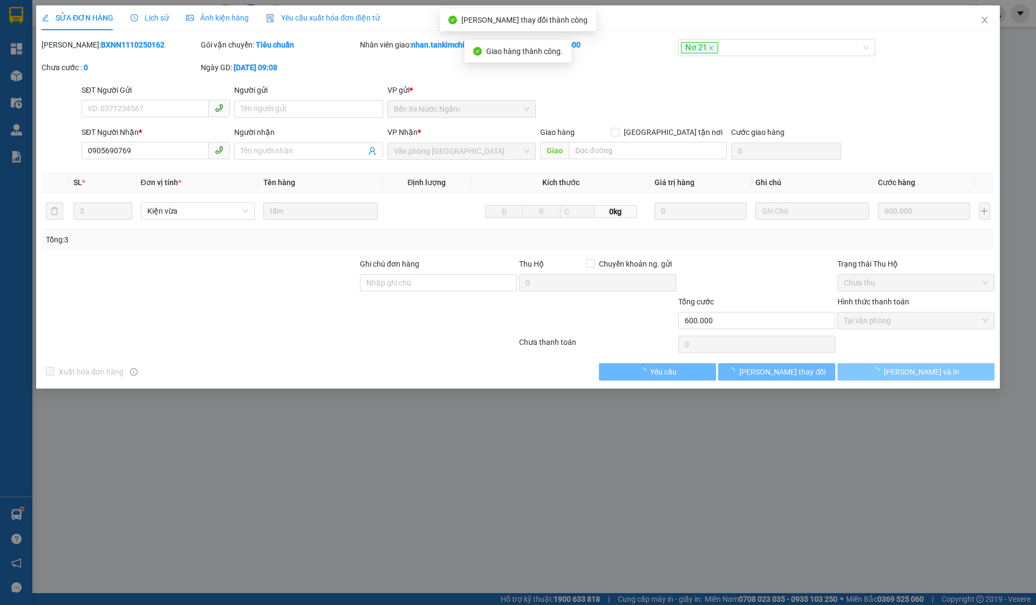
click at [880, 372] on button "[PERSON_NAME] và In" at bounding box center [916, 371] width 157 height 17
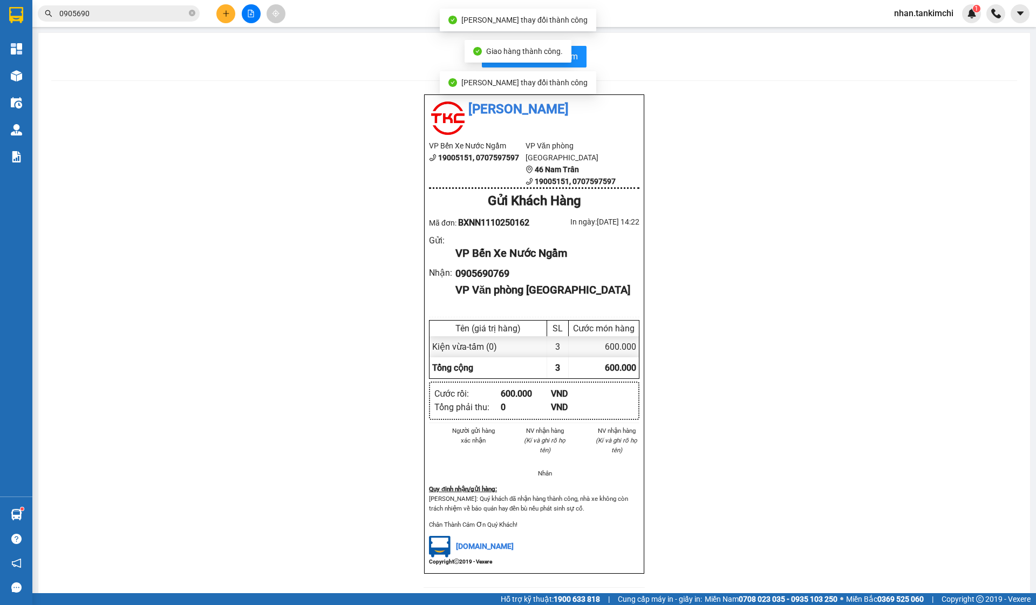
click at [582, 71] on div "In biên nhận 80mm Tân Kim Chi VP Bến Xe Nước Ngầm 19005151, 0707597597 VP Văn p…" at bounding box center [534, 323] width 992 height 581
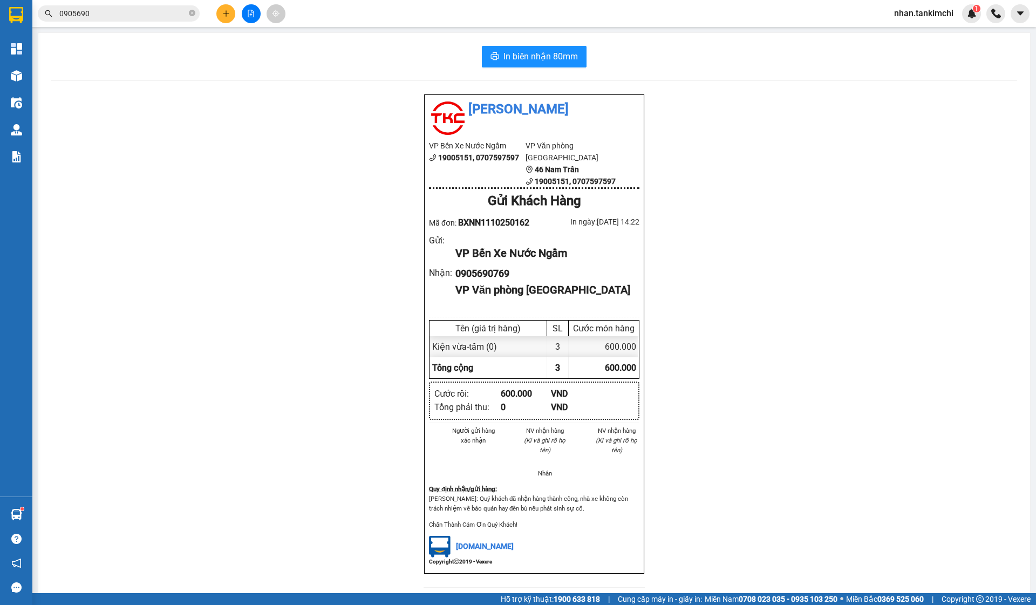
click at [93, 9] on input "0905690" at bounding box center [122, 14] width 127 height 12
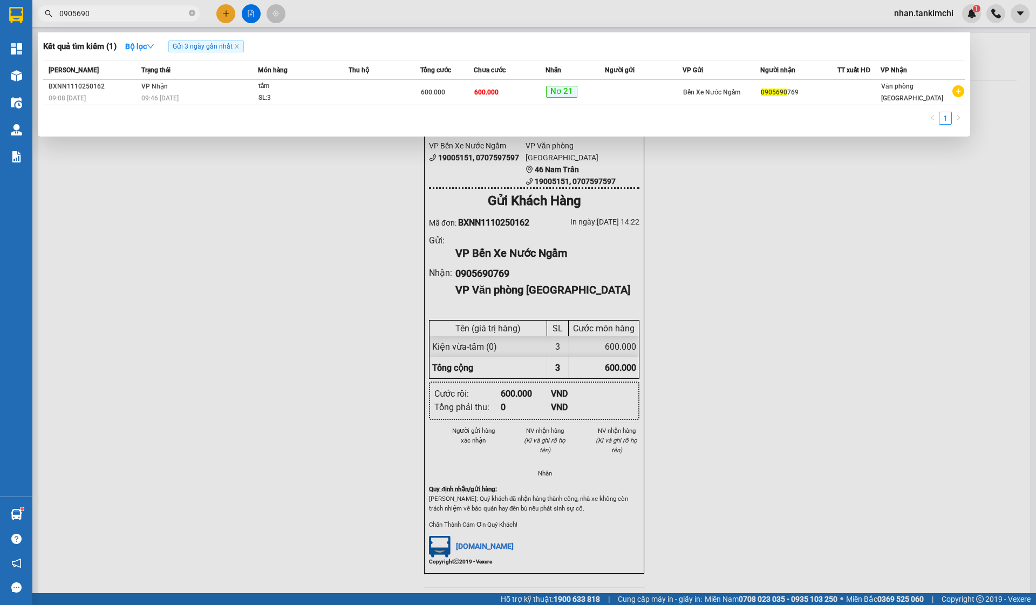
click at [93, 9] on input "0905690" at bounding box center [122, 14] width 127 height 12
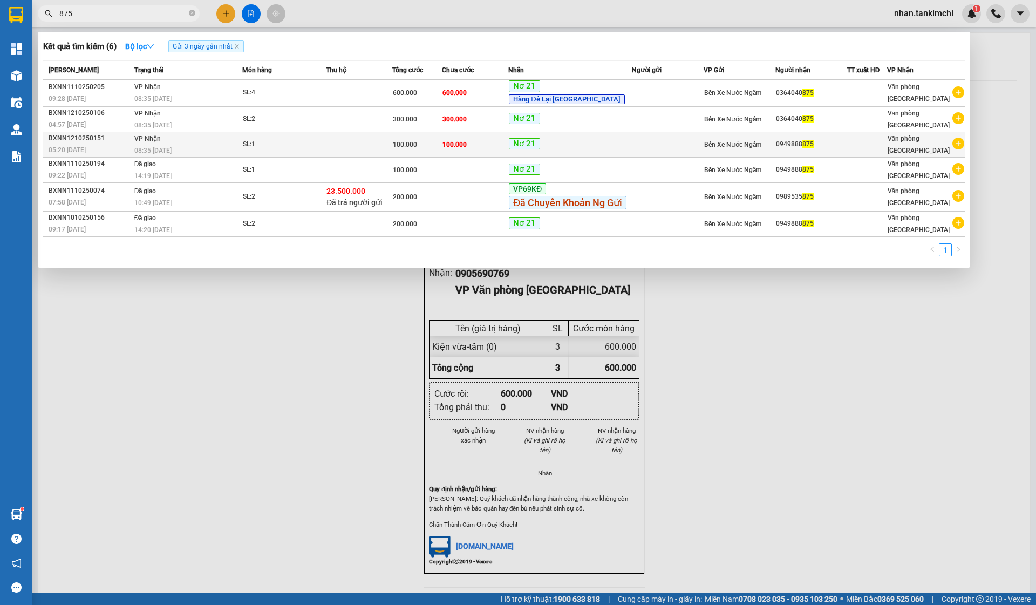
type input "875"
click at [617, 142] on div "Nơ 21" at bounding box center [570, 144] width 122 height 13
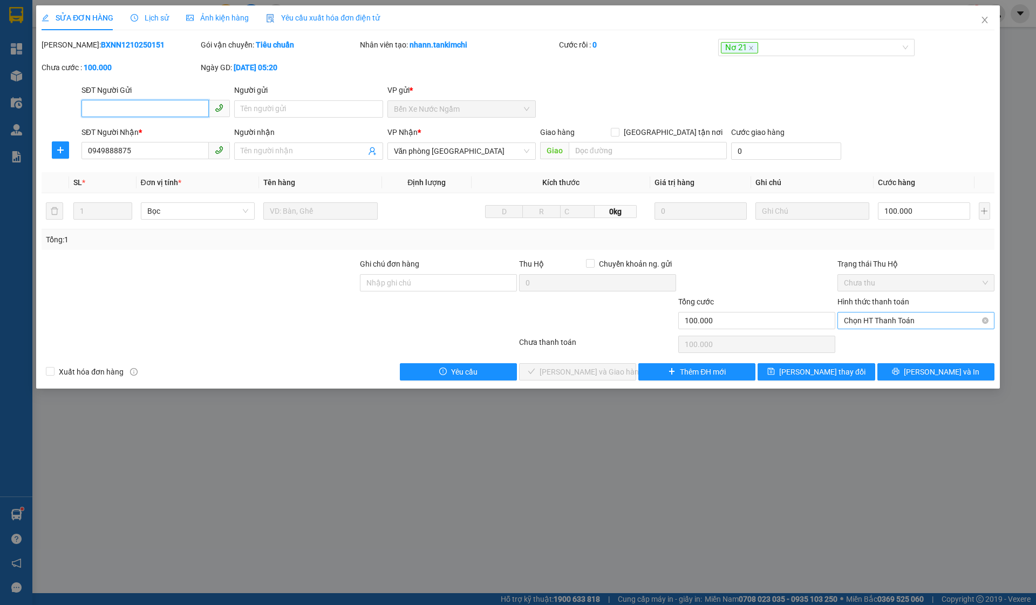
type input "0949888875"
type input "100.000"
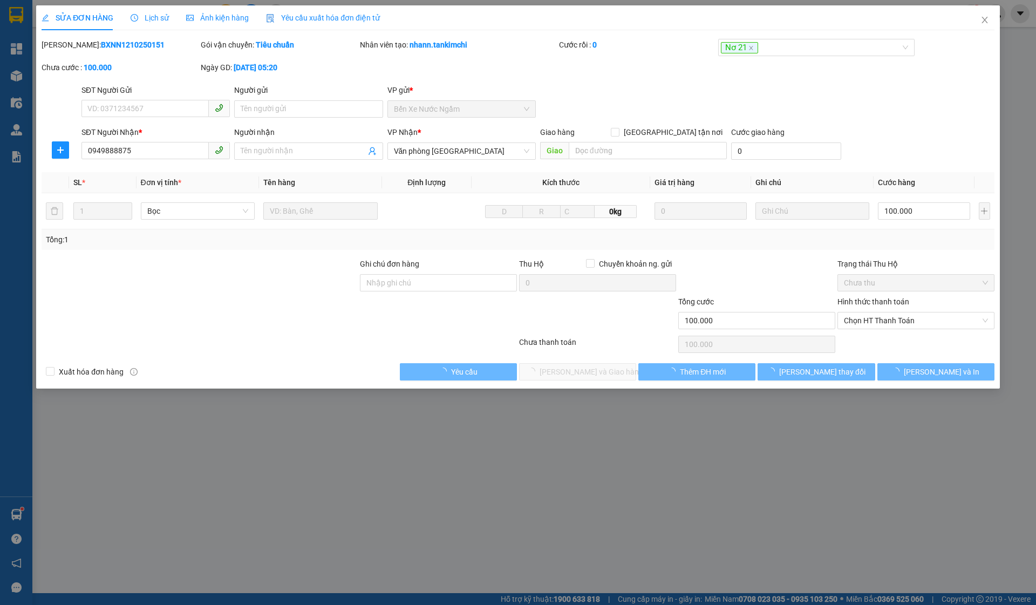
click at [945, 329] on div "Hình thức thanh toán Chọn HT Thanh Toán" at bounding box center [916, 315] width 157 height 38
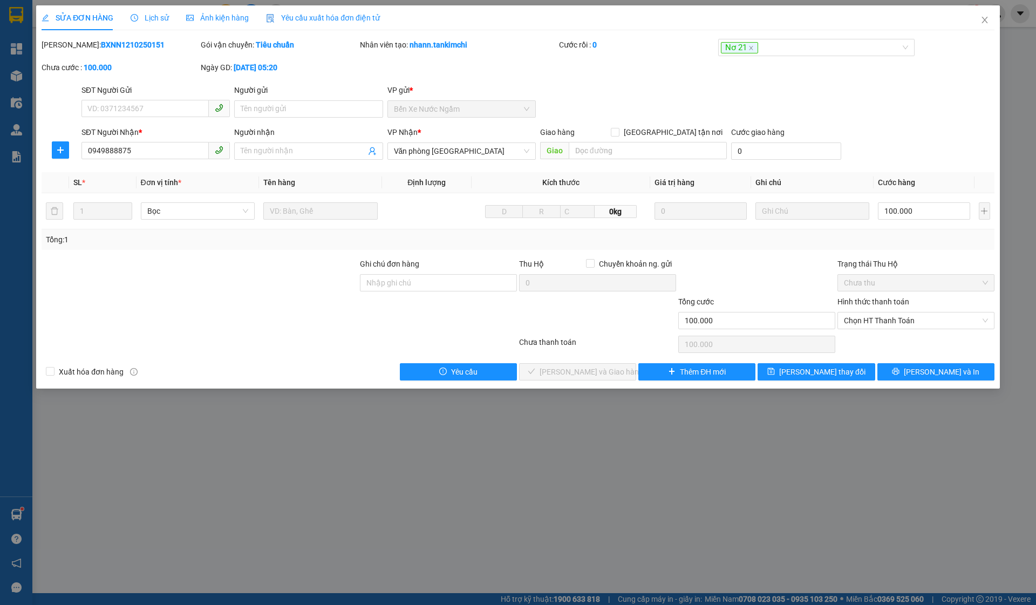
click at [897, 338] on div "Chọn HT Thanh Toán" at bounding box center [916, 345] width 159 height 22
click at [894, 320] on span "Chọn HT Thanh Toán" at bounding box center [916, 321] width 144 height 16
click at [863, 350] on div "Tại văn phòng" at bounding box center [916, 342] width 157 height 17
type input "0"
click at [609, 375] on span "[PERSON_NAME] và Giao hàng" at bounding box center [592, 372] width 104 height 12
